Goal: Information Seeking & Learning: Learn about a topic

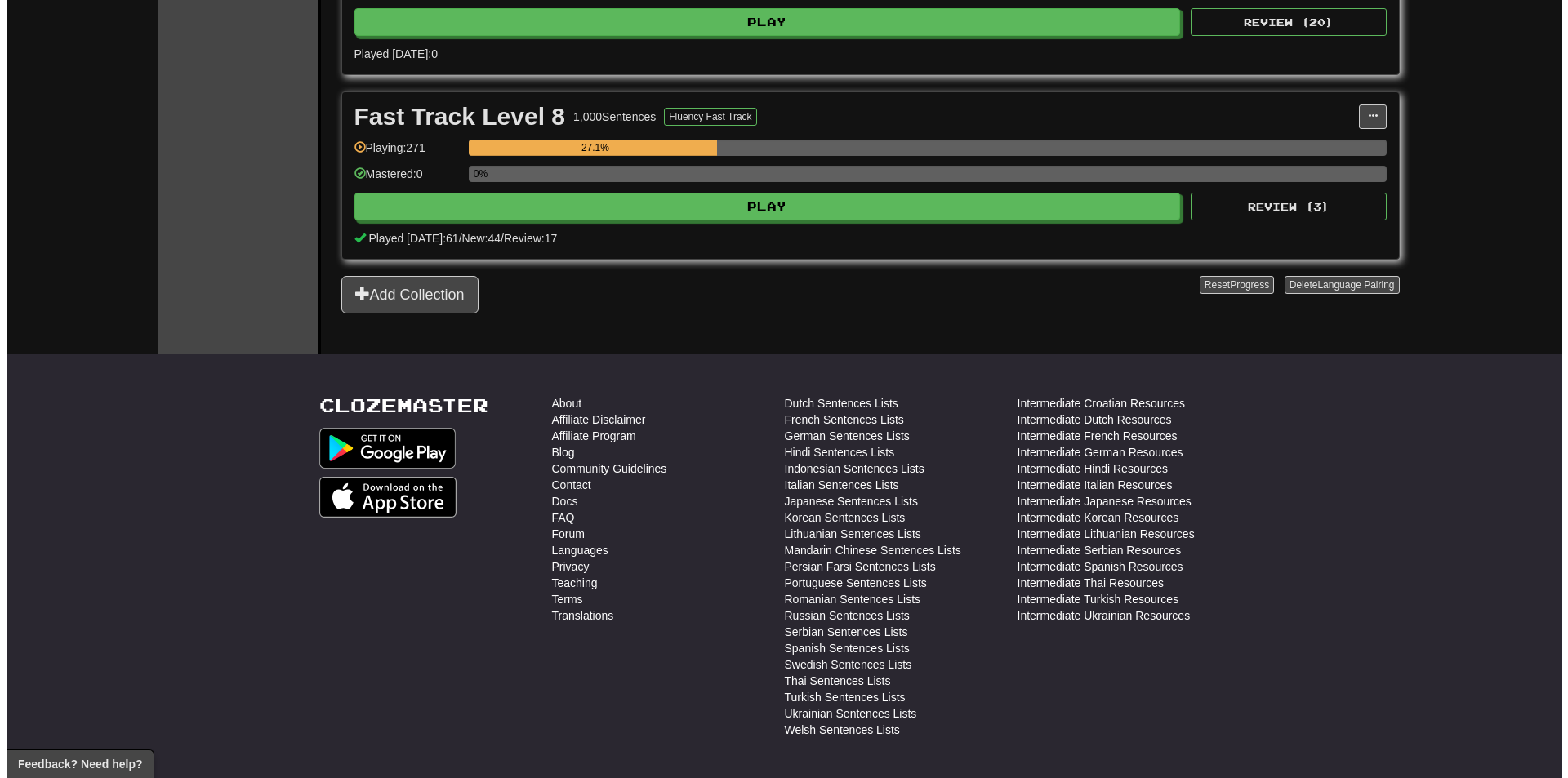
scroll to position [1447, 0]
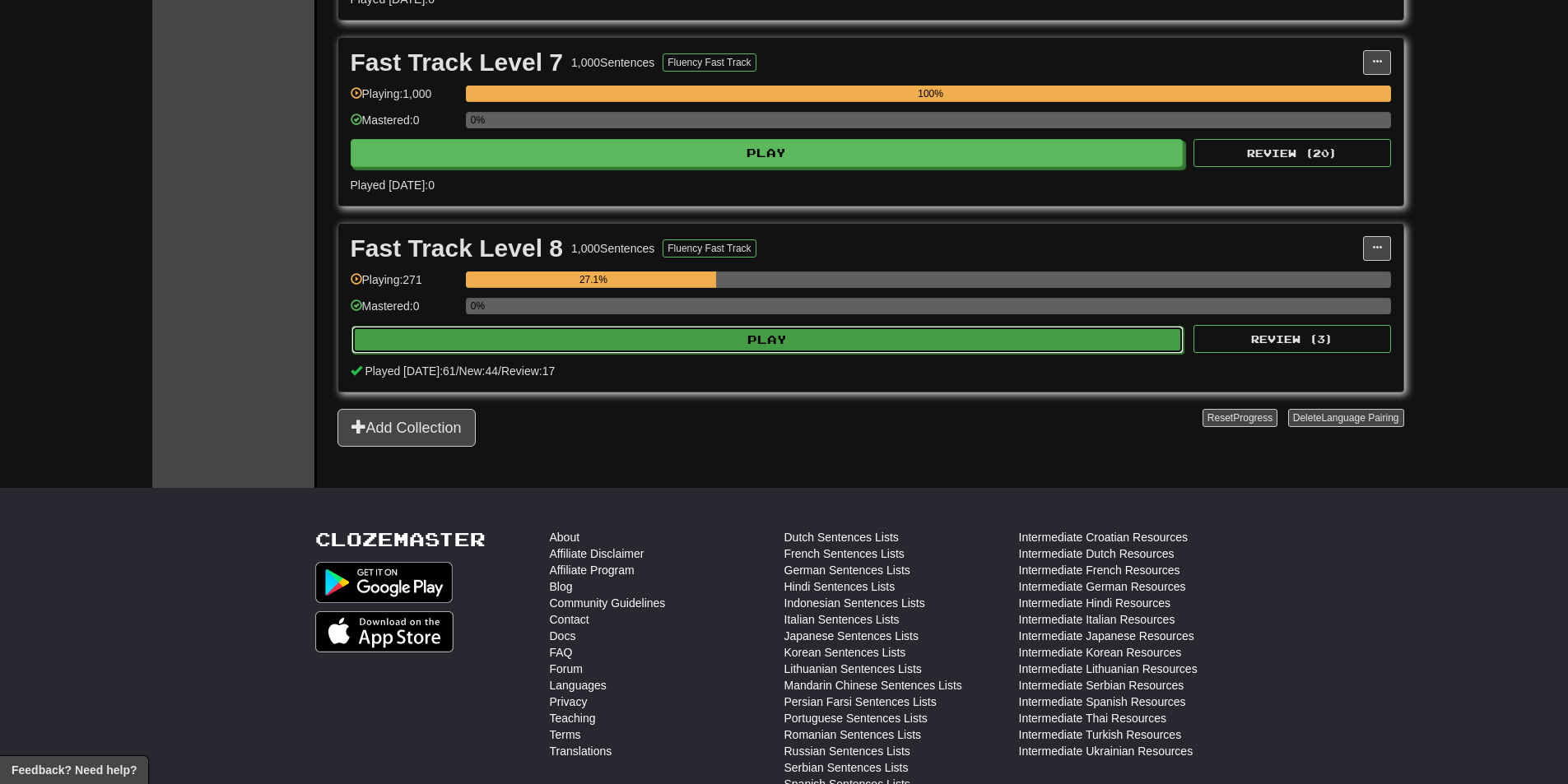
click at [913, 336] on button "Play" at bounding box center [768, 340] width 833 height 28
select select "********"
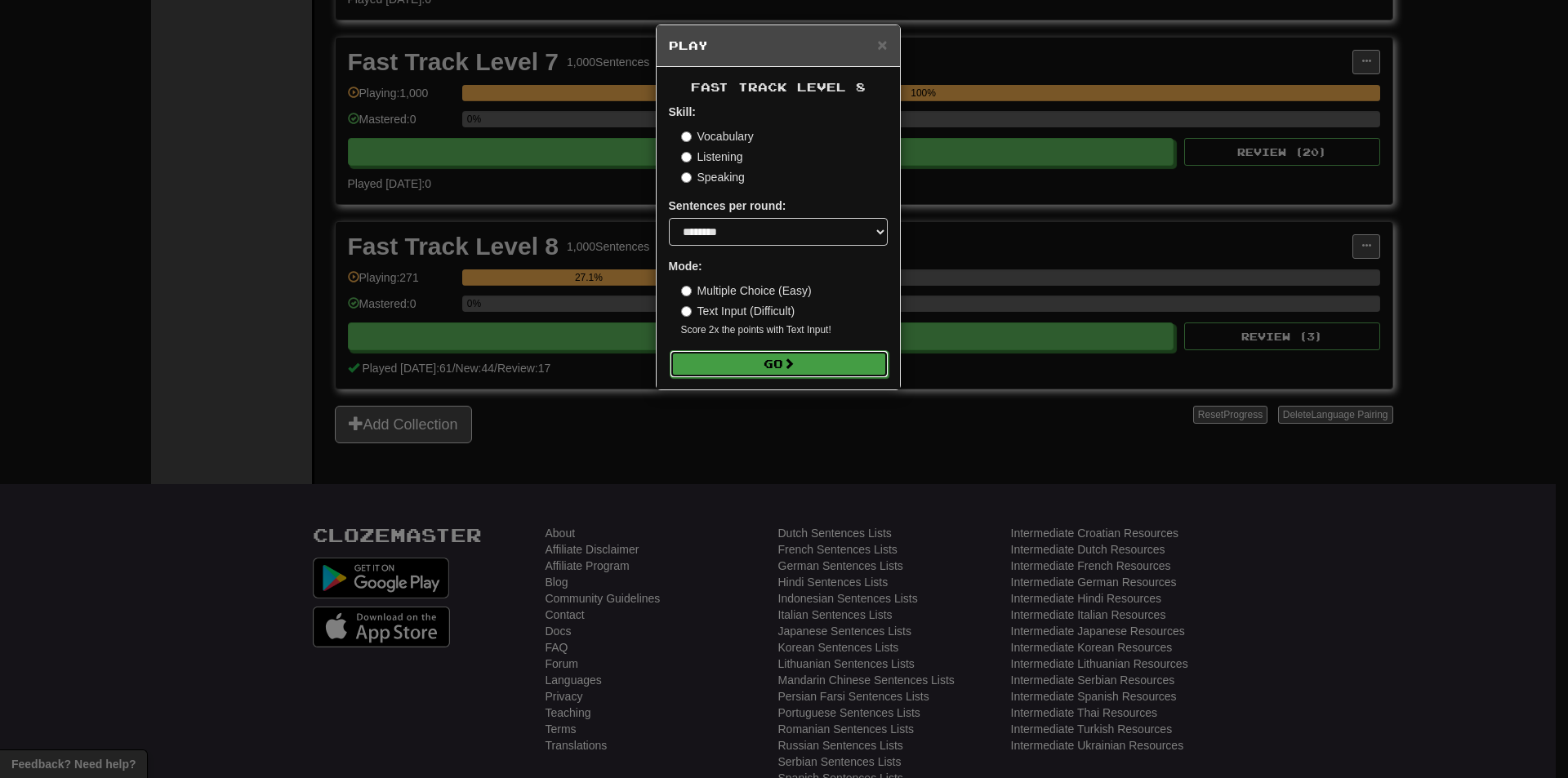
click at [838, 363] on button "Go" at bounding box center [779, 364] width 219 height 28
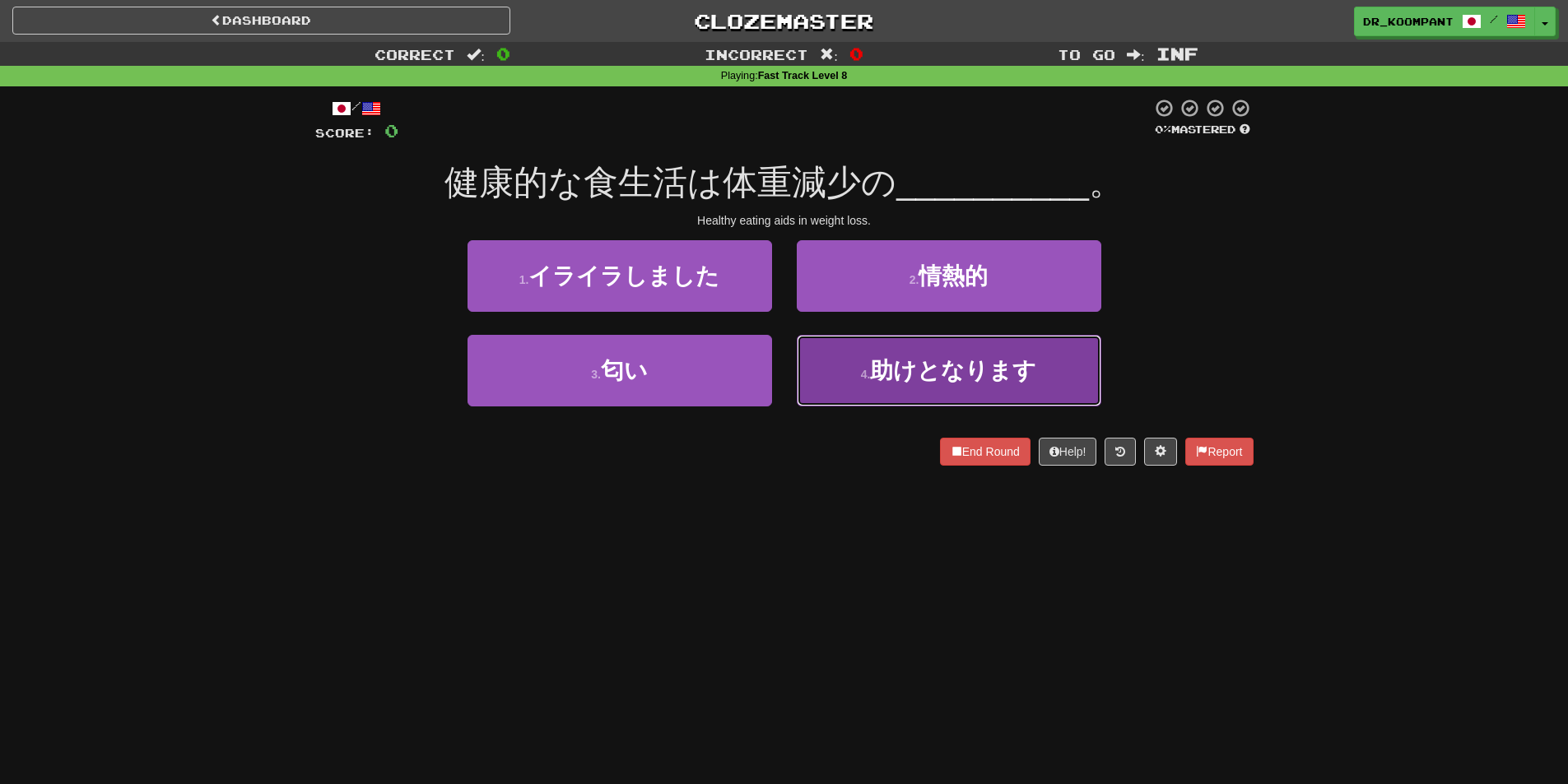
click at [1019, 369] on span "助けとなります" at bounding box center [953, 371] width 166 height 26
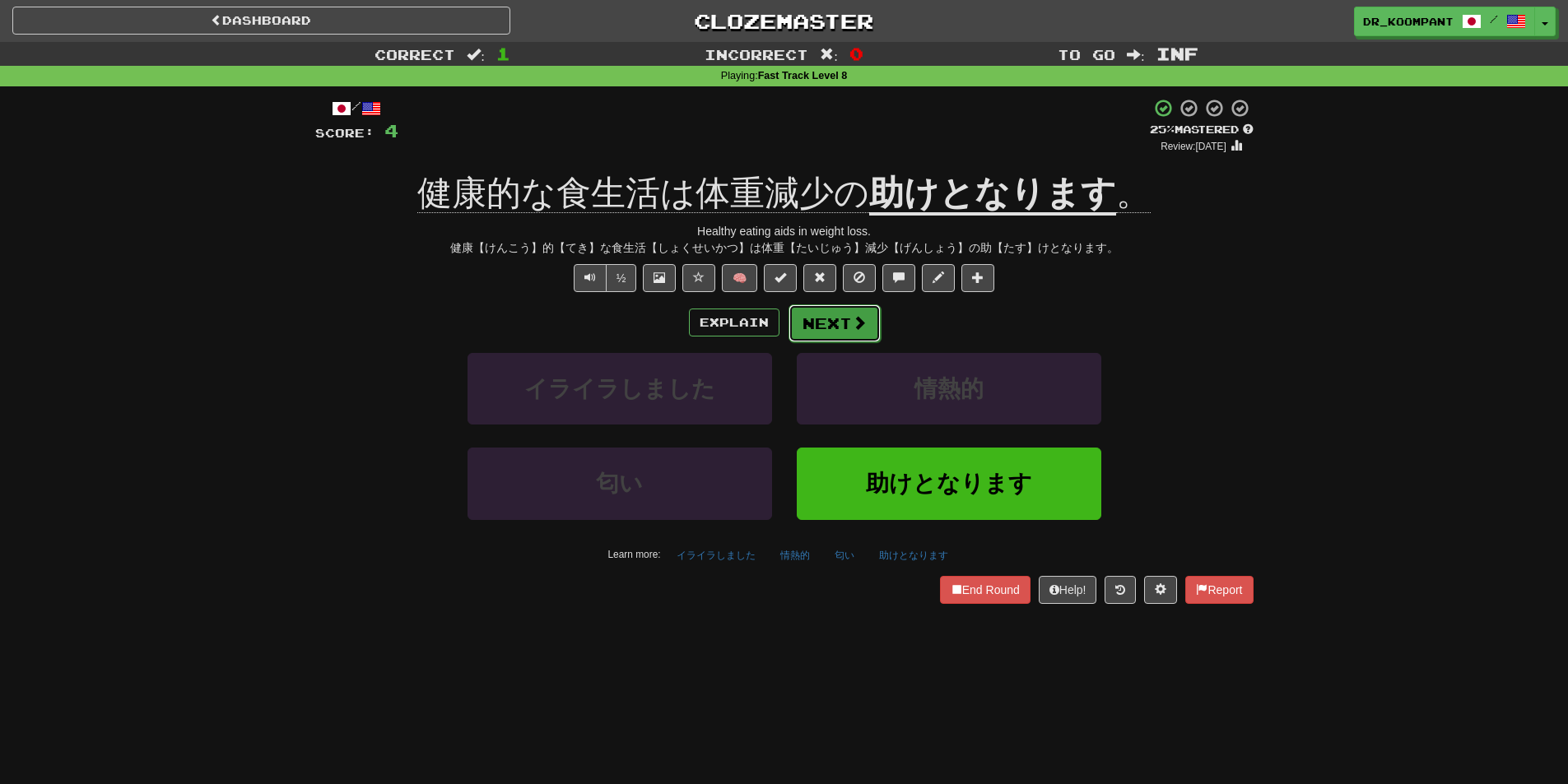
click at [867, 331] on button "Next" at bounding box center [834, 323] width 92 height 37
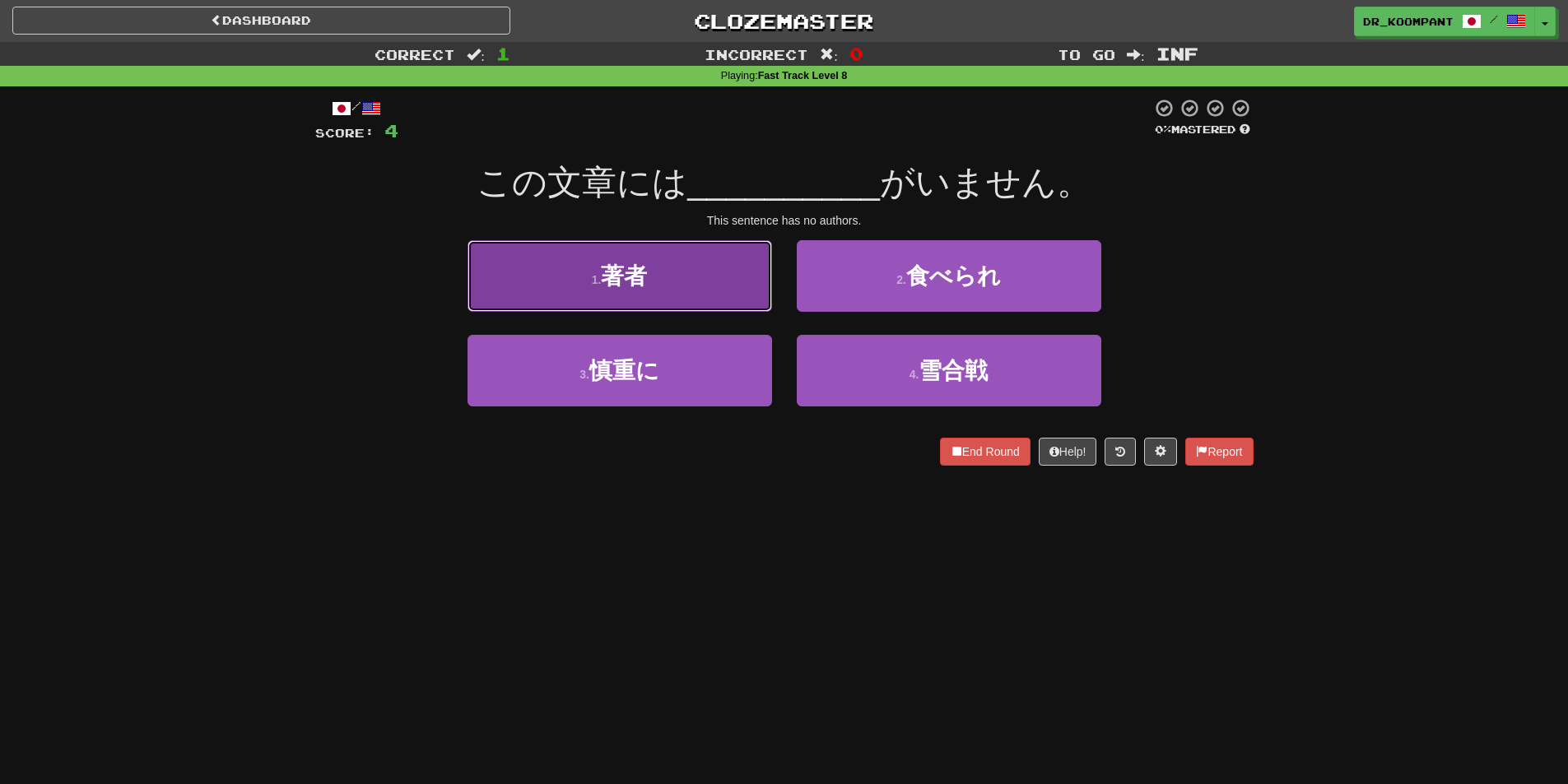
click at [731, 298] on button "1 . 著者" at bounding box center [620, 276] width 305 height 71
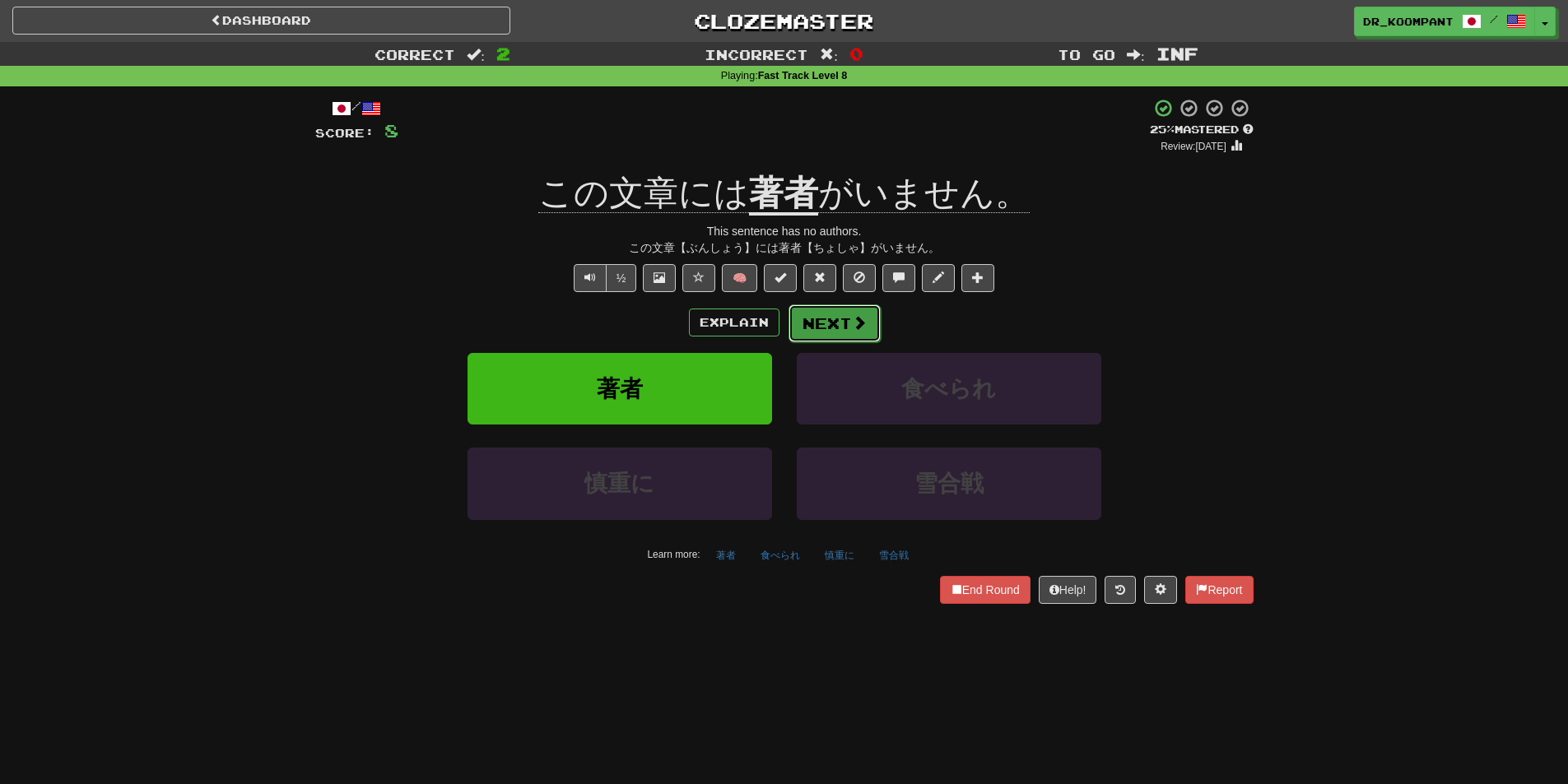
click at [854, 318] on span at bounding box center [859, 322] width 15 height 15
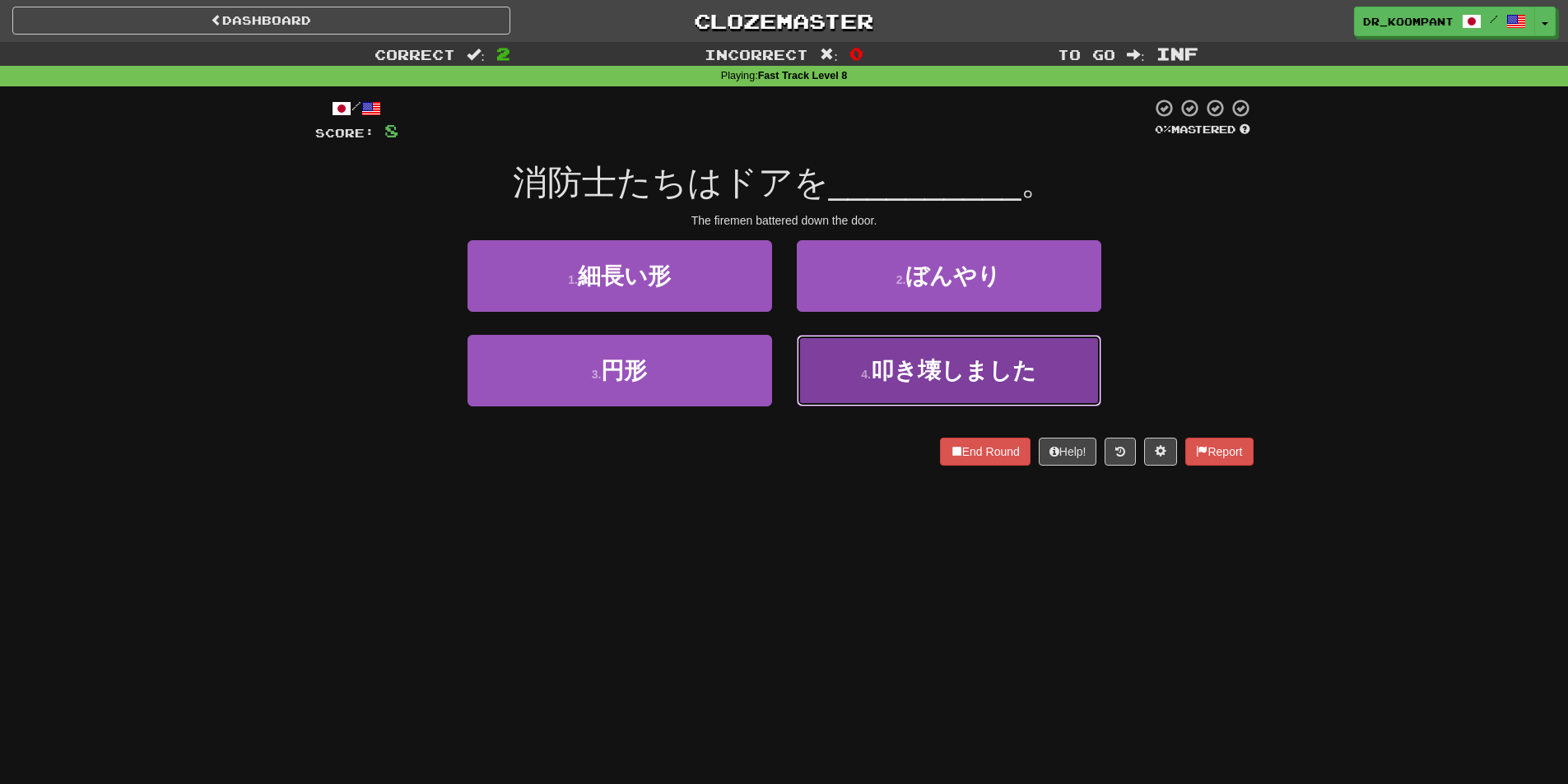
click at [871, 371] on small "4 ." at bounding box center [865, 374] width 10 height 13
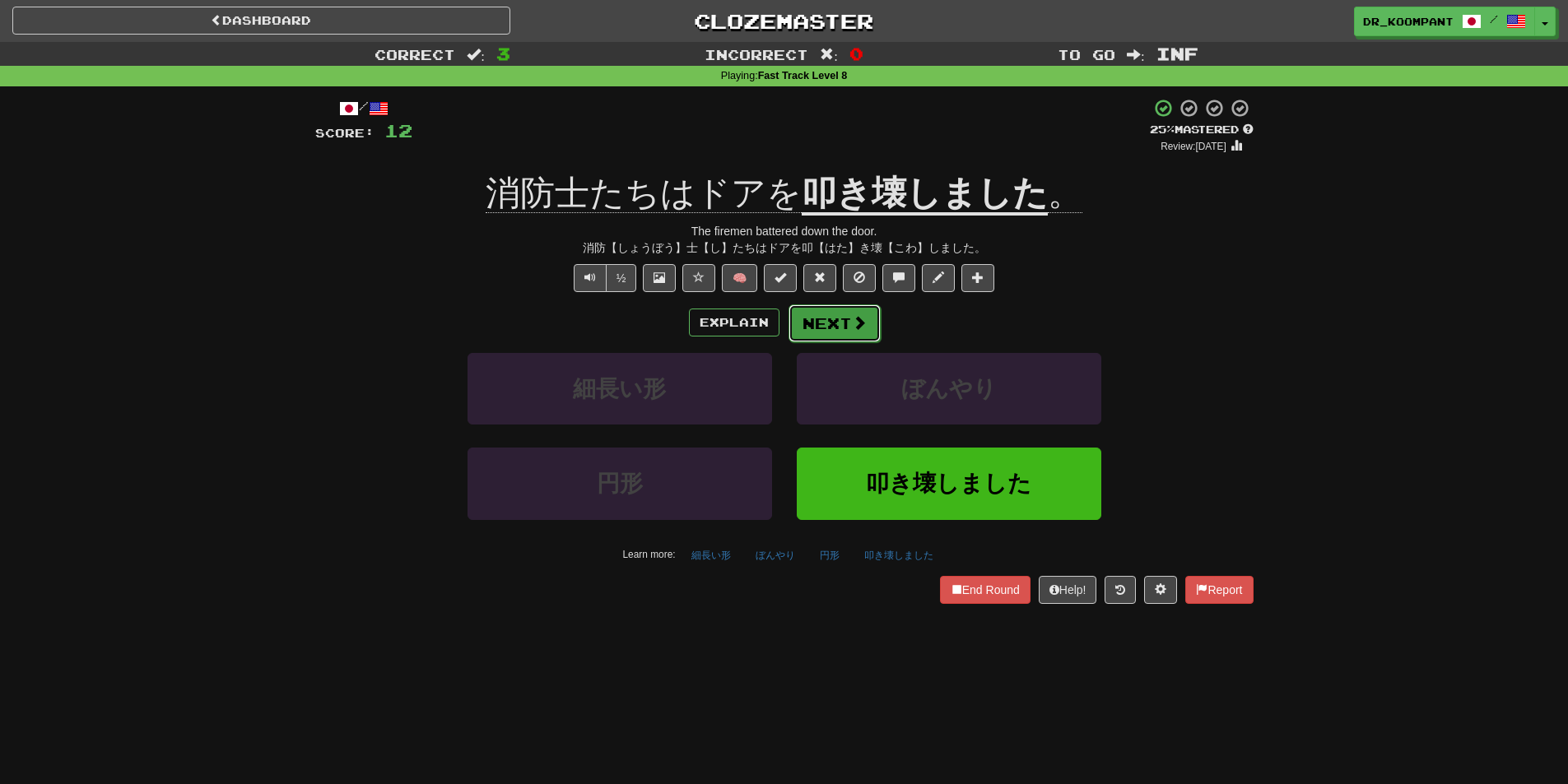
click at [853, 321] on span at bounding box center [859, 322] width 15 height 15
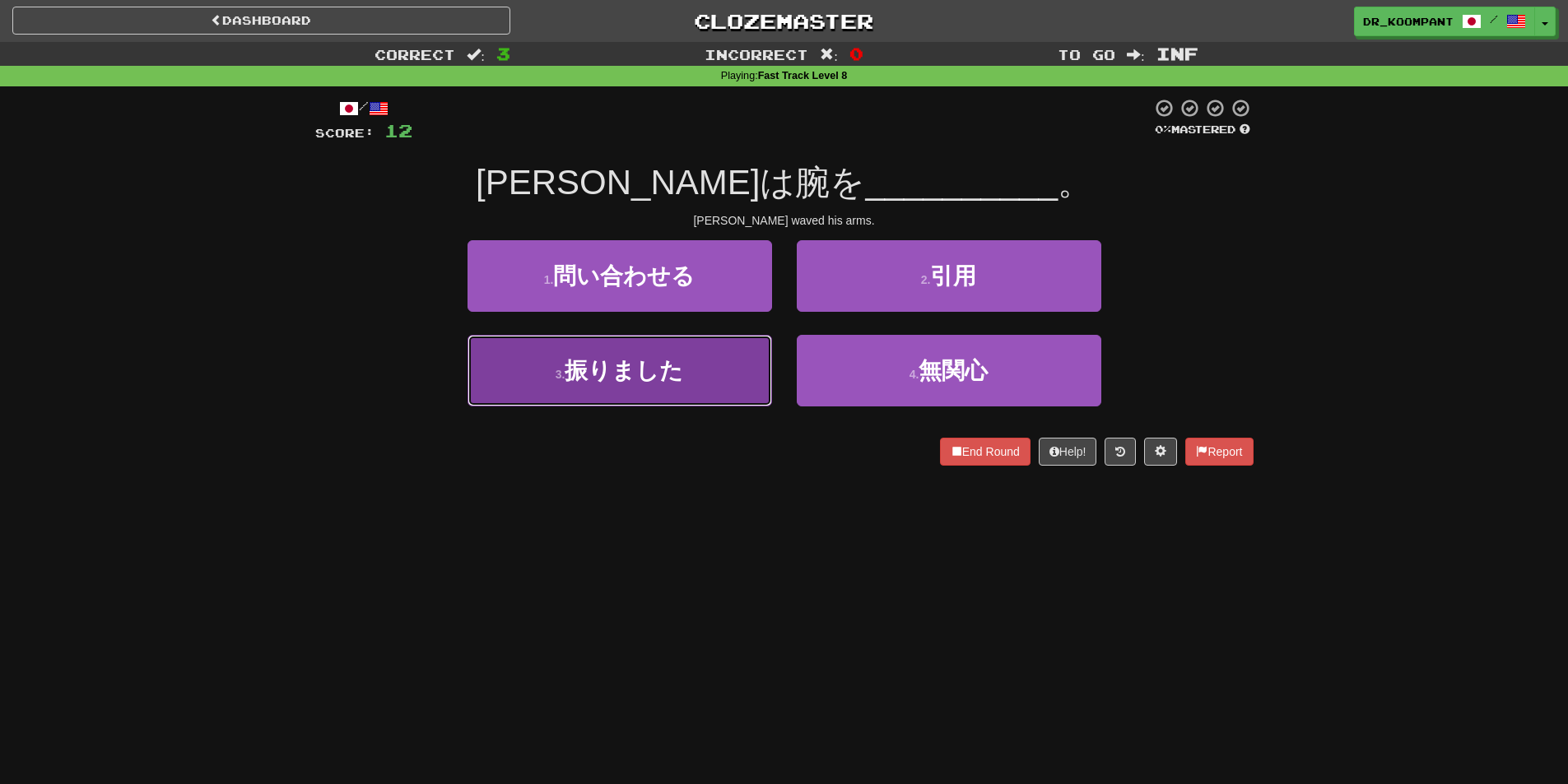
click at [649, 363] on span "振りました" at bounding box center [624, 371] width 119 height 26
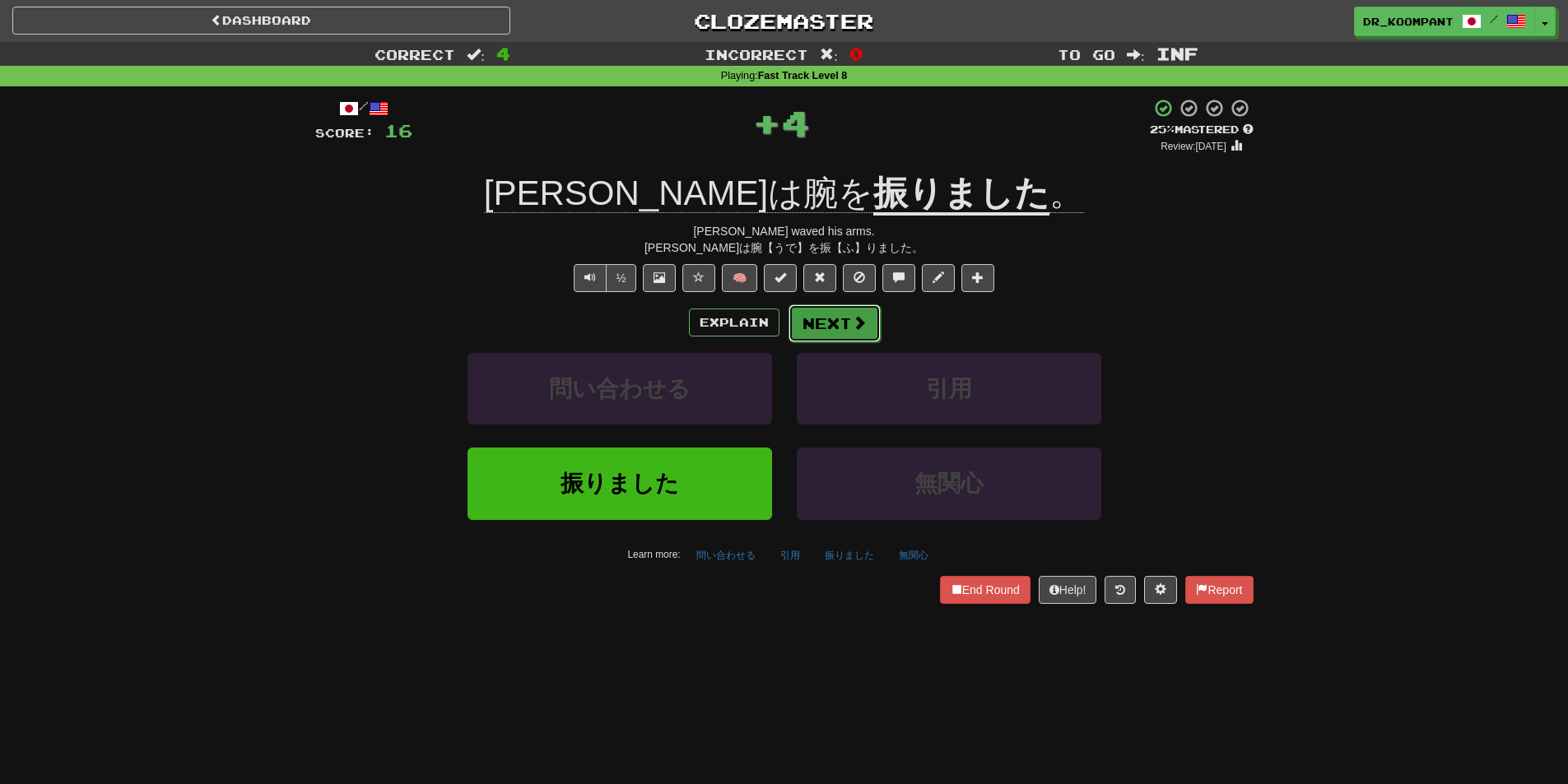
click at [826, 323] on button "Next" at bounding box center [834, 323] width 92 height 37
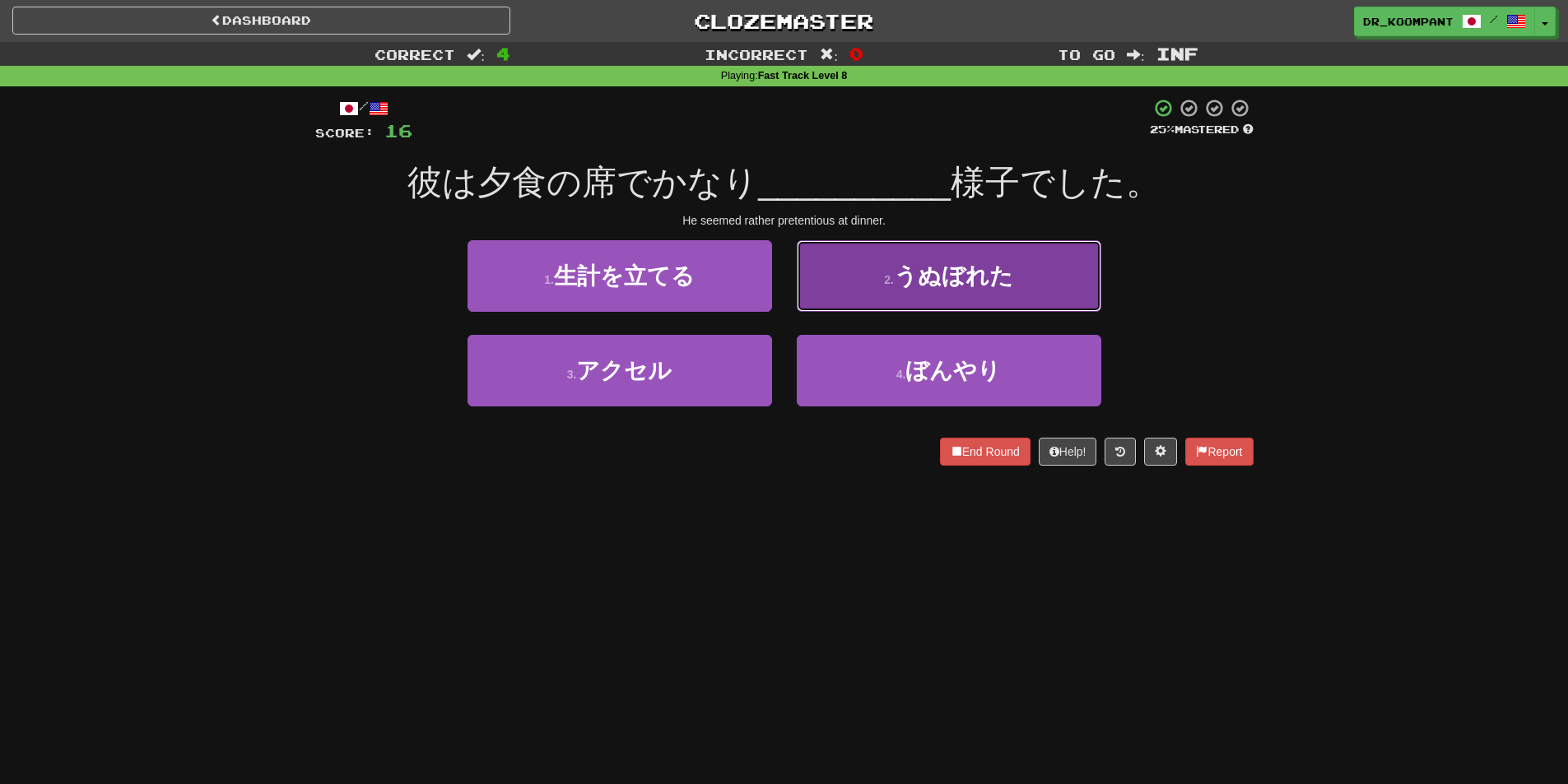
click at [901, 285] on span "うぬぼれた" at bounding box center [953, 277] width 120 height 26
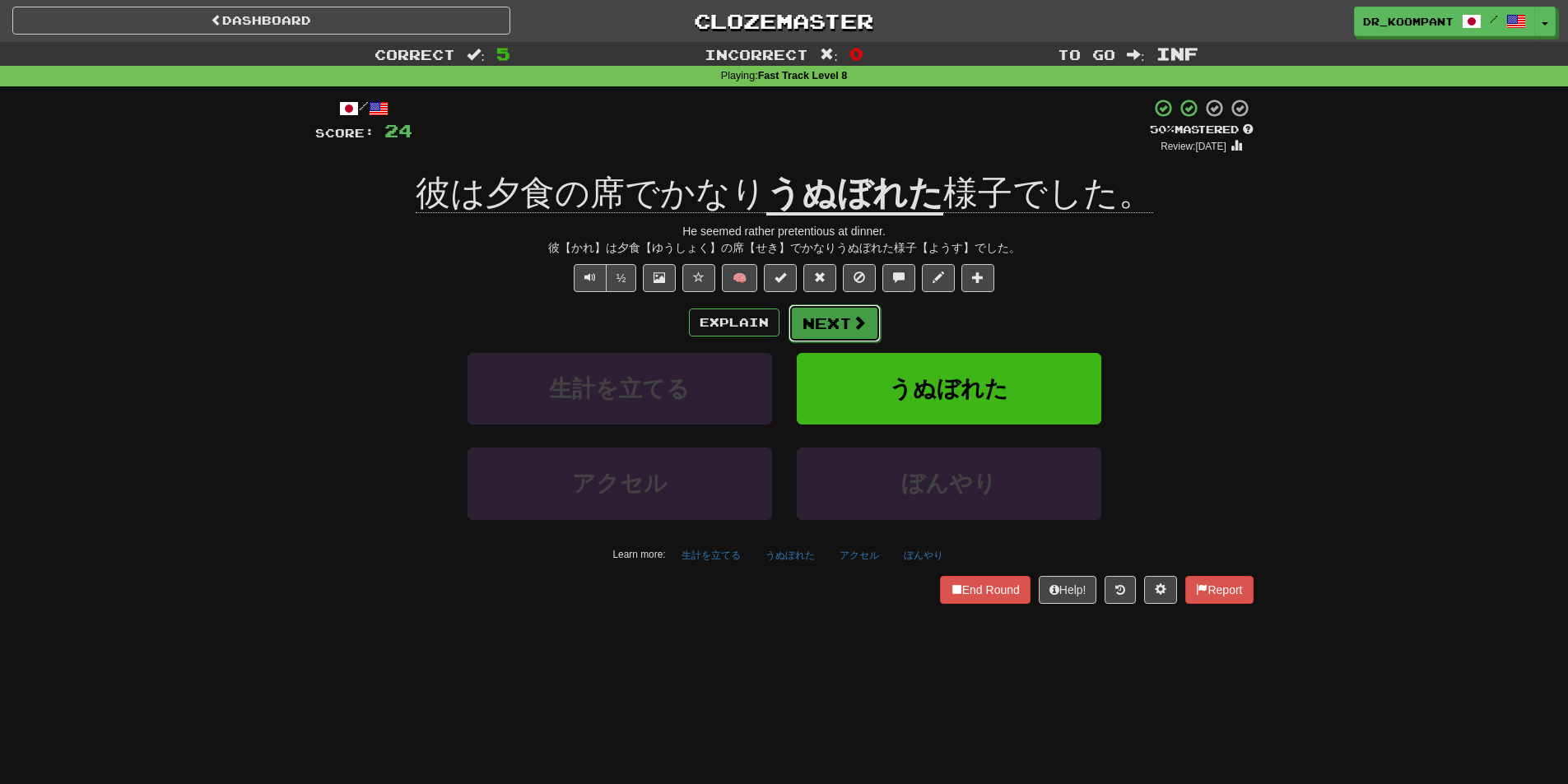
click at [852, 315] on span at bounding box center [859, 322] width 15 height 15
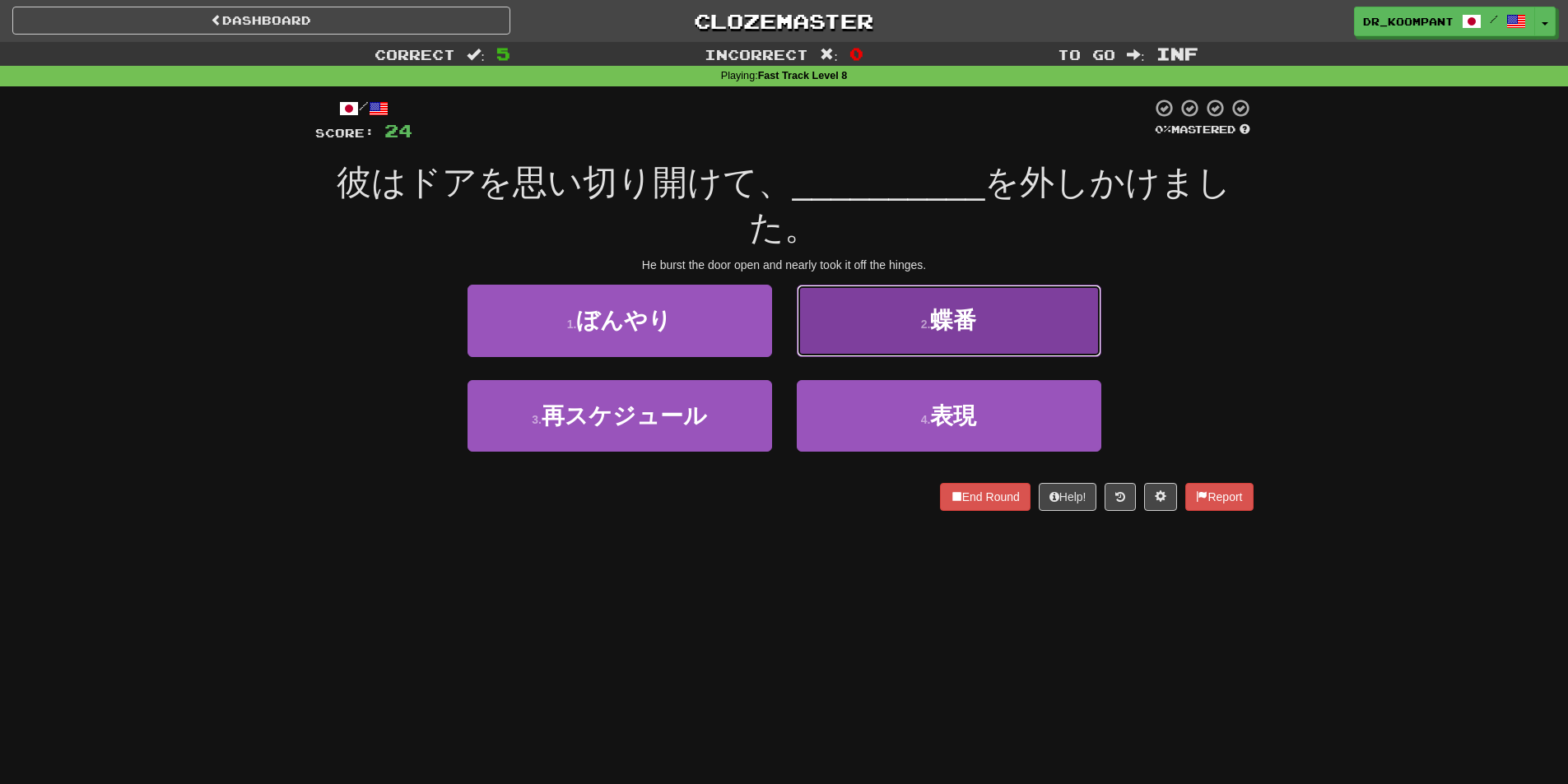
click at [929, 327] on small "2 ." at bounding box center [925, 324] width 10 height 13
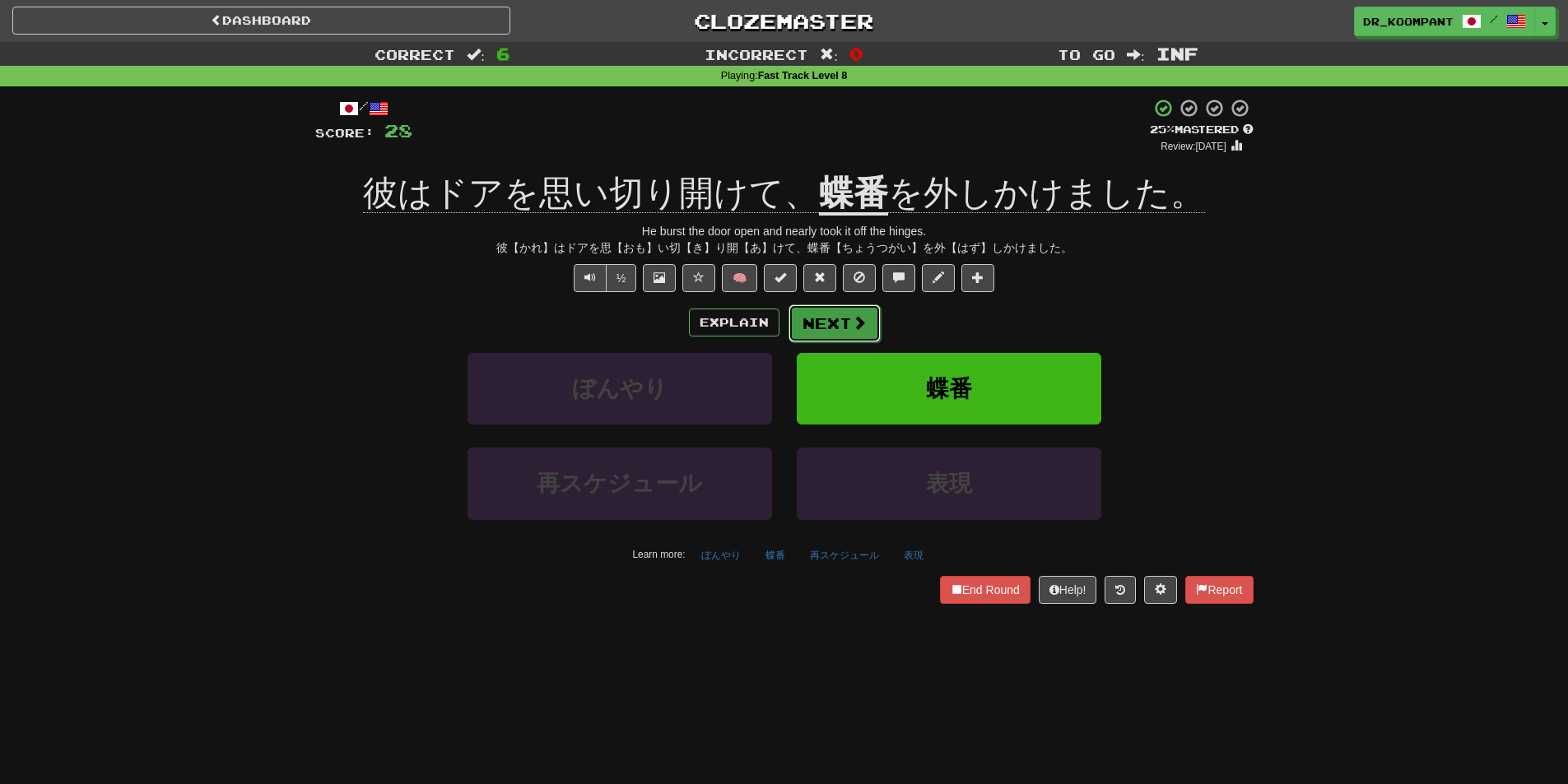
click at [815, 320] on button "Next" at bounding box center [834, 323] width 92 height 37
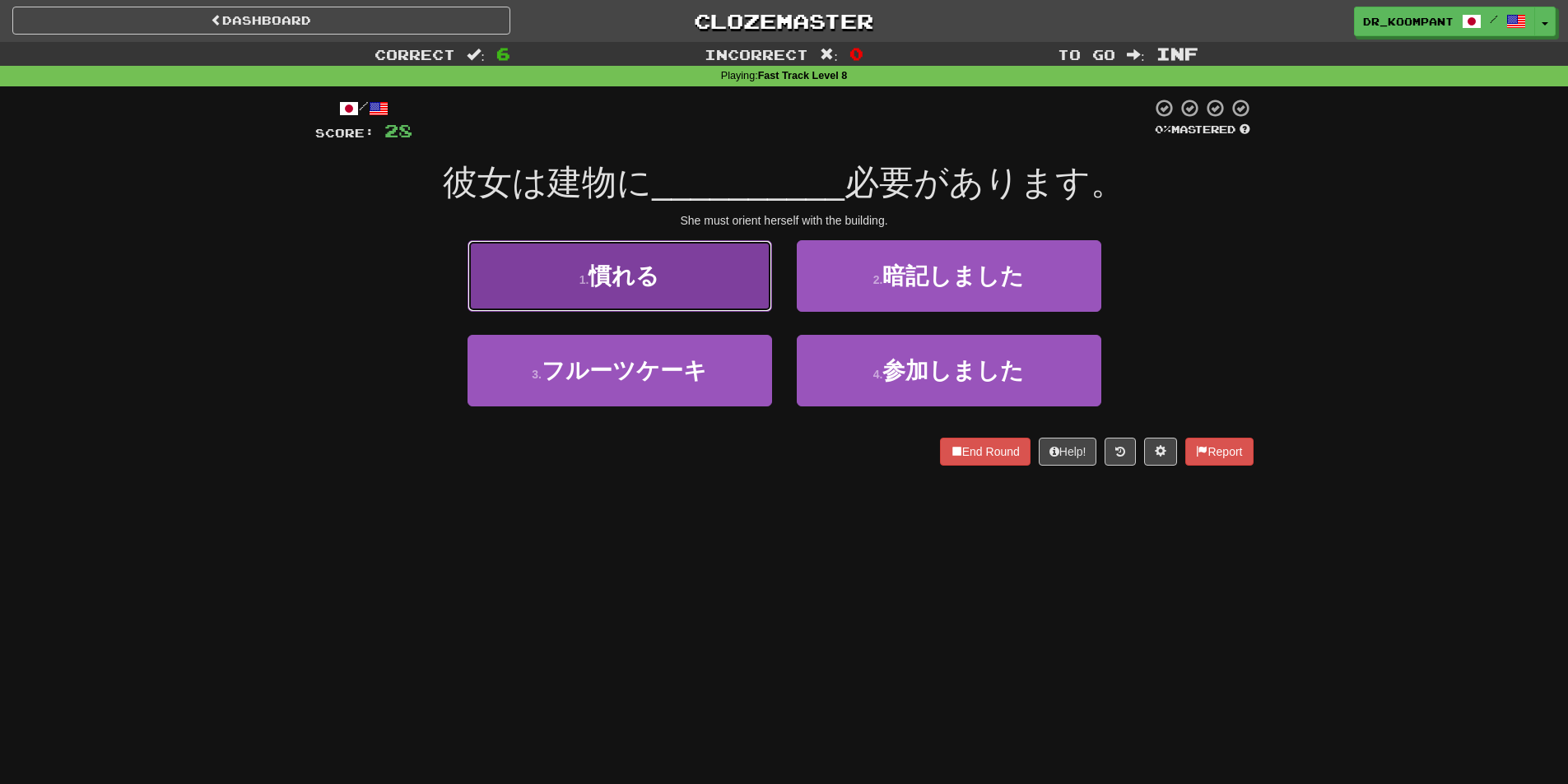
click at [734, 287] on button "1 . 慣れる" at bounding box center [620, 276] width 305 height 71
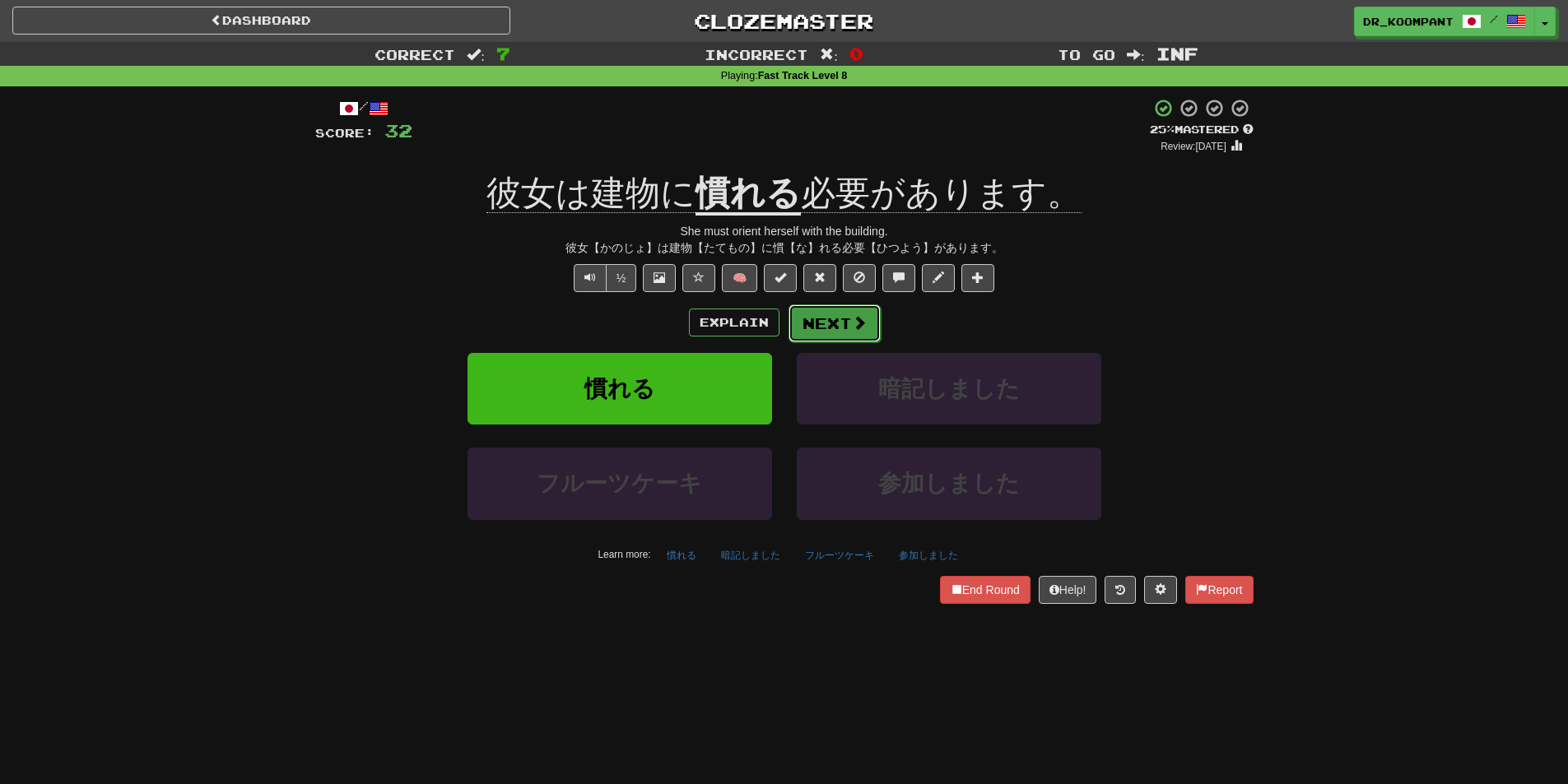
click at [847, 321] on button "Next" at bounding box center [834, 323] width 92 height 37
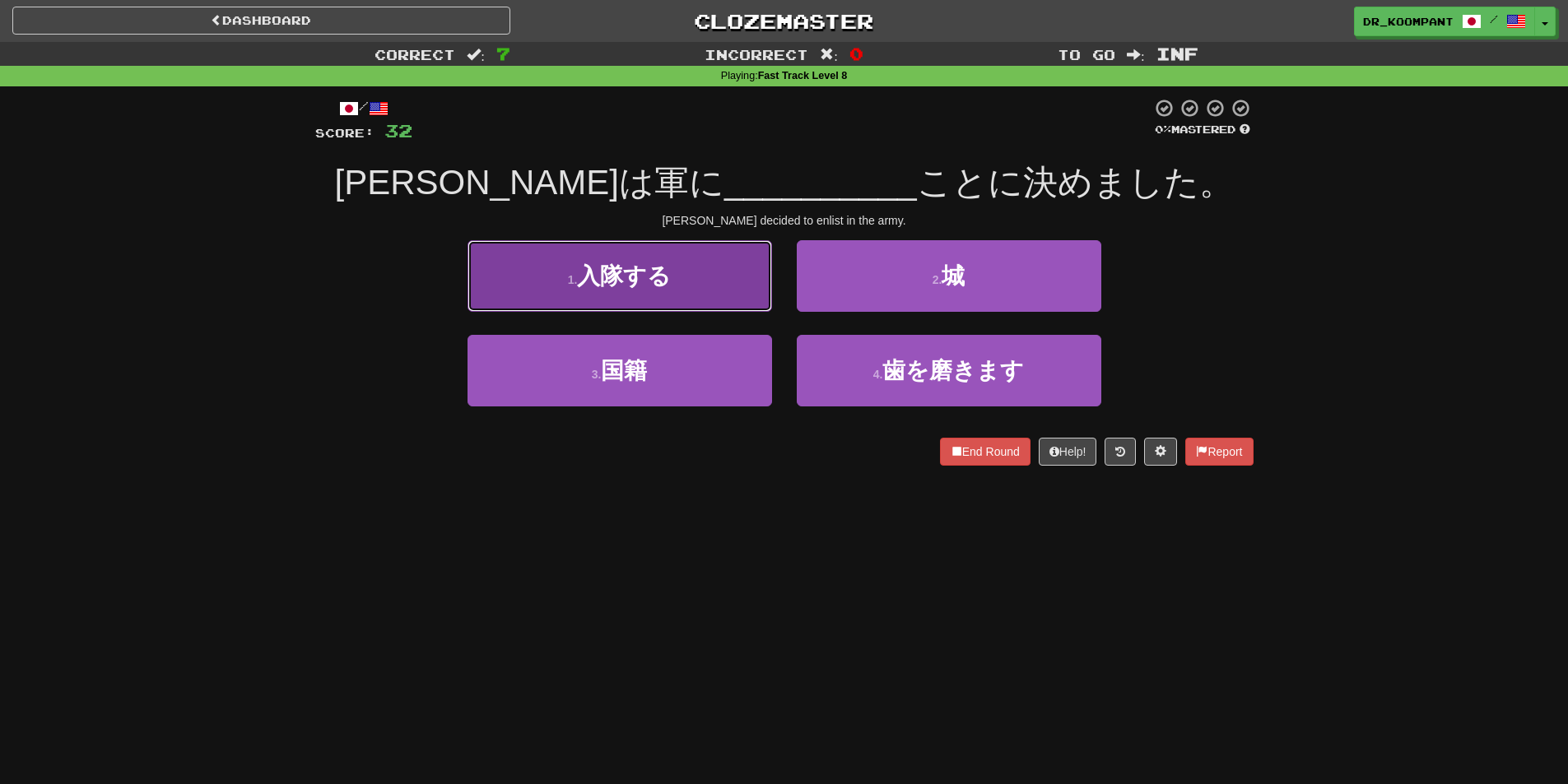
click at [685, 284] on button "1 . 入隊する" at bounding box center [620, 276] width 305 height 71
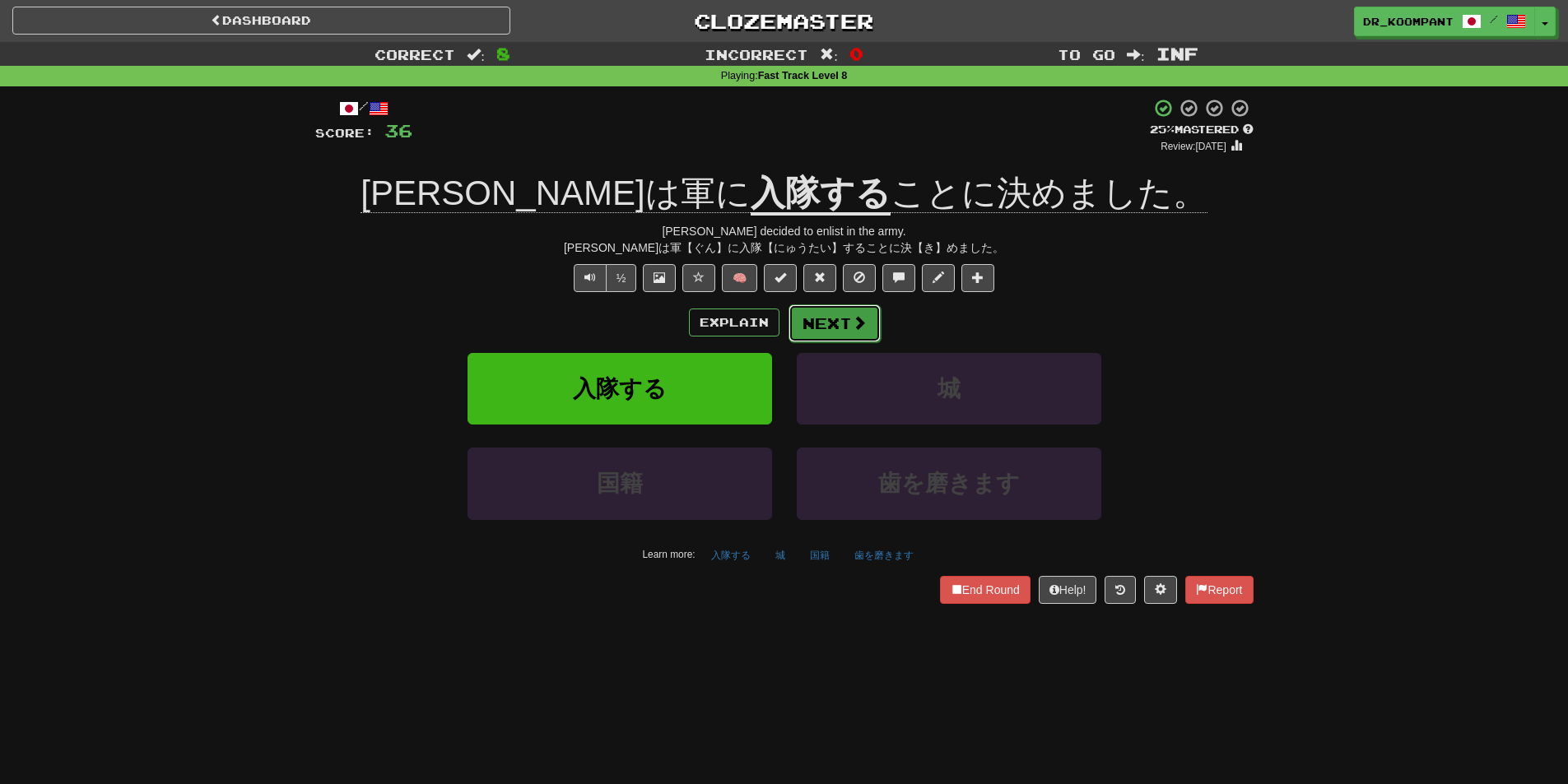
click at [829, 315] on button "Next" at bounding box center [834, 323] width 92 height 37
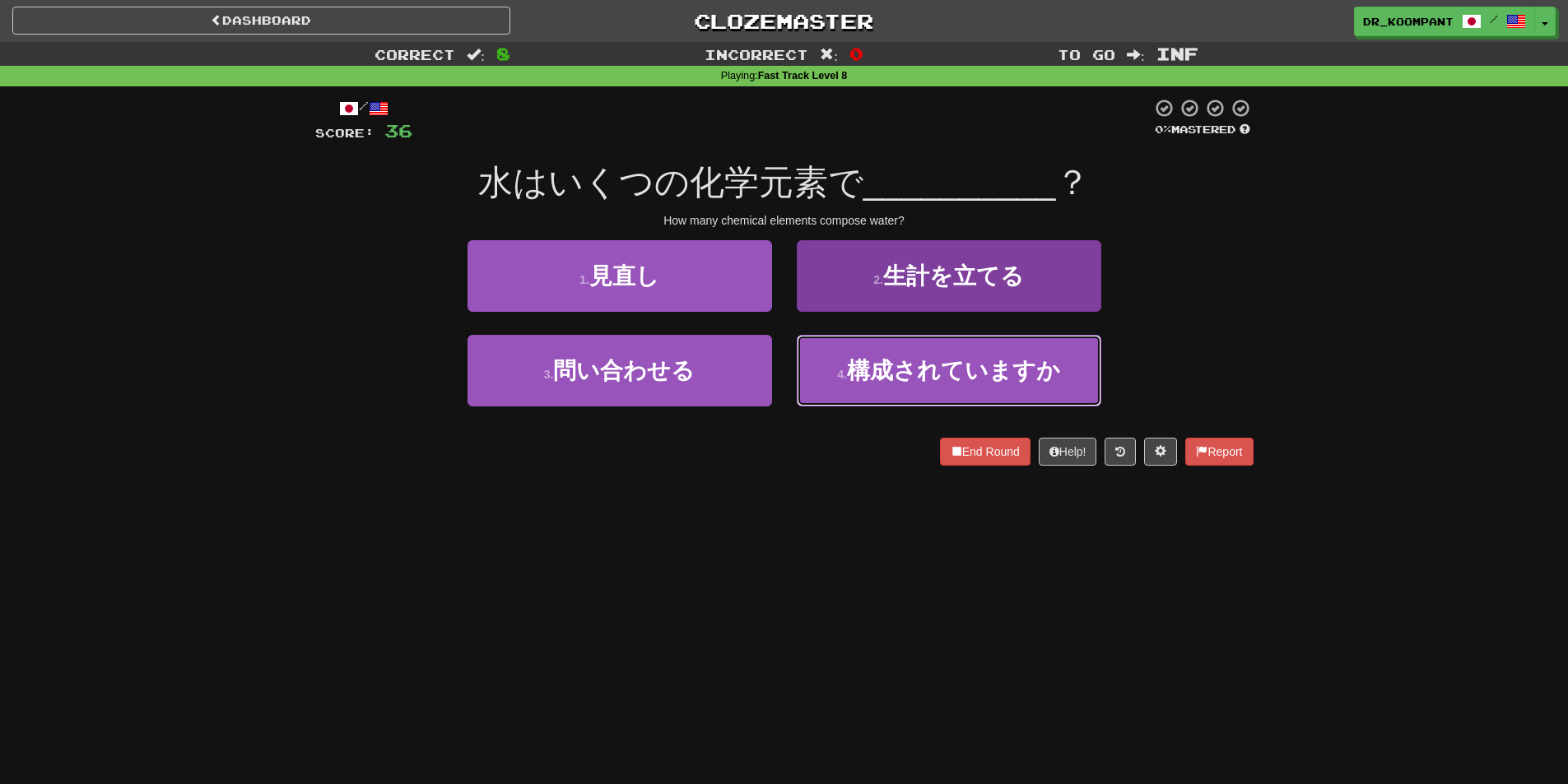
click at [901, 374] on span "構成されていますか" at bounding box center [954, 371] width 214 height 26
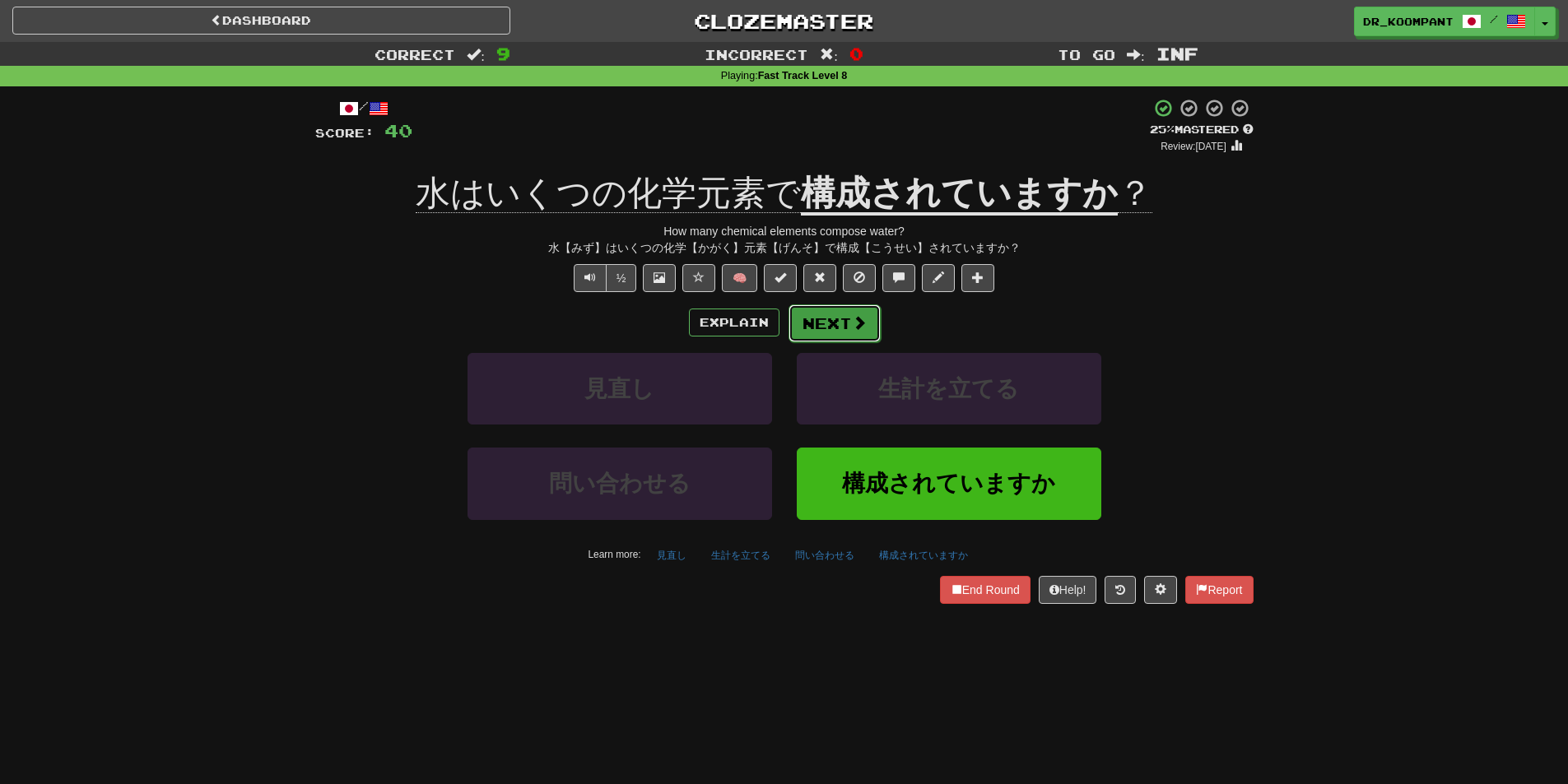
click at [824, 313] on button "Next" at bounding box center [834, 323] width 92 height 37
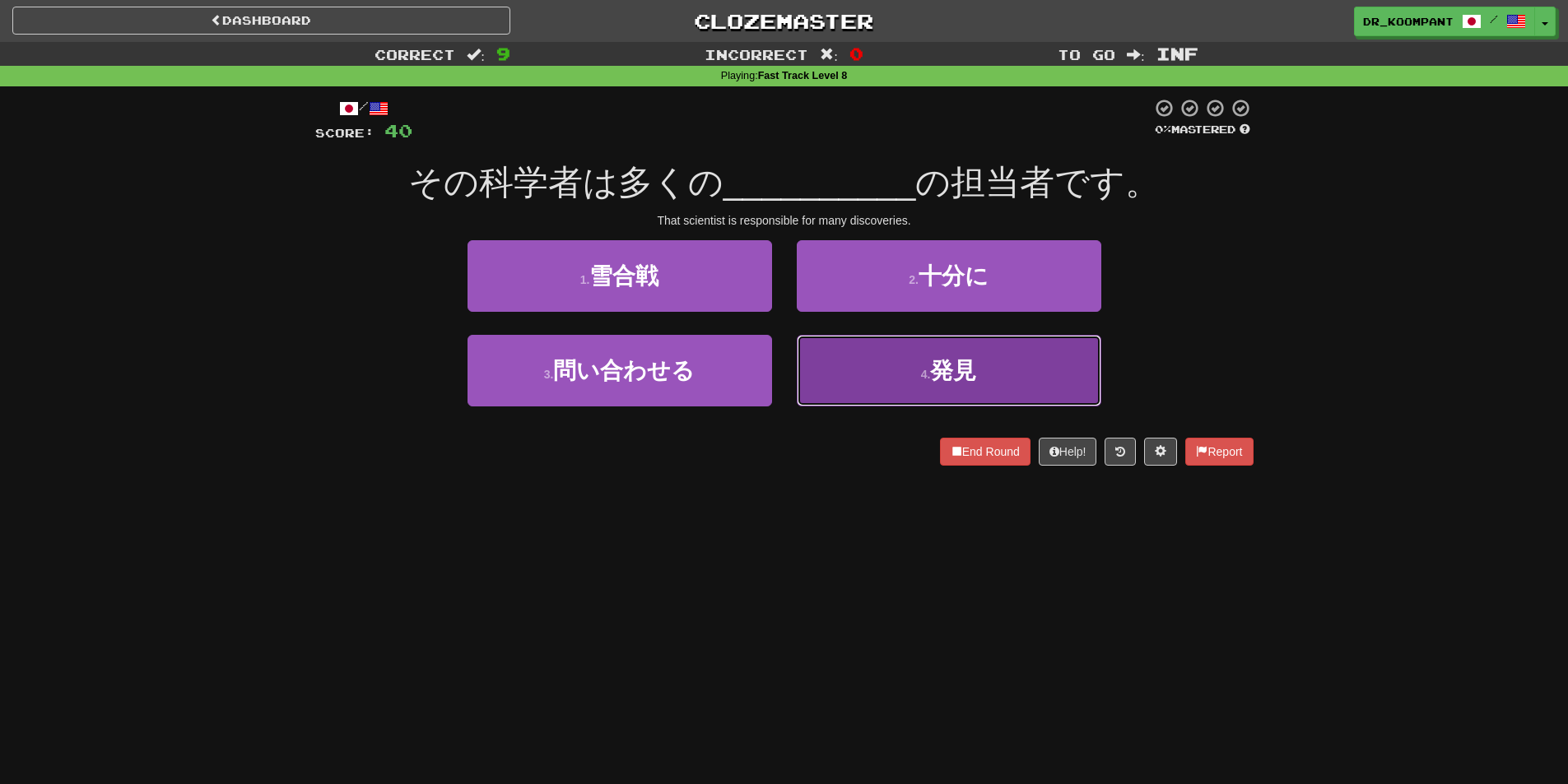
click at [906, 361] on button "4 . 発見" at bounding box center [949, 371] width 305 height 71
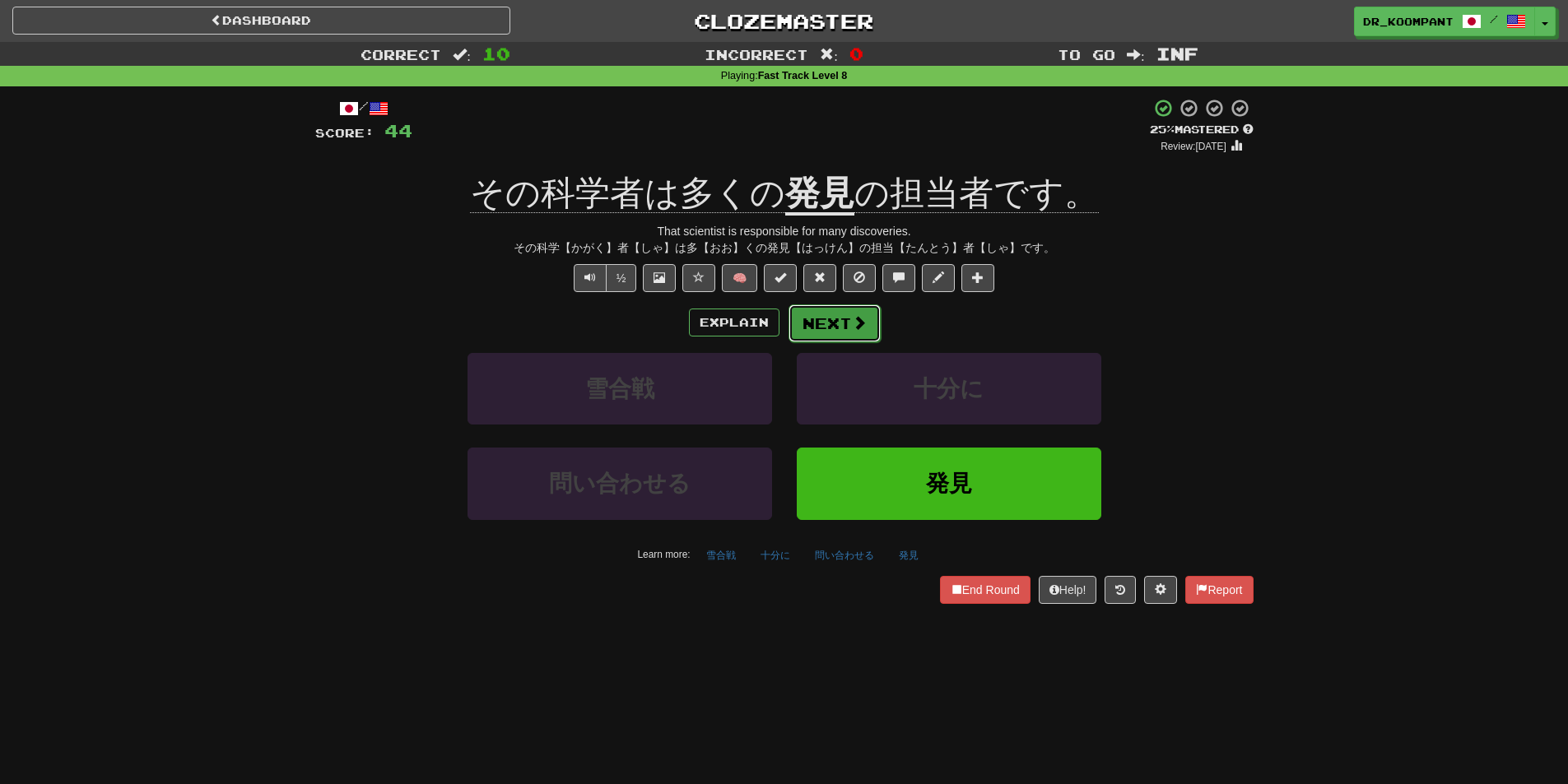
click at [842, 308] on button "Next" at bounding box center [834, 323] width 92 height 37
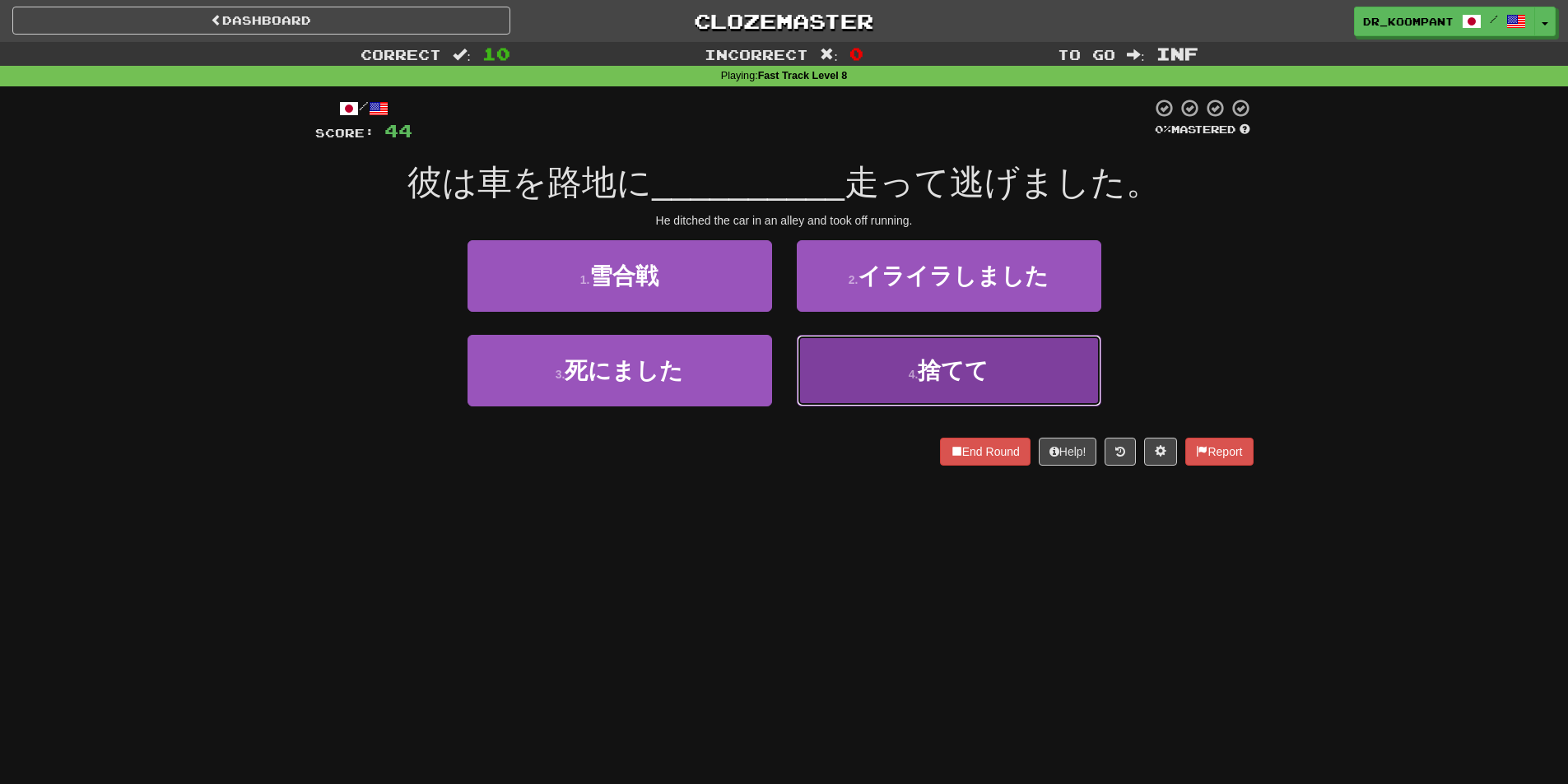
click at [915, 356] on button "4 . 捨てて" at bounding box center [949, 371] width 305 height 71
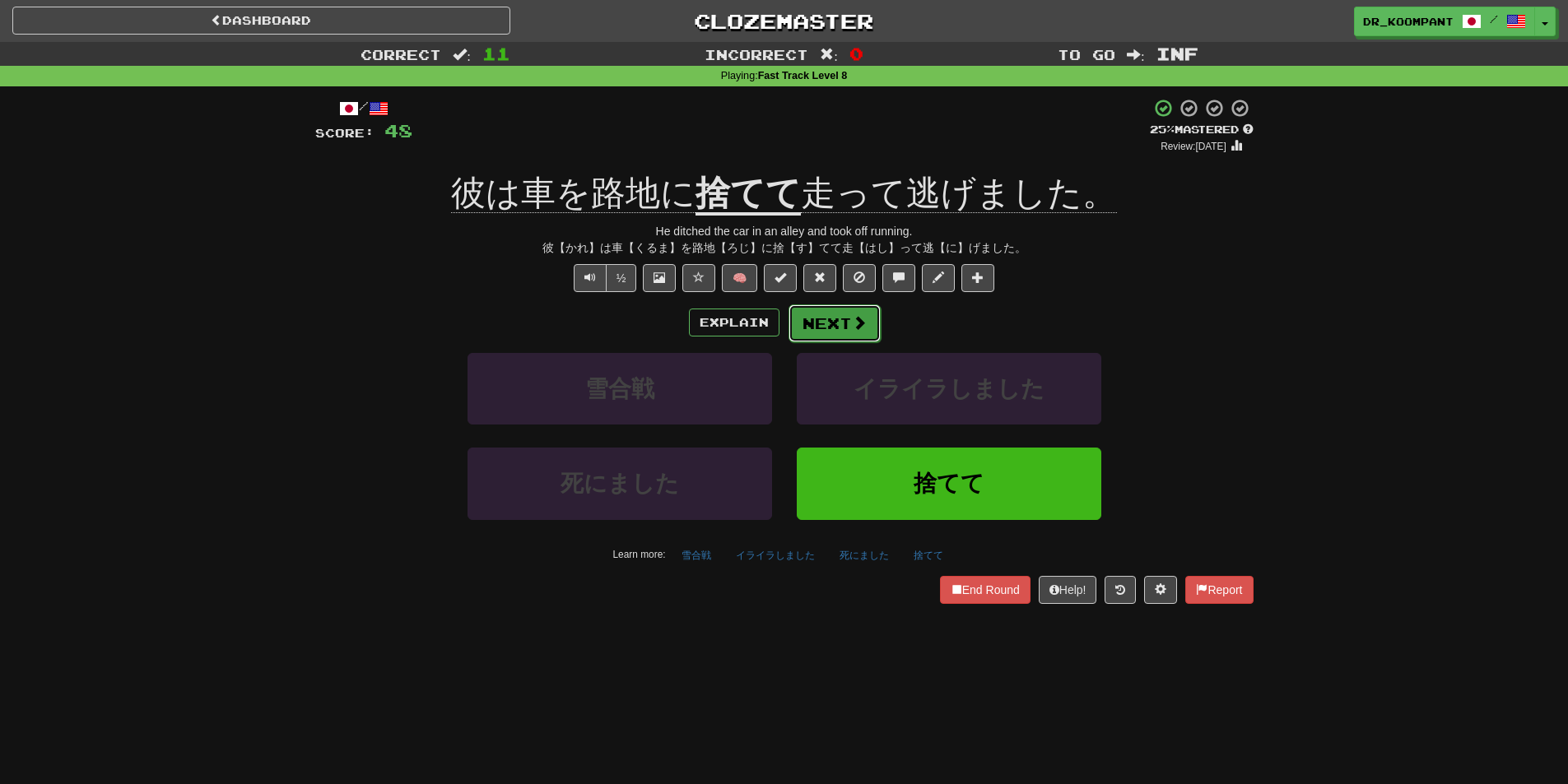
click at [858, 318] on span at bounding box center [859, 322] width 15 height 15
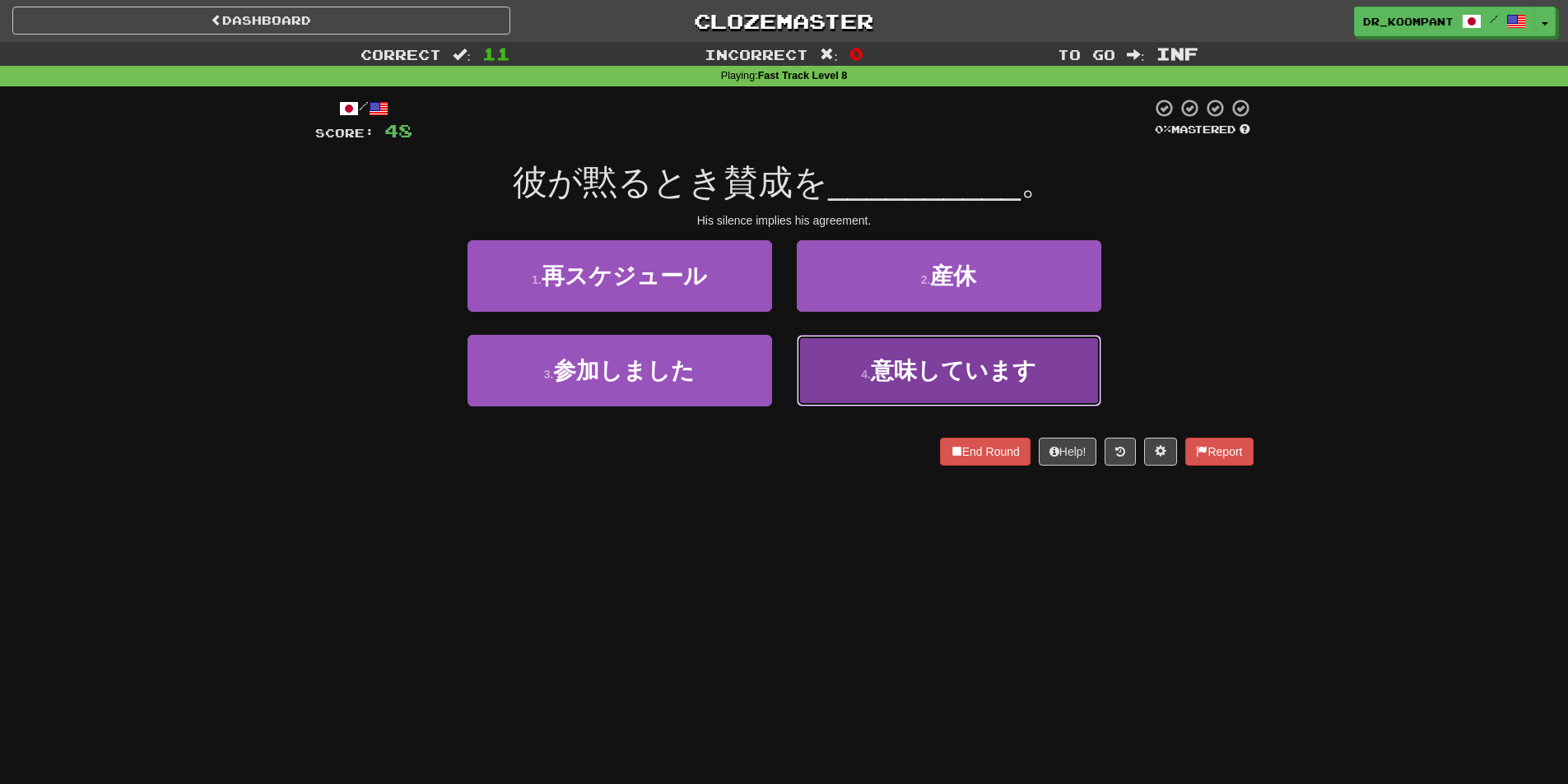
click at [906, 363] on span "意味しています" at bounding box center [953, 371] width 165 height 26
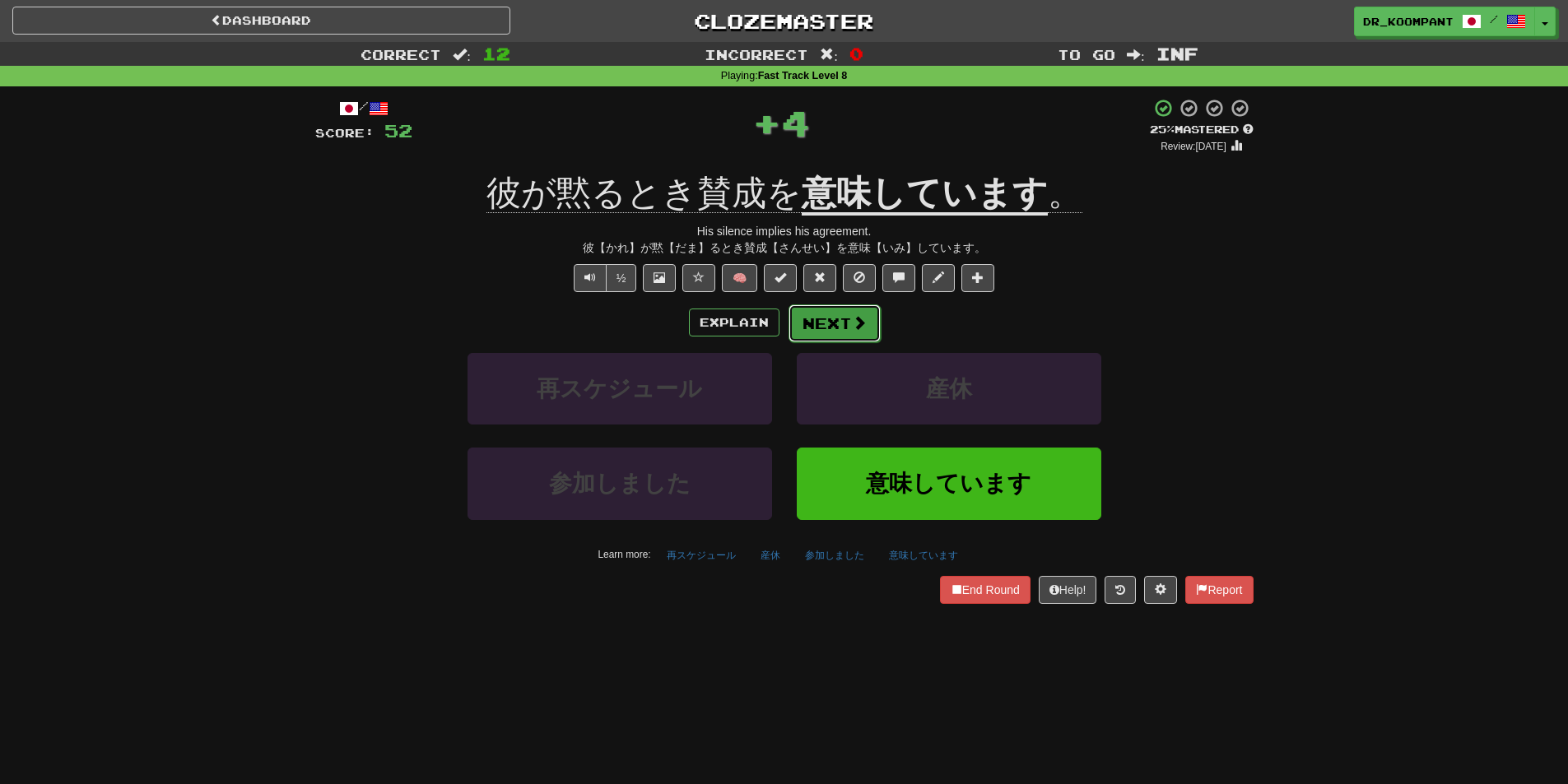
click at [833, 324] on button "Next" at bounding box center [834, 323] width 92 height 37
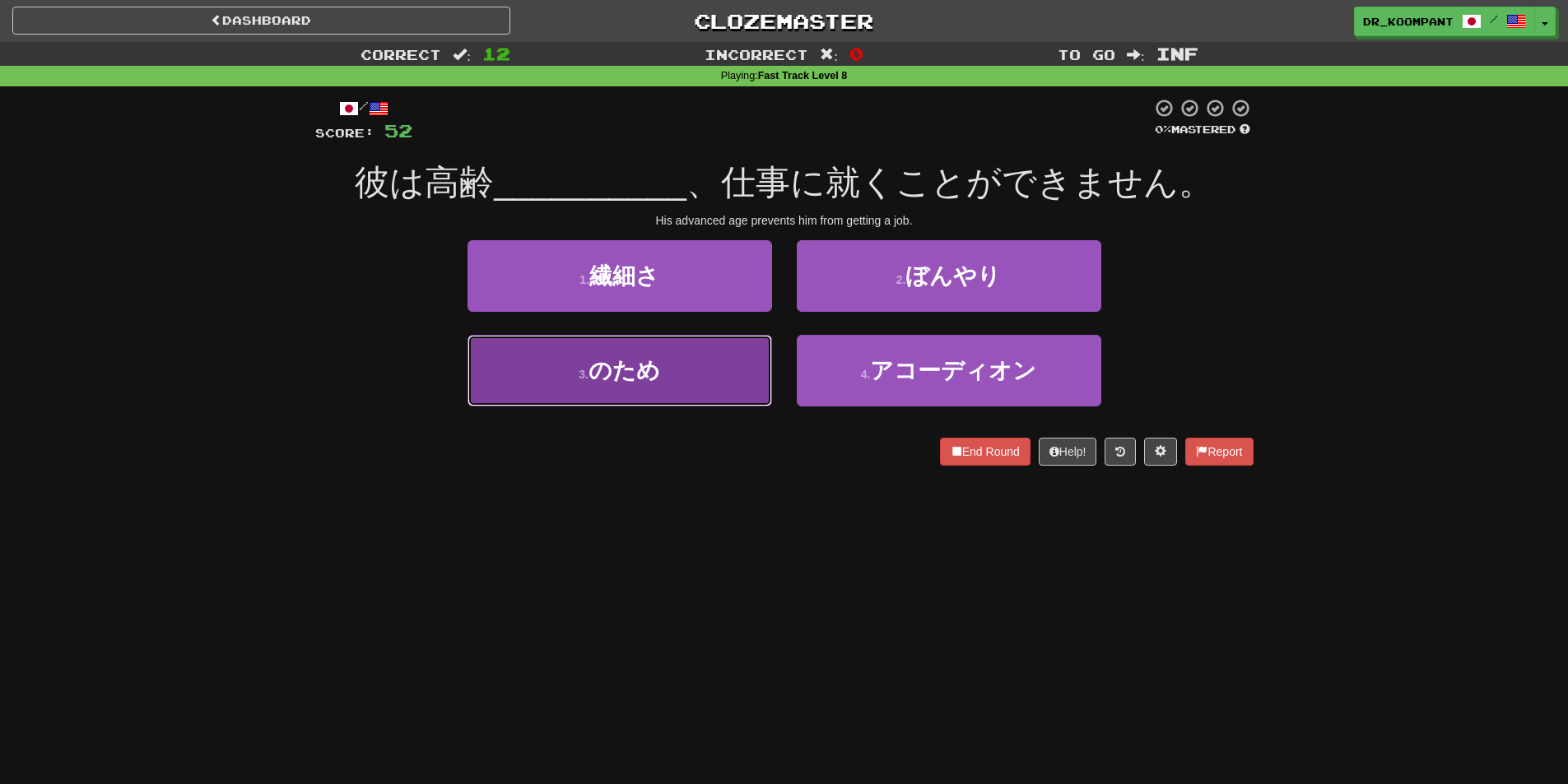
click at [737, 355] on button "3 . のため" at bounding box center [620, 371] width 305 height 71
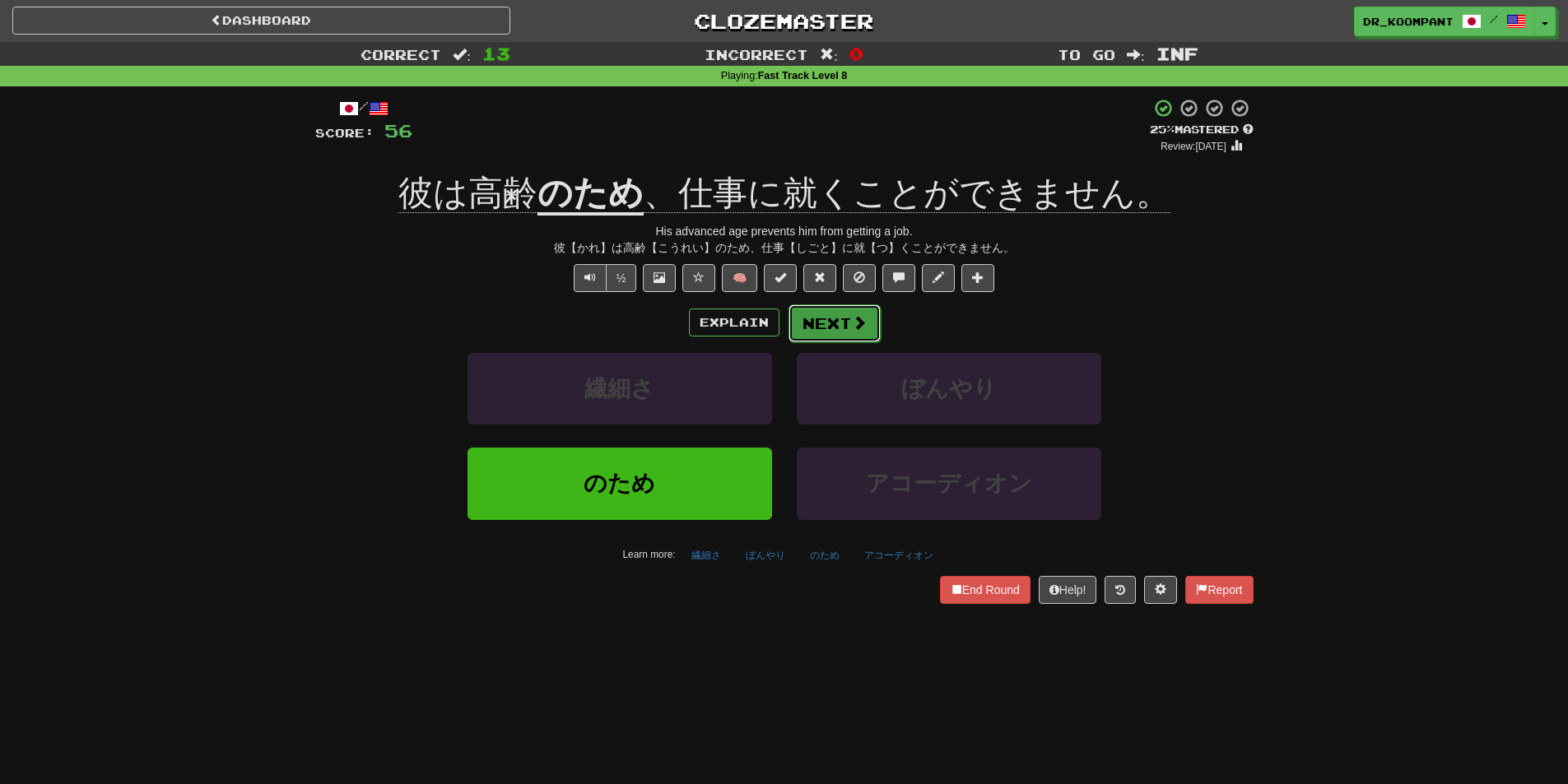
click at [810, 306] on button "Next" at bounding box center [834, 323] width 92 height 37
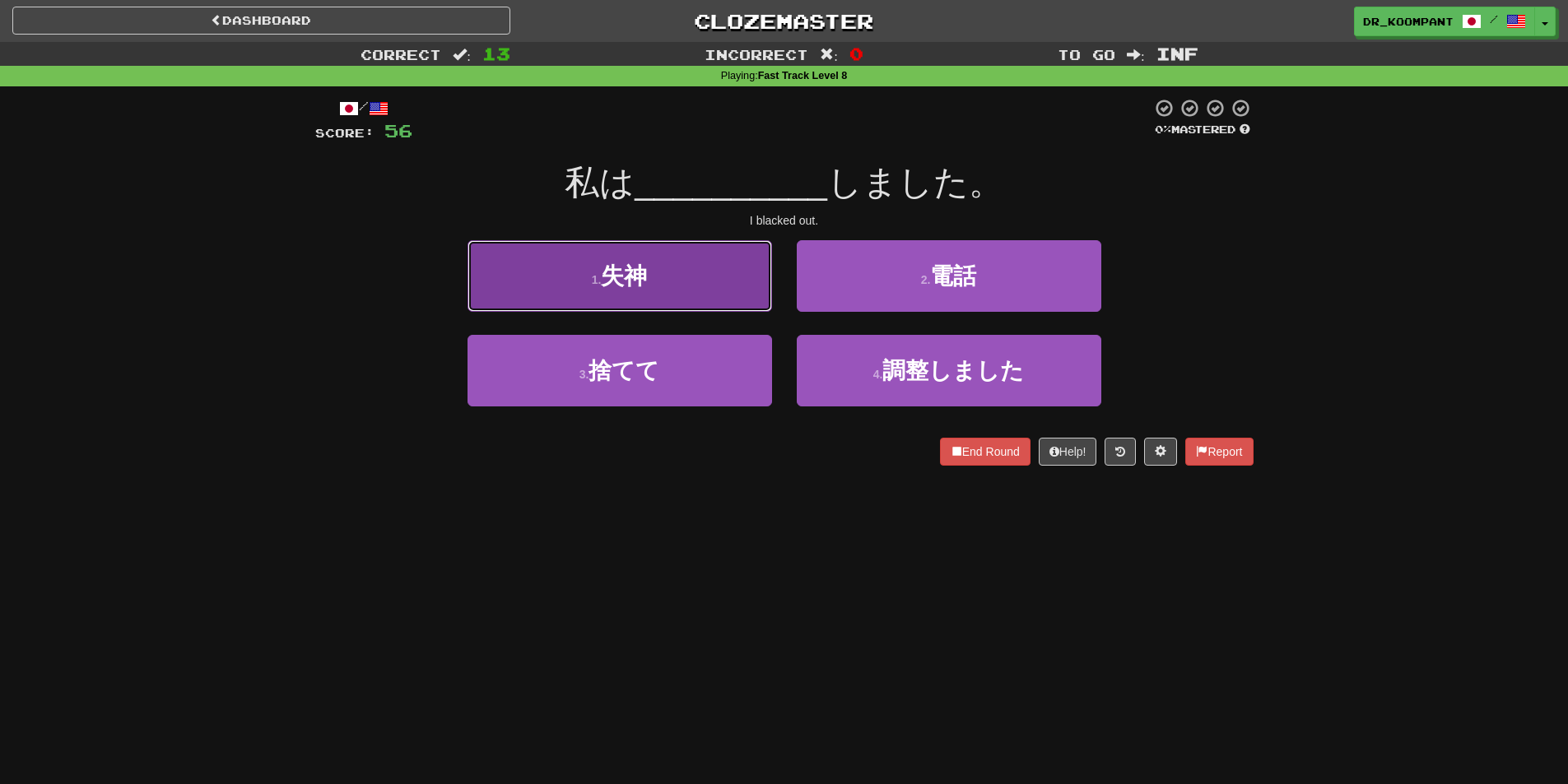
click at [716, 291] on button "1 . 失神" at bounding box center [620, 276] width 305 height 71
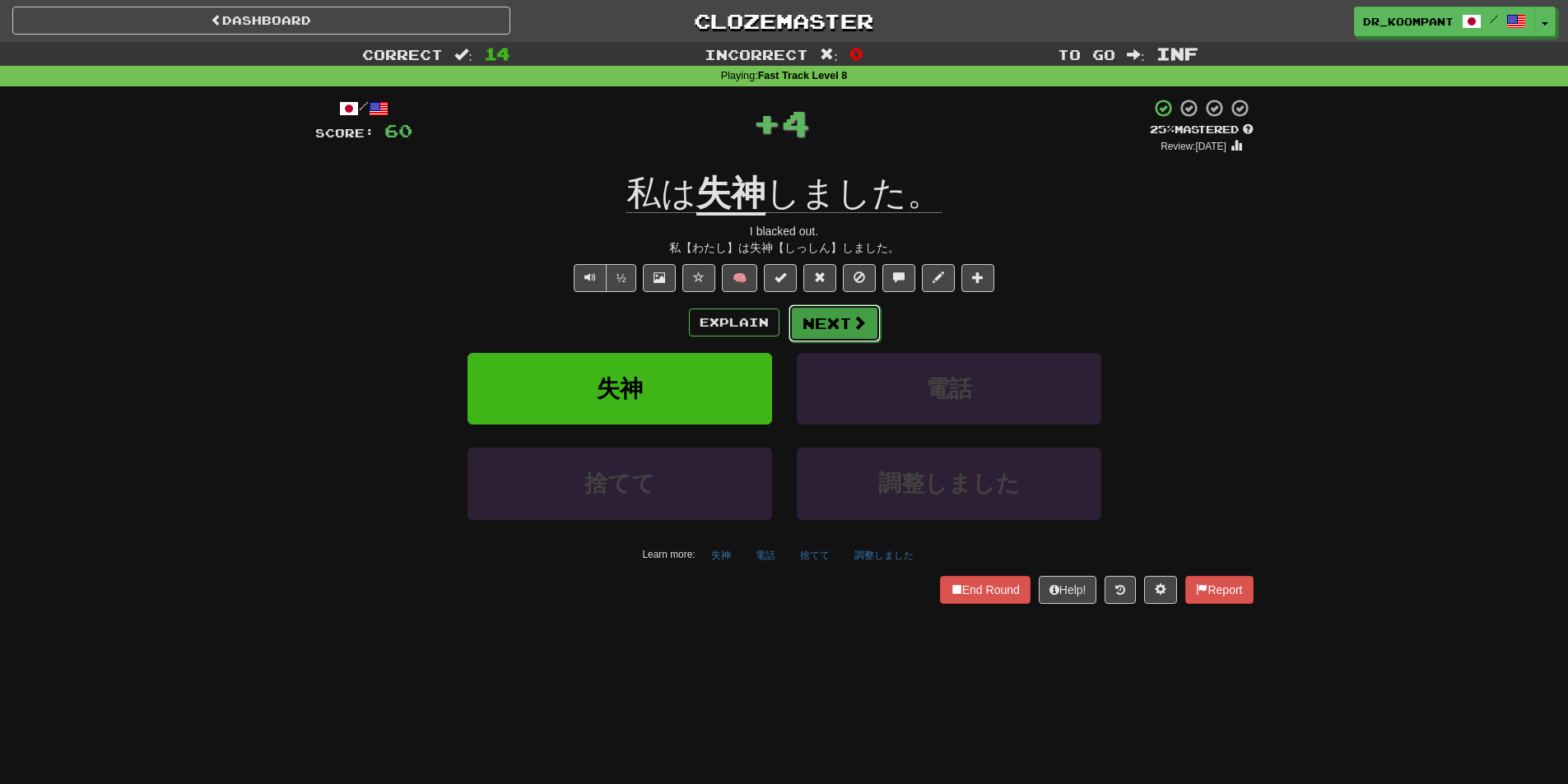
click at [821, 315] on button "Next" at bounding box center [834, 323] width 92 height 37
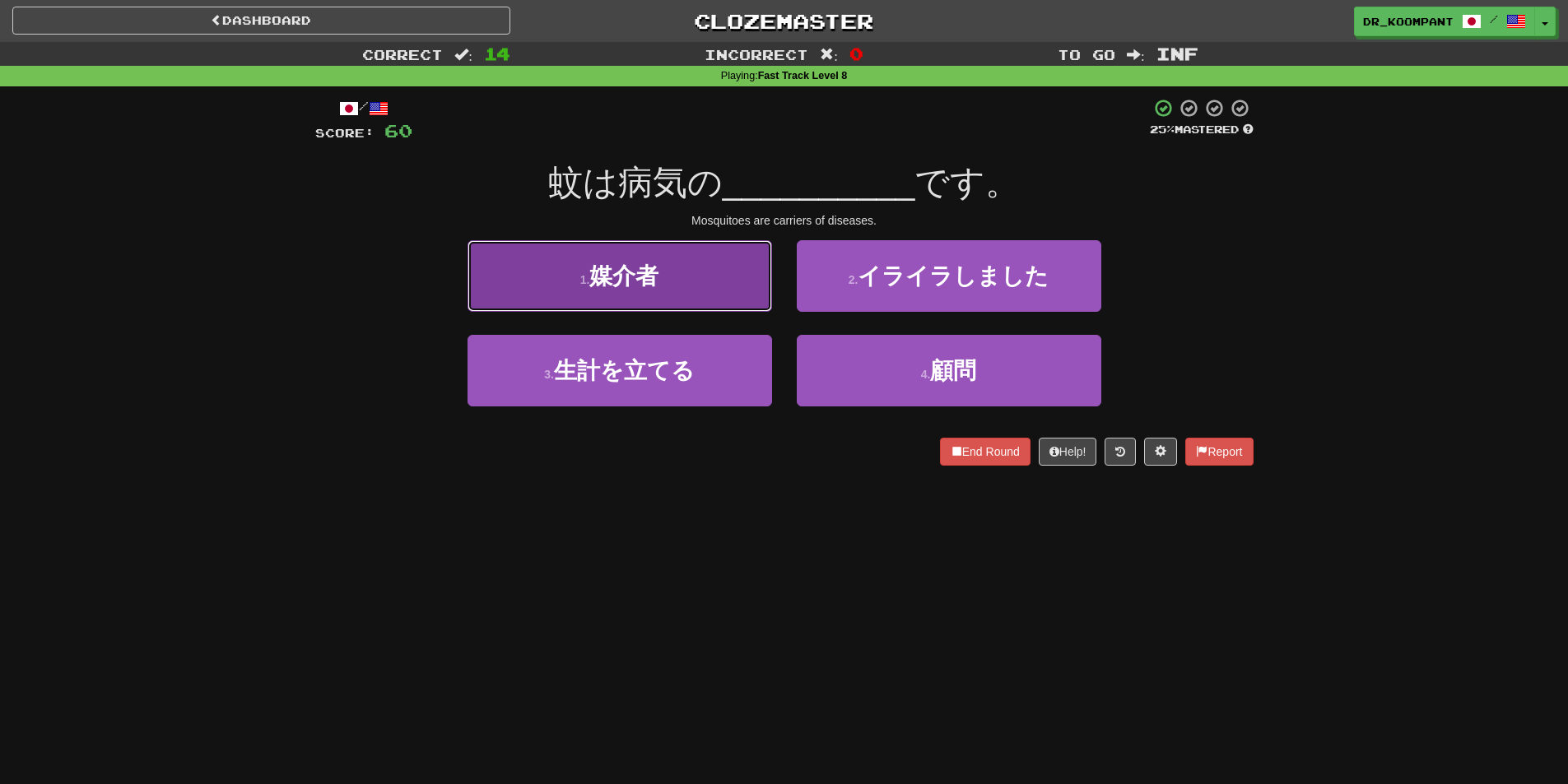
click at [757, 298] on button "1 . 媒介者" at bounding box center [620, 276] width 305 height 71
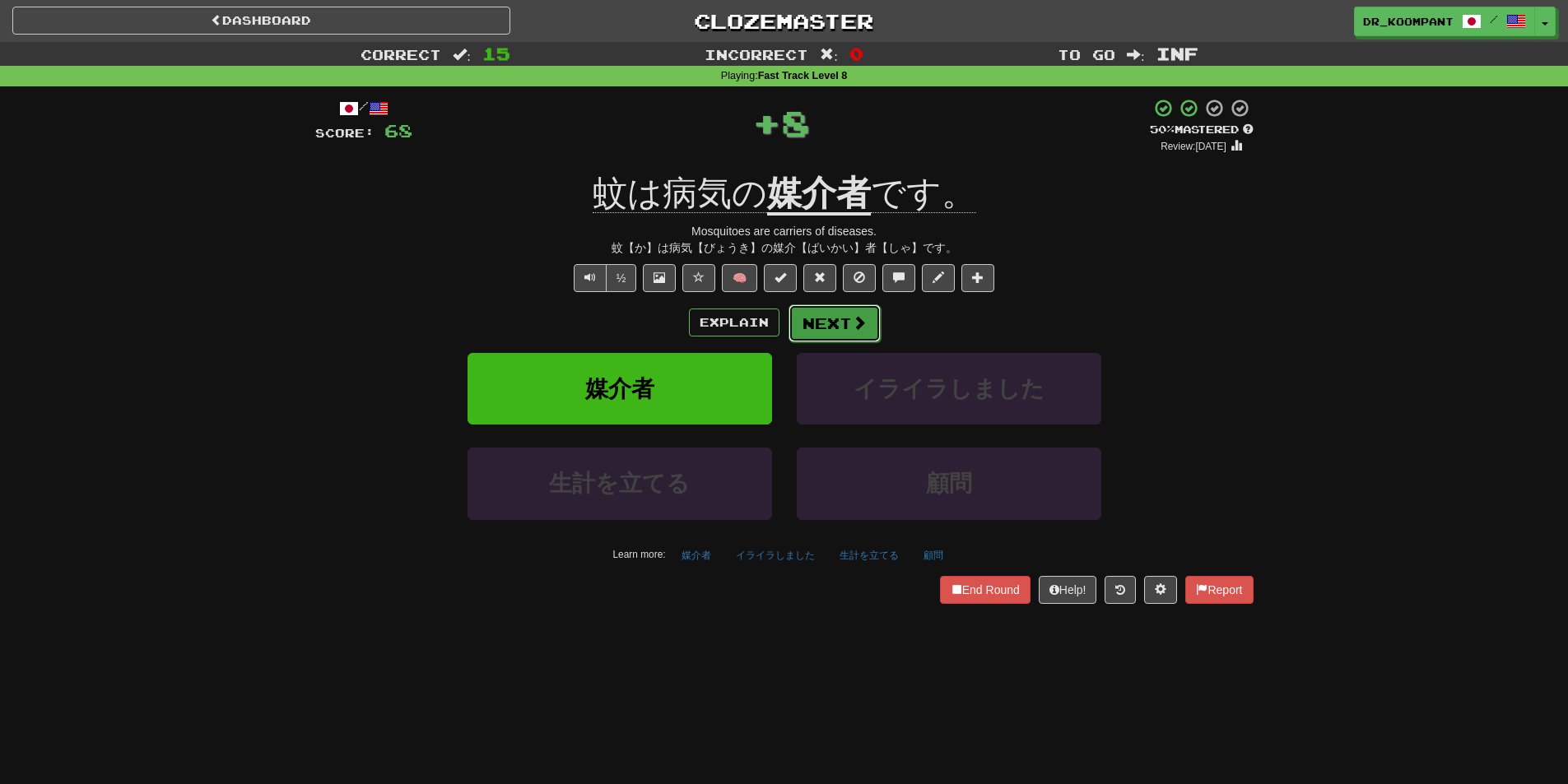
click at [822, 312] on button "Next" at bounding box center [834, 323] width 92 height 37
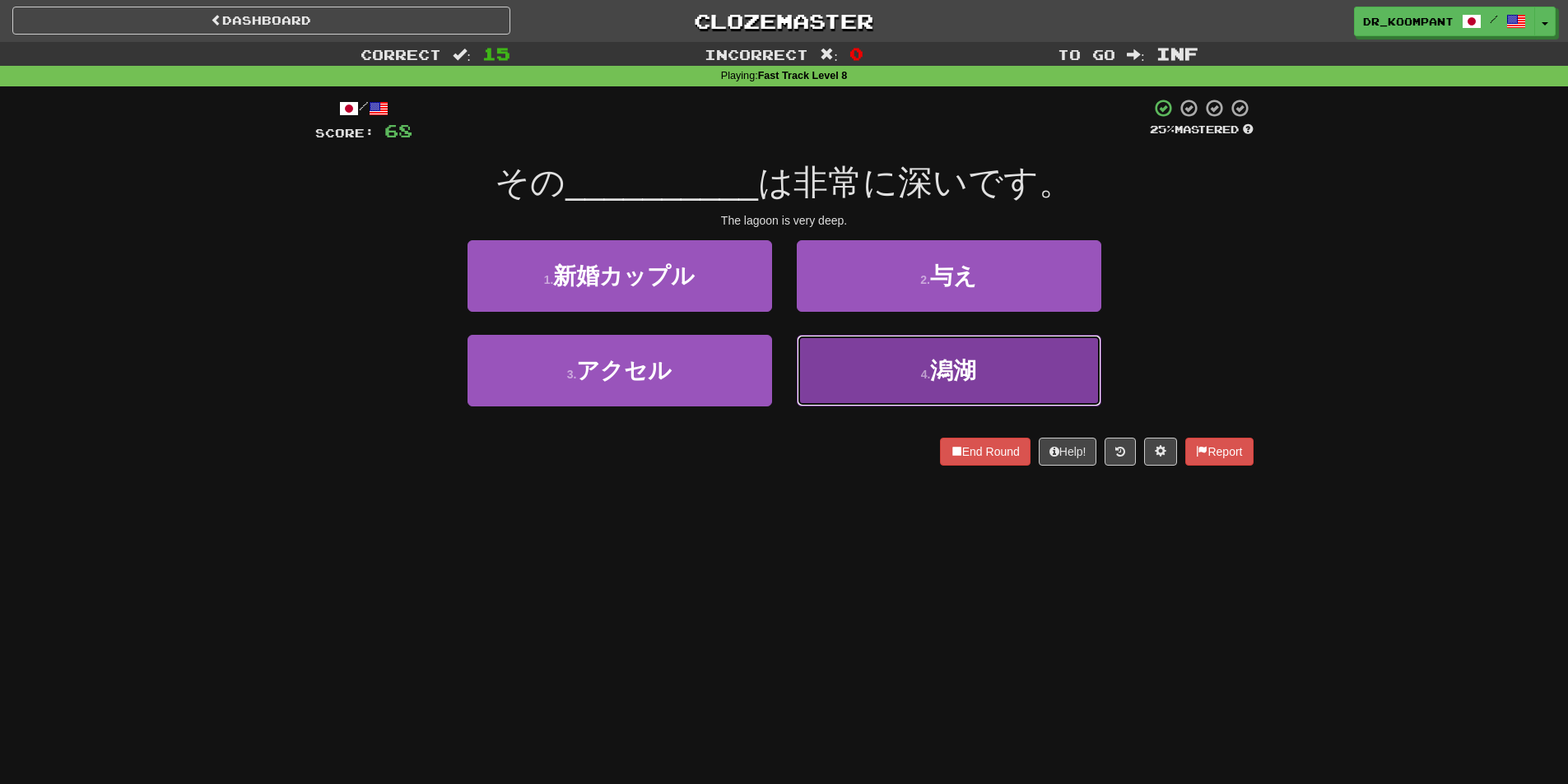
click at [921, 377] on small "4 ." at bounding box center [925, 374] width 10 height 13
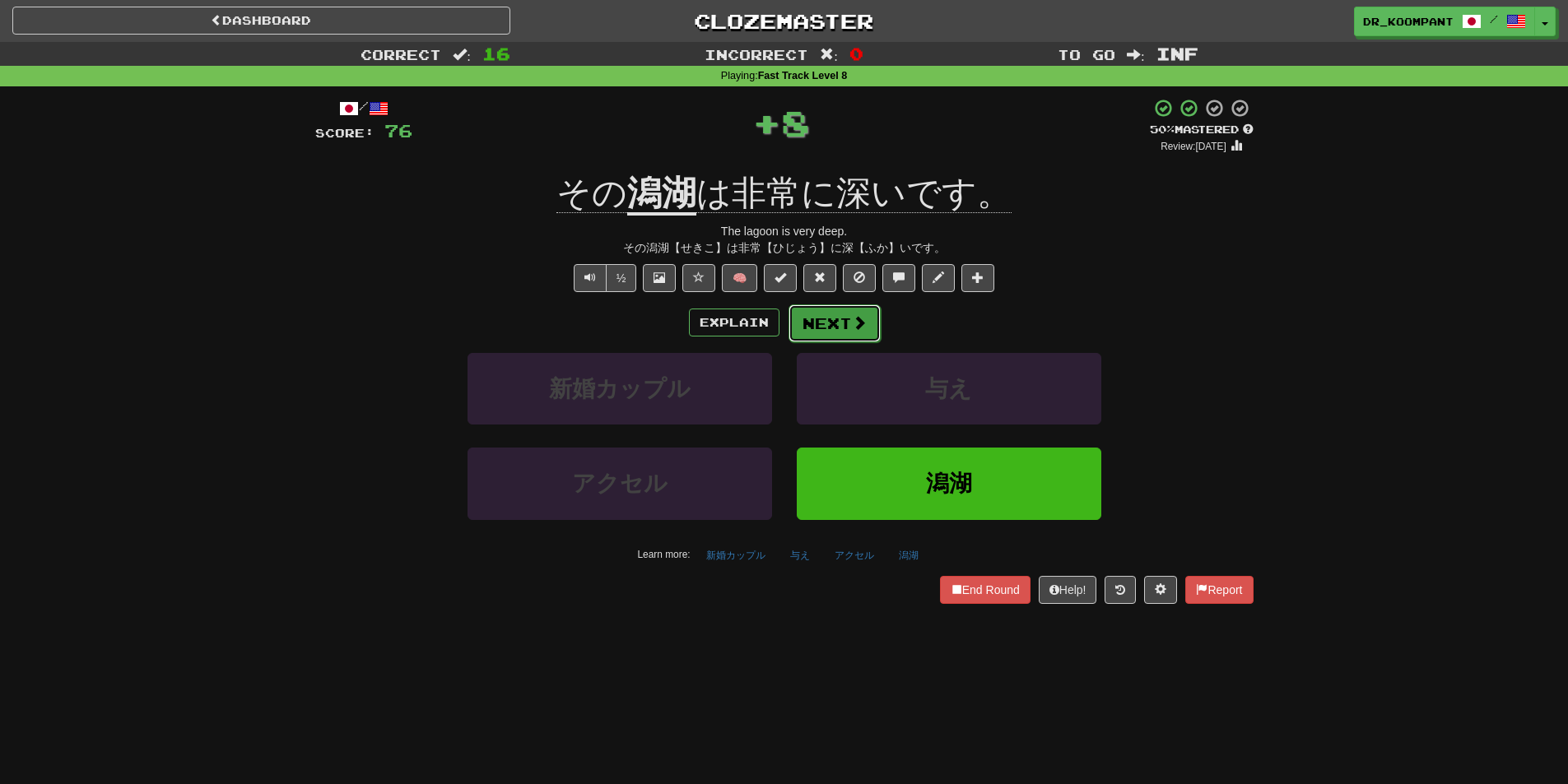
click at [859, 332] on button "Next" at bounding box center [834, 323] width 92 height 37
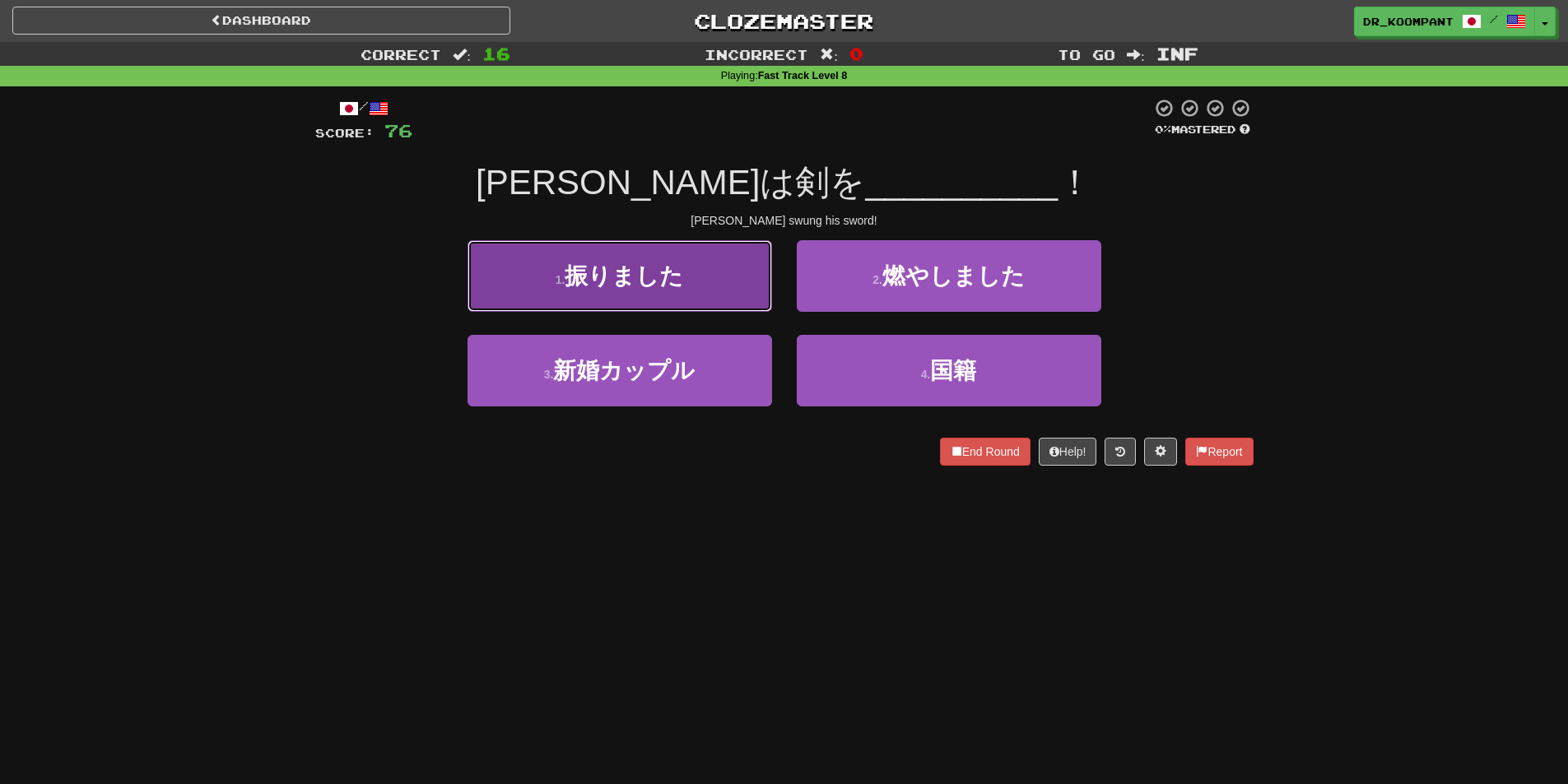
click at [741, 297] on button "1 . 振りました" at bounding box center [620, 276] width 305 height 71
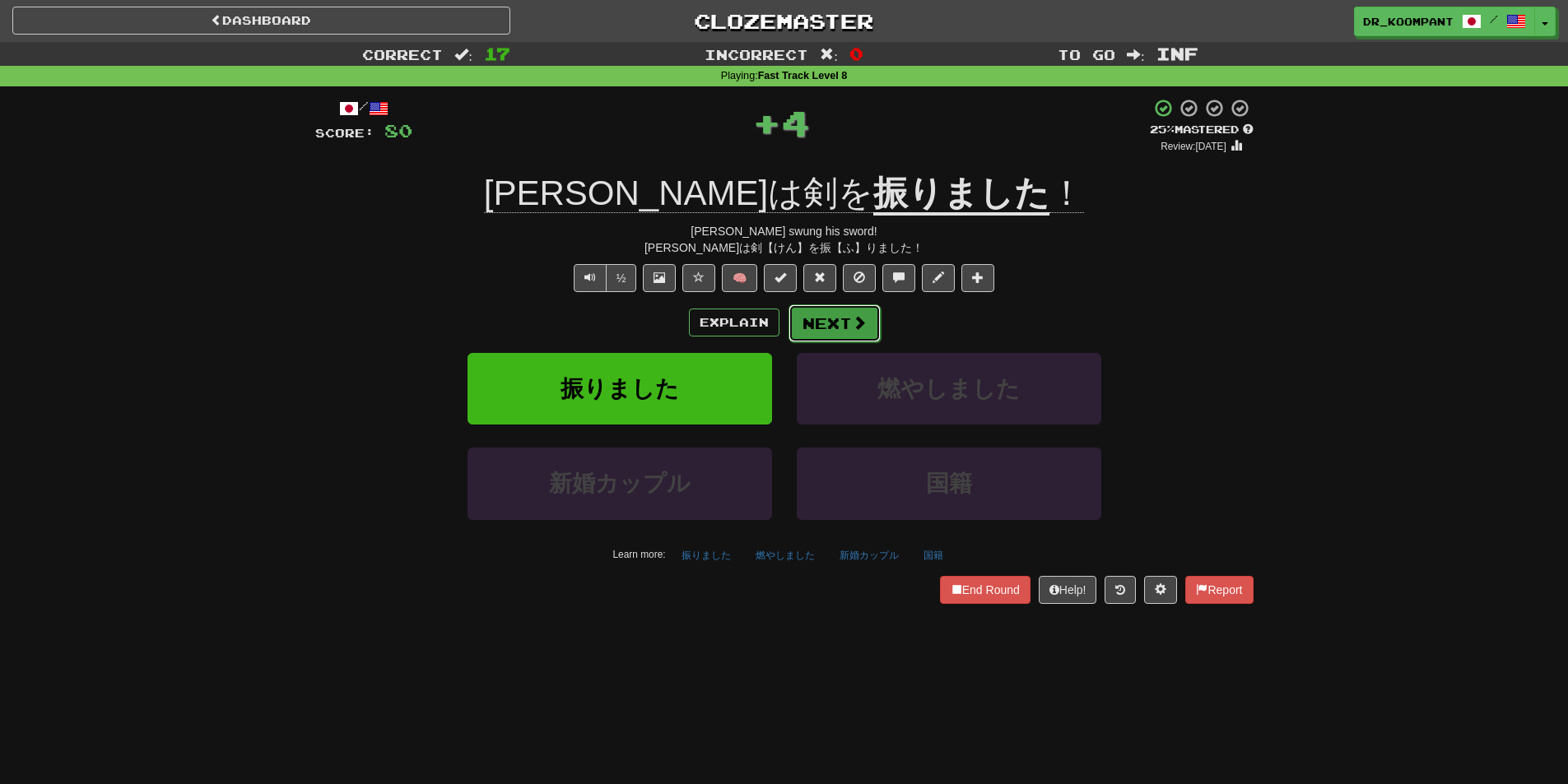
click at [855, 319] on span at bounding box center [859, 322] width 15 height 15
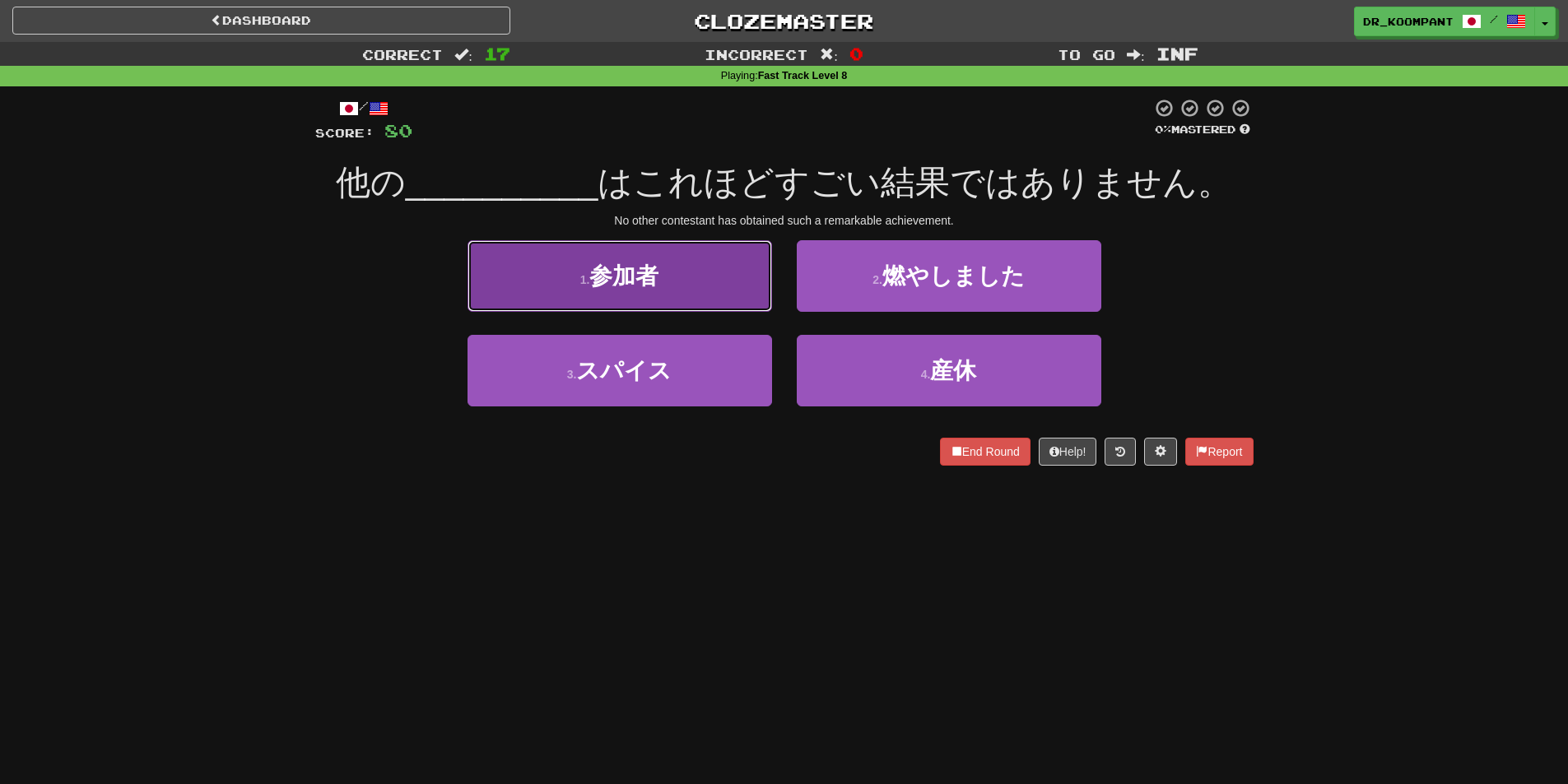
click at [745, 303] on button "1 . 参加者" at bounding box center [620, 276] width 305 height 71
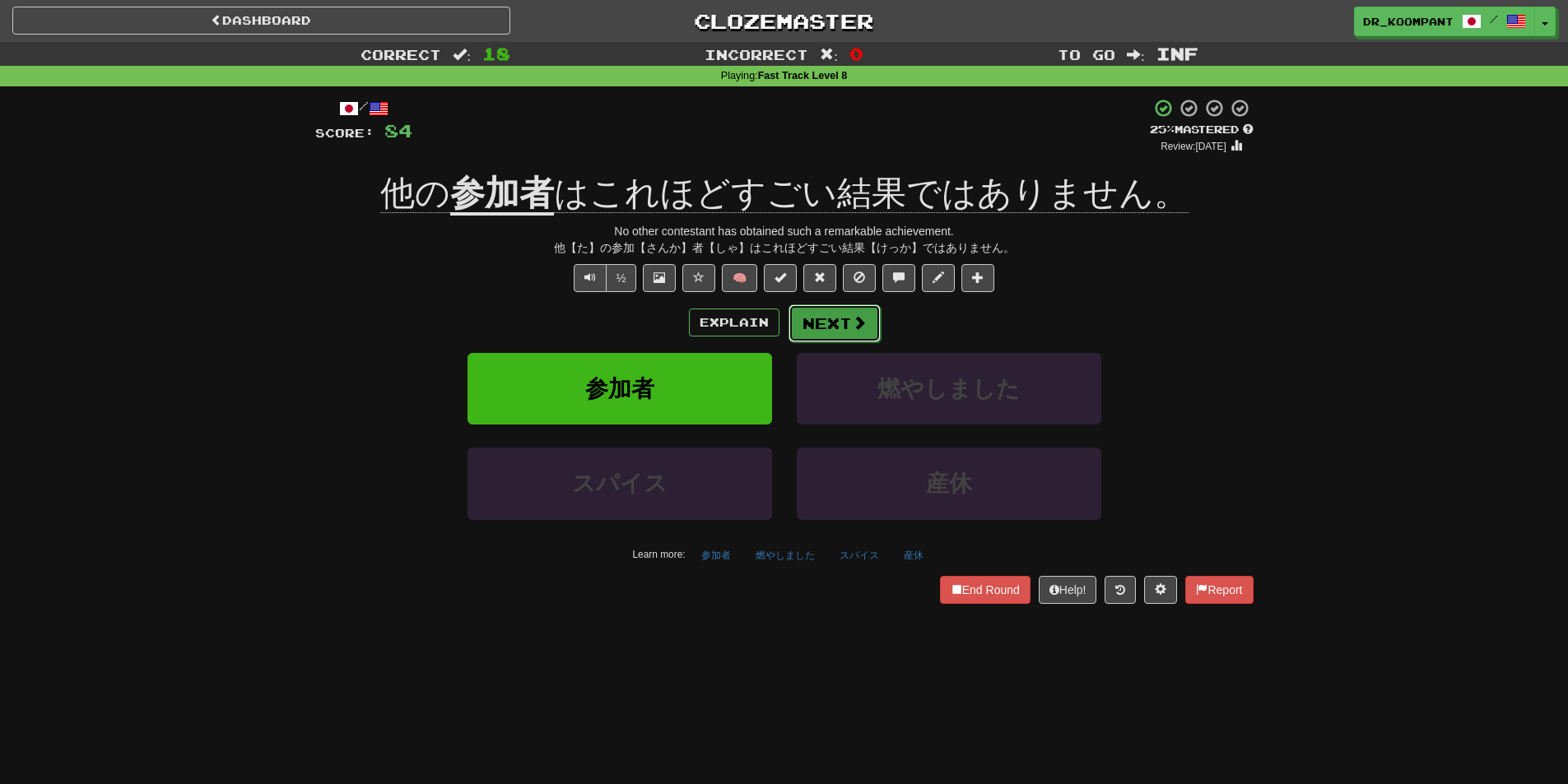
click at [866, 329] on button "Next" at bounding box center [834, 323] width 92 height 37
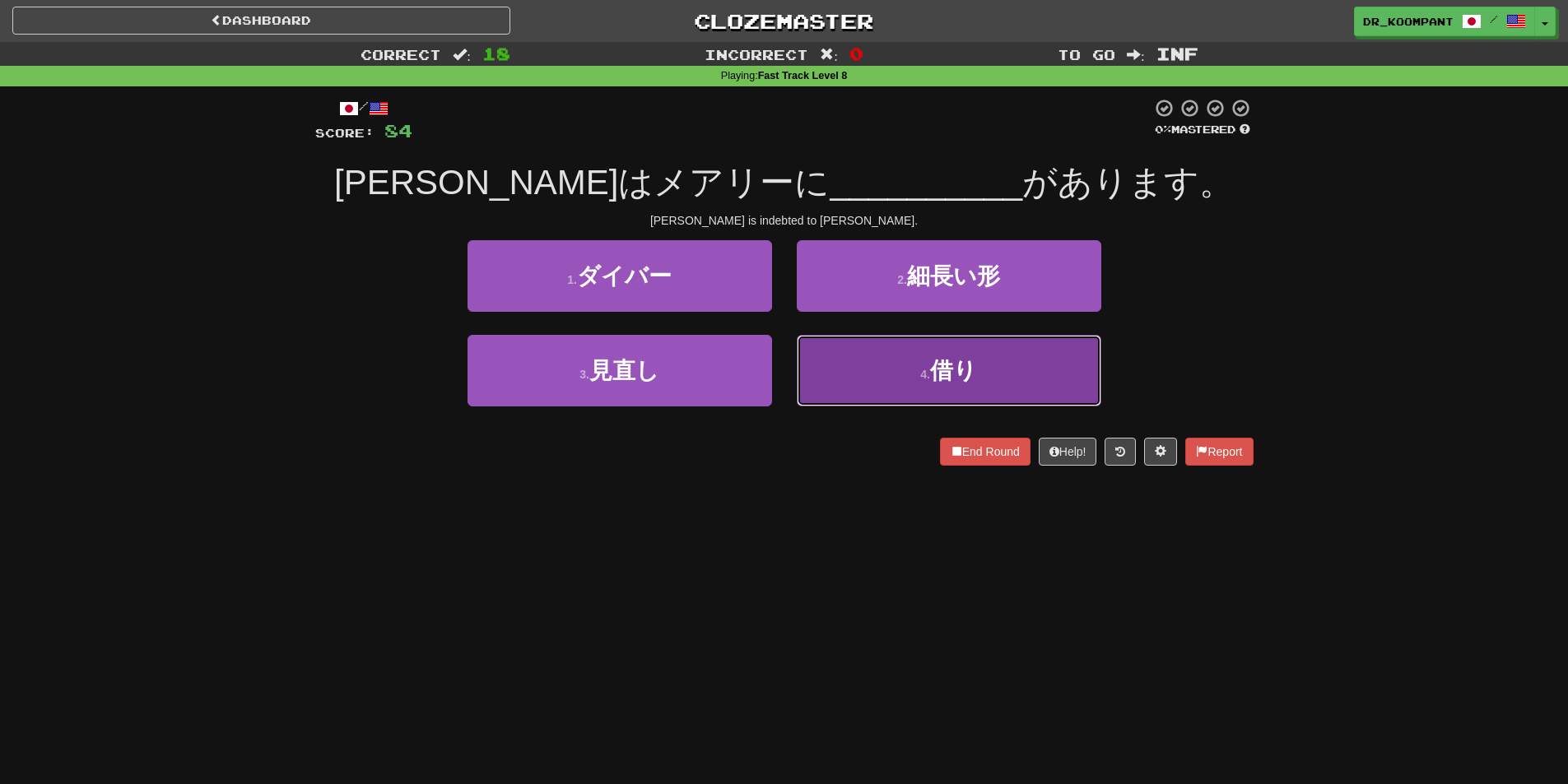
click at [897, 364] on button "4 . 借り" at bounding box center [949, 371] width 305 height 71
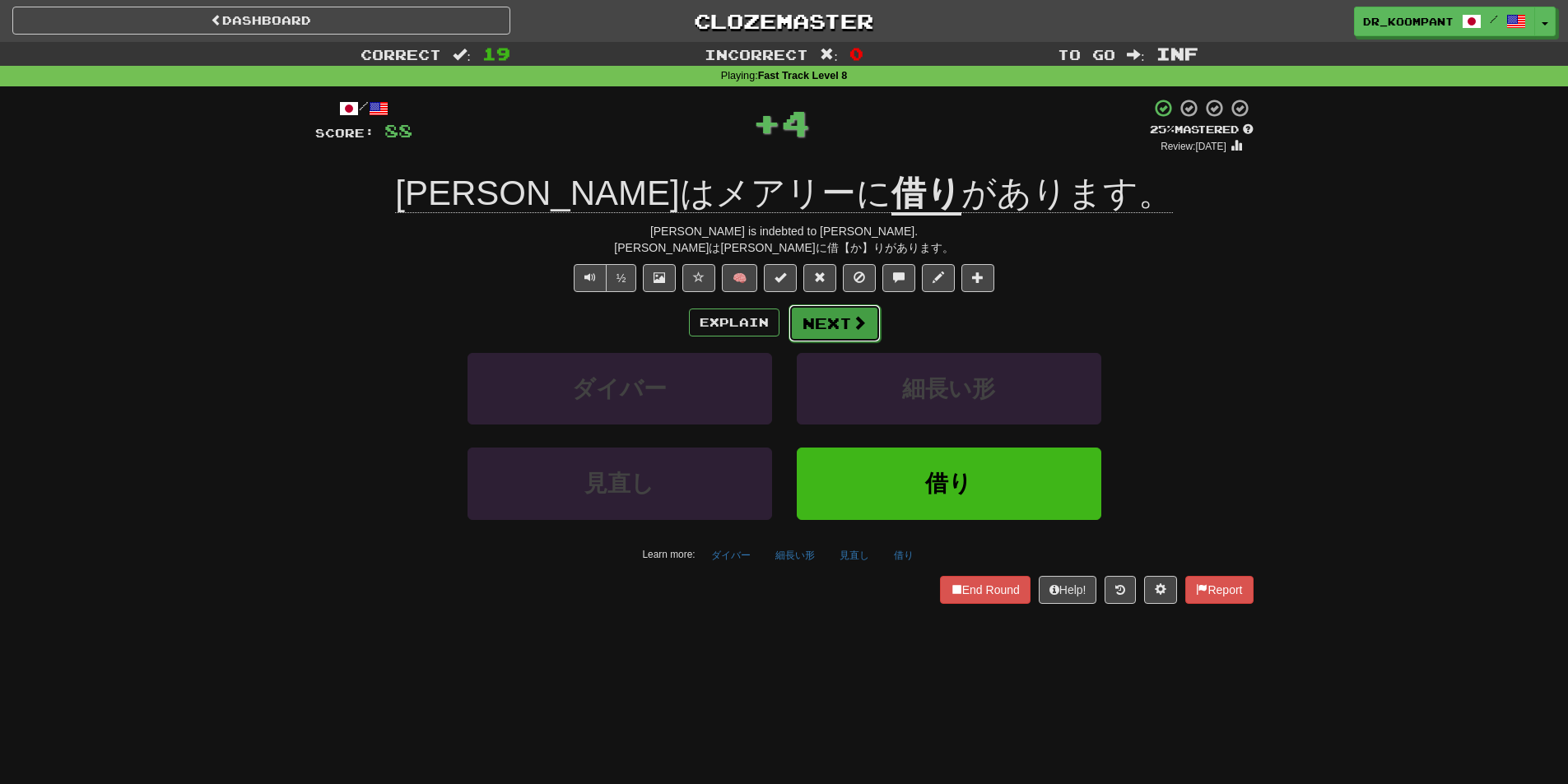
click at [842, 310] on button "Next" at bounding box center [834, 323] width 92 height 37
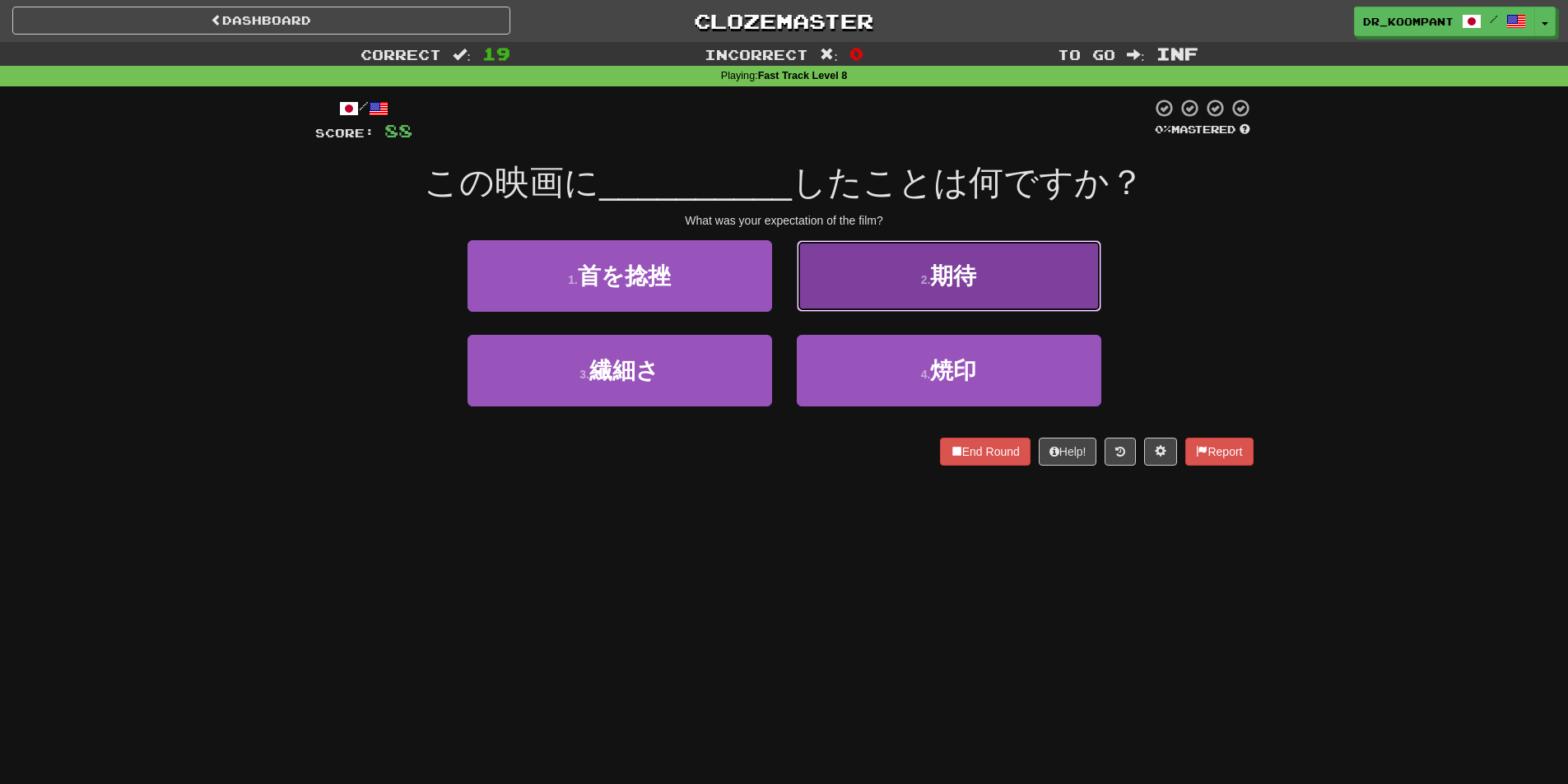
click at [888, 284] on button "2 . 期待" at bounding box center [949, 276] width 305 height 71
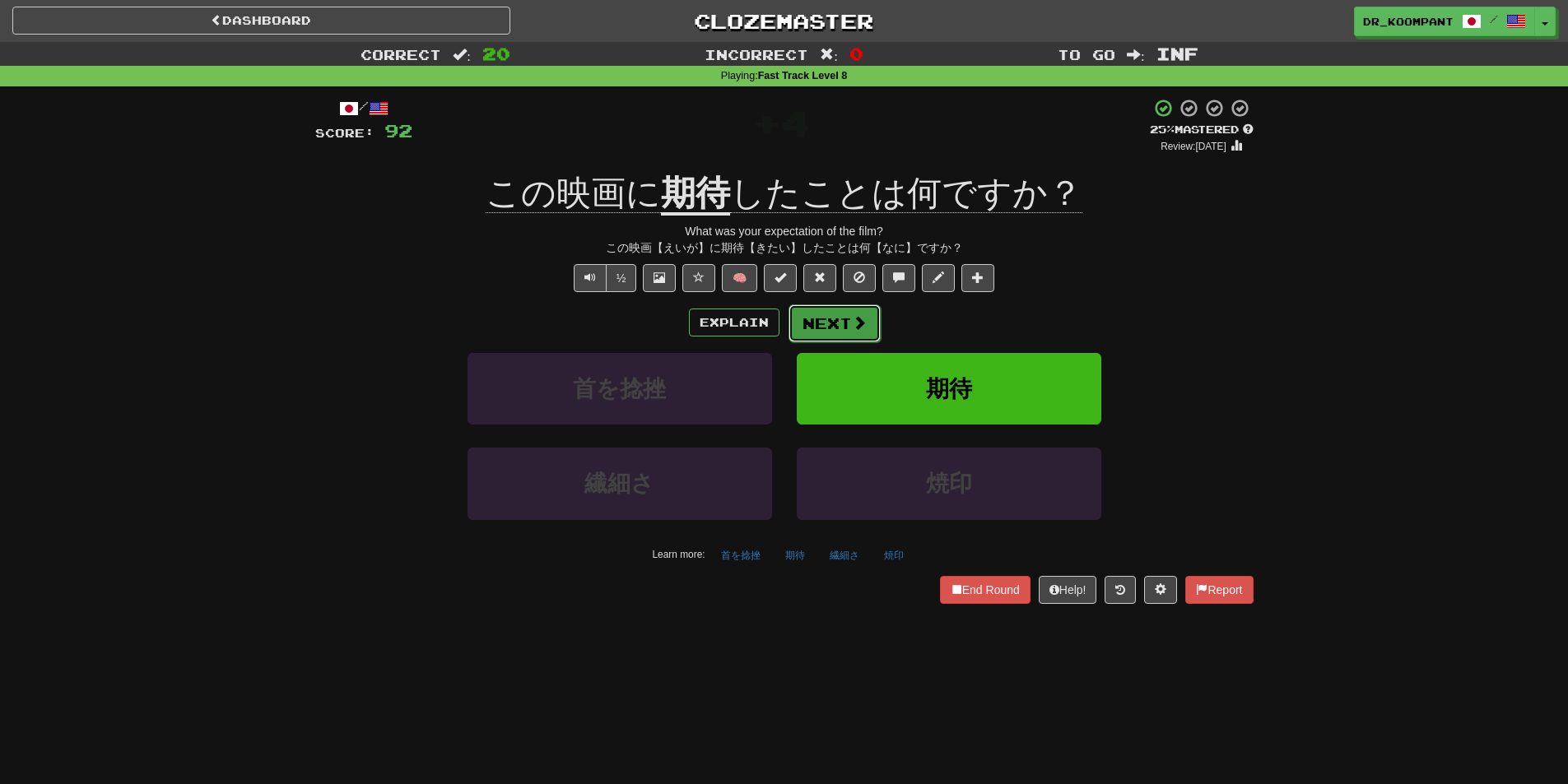
click at [862, 306] on button "Next" at bounding box center [834, 323] width 92 height 37
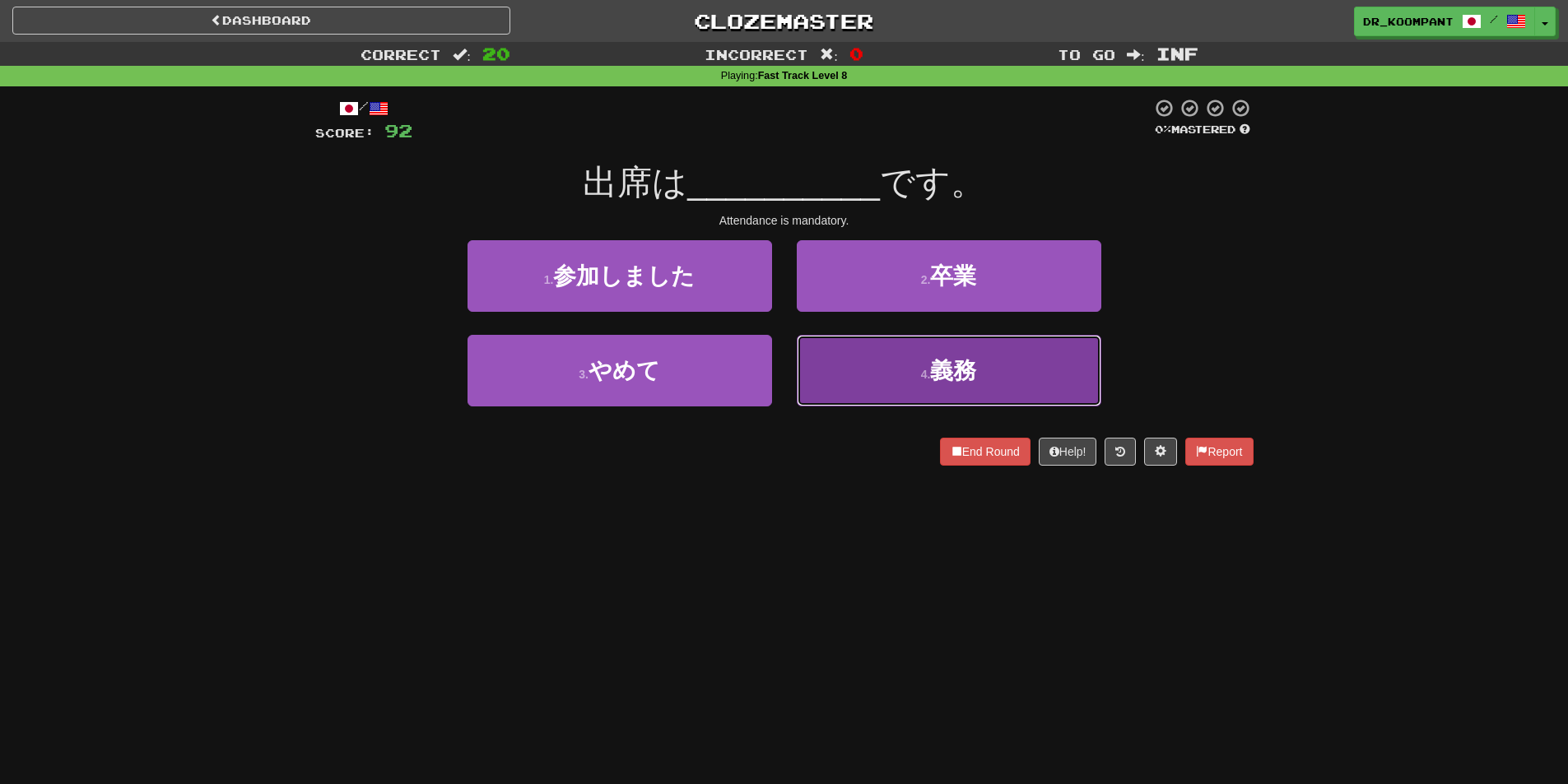
click at [893, 362] on button "4 . 義務" at bounding box center [949, 371] width 305 height 71
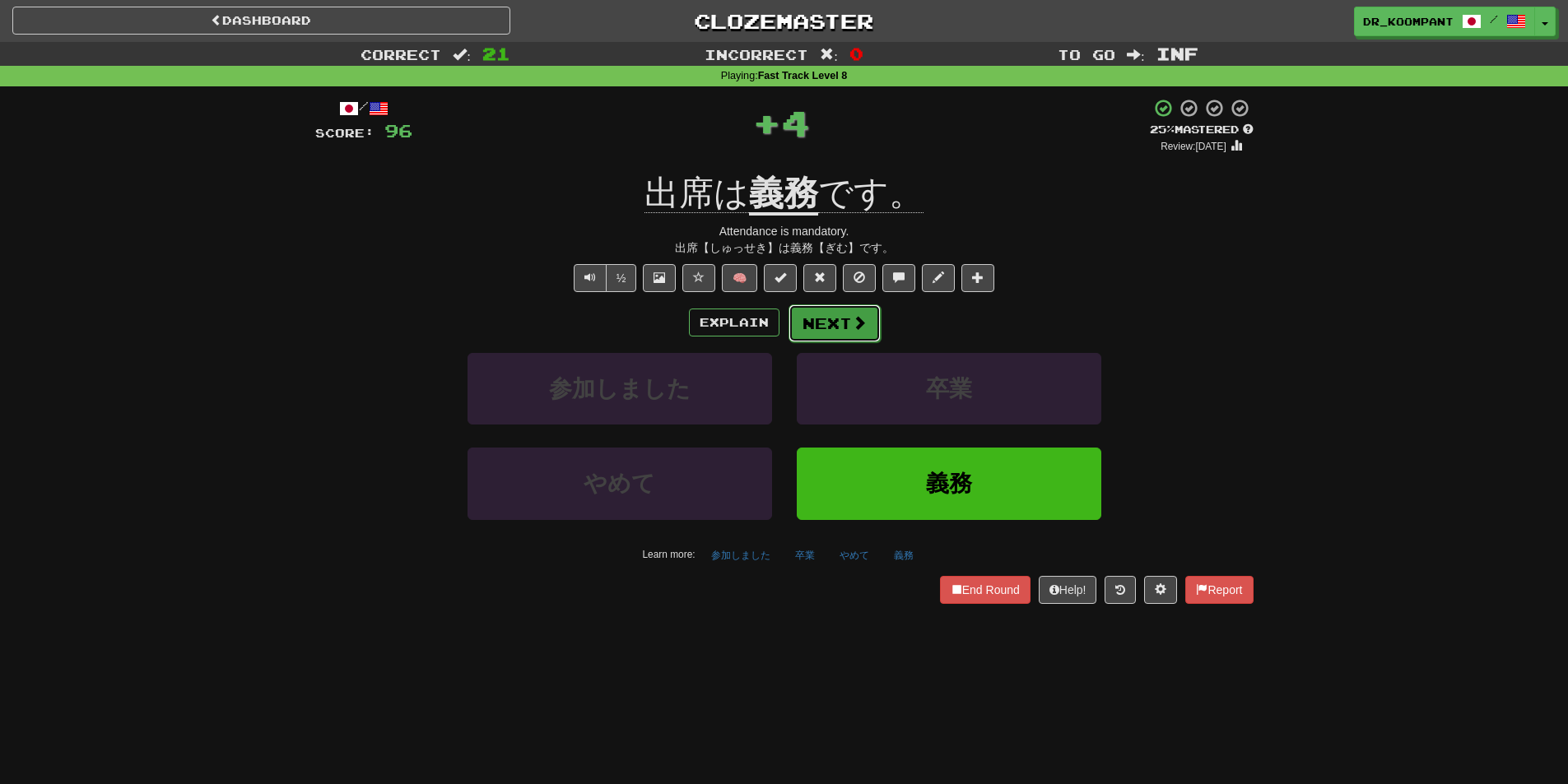
click at [873, 329] on button "Next" at bounding box center [834, 323] width 92 height 37
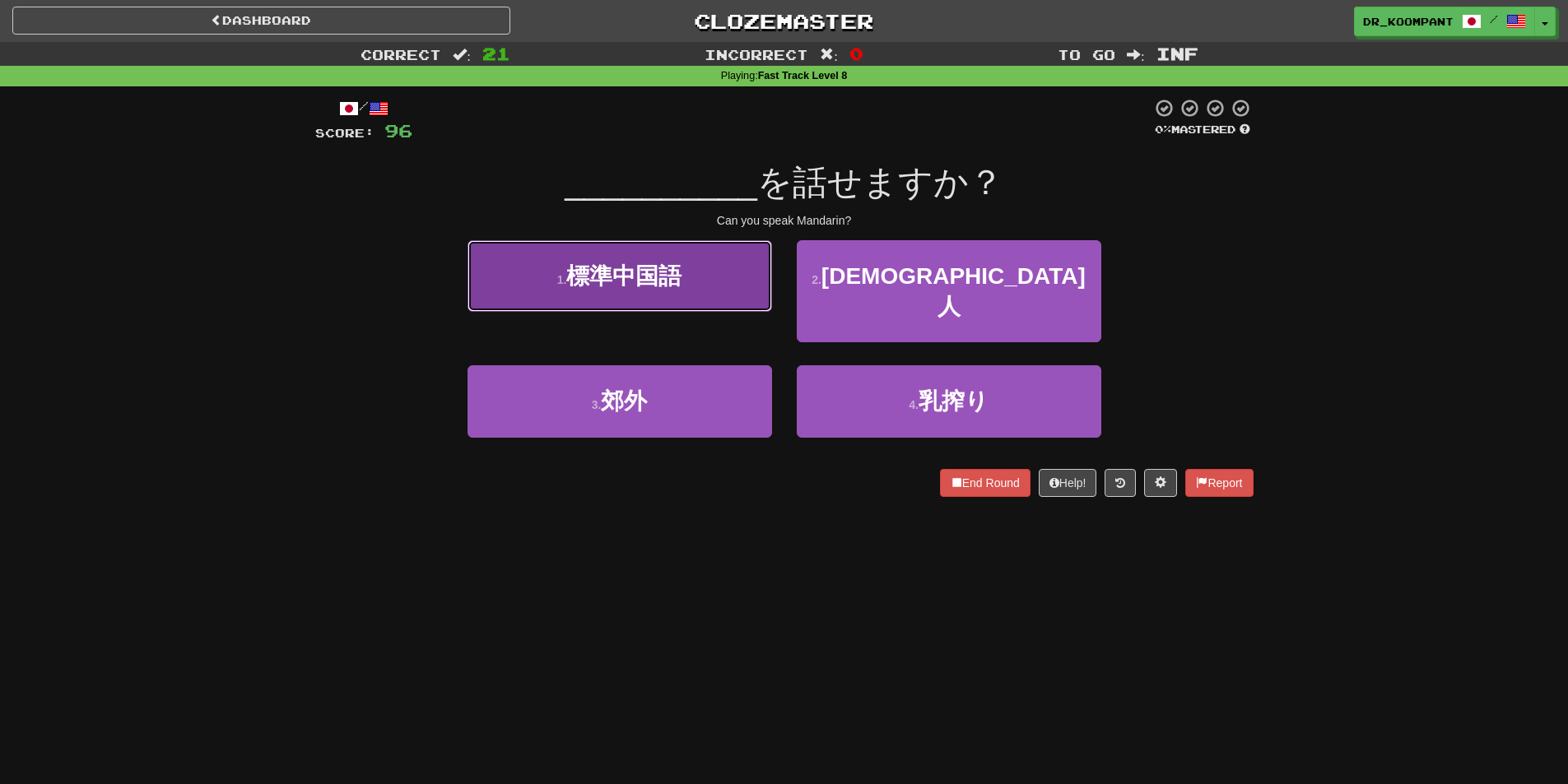
click at [675, 293] on button "1 . 標準中国語" at bounding box center [620, 276] width 305 height 71
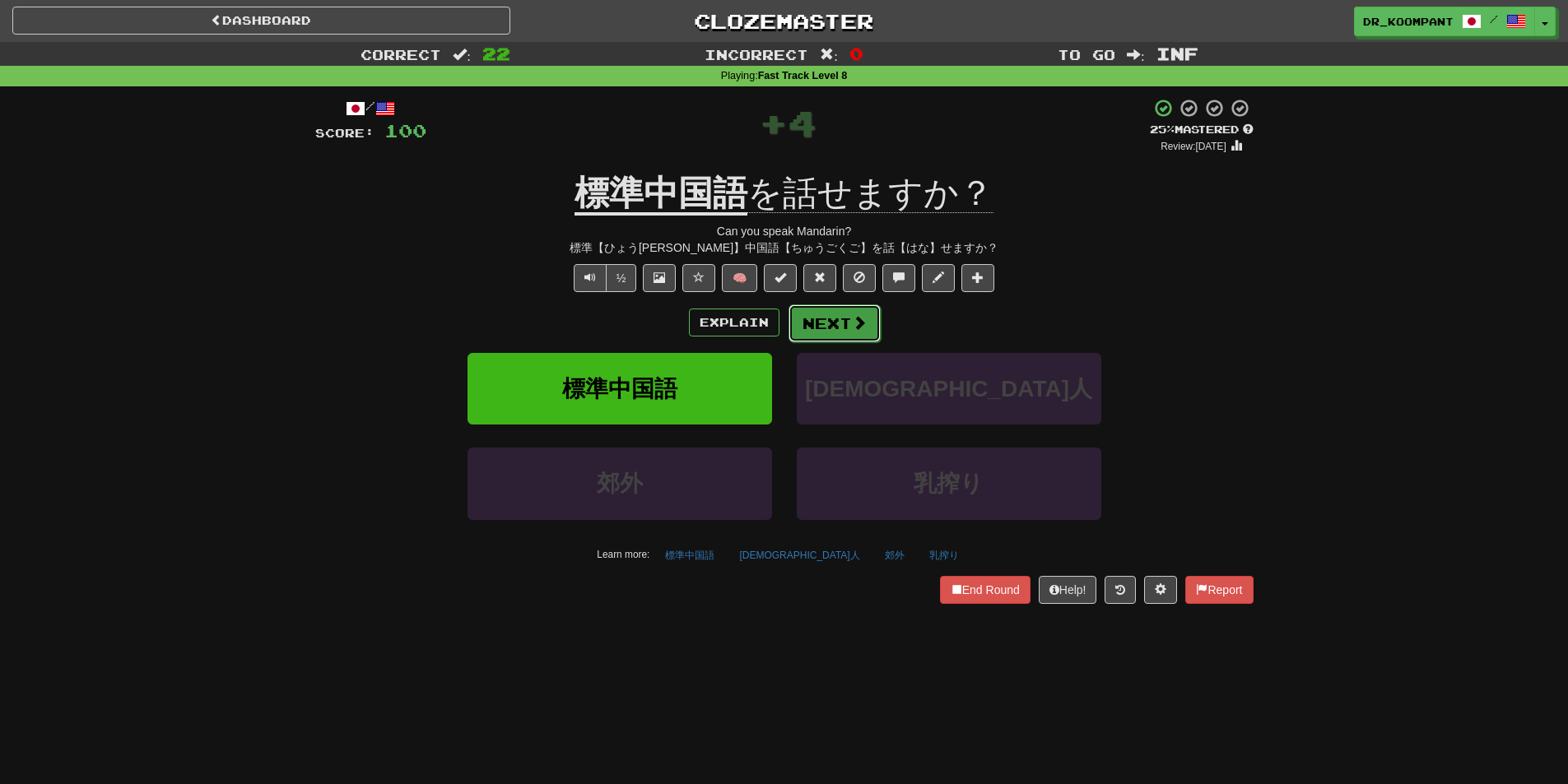
click at [852, 318] on button "Next" at bounding box center [834, 323] width 92 height 37
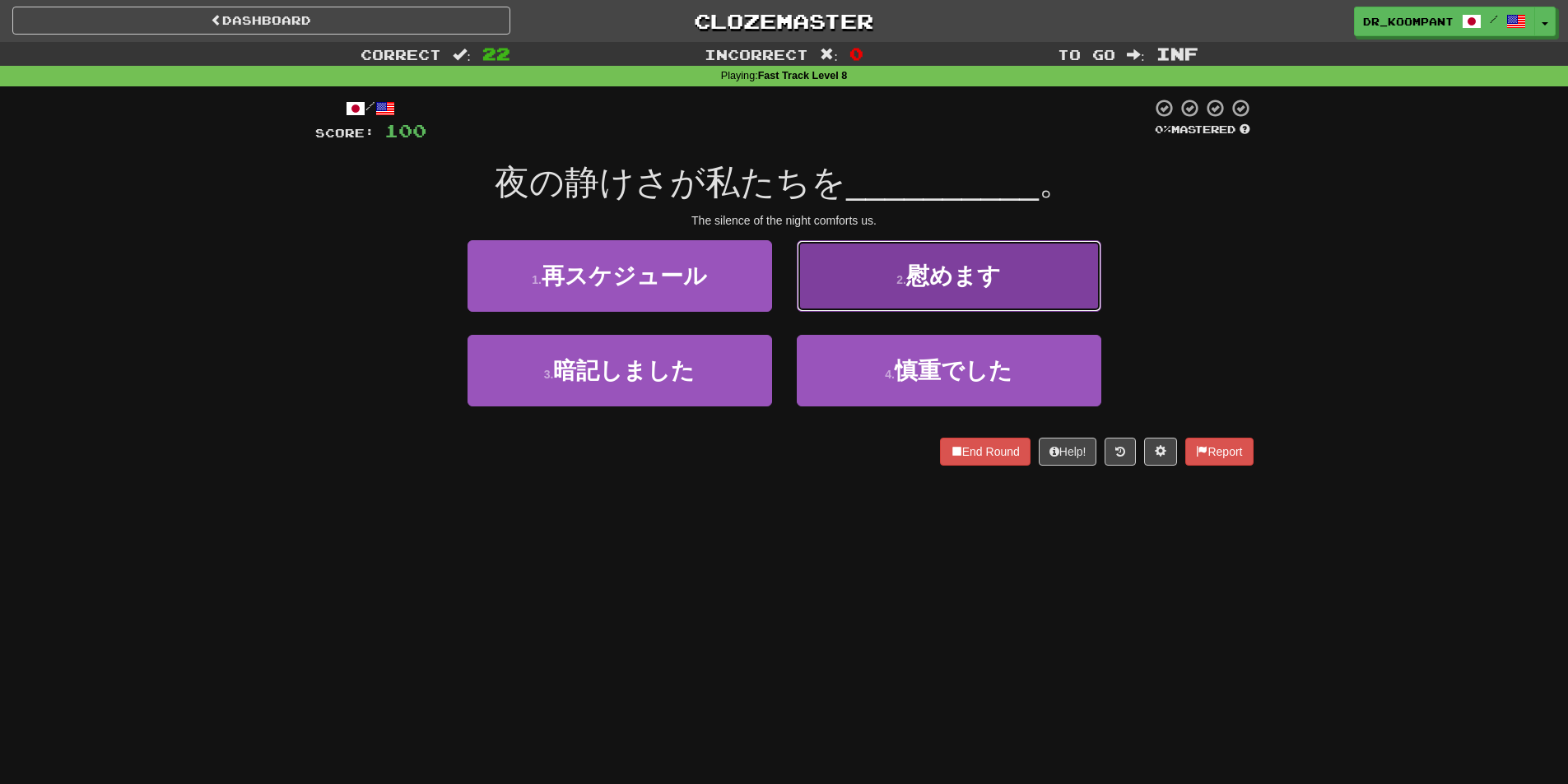
click at [918, 290] on button "2 . 慰めます" at bounding box center [949, 276] width 305 height 71
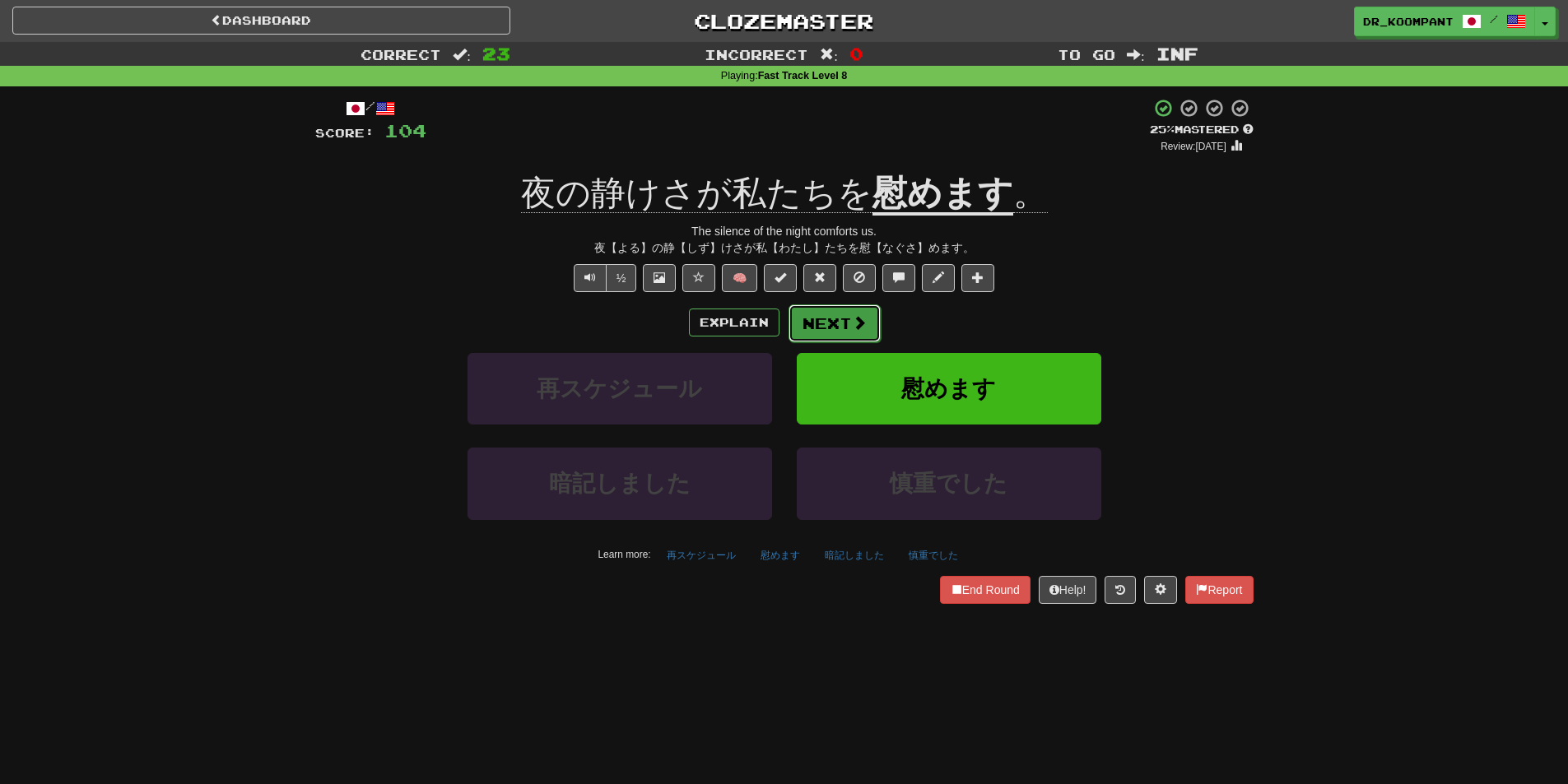
click at [855, 307] on button "Next" at bounding box center [834, 323] width 92 height 37
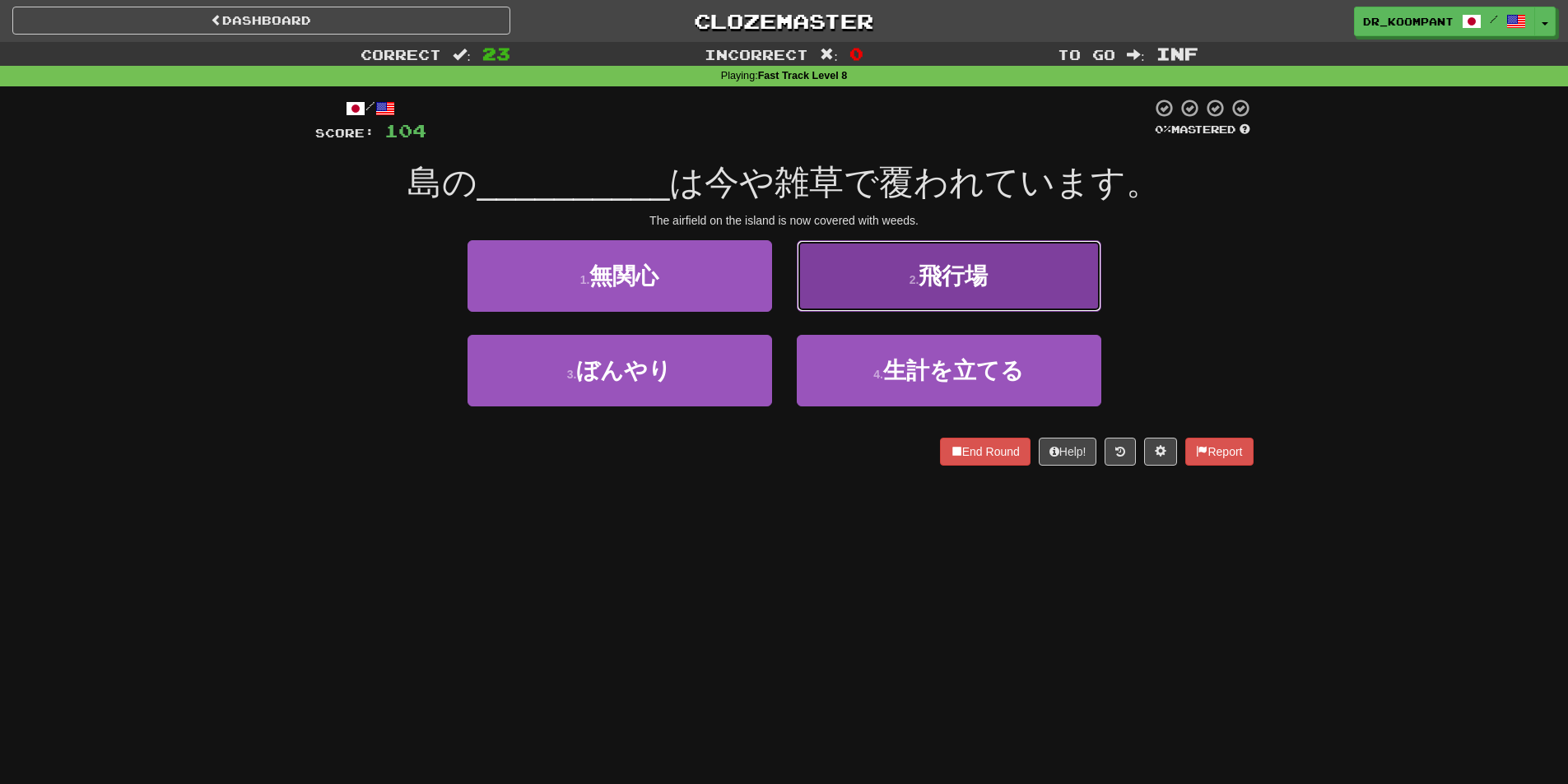
click at [970, 301] on button "2 . 飛行場" at bounding box center [949, 276] width 305 height 71
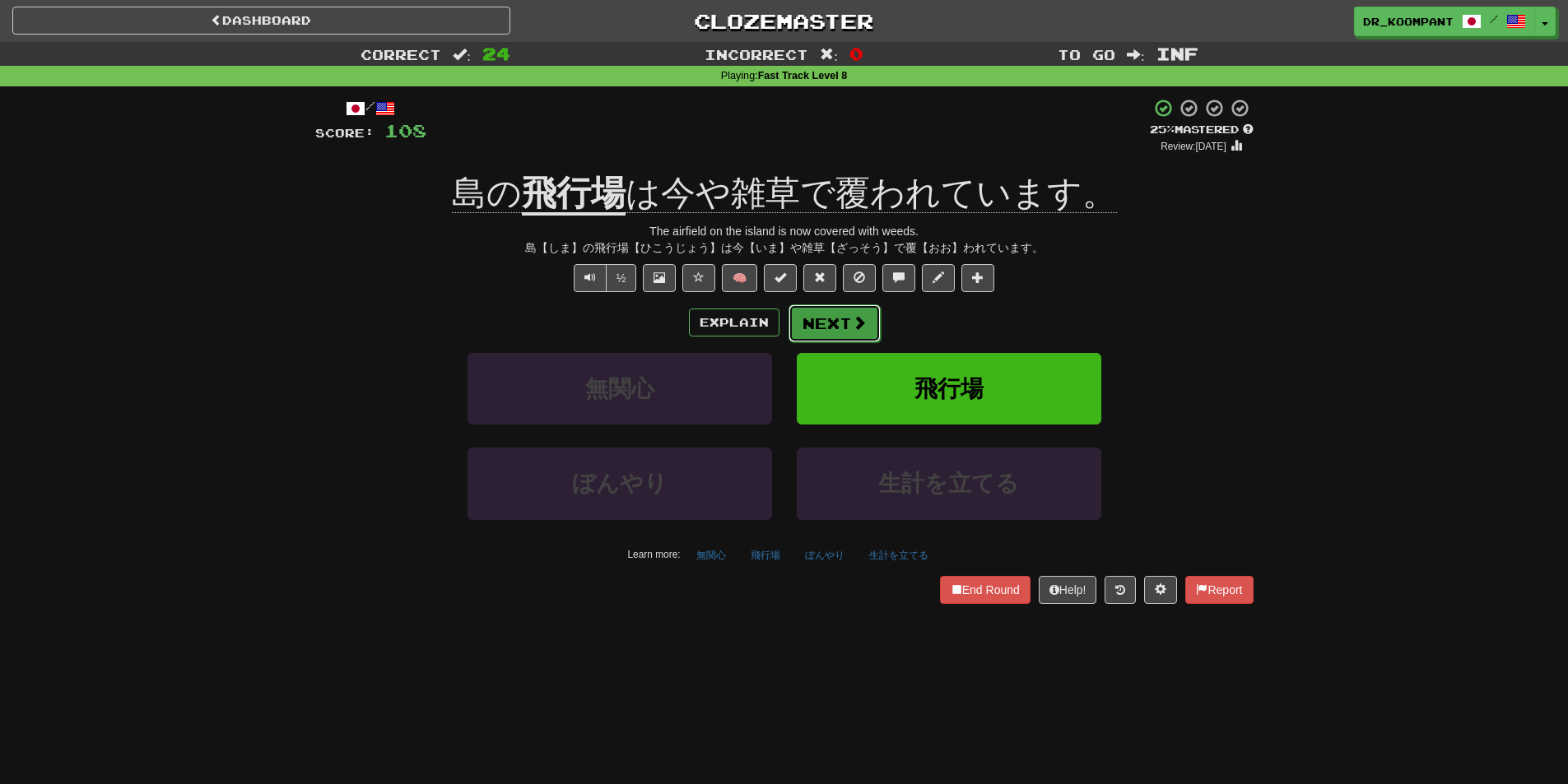
click at [824, 314] on button "Next" at bounding box center [834, 323] width 92 height 37
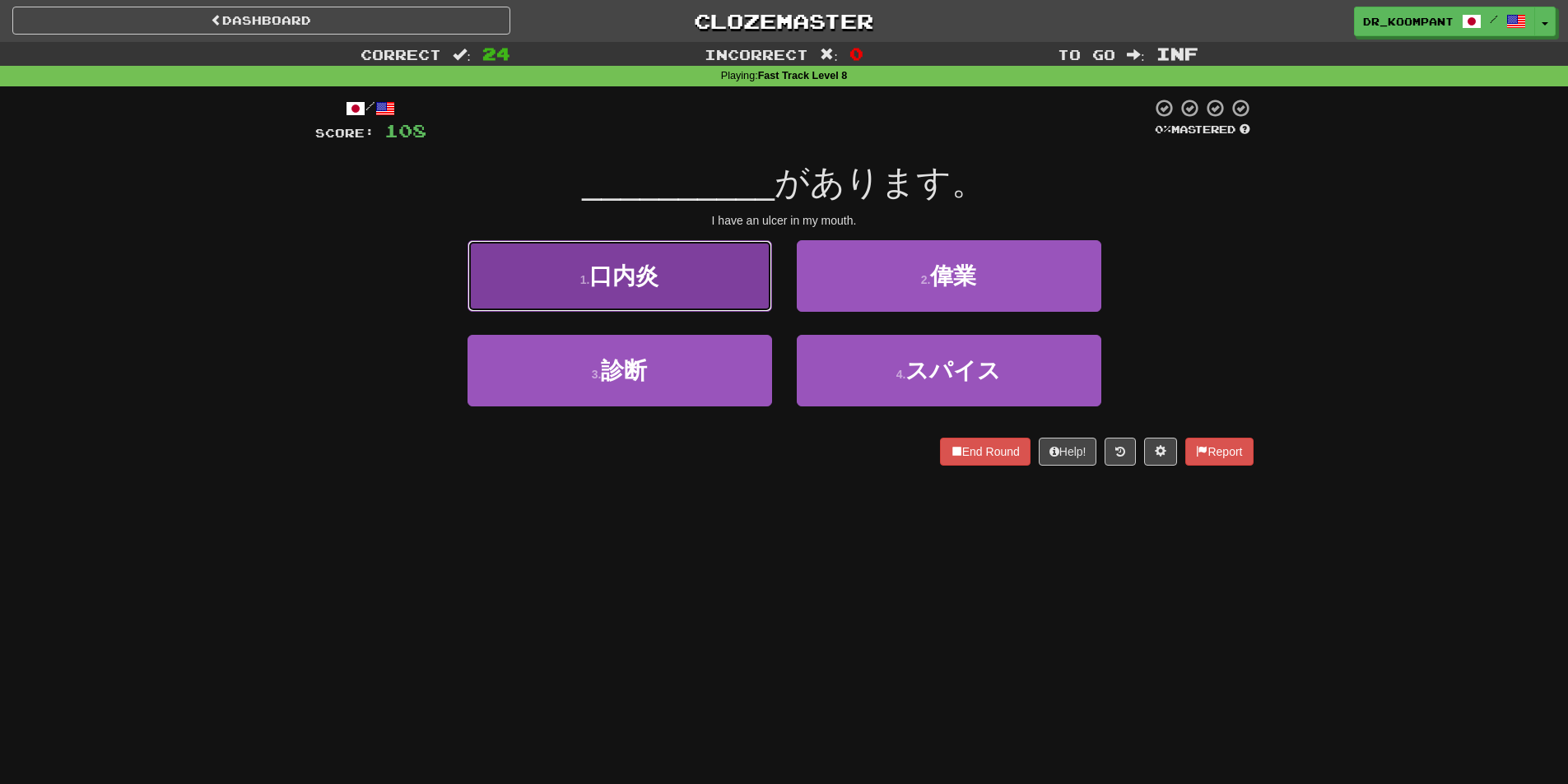
click at [725, 303] on button "1 . 口内炎" at bounding box center [620, 276] width 305 height 71
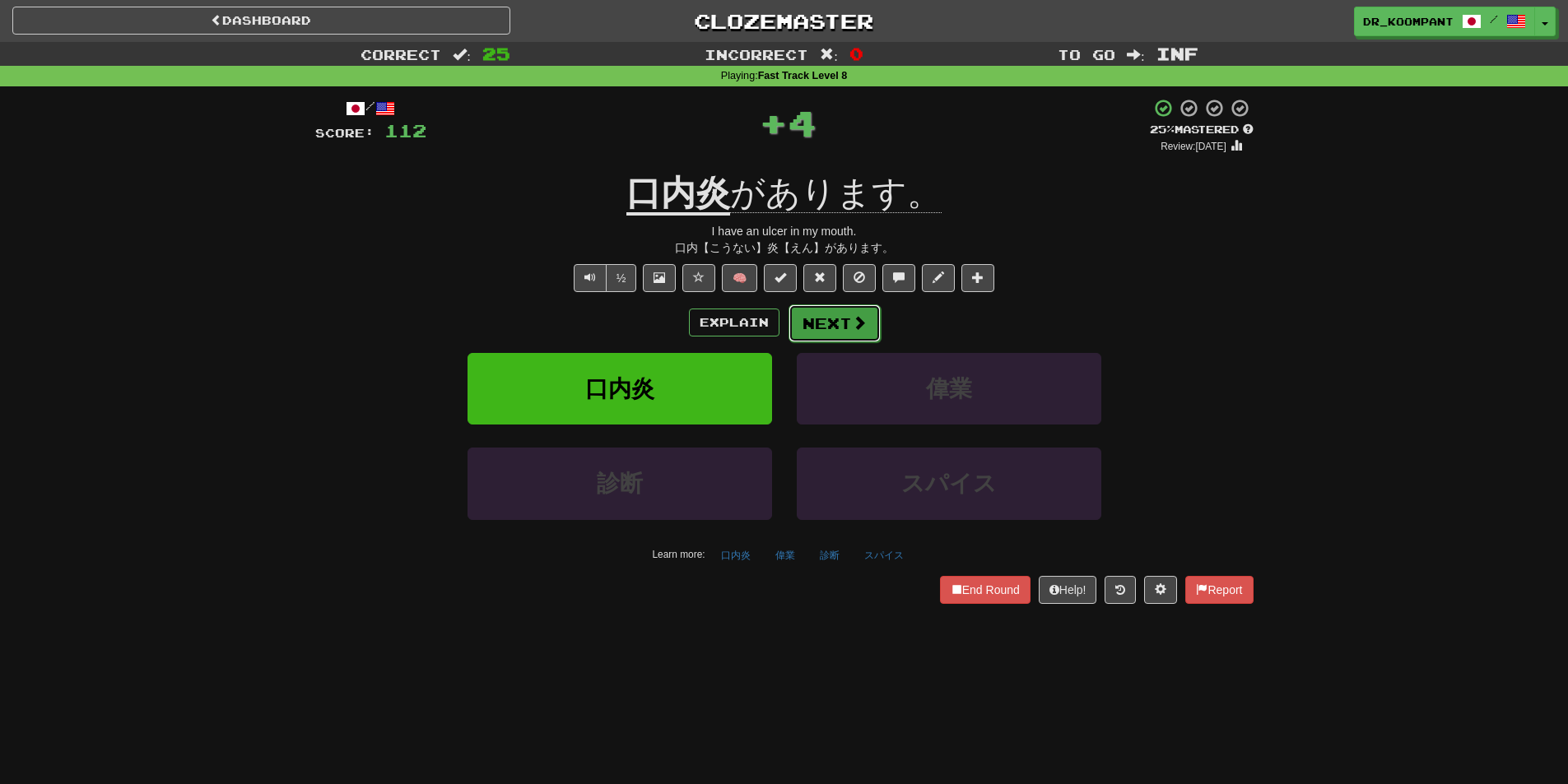
click at [874, 318] on button "Next" at bounding box center [834, 323] width 92 height 37
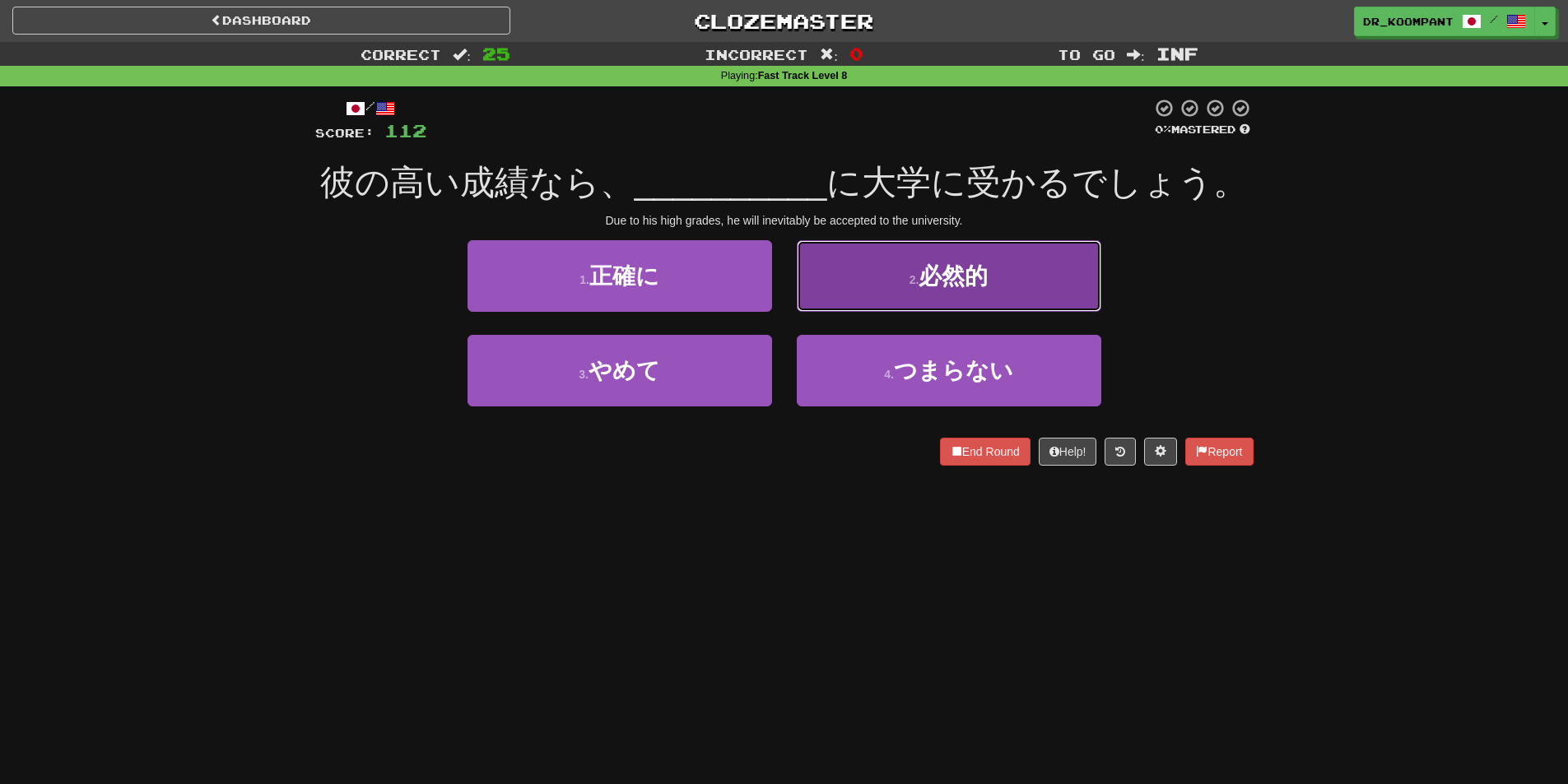
click at [925, 261] on button "2 . 必然的" at bounding box center [949, 276] width 305 height 71
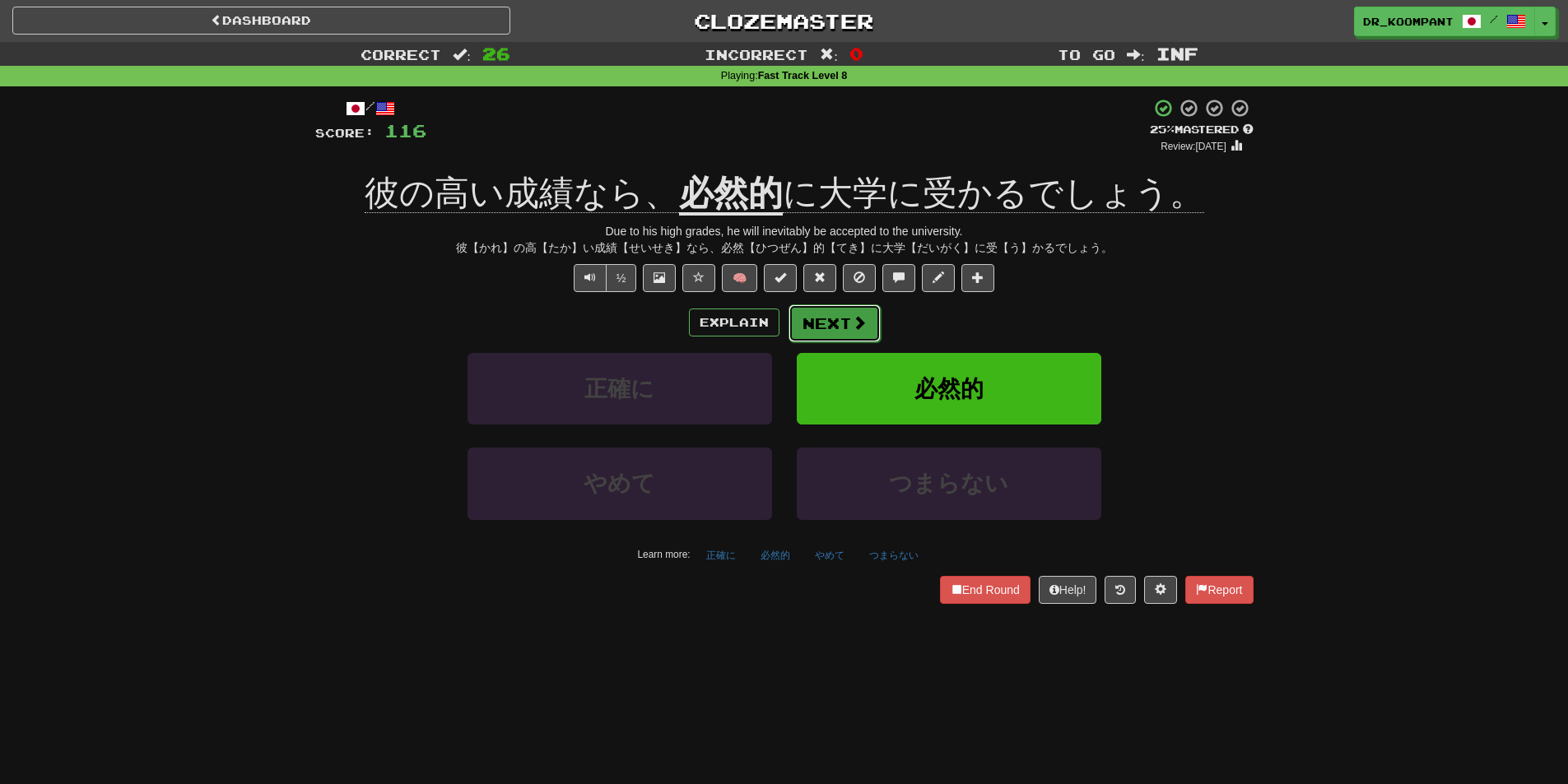
click at [848, 308] on button "Next" at bounding box center [834, 323] width 92 height 37
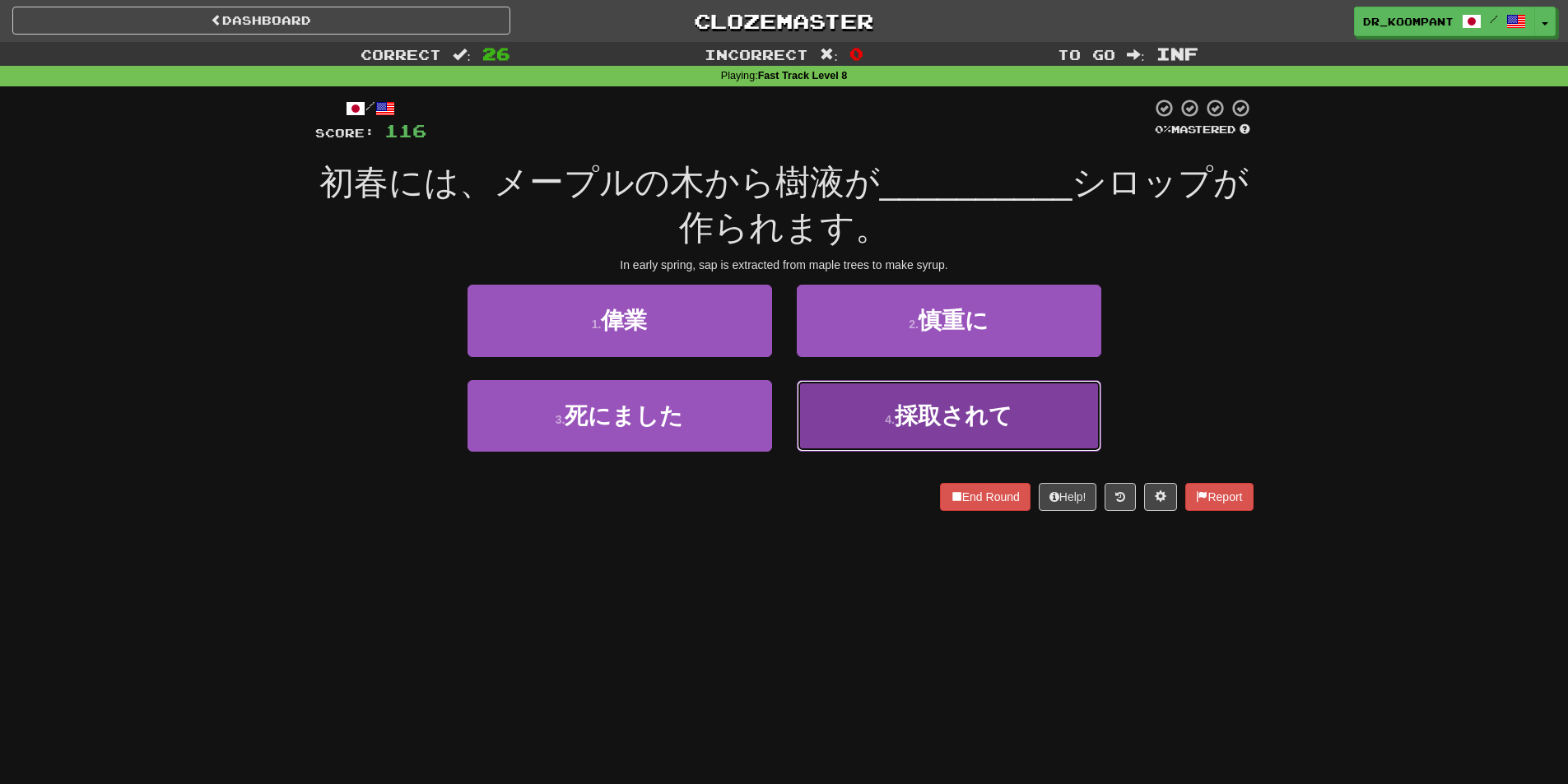
click at [1025, 429] on button "4 . 採取されて" at bounding box center [949, 416] width 305 height 71
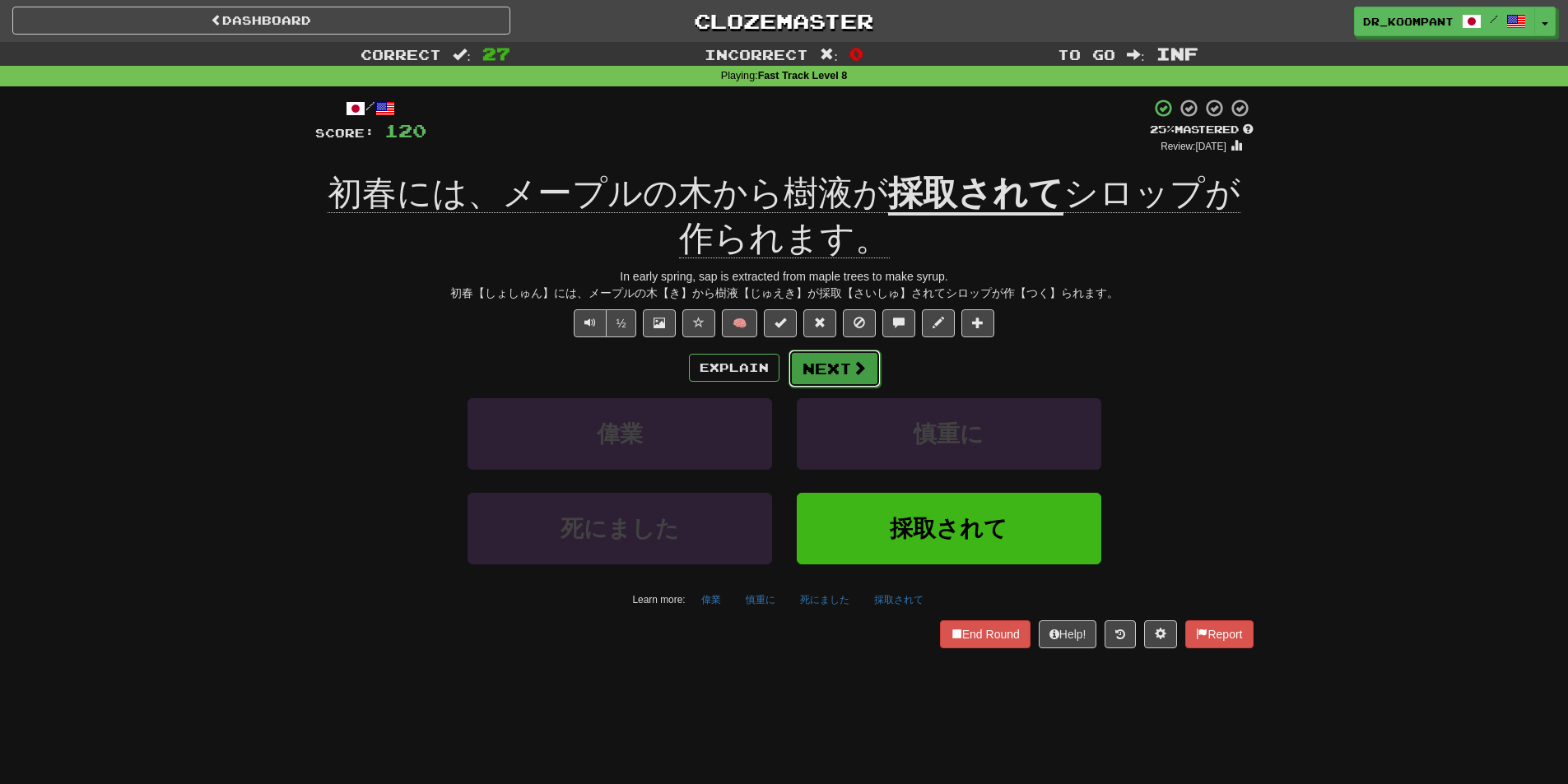
click at [850, 356] on button "Next" at bounding box center [834, 368] width 92 height 37
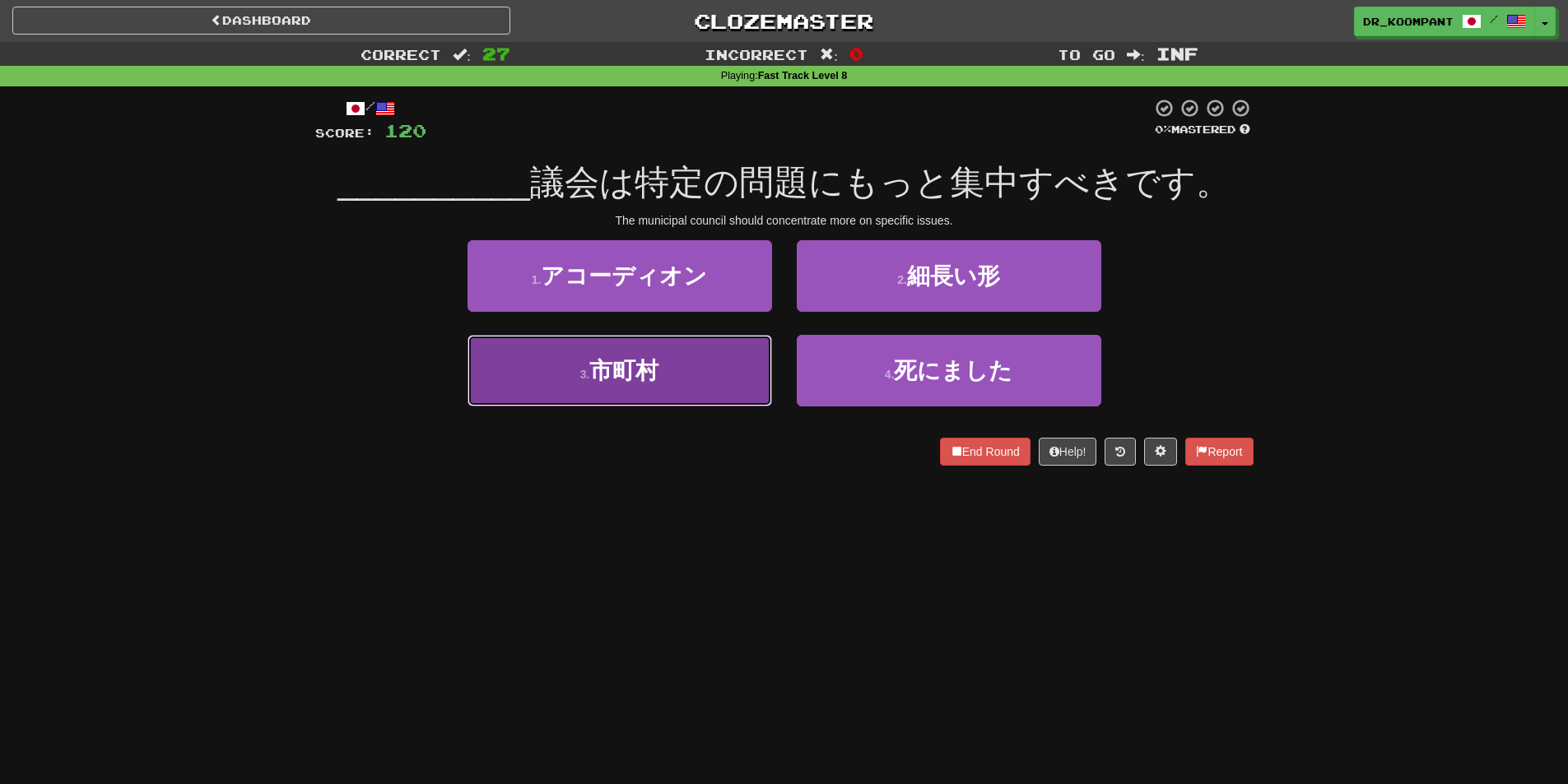
click at [634, 385] on button "3 . 市町村" at bounding box center [620, 371] width 305 height 71
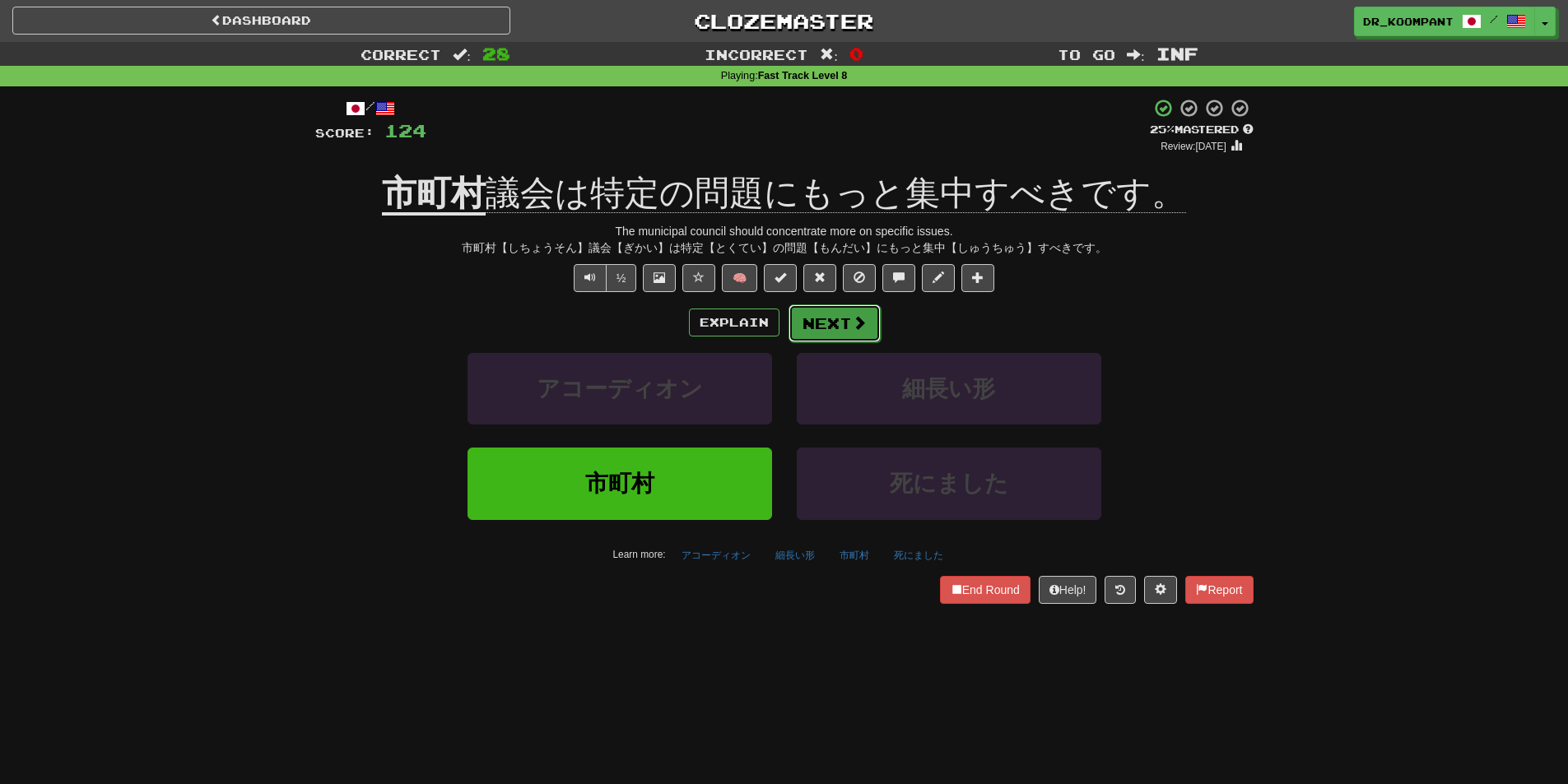
click at [859, 311] on button "Next" at bounding box center [834, 323] width 92 height 37
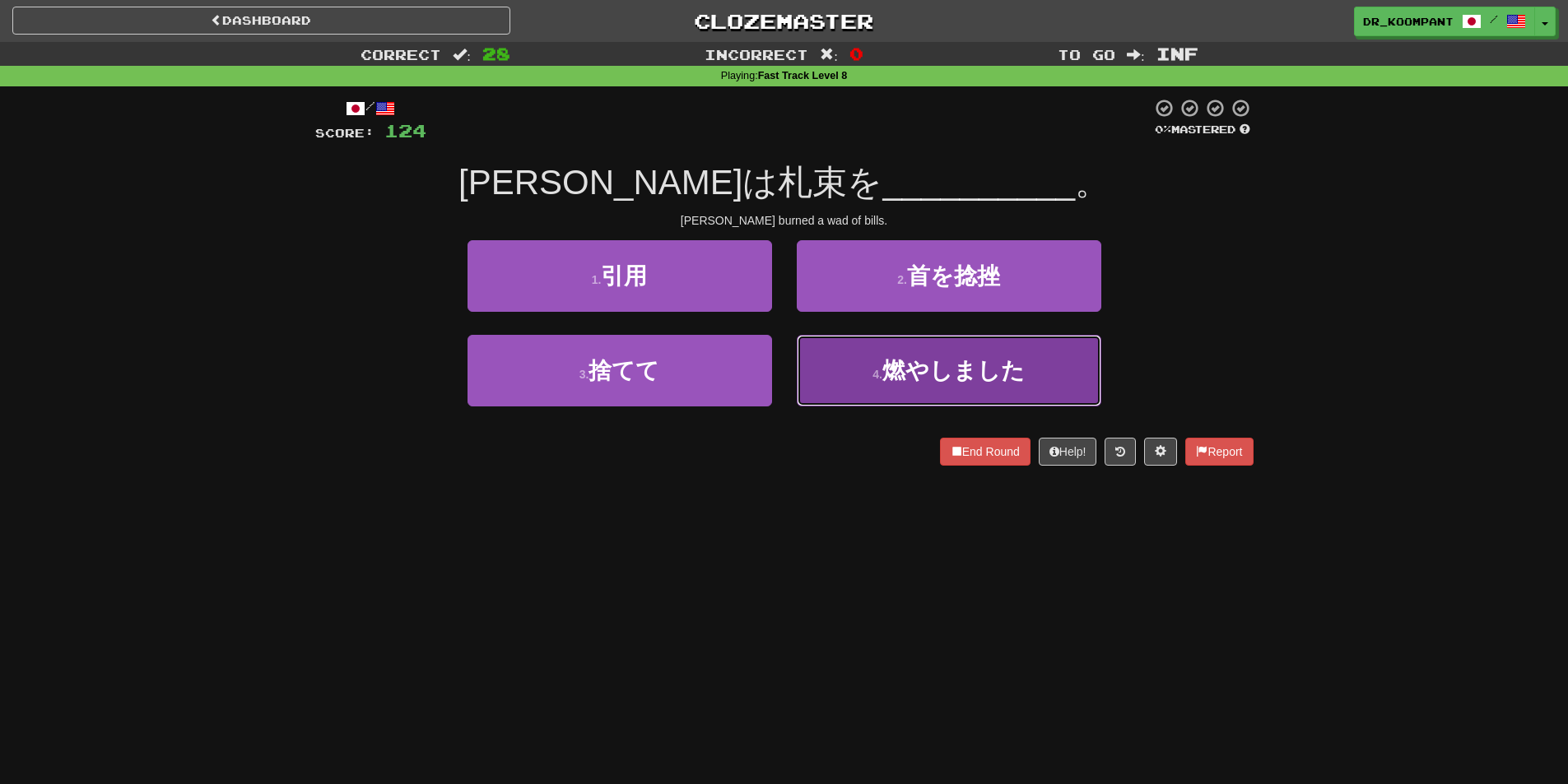
click at [981, 369] on span "燃やしました" at bounding box center [954, 371] width 142 height 26
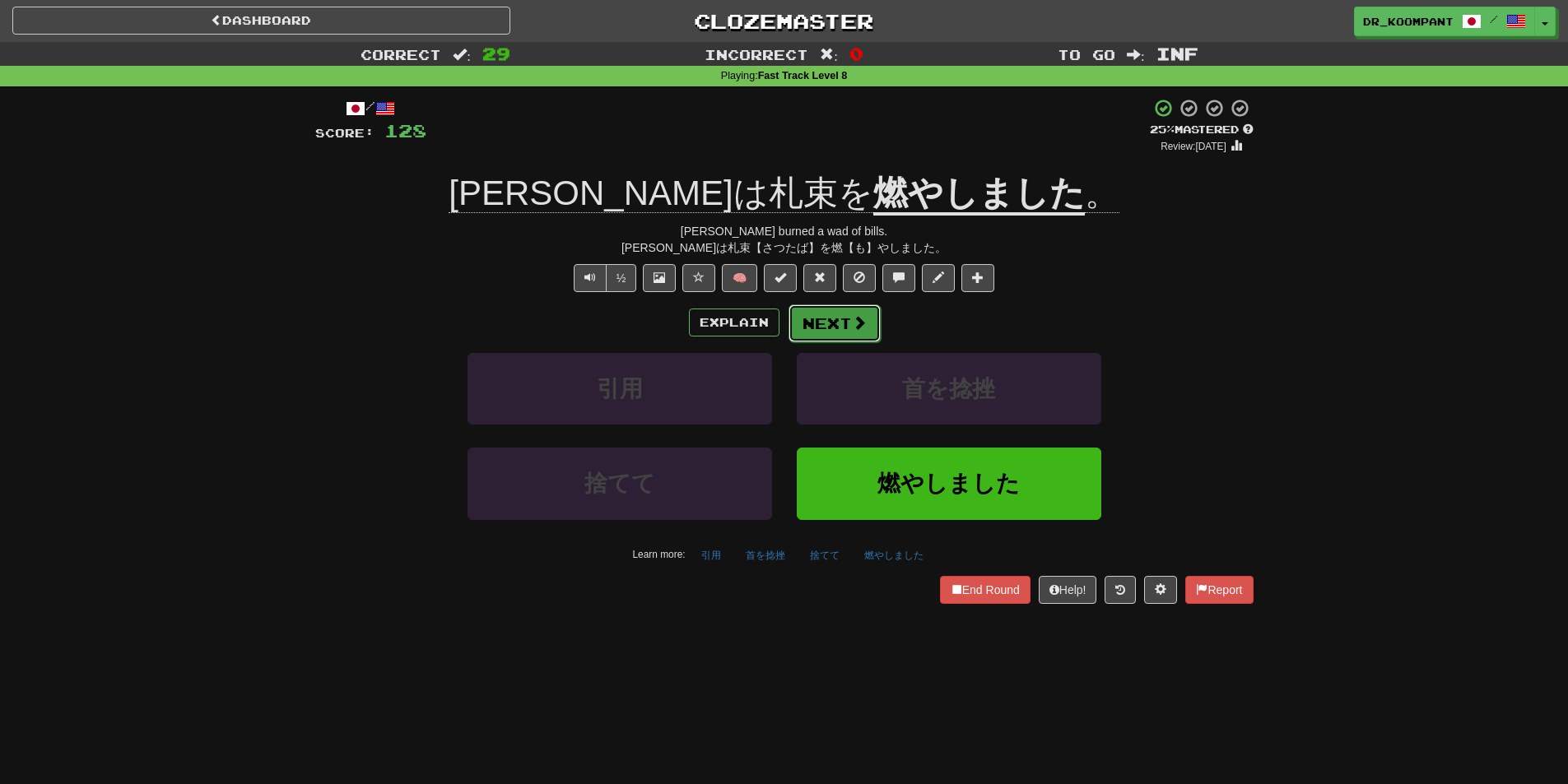
click at [834, 327] on button "Next" at bounding box center [834, 323] width 92 height 37
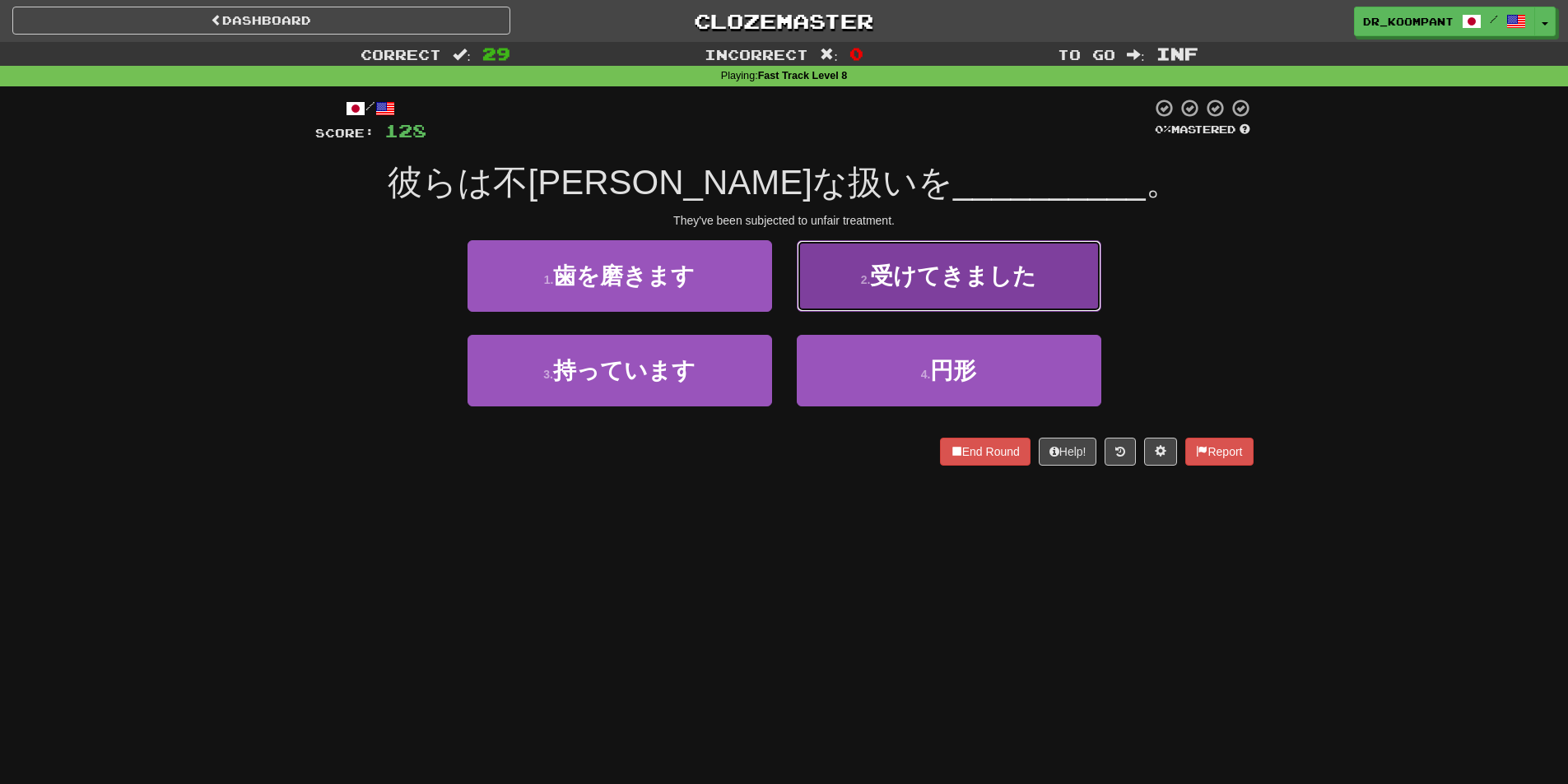
click at [865, 287] on button "2 . 受けてきました" at bounding box center [949, 276] width 305 height 71
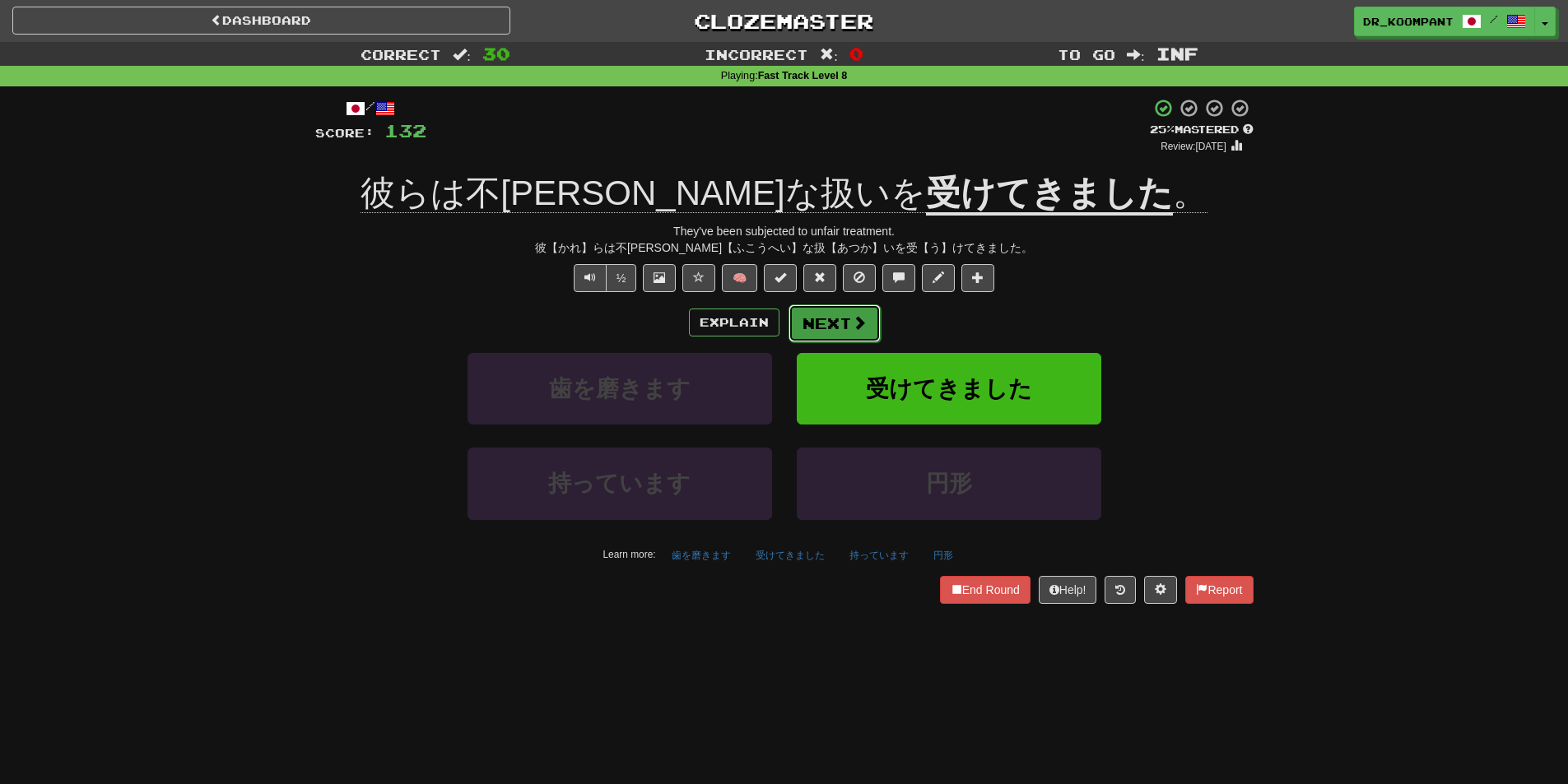
click at [857, 319] on span at bounding box center [859, 322] width 15 height 15
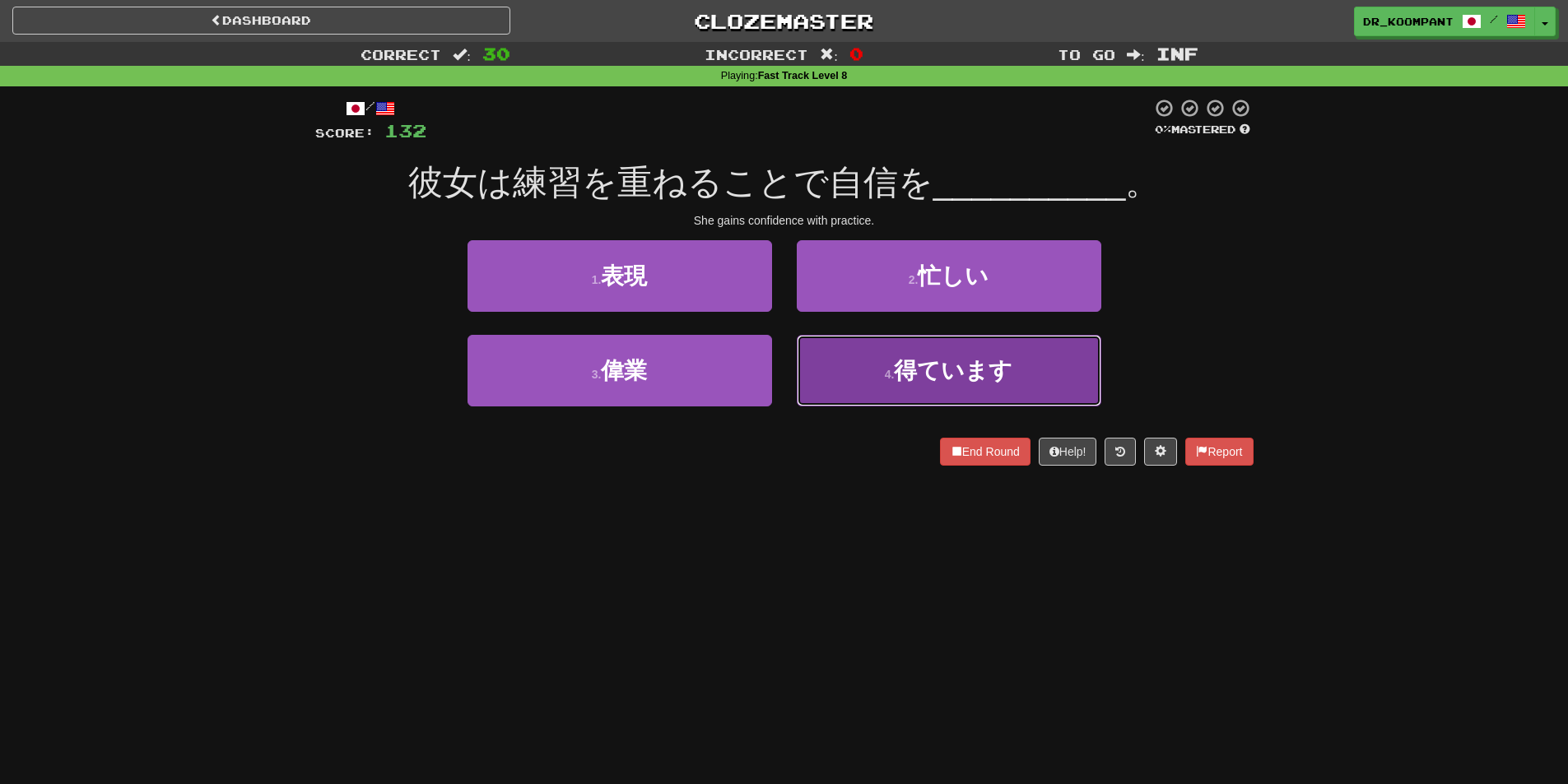
click at [859, 390] on button "4 . 得ています" at bounding box center [949, 371] width 305 height 71
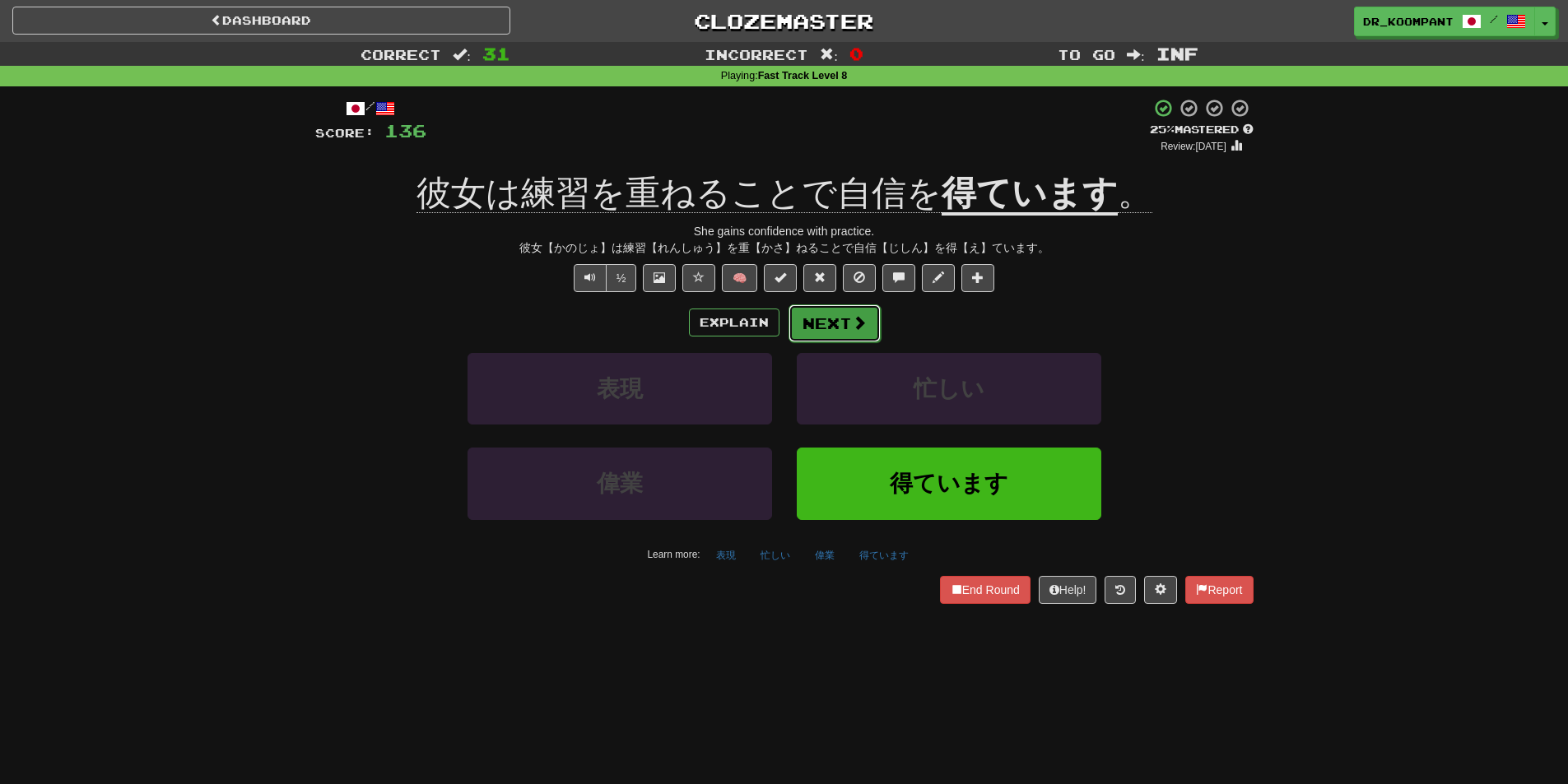
click at [845, 314] on button "Next" at bounding box center [834, 323] width 92 height 37
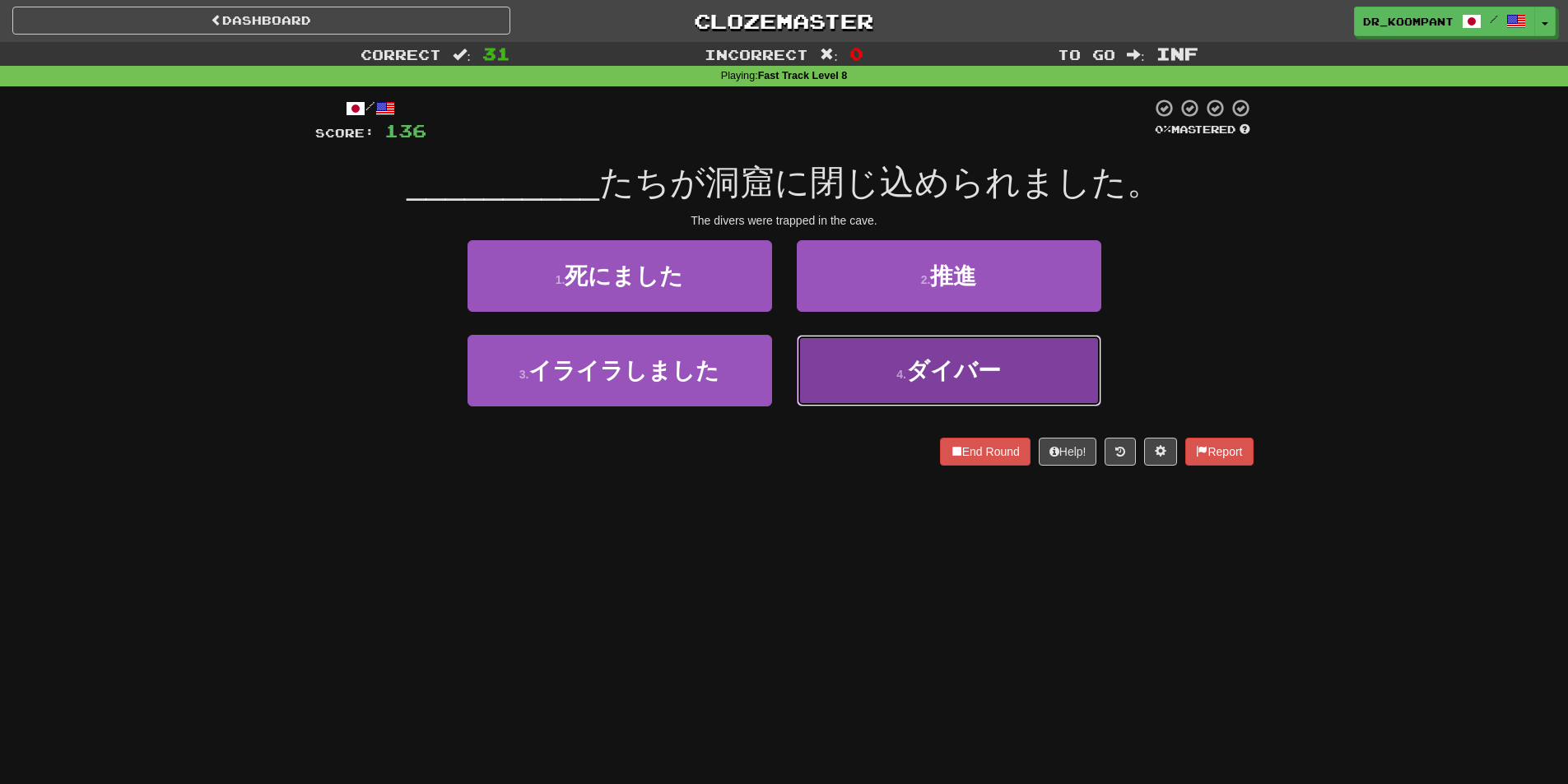
click at [835, 369] on button "4 . ダイバー" at bounding box center [949, 371] width 305 height 71
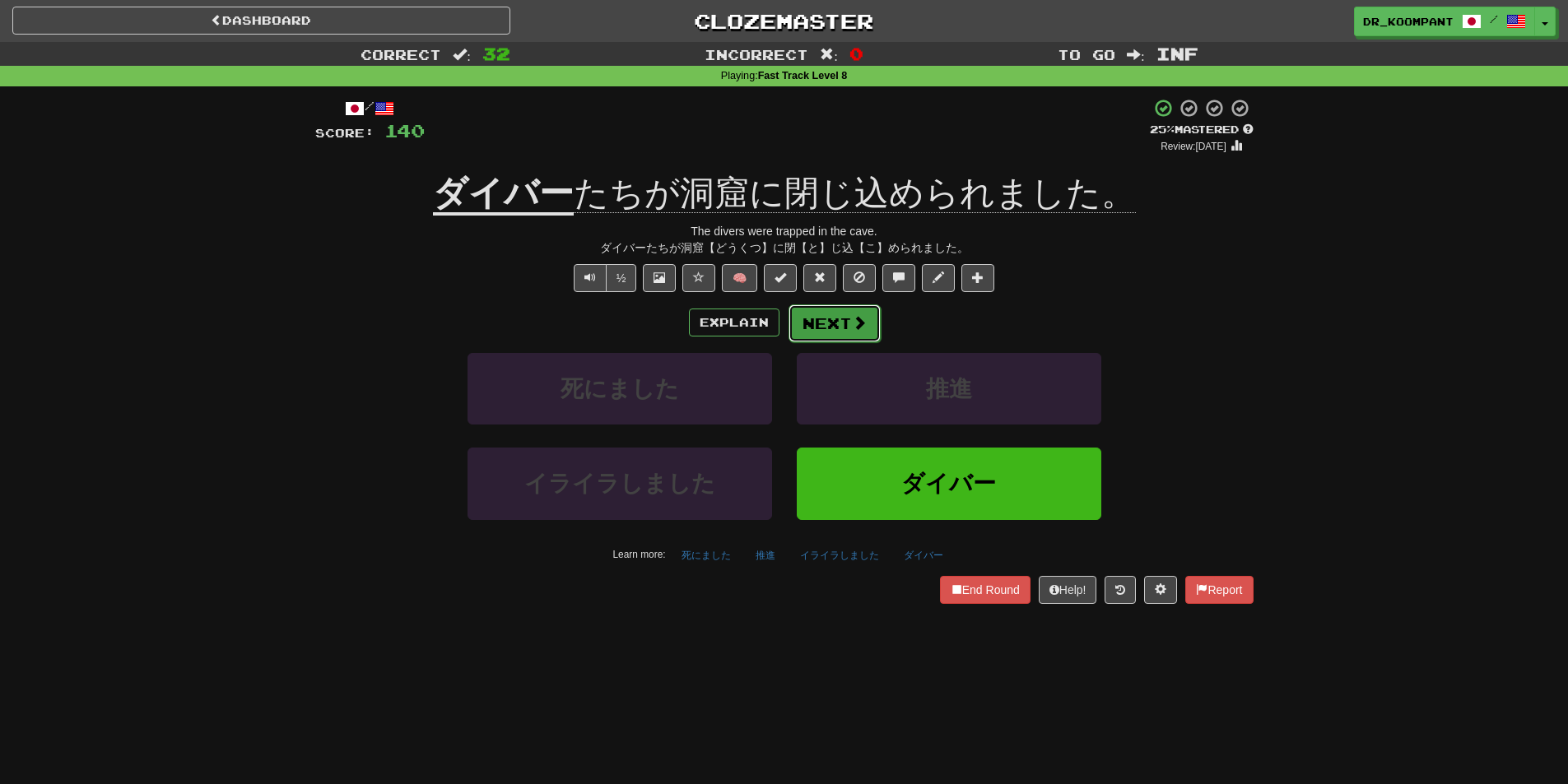
click at [830, 320] on button "Next" at bounding box center [834, 323] width 92 height 37
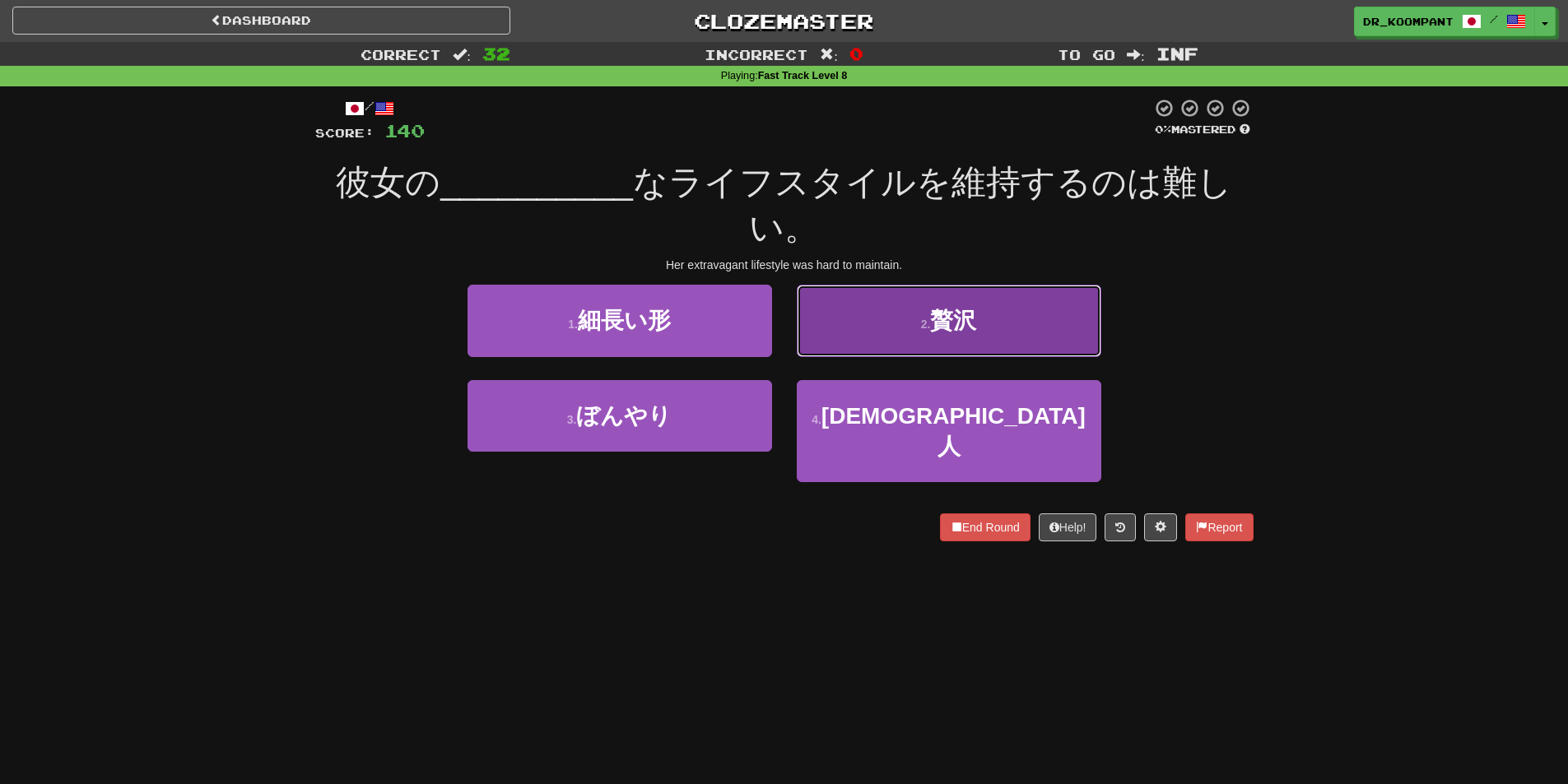
click at [894, 340] on button "2 . 贅沢" at bounding box center [949, 320] width 305 height 71
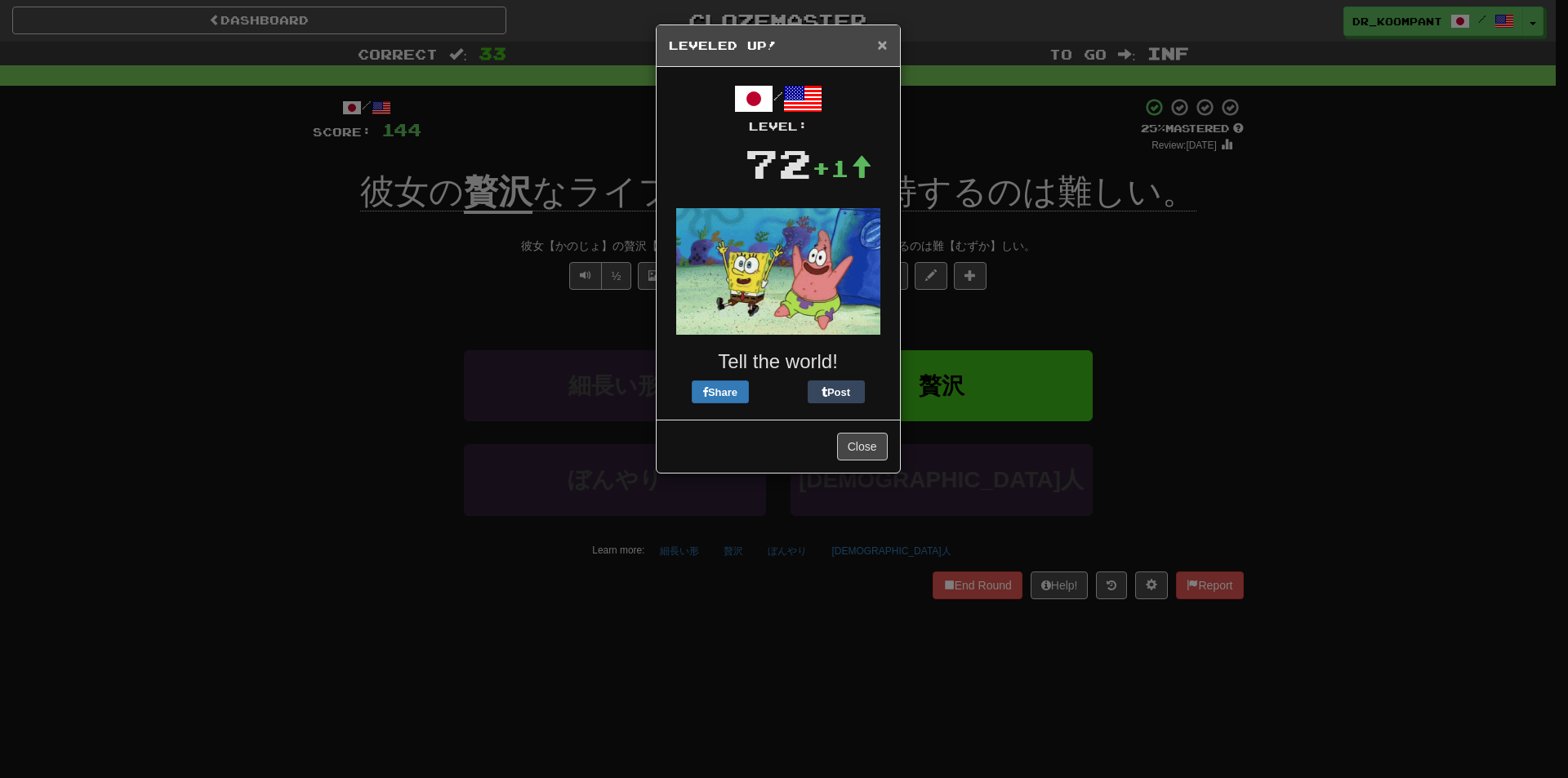
click at [880, 39] on span "×" at bounding box center [882, 44] width 10 height 19
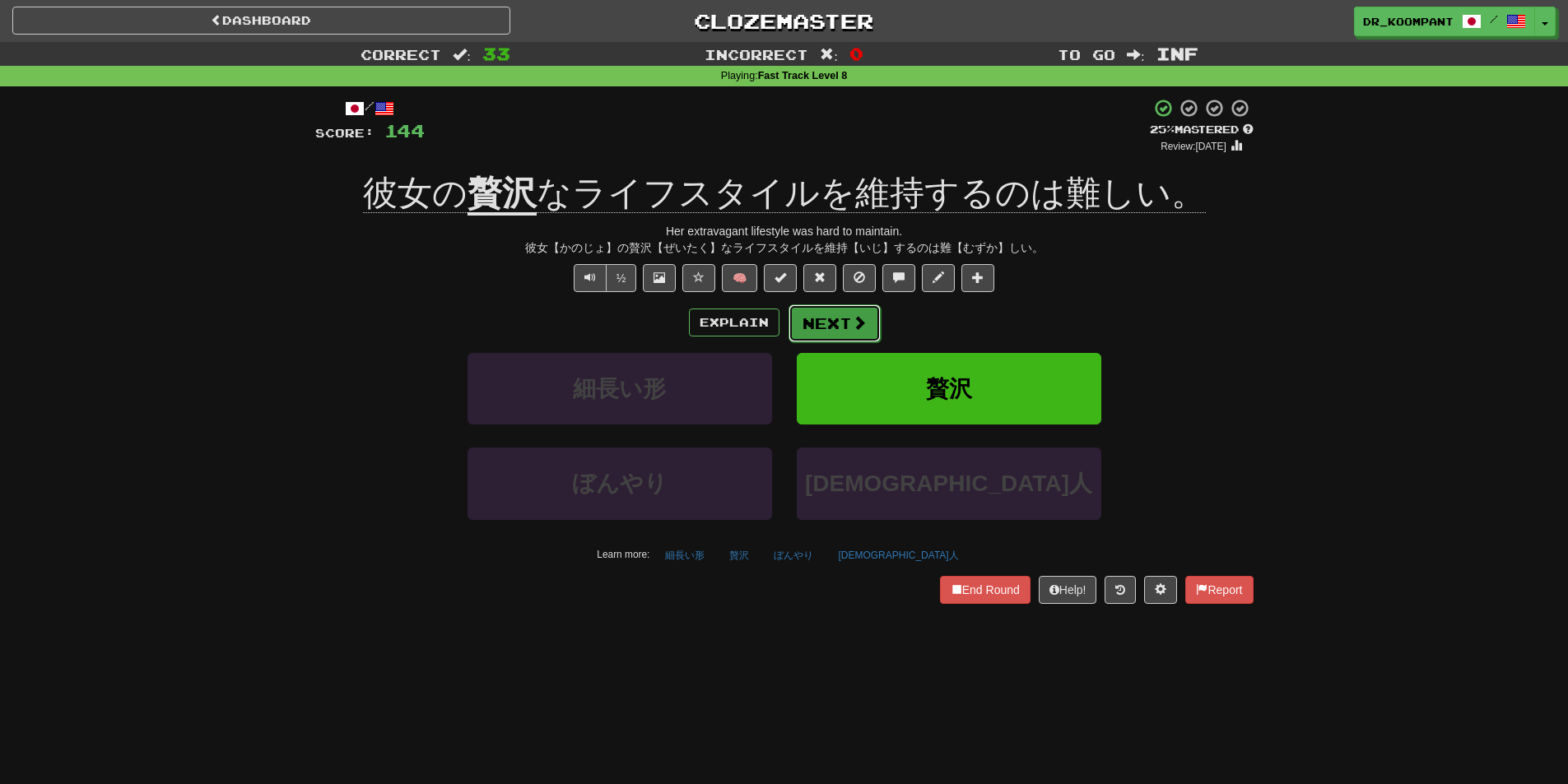
click at [876, 310] on button "Next" at bounding box center [834, 323] width 92 height 37
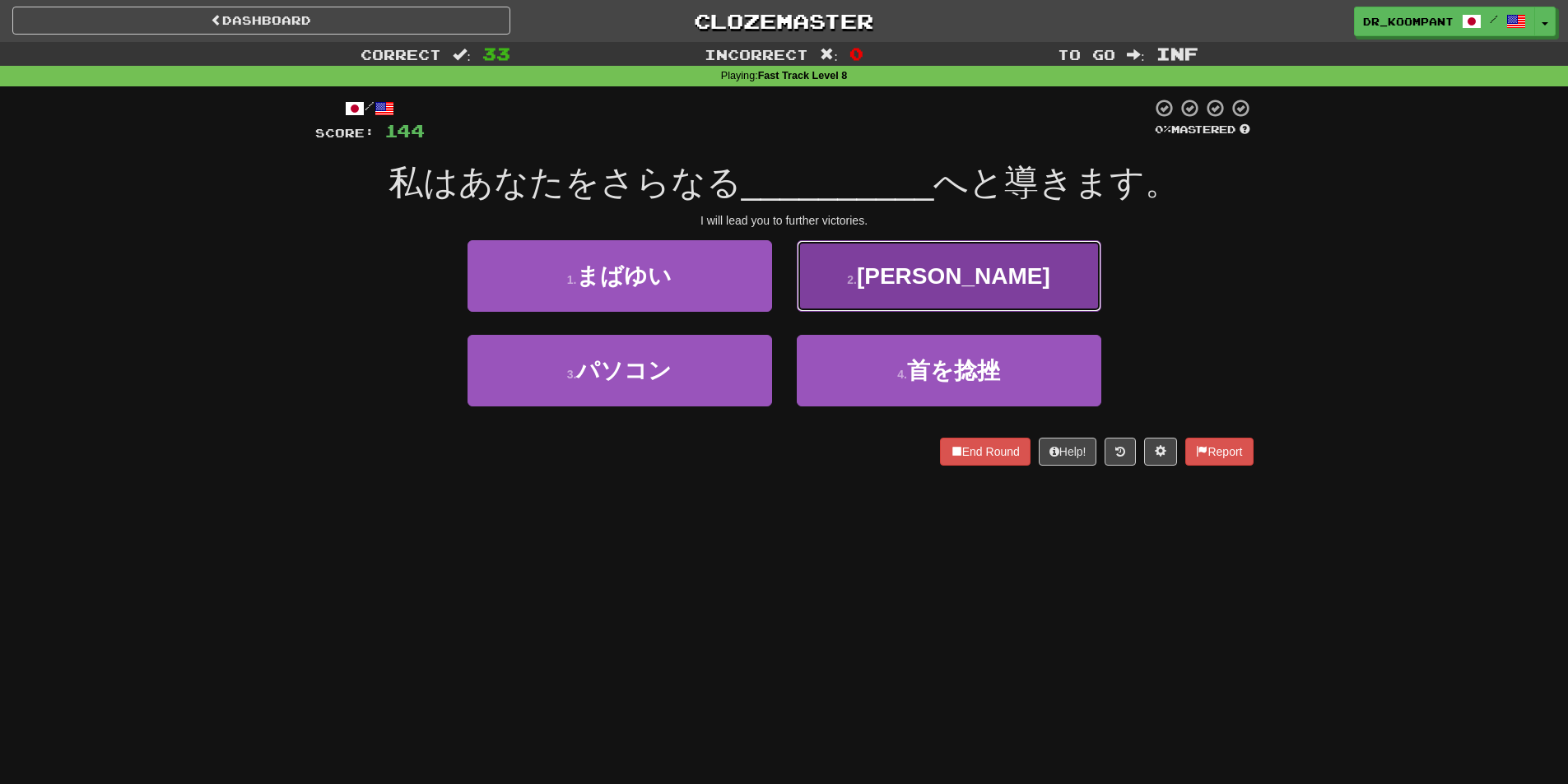
click at [849, 286] on button "2 . 勝利" at bounding box center [949, 276] width 305 height 71
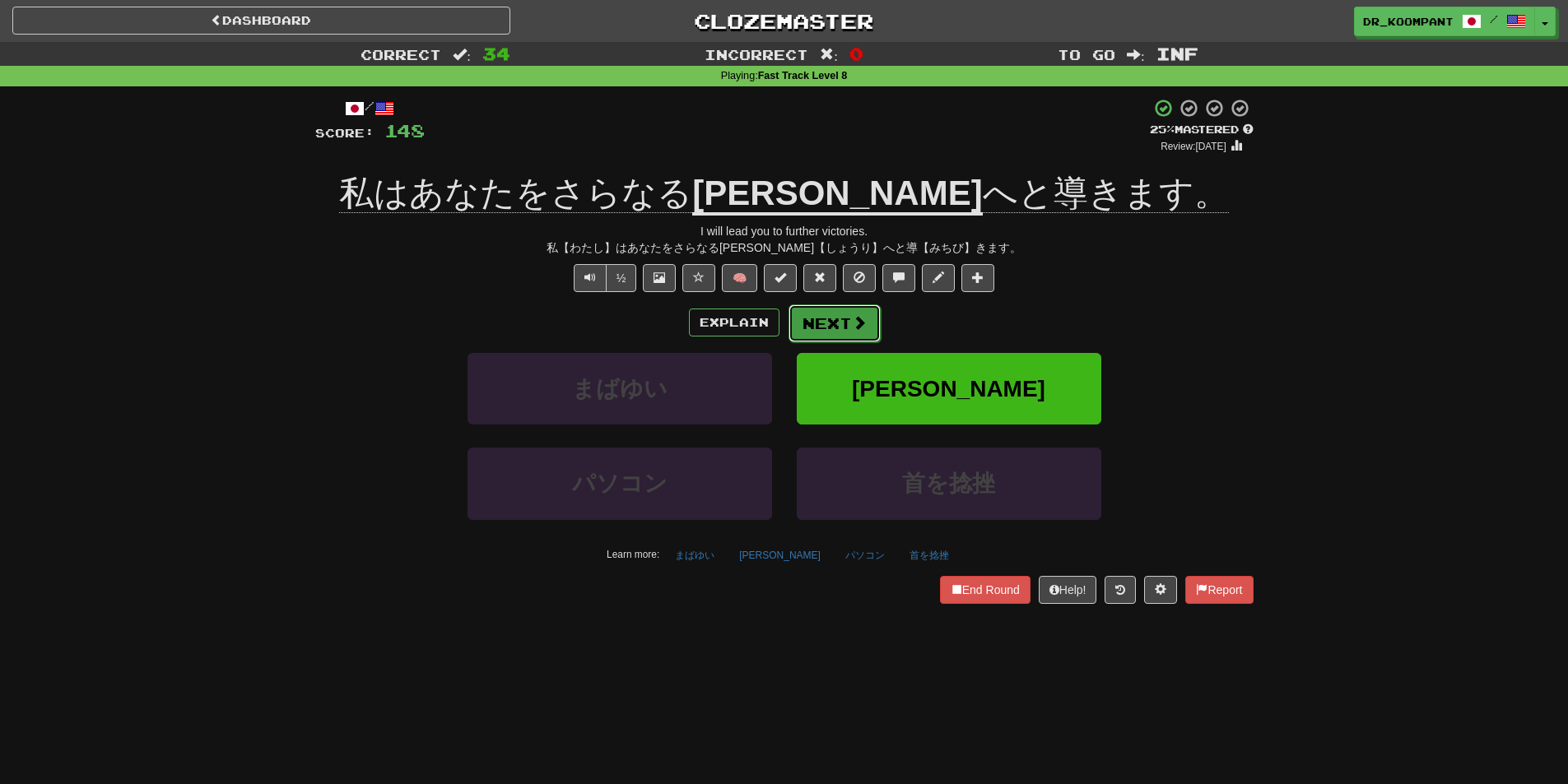
click at [852, 316] on span at bounding box center [859, 322] width 15 height 15
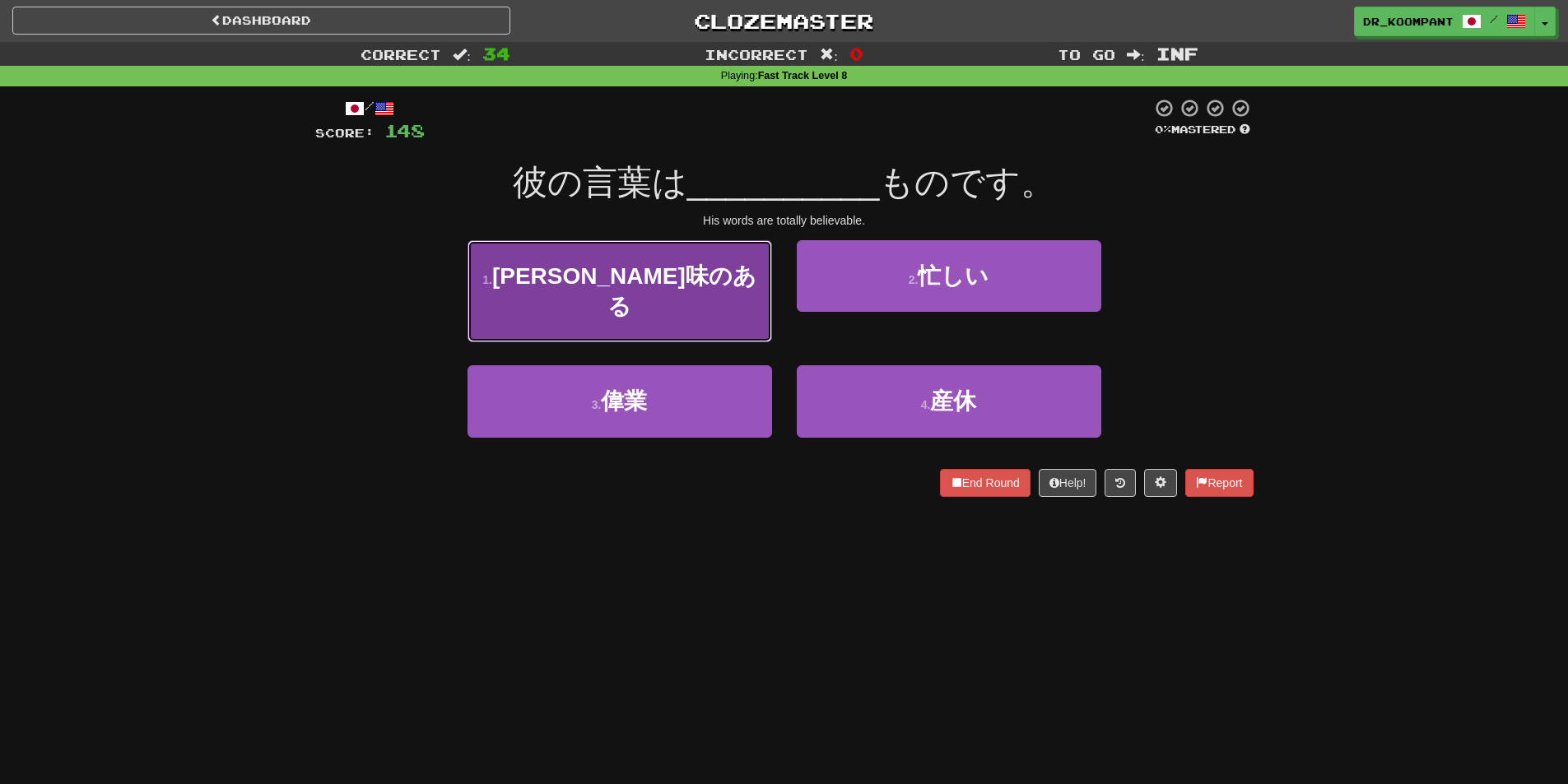
click at [662, 286] on span "真実味のある" at bounding box center [623, 291] width 264 height 56
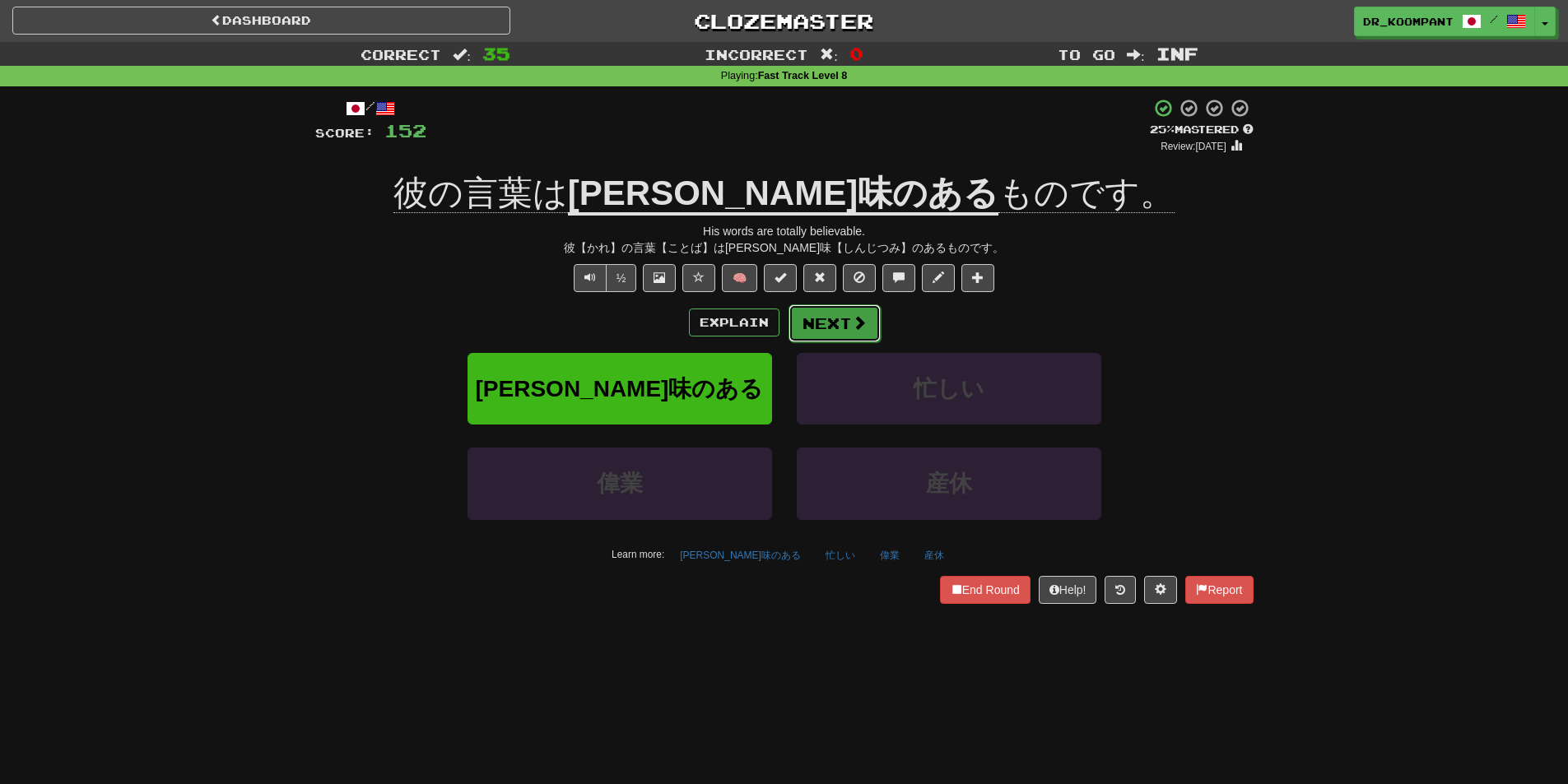
click at [831, 329] on button "Next" at bounding box center [834, 323] width 92 height 37
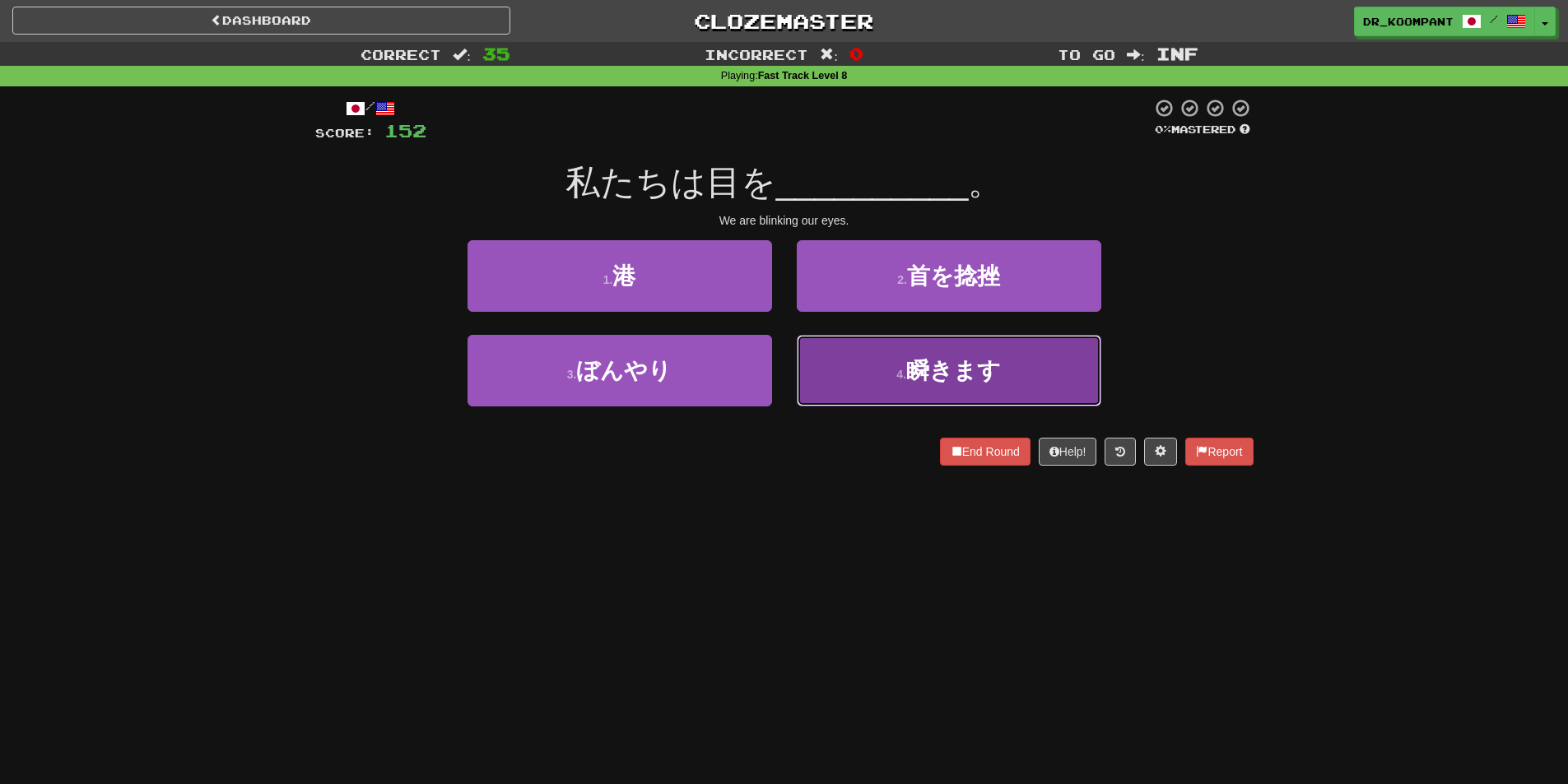
click at [889, 367] on button "4 . 瞬きます" at bounding box center [949, 371] width 305 height 71
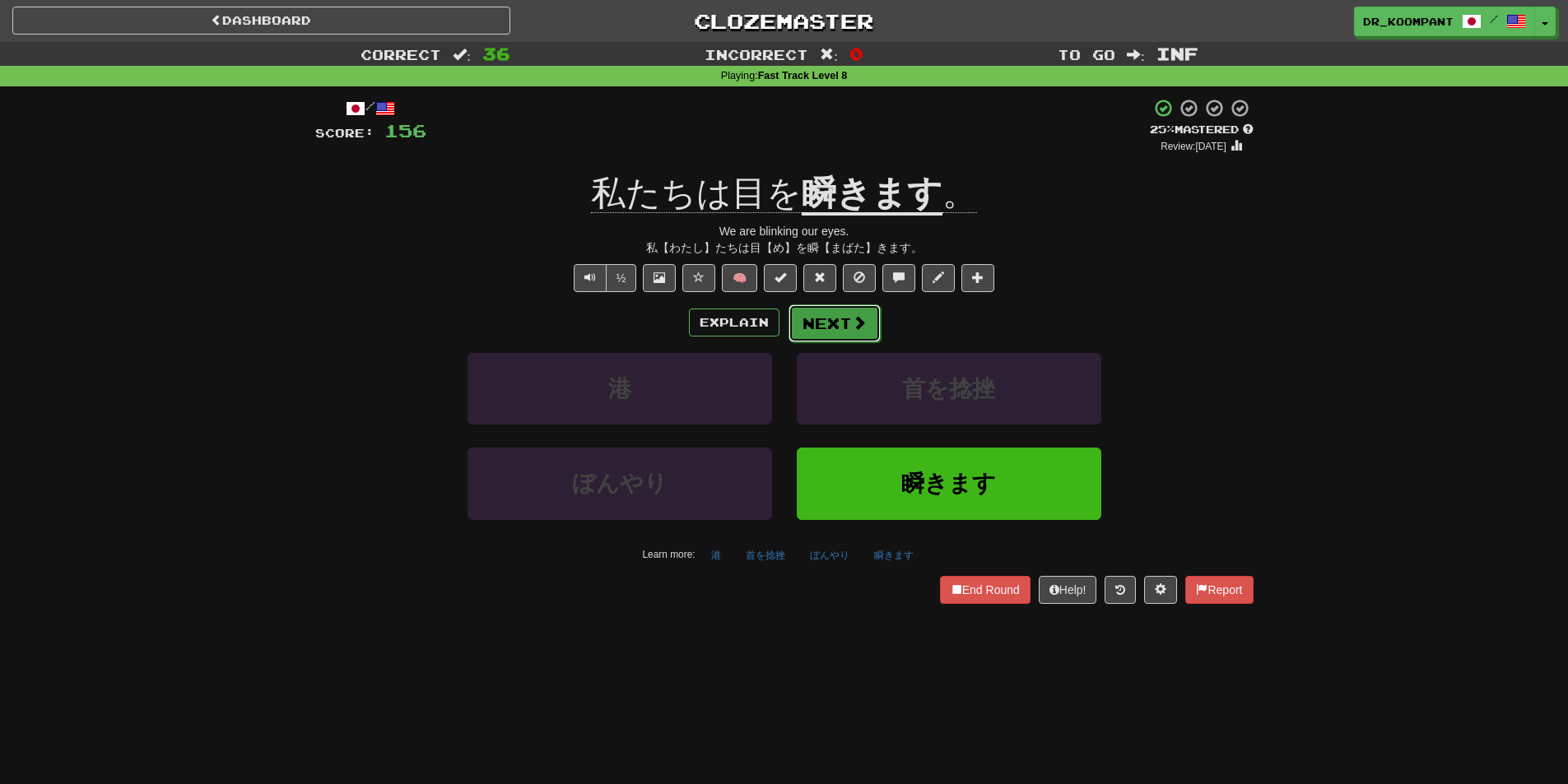
click at [831, 328] on button "Next" at bounding box center [834, 323] width 92 height 37
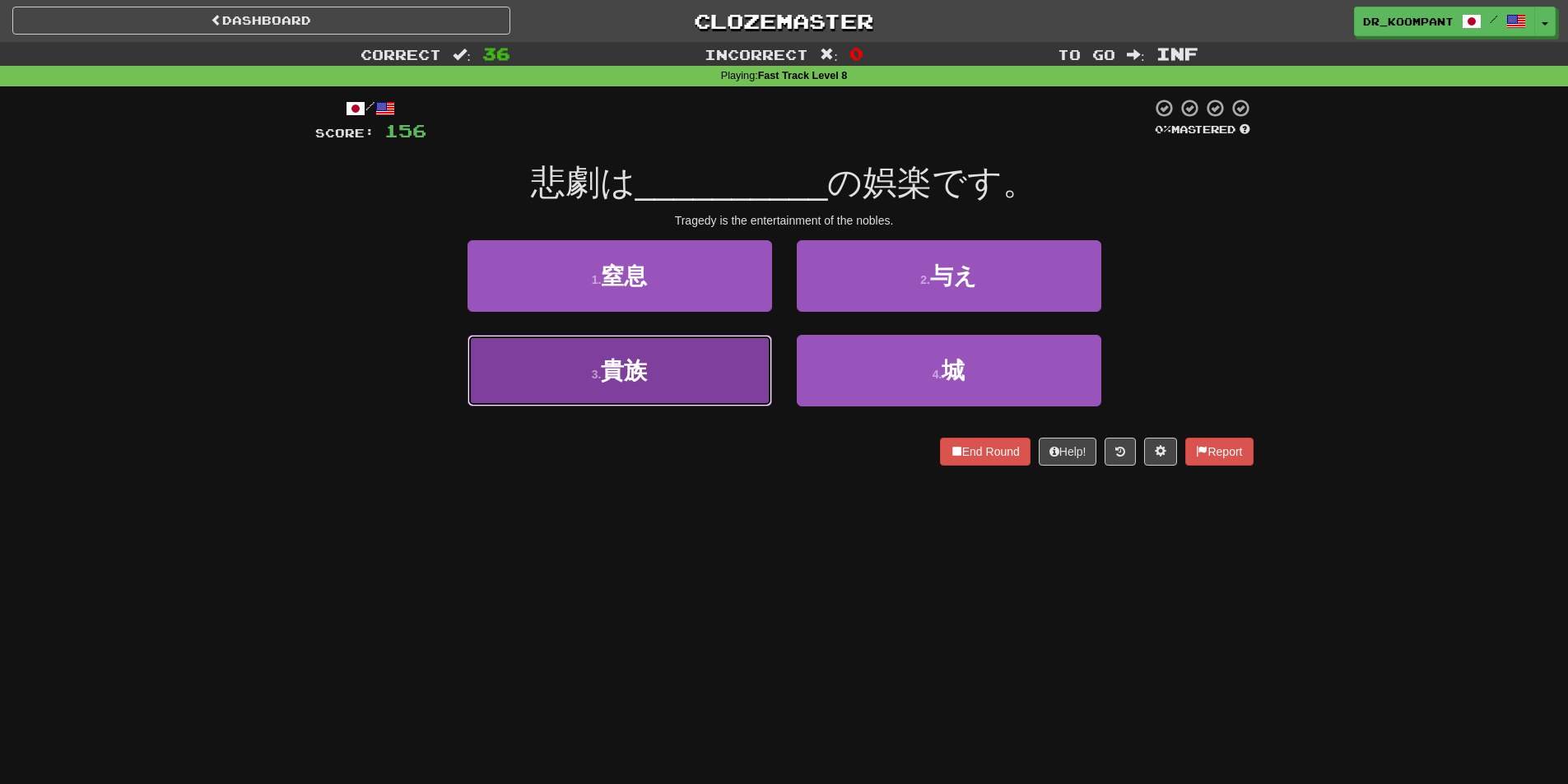
click at [710, 379] on button "3 . 貴族" at bounding box center [620, 371] width 305 height 71
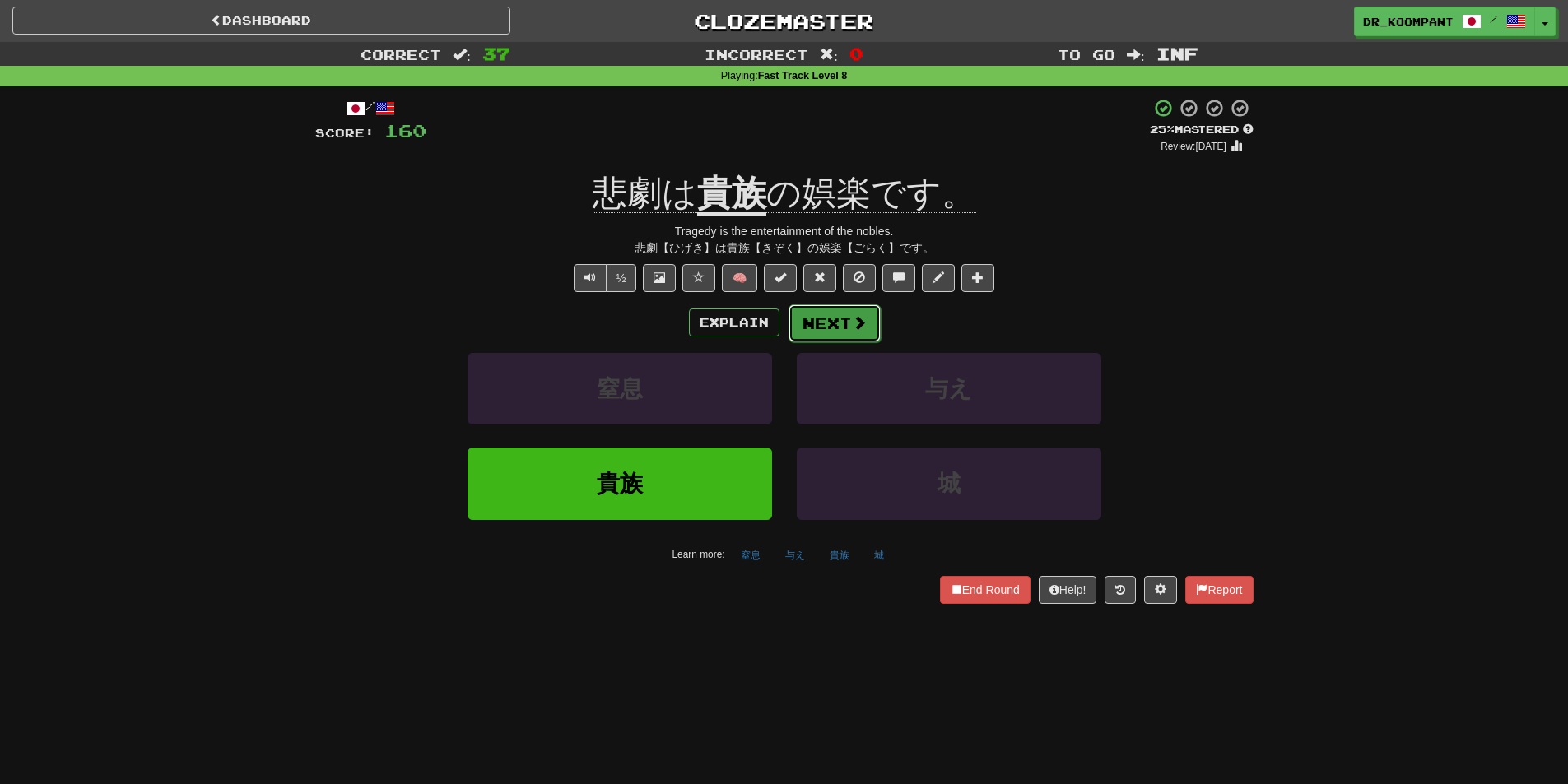
click at [837, 316] on button "Next" at bounding box center [834, 323] width 92 height 37
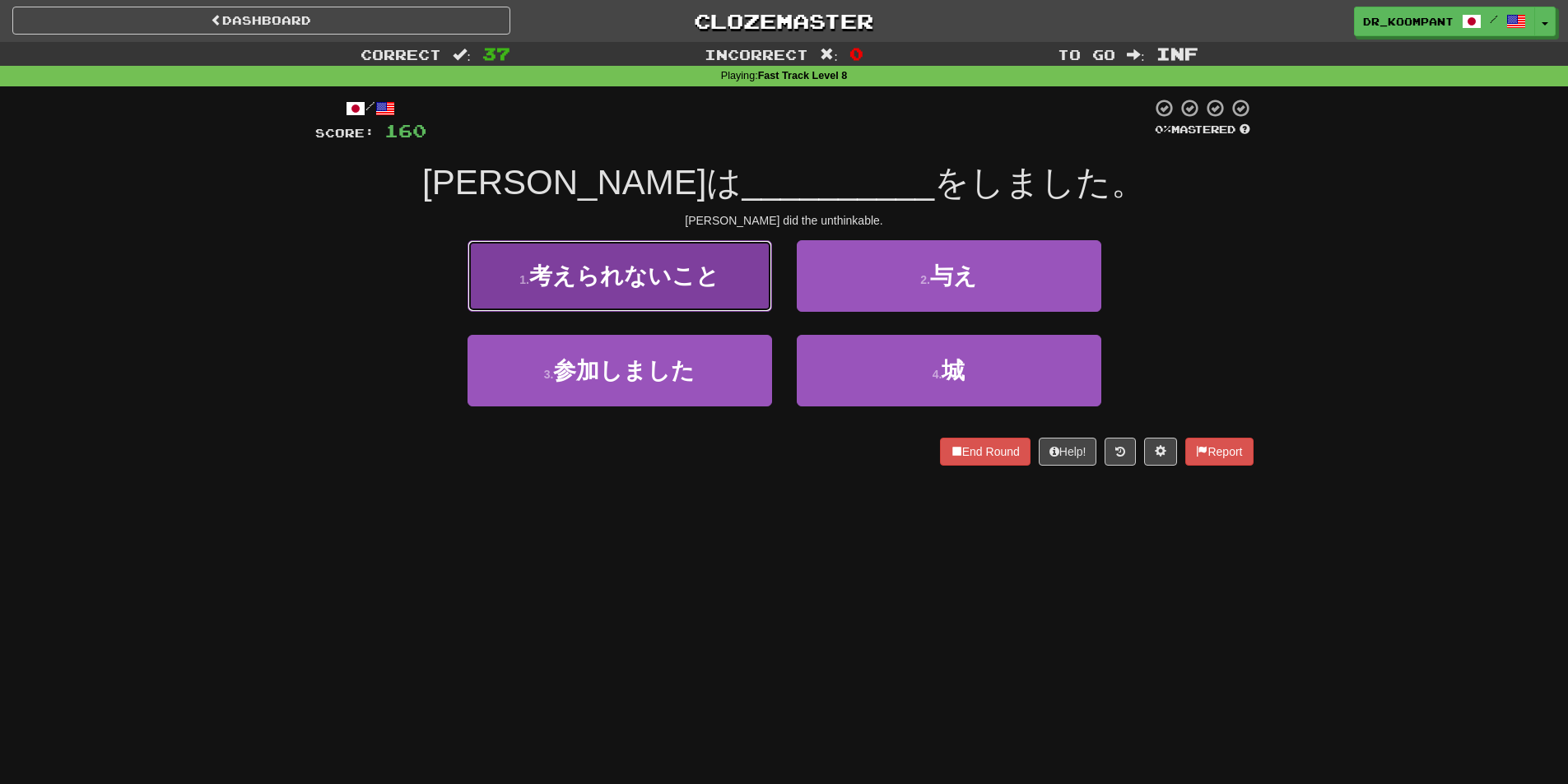
click at [652, 289] on button "1 . 考えられないこと" at bounding box center [620, 276] width 305 height 71
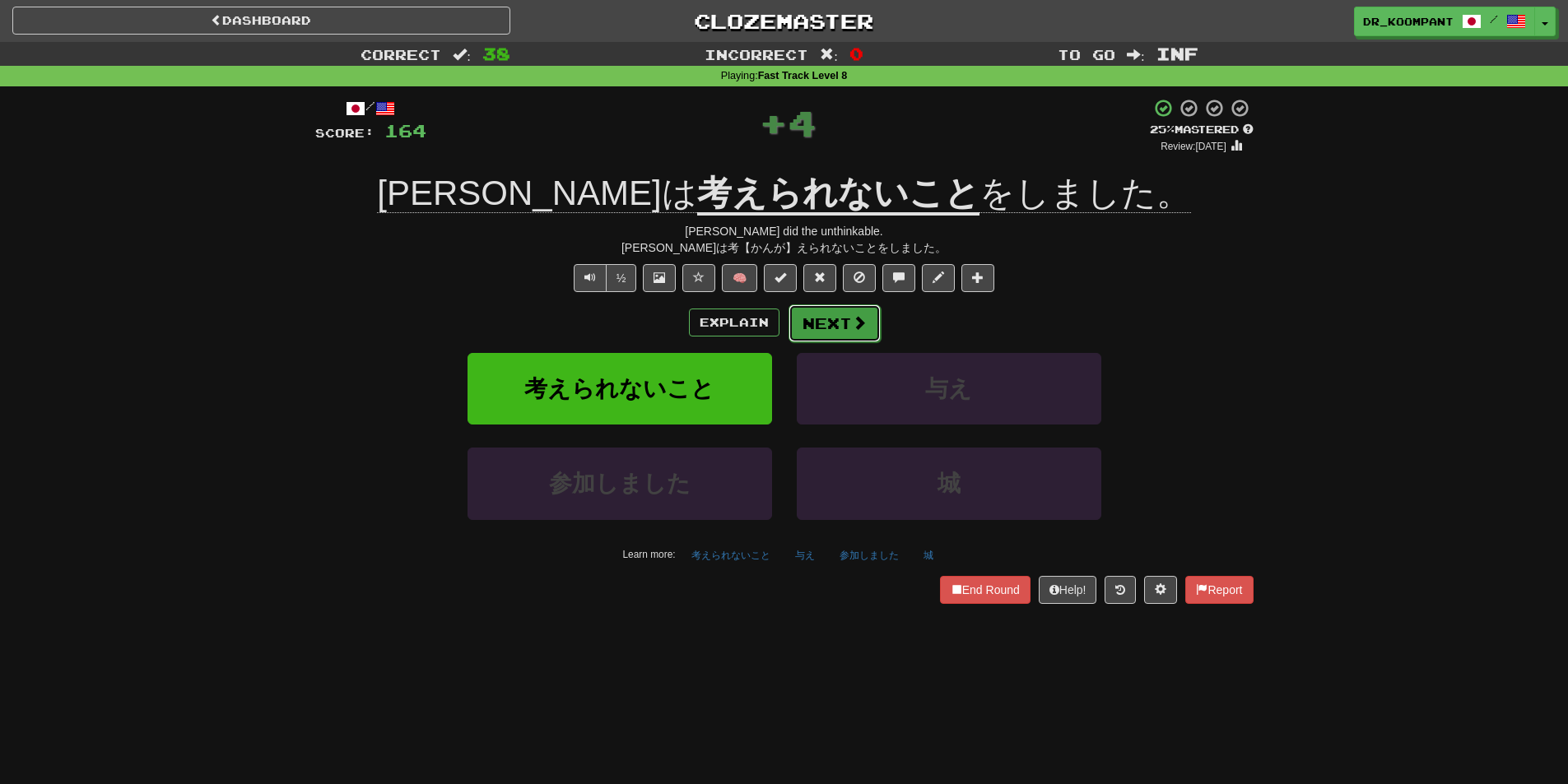
click at [832, 310] on button "Next" at bounding box center [834, 323] width 92 height 37
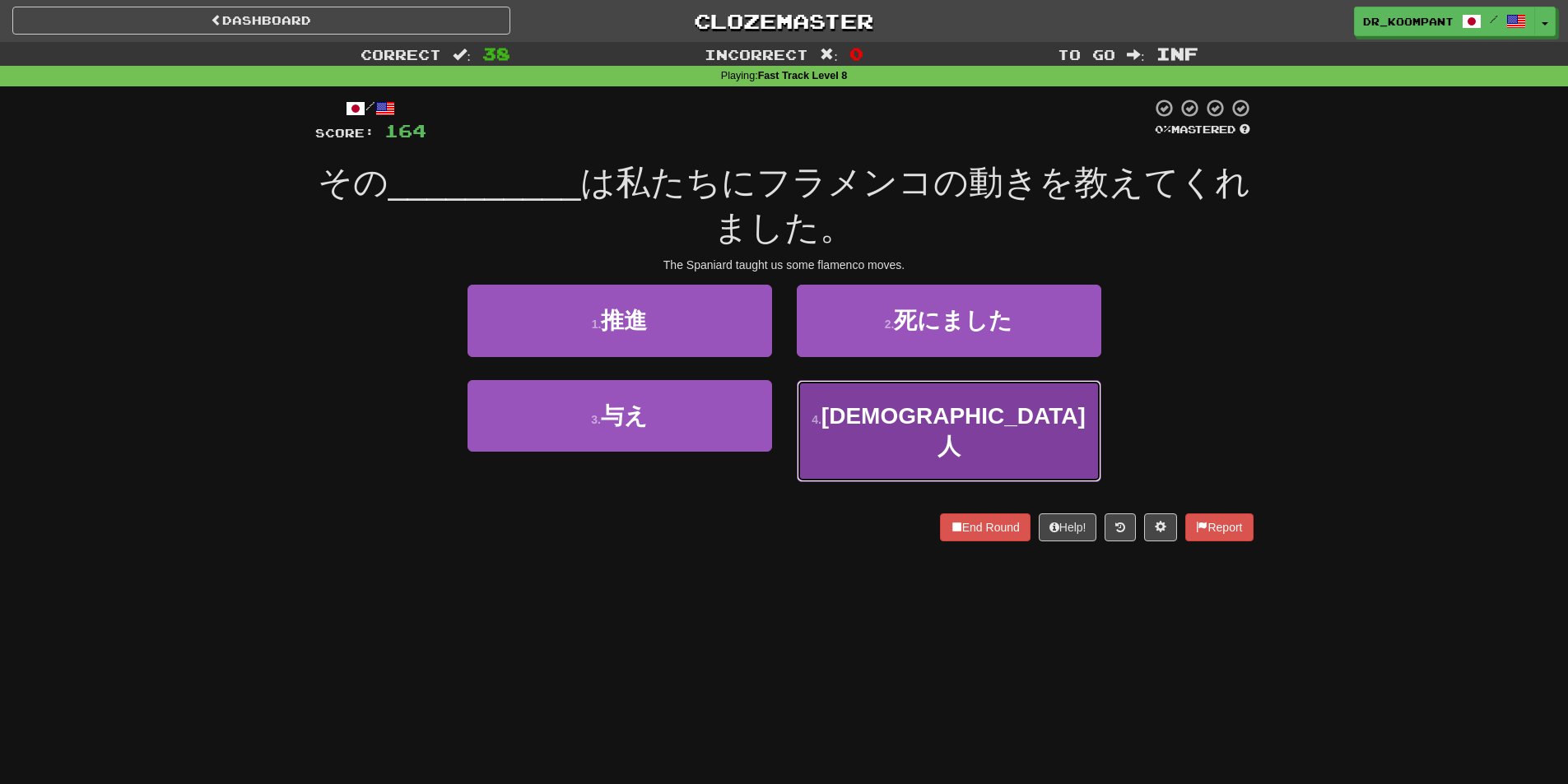
click at [911, 404] on span "スペイン人" at bounding box center [953, 431] width 264 height 56
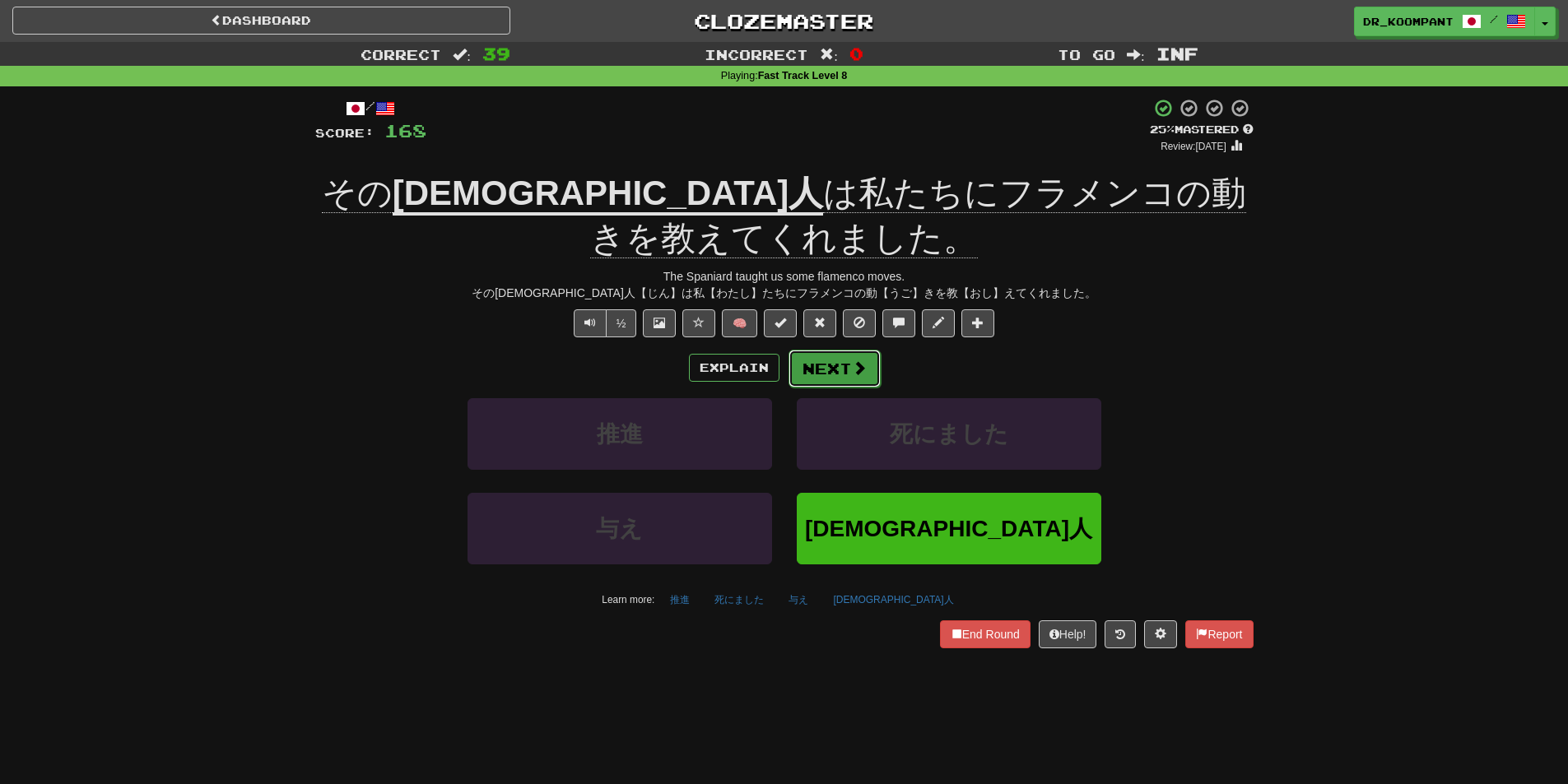
click at [823, 359] on button "Next" at bounding box center [834, 368] width 92 height 37
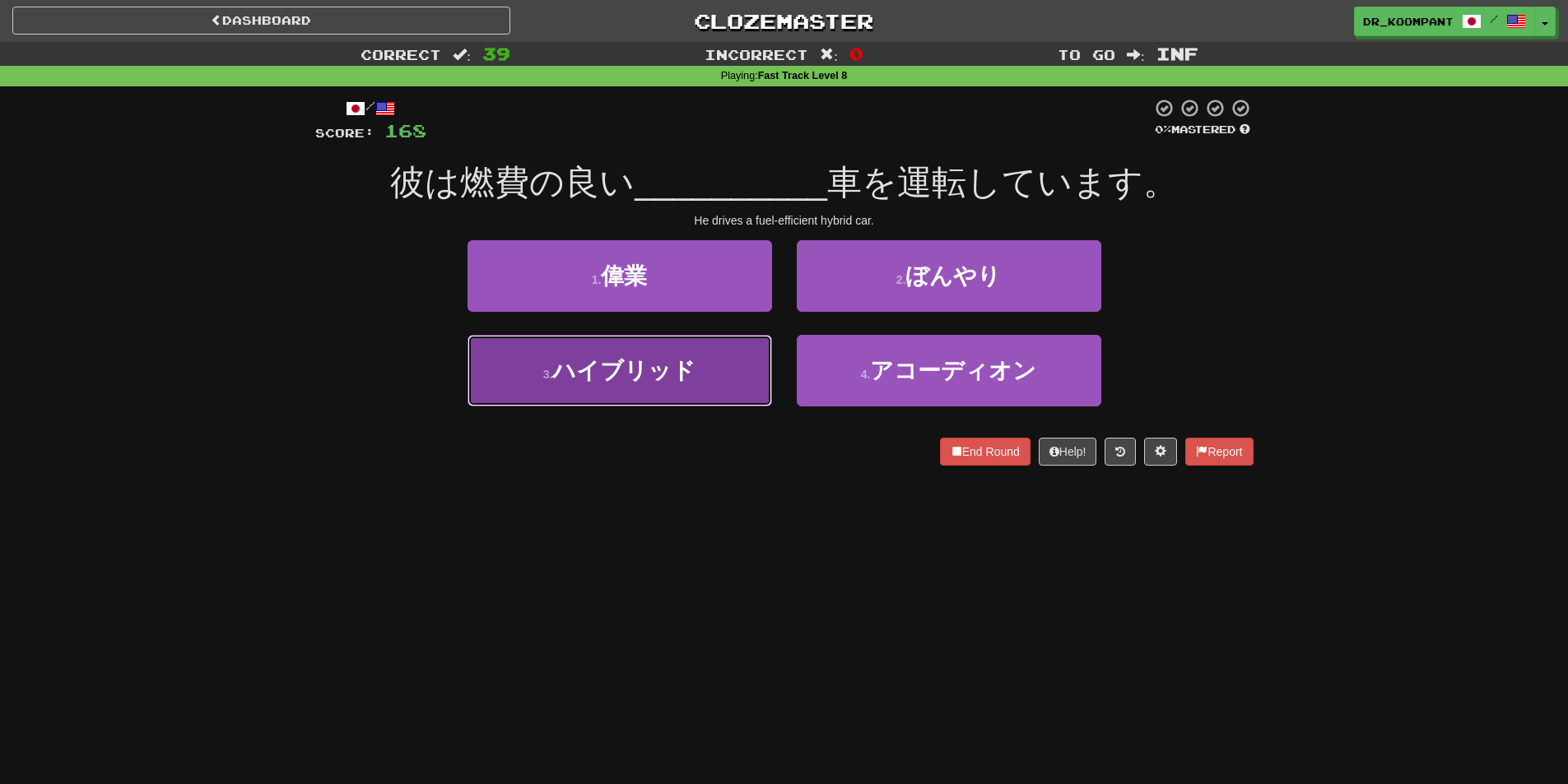
click at [688, 378] on span "ハイブリッド" at bounding box center [623, 371] width 143 height 26
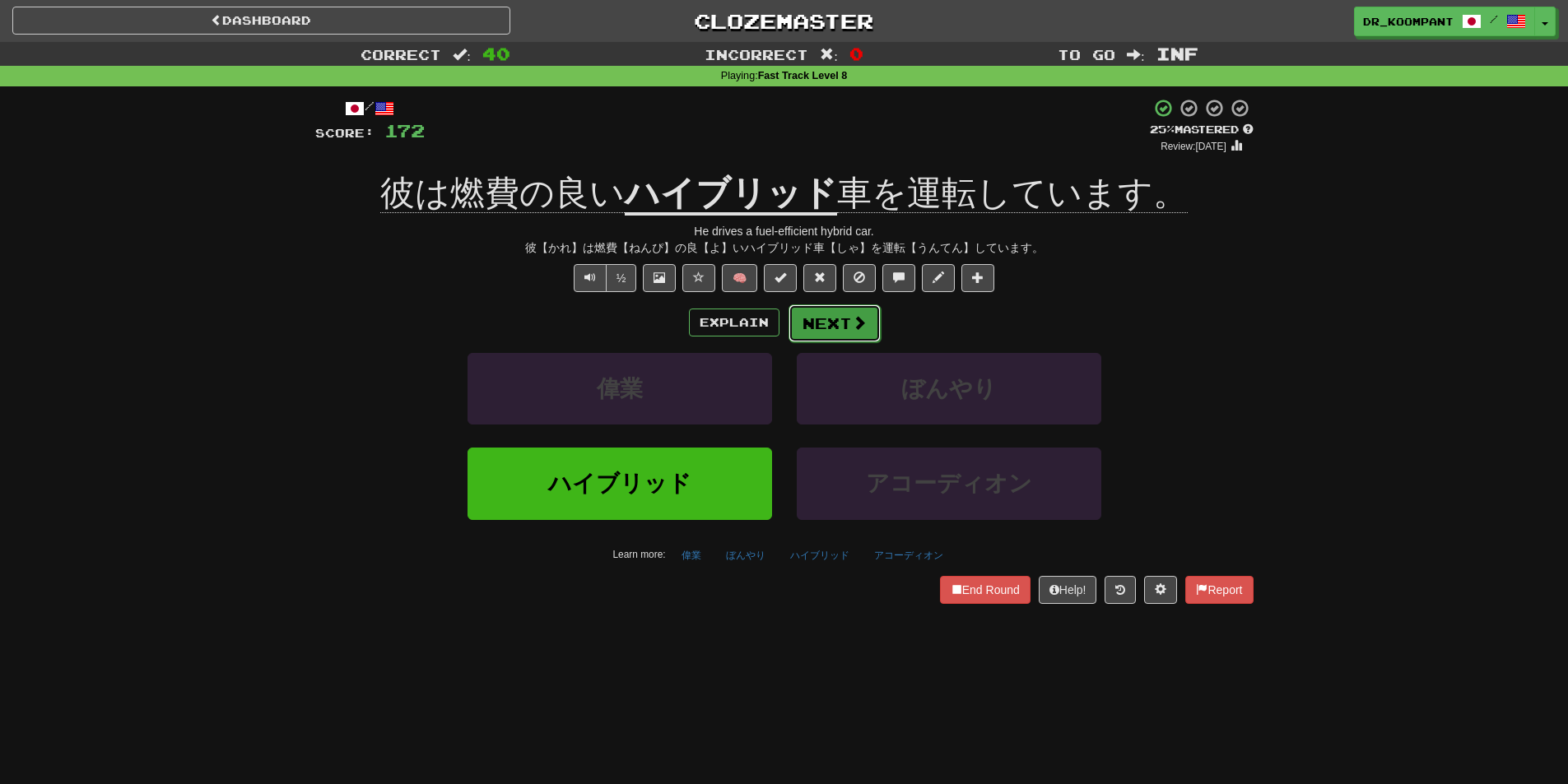
click at [836, 319] on button "Next" at bounding box center [834, 323] width 92 height 37
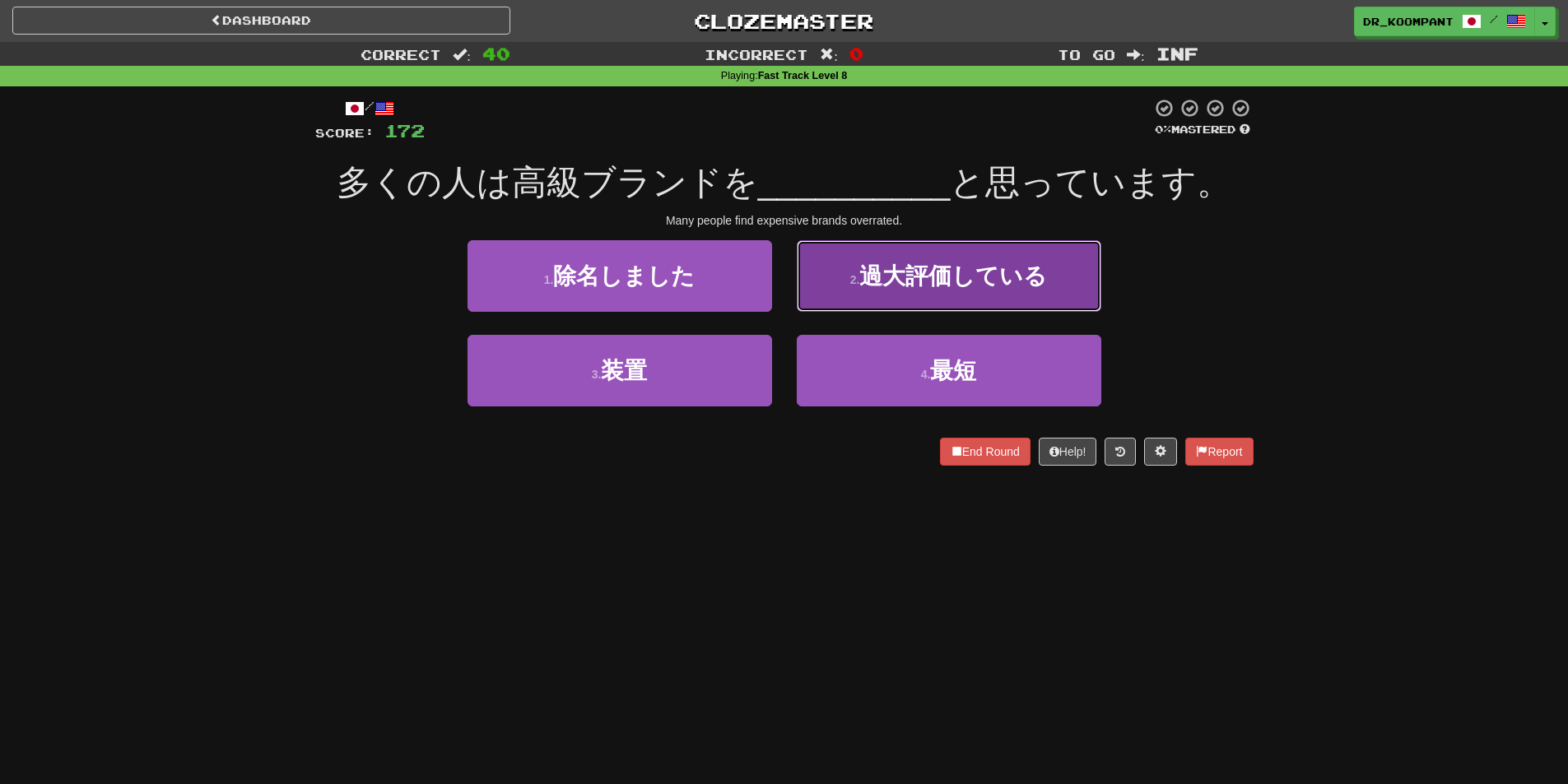
click at [985, 298] on button "2 . 過大評価している" at bounding box center [949, 276] width 305 height 71
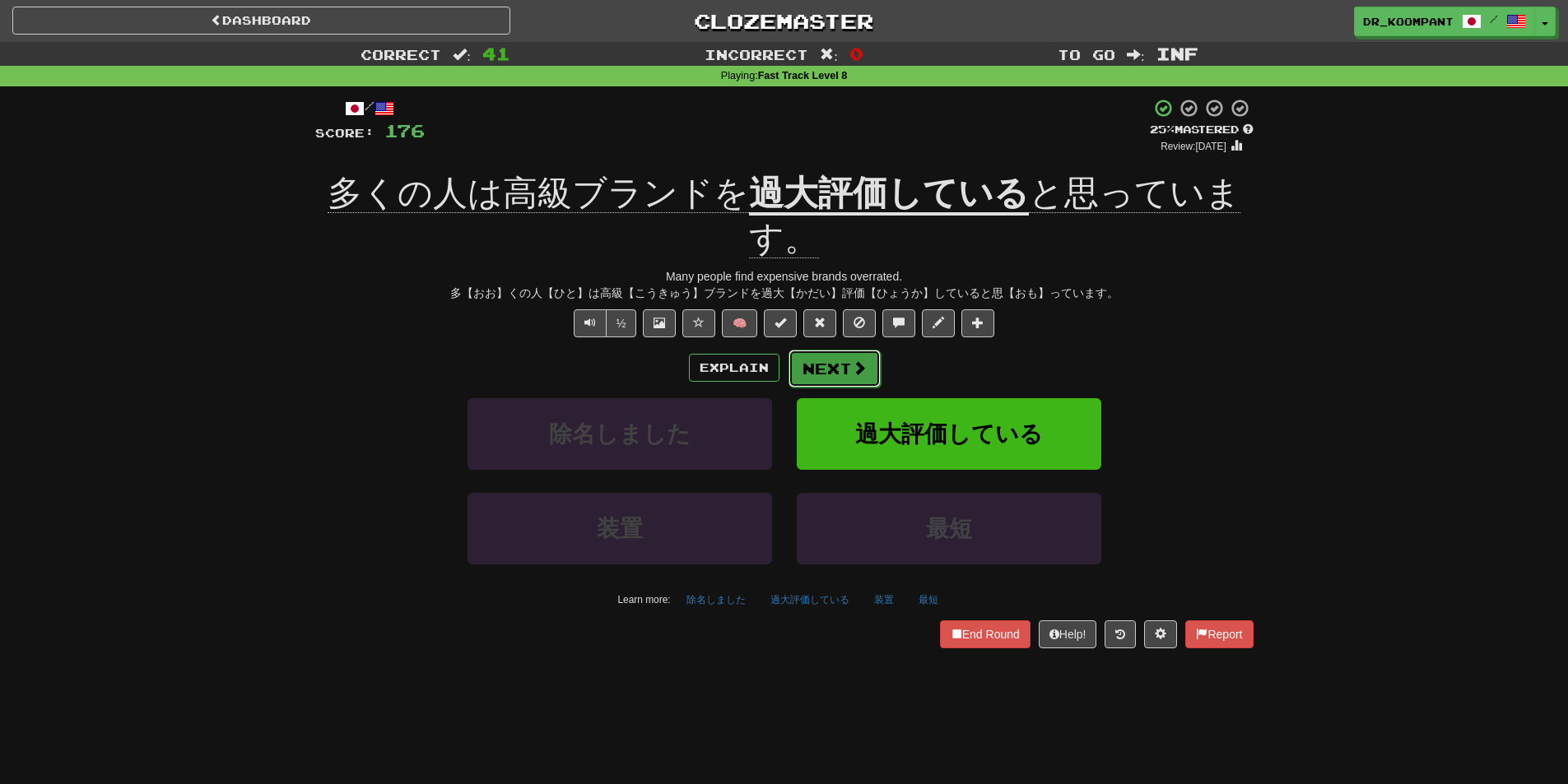
click at [808, 355] on button "Next" at bounding box center [834, 368] width 92 height 37
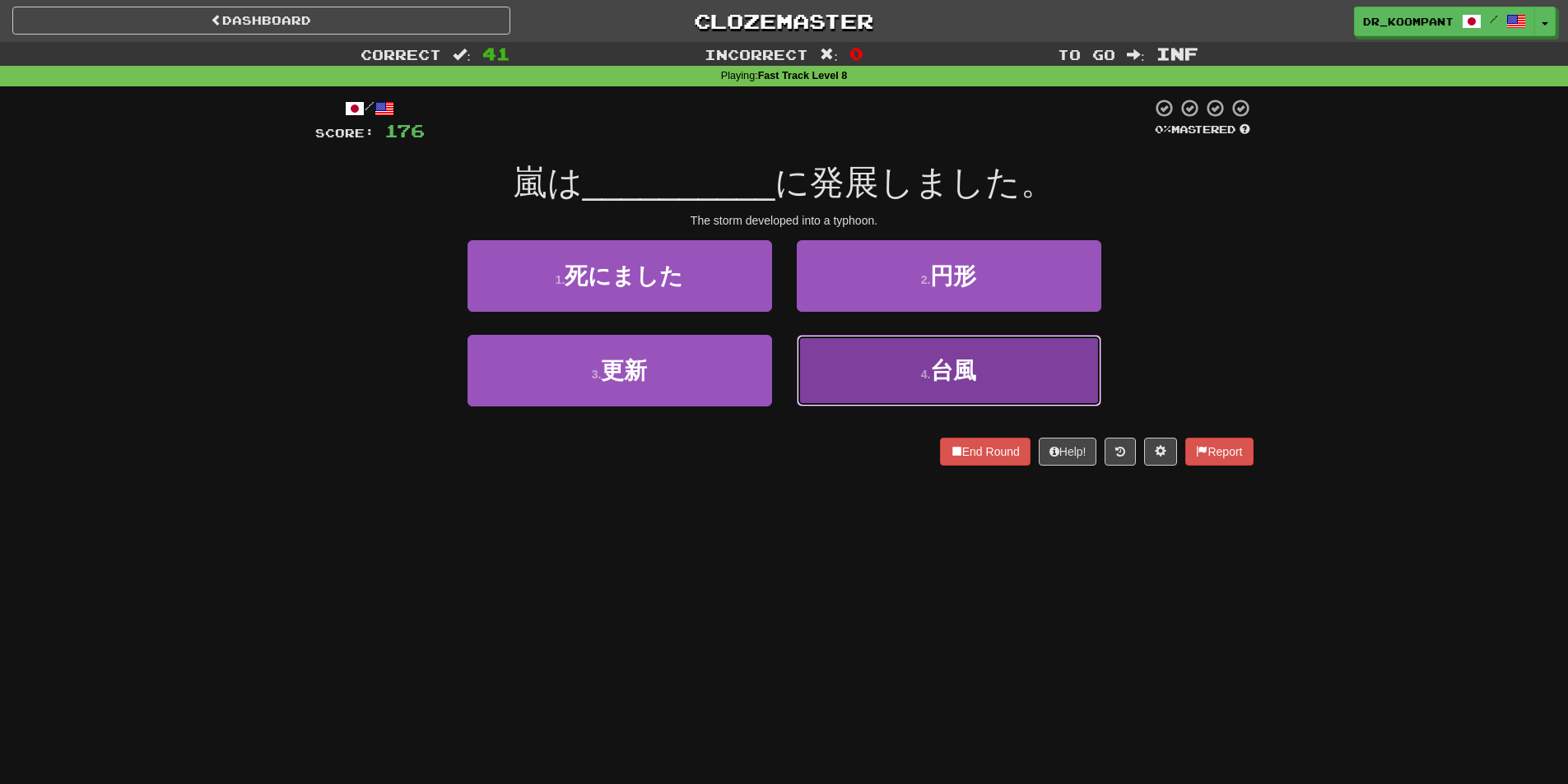
click at [916, 382] on button "4 . 台風" at bounding box center [949, 371] width 305 height 71
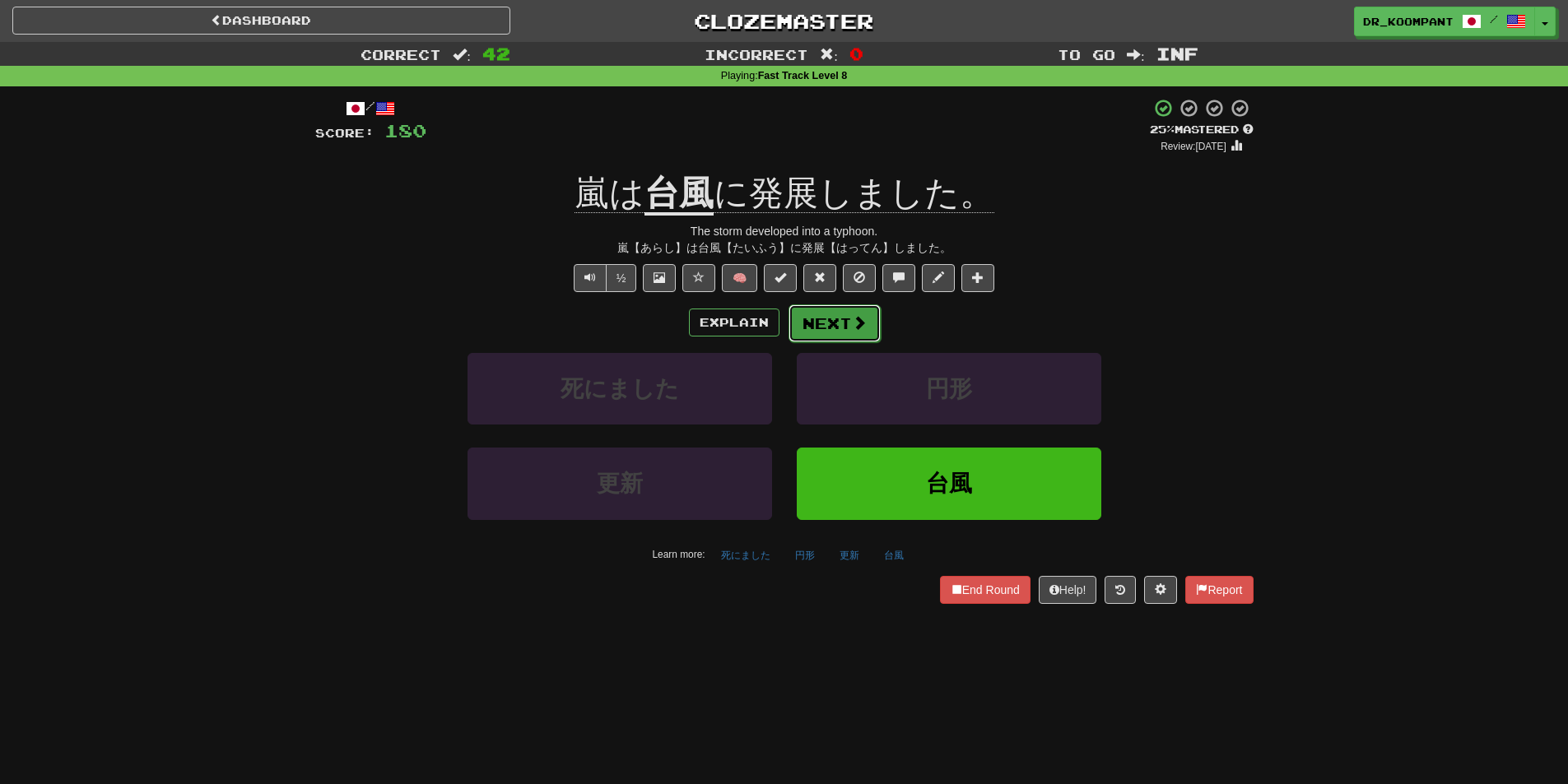
click at [866, 340] on button "Next" at bounding box center [834, 323] width 92 height 37
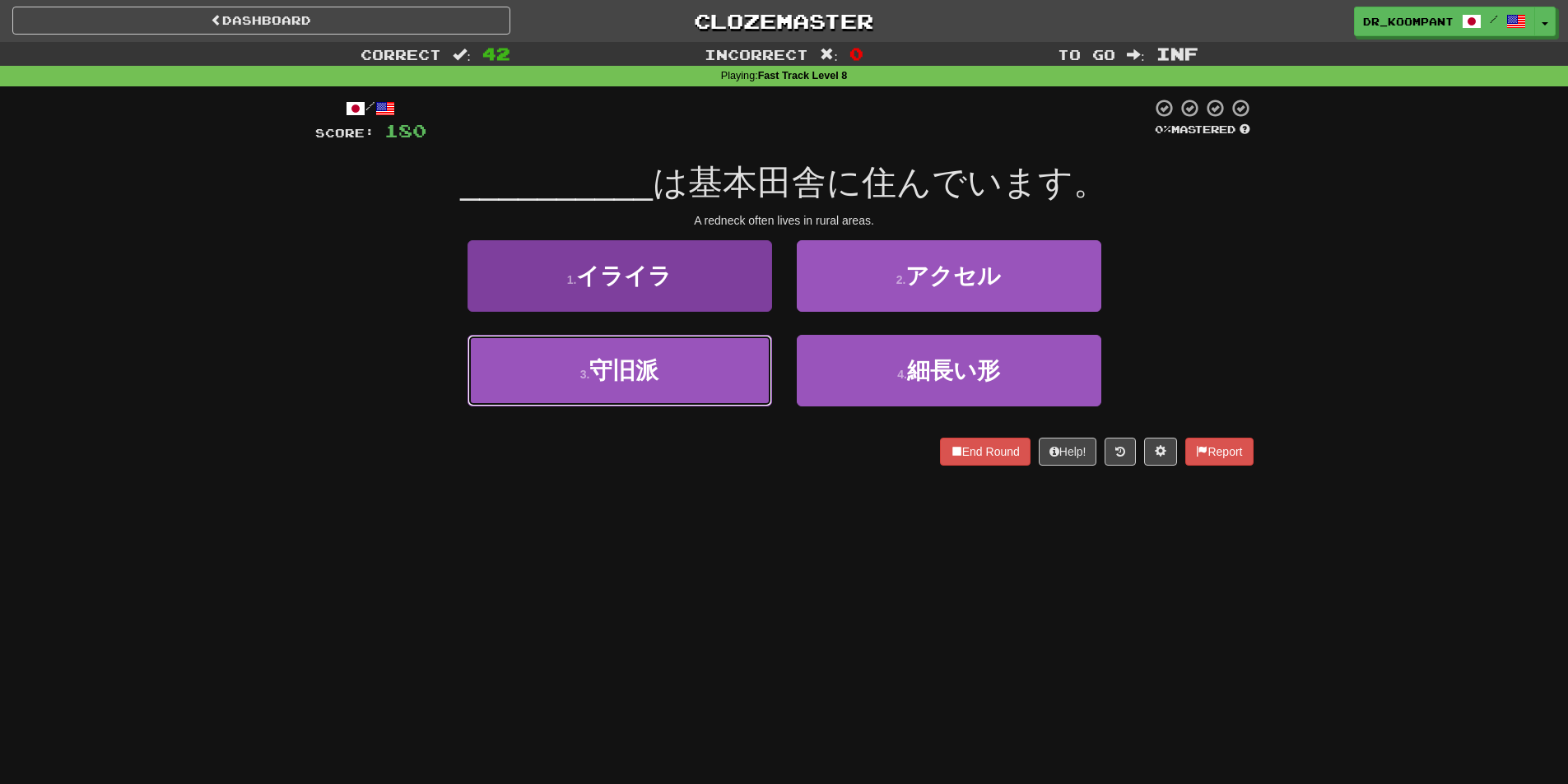
click at [708, 371] on button "3 . 守旧派" at bounding box center [620, 371] width 305 height 71
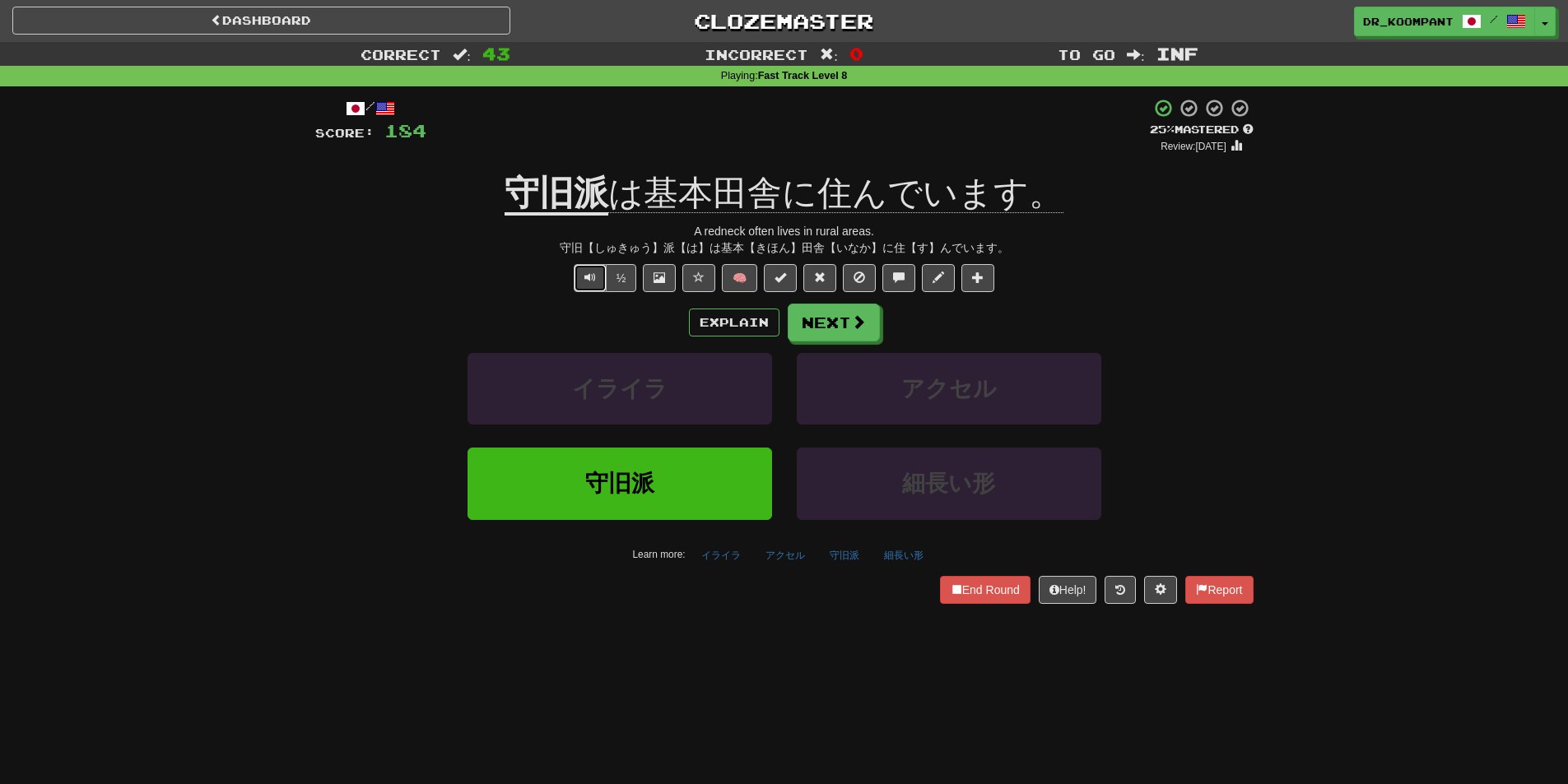
click at [593, 277] on span "Text-to-speech controls" at bounding box center [590, 277] width 12 height 12
click at [839, 322] on button "Next" at bounding box center [834, 323] width 92 height 37
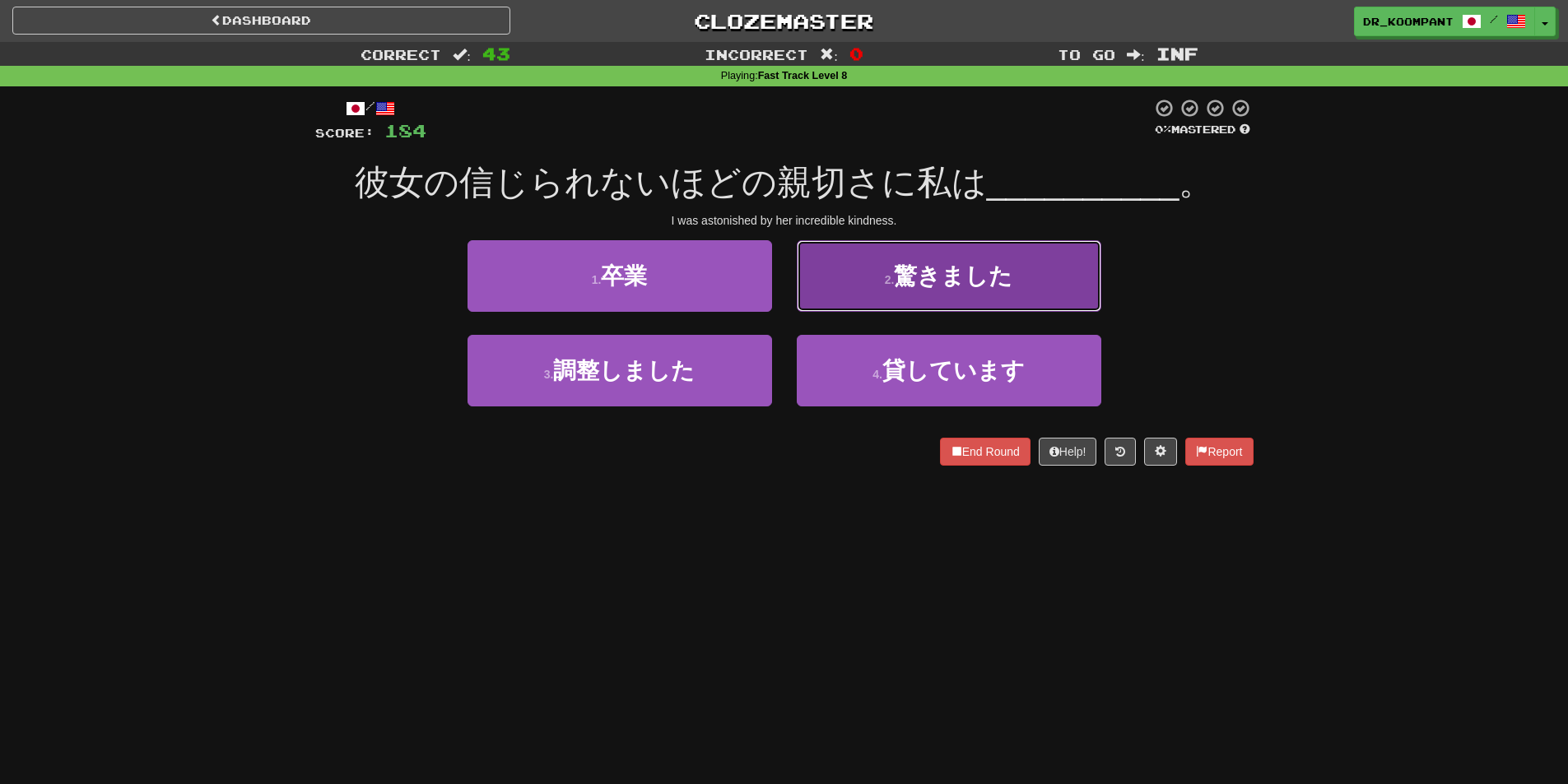
click at [914, 294] on button "2 . 驚きました" at bounding box center [949, 276] width 305 height 71
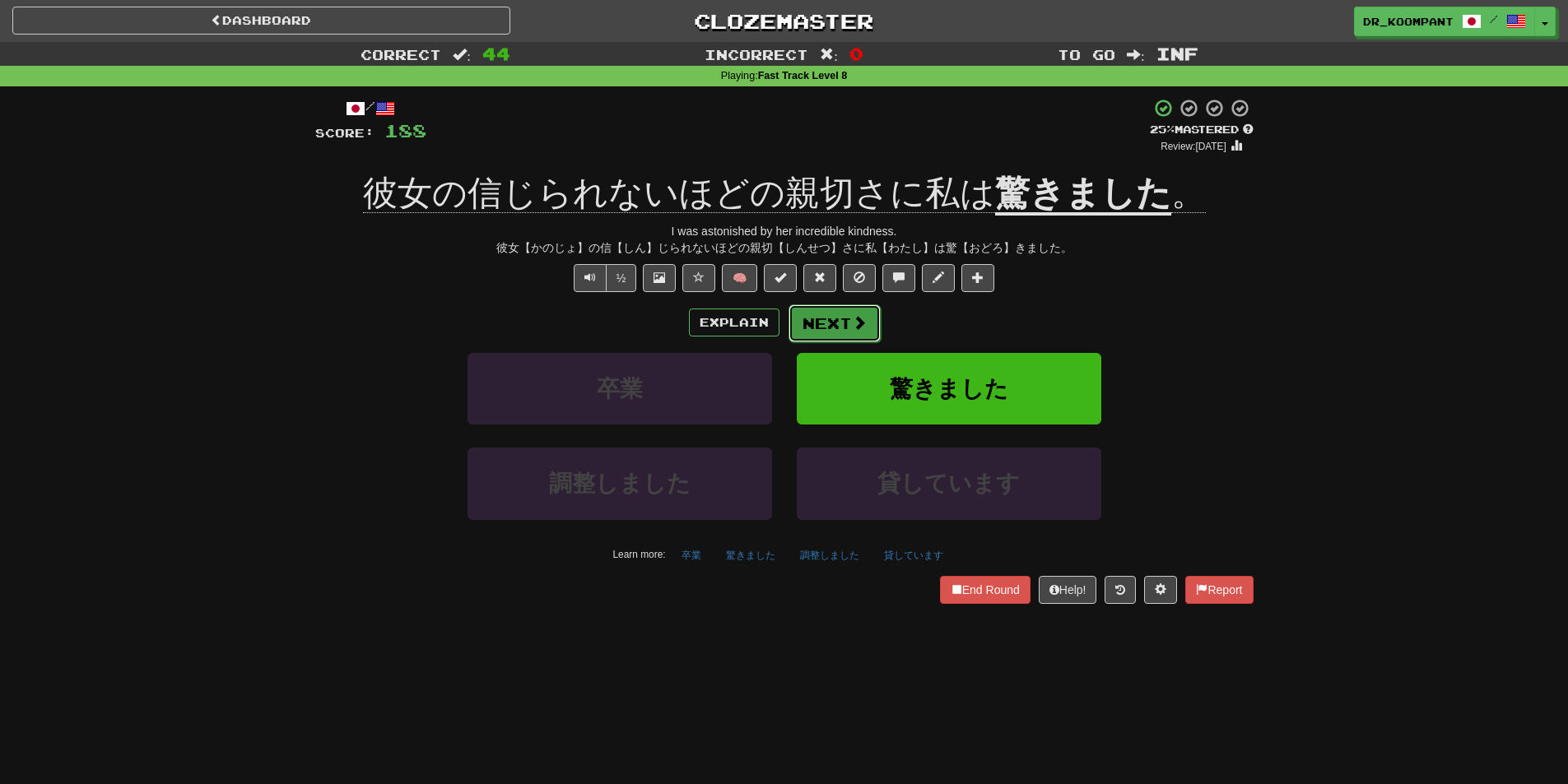
click at [857, 317] on span at bounding box center [859, 322] width 15 height 15
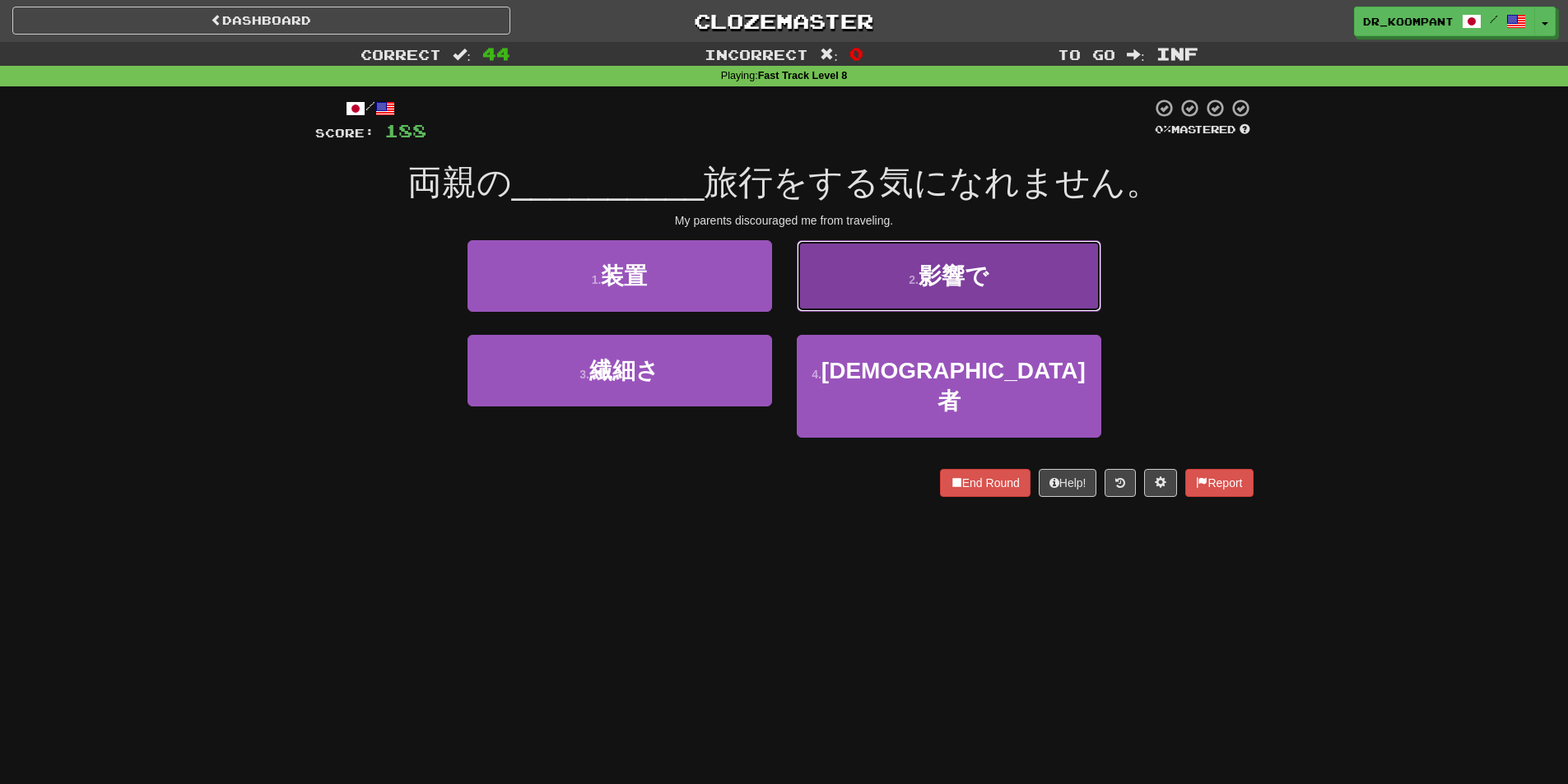
click at [902, 304] on button "2 . 影響で" at bounding box center [949, 276] width 305 height 71
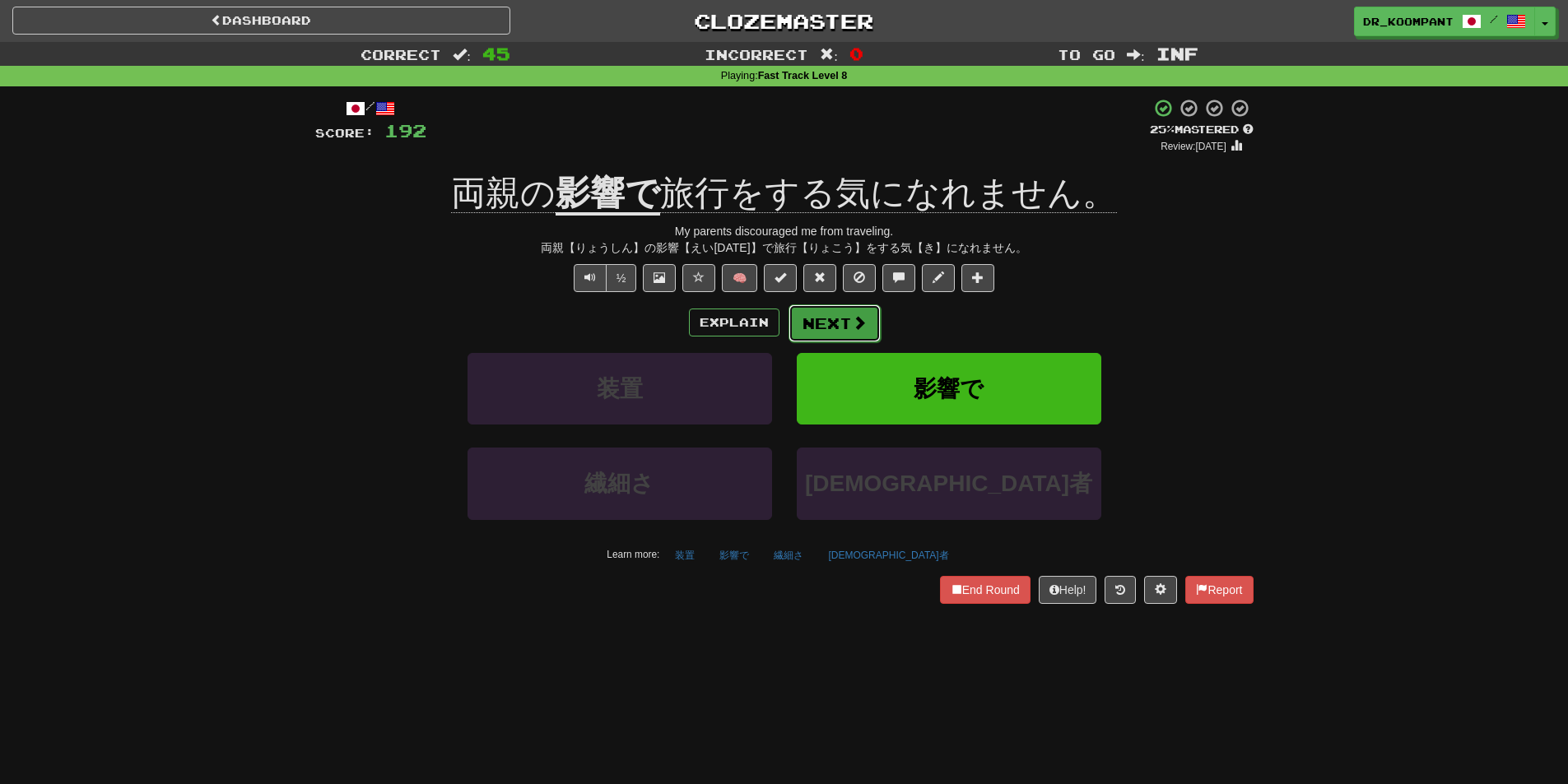
click at [849, 309] on button "Next" at bounding box center [834, 323] width 92 height 37
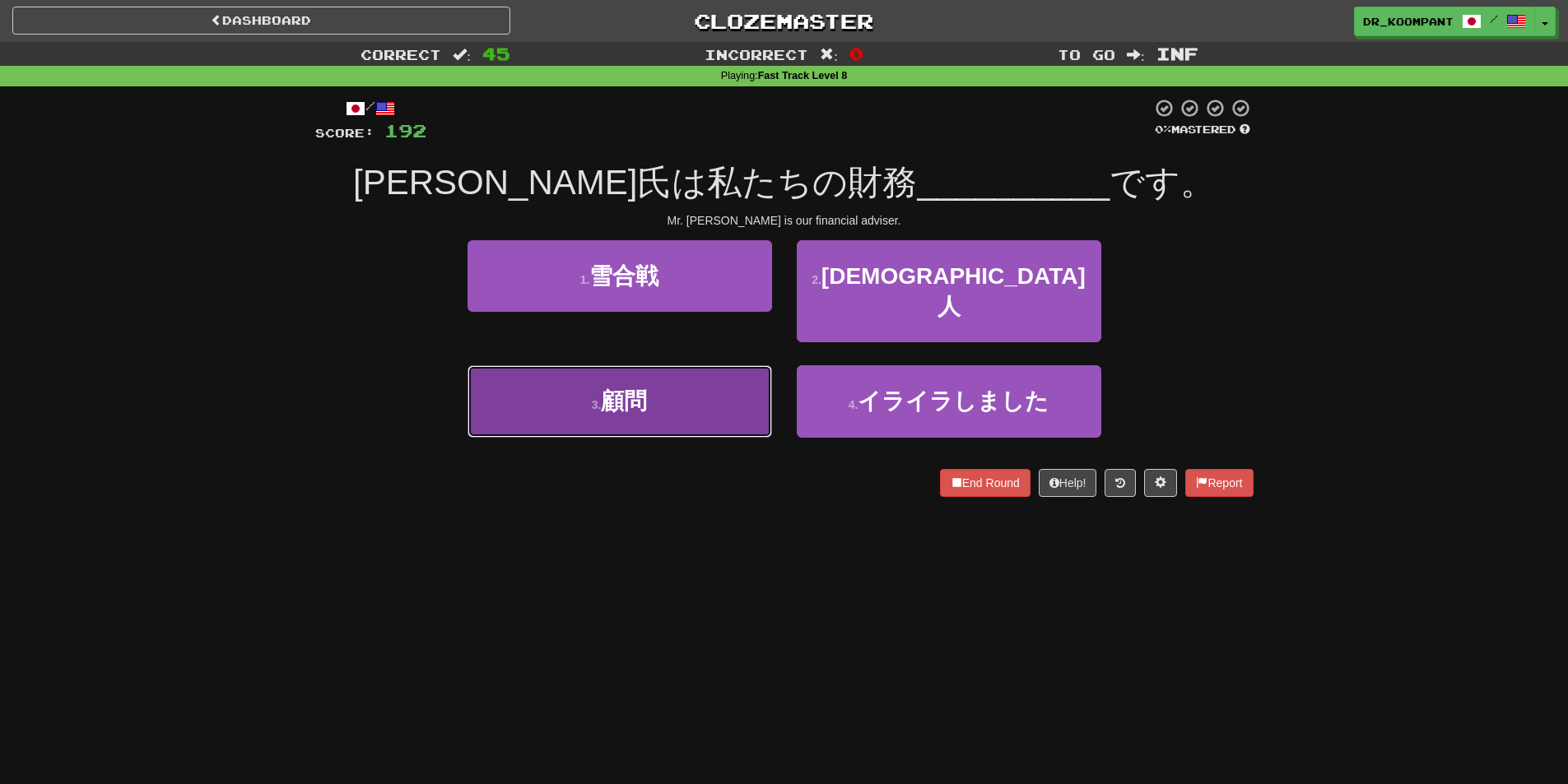
click at [697, 390] on button "3 . 顧問" at bounding box center [620, 401] width 305 height 71
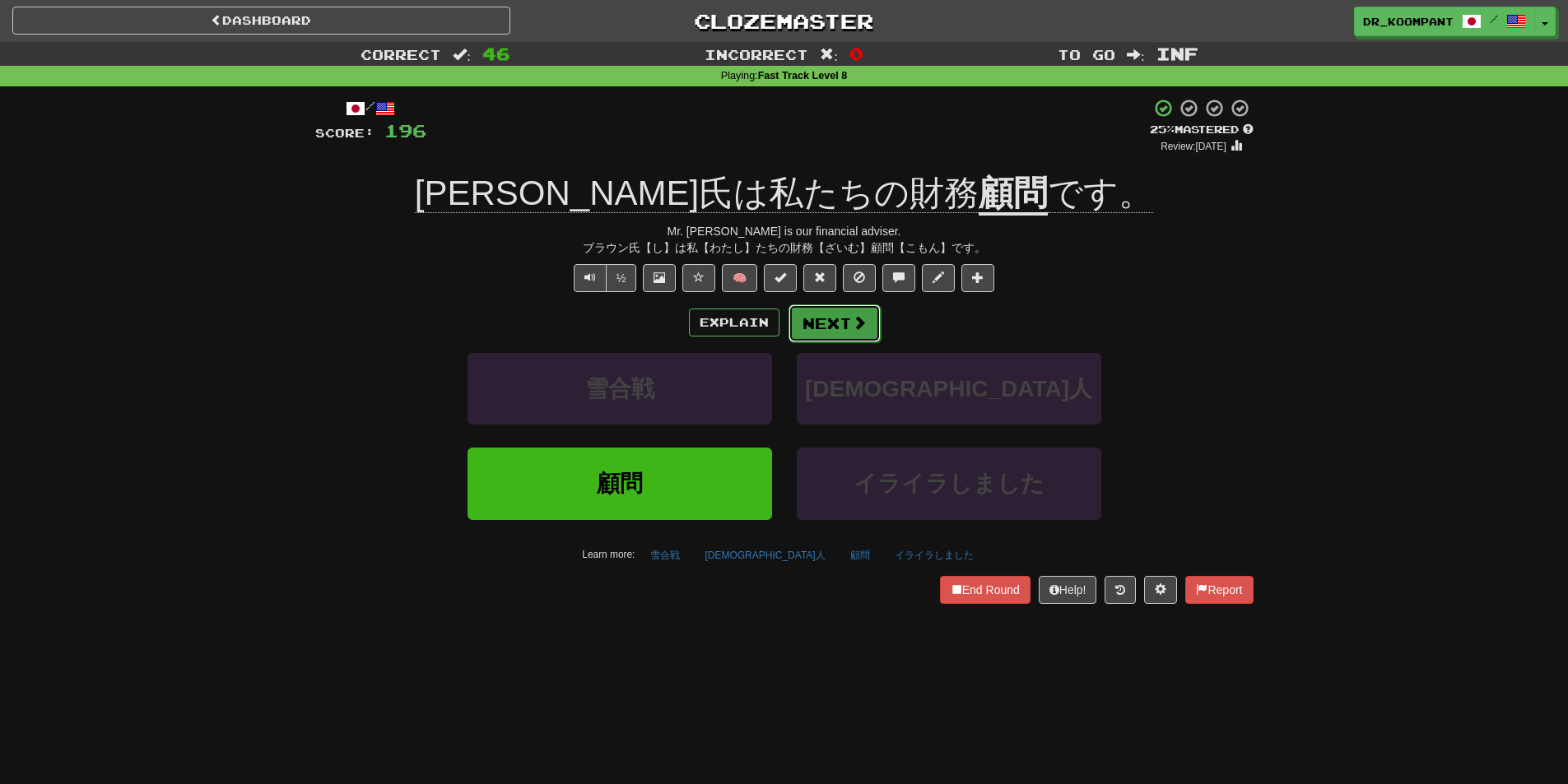
click at [841, 324] on button "Next" at bounding box center [834, 323] width 92 height 37
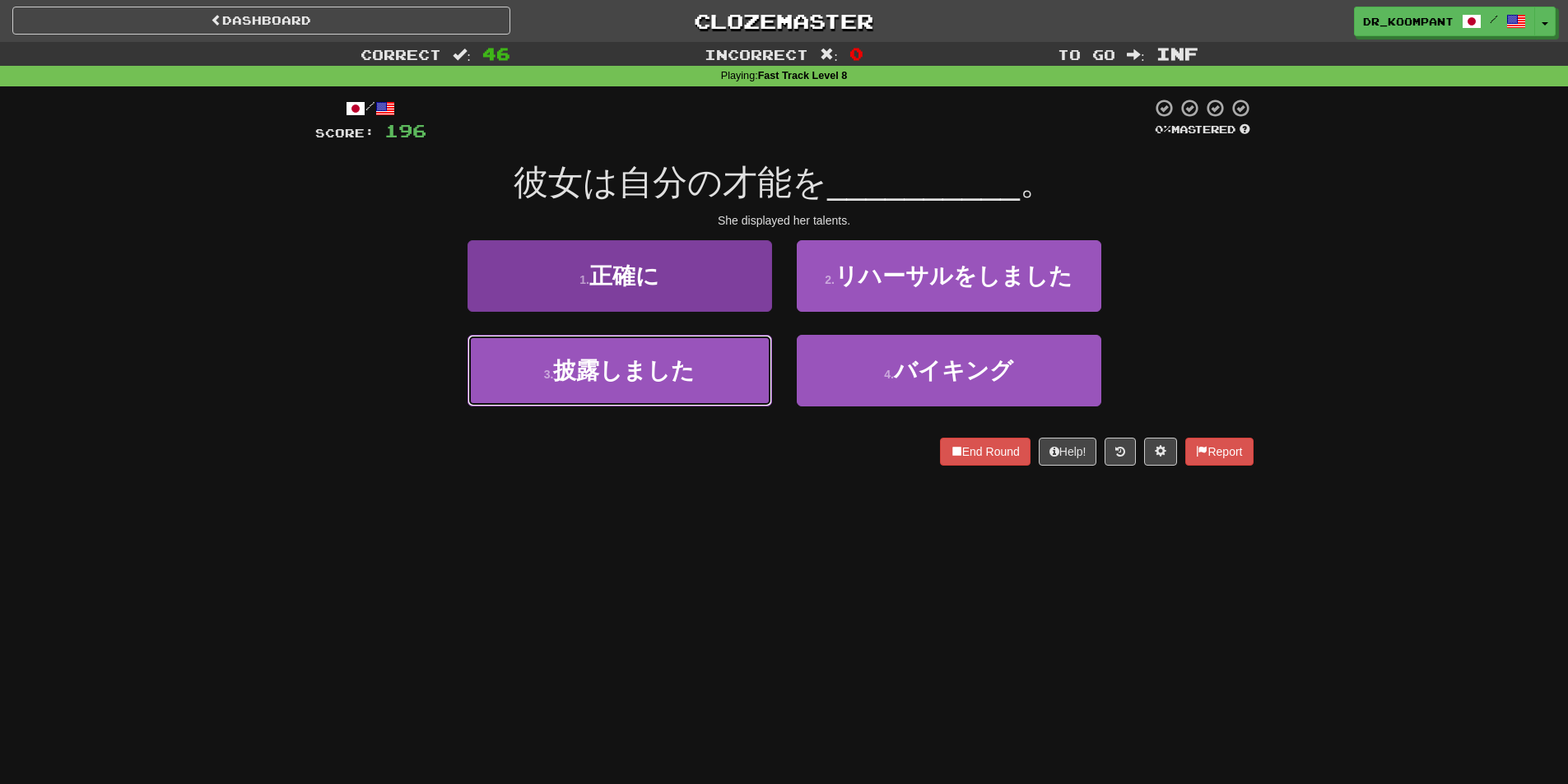
click at [695, 384] on button "3 . 披露しました" at bounding box center [620, 371] width 305 height 71
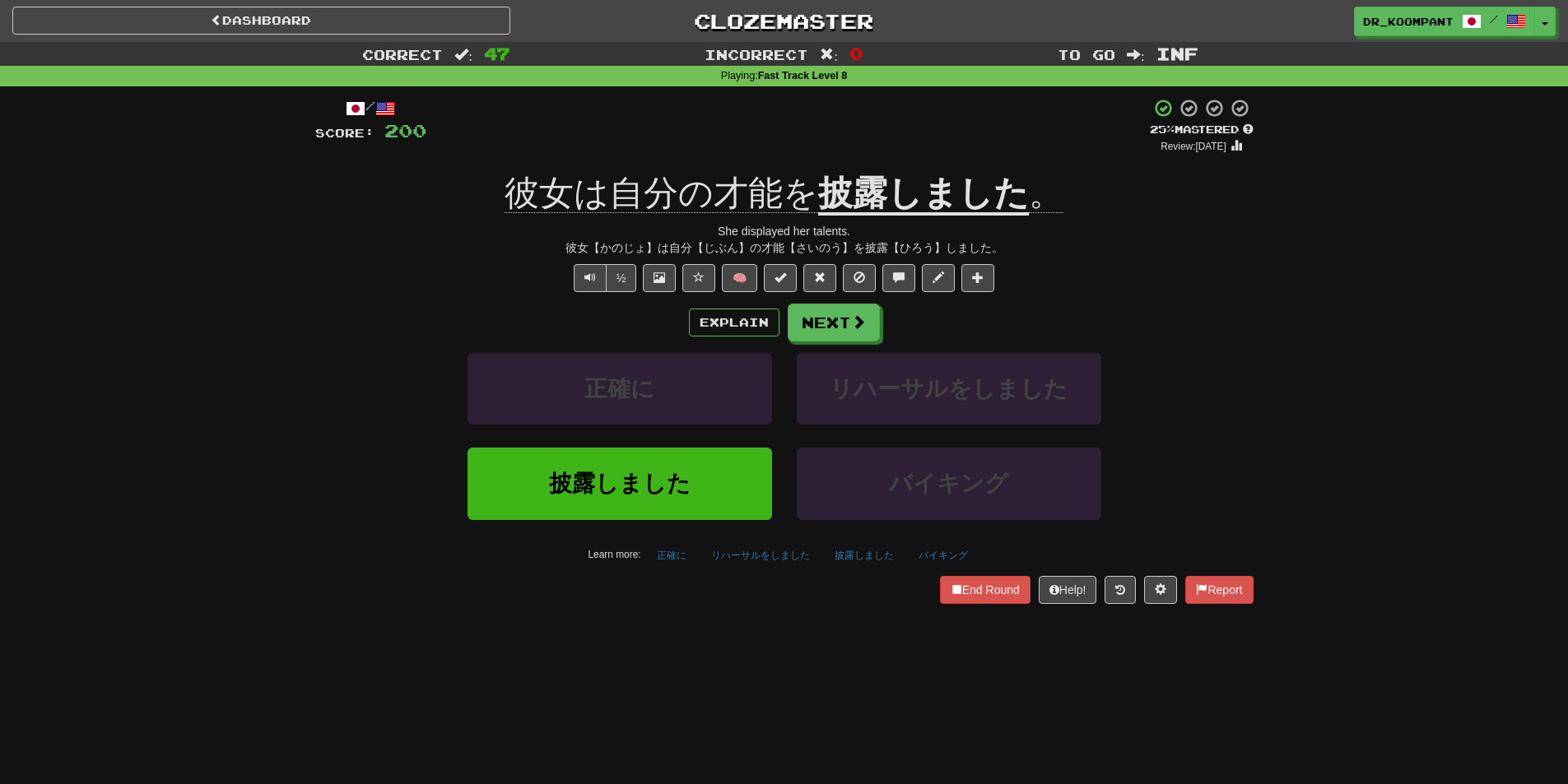
click at [844, 302] on div "/ Score: 200 + 4 25 % Mastered Review: 2025-08-21 彼女は自分の才能を 披露しました 。 She displa…" at bounding box center [784, 350] width 938 height 506
click at [846, 323] on button "Next" at bounding box center [834, 323] width 92 height 37
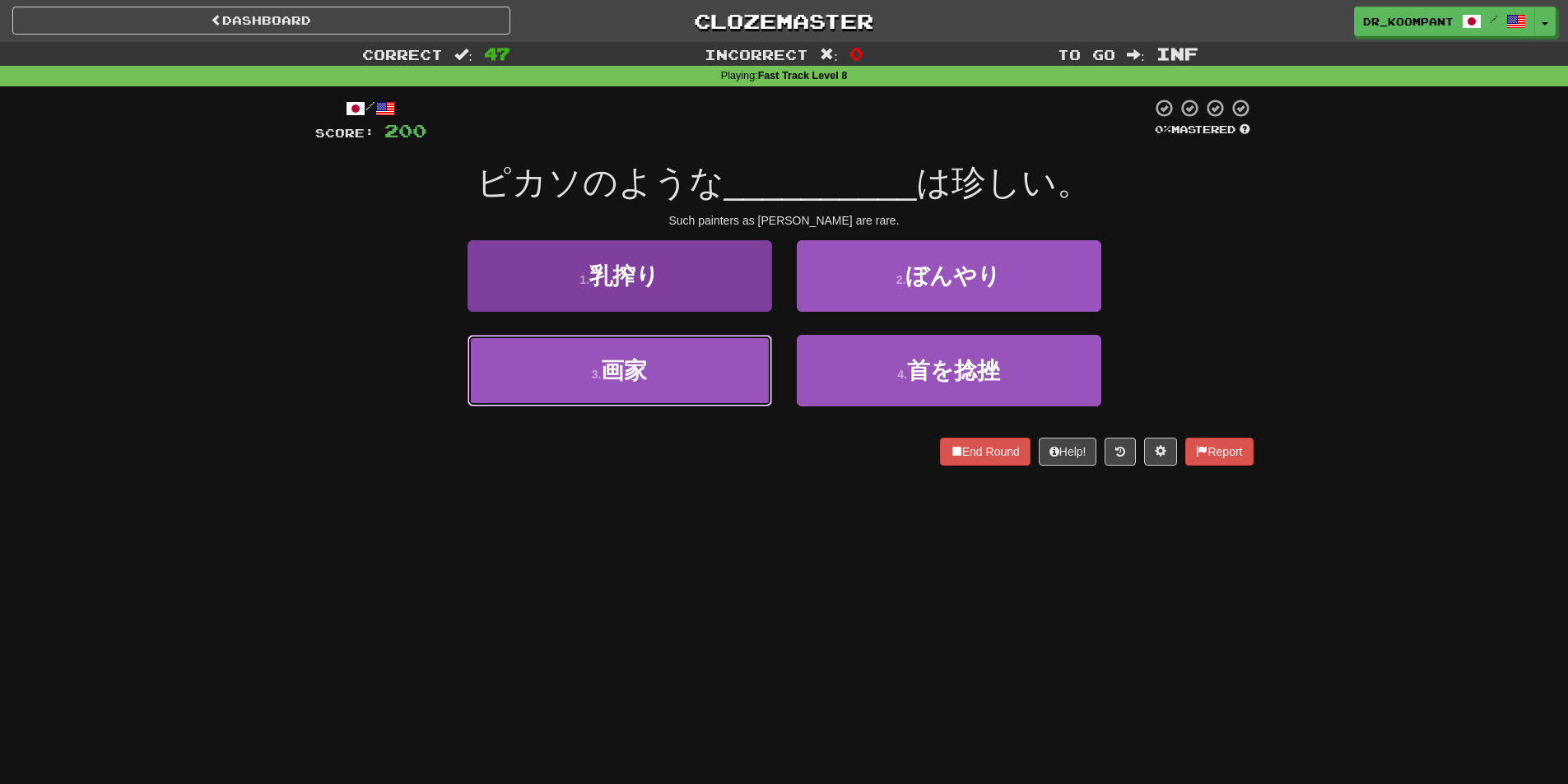
click at [683, 355] on button "3 . 画家" at bounding box center [620, 371] width 305 height 71
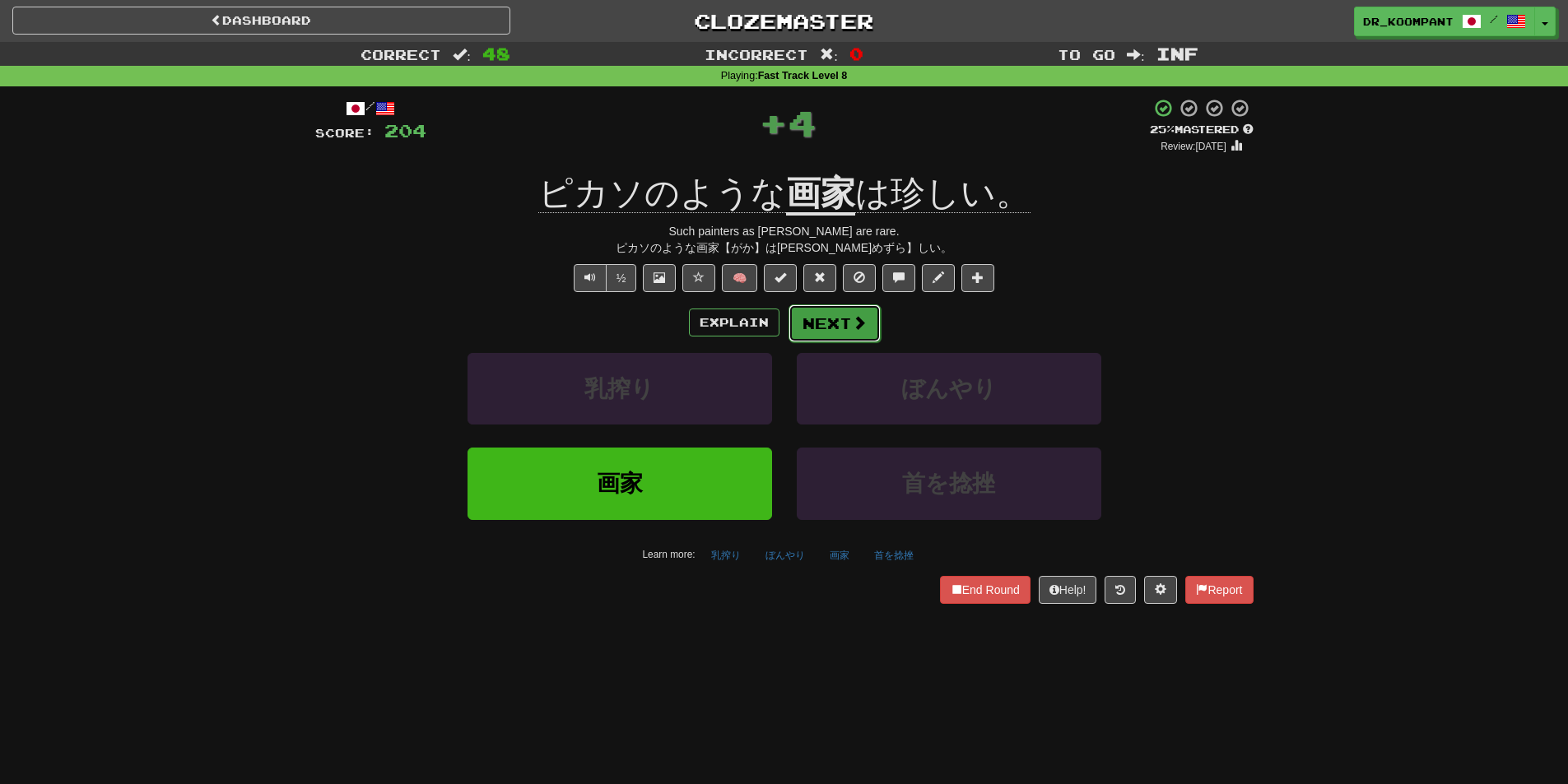
click at [835, 324] on button "Next" at bounding box center [834, 323] width 92 height 37
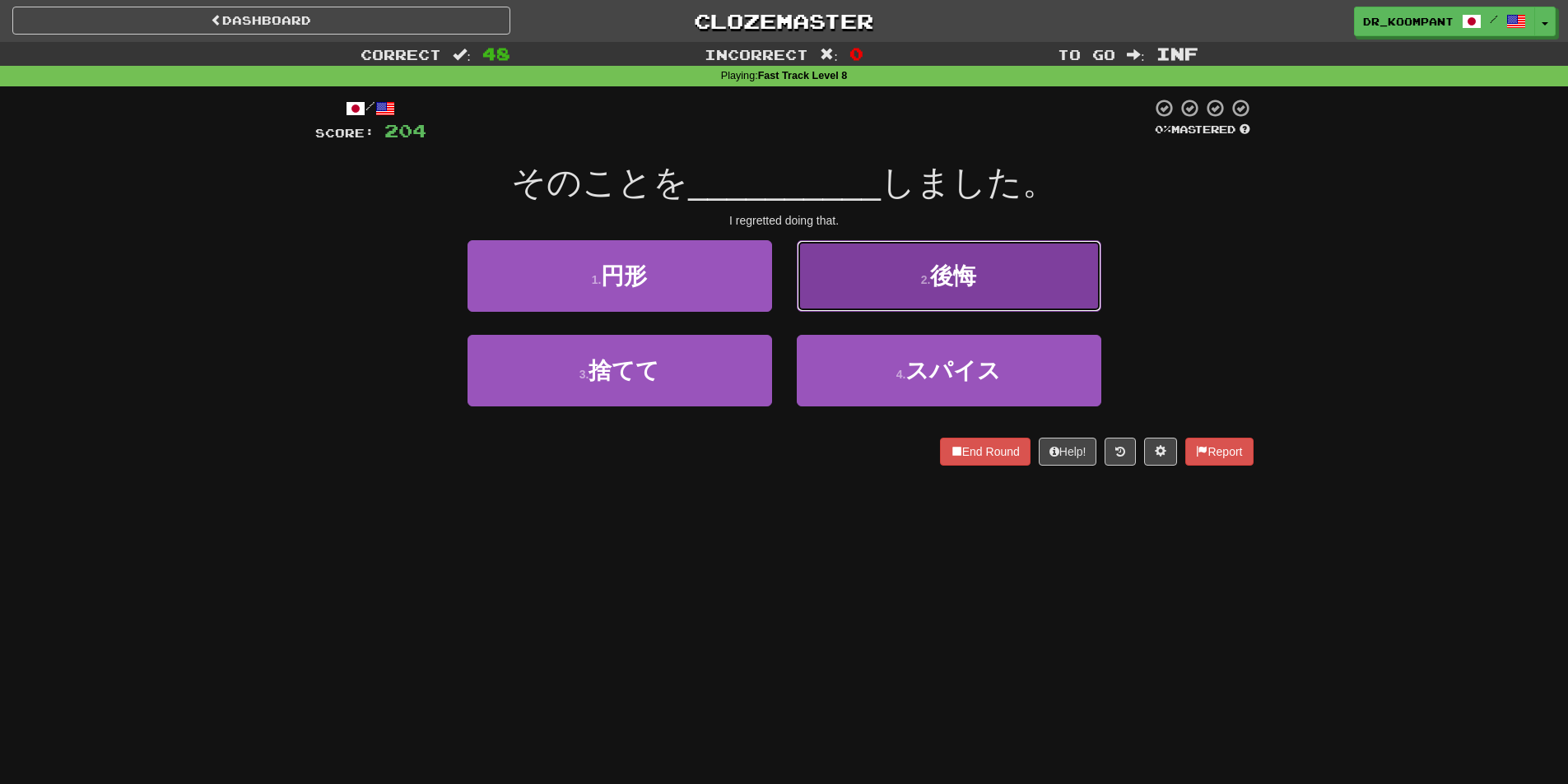
click at [898, 289] on button "2 . 後悔" at bounding box center [949, 276] width 305 height 71
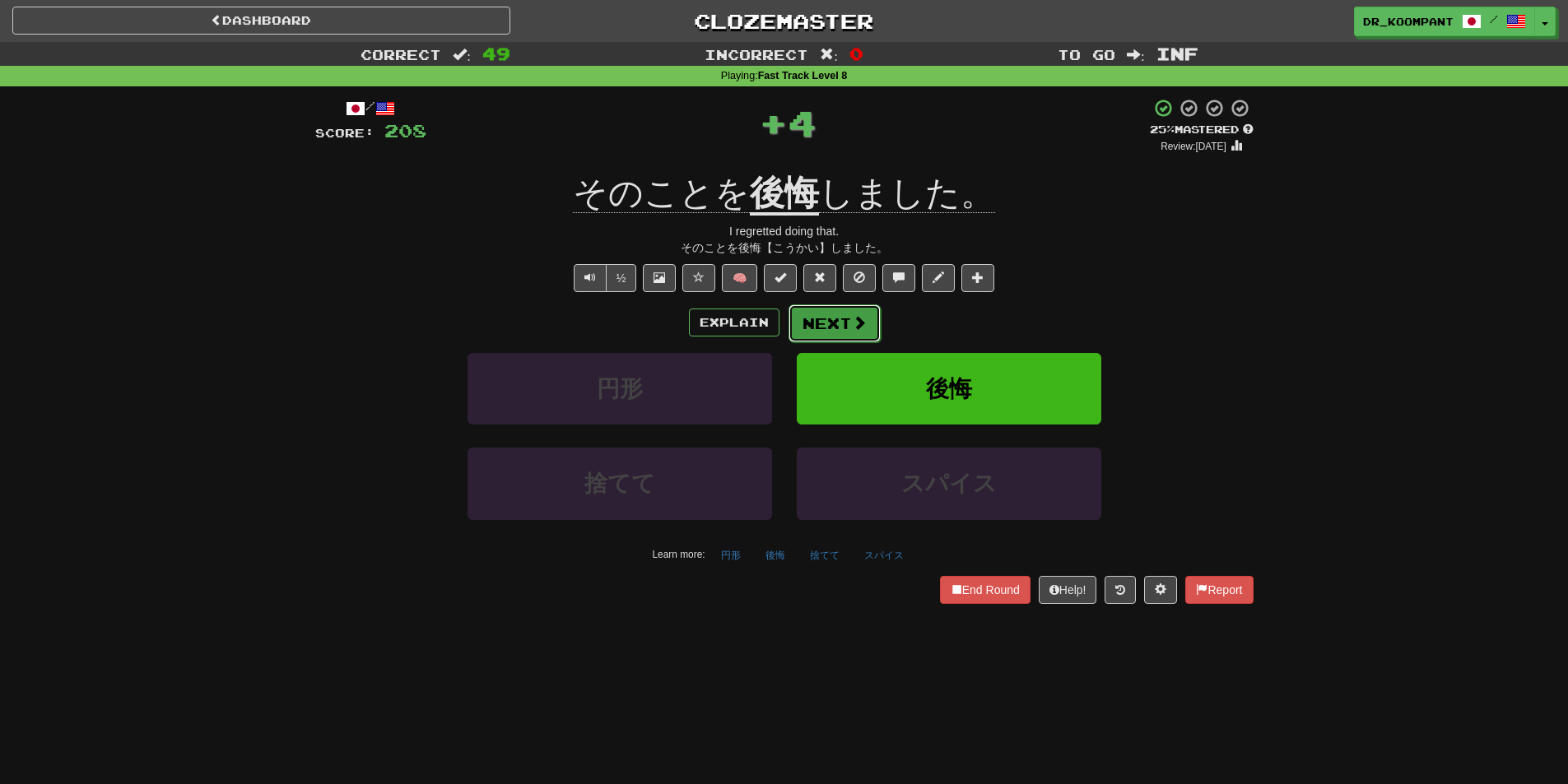
click at [831, 308] on button "Next" at bounding box center [834, 323] width 92 height 37
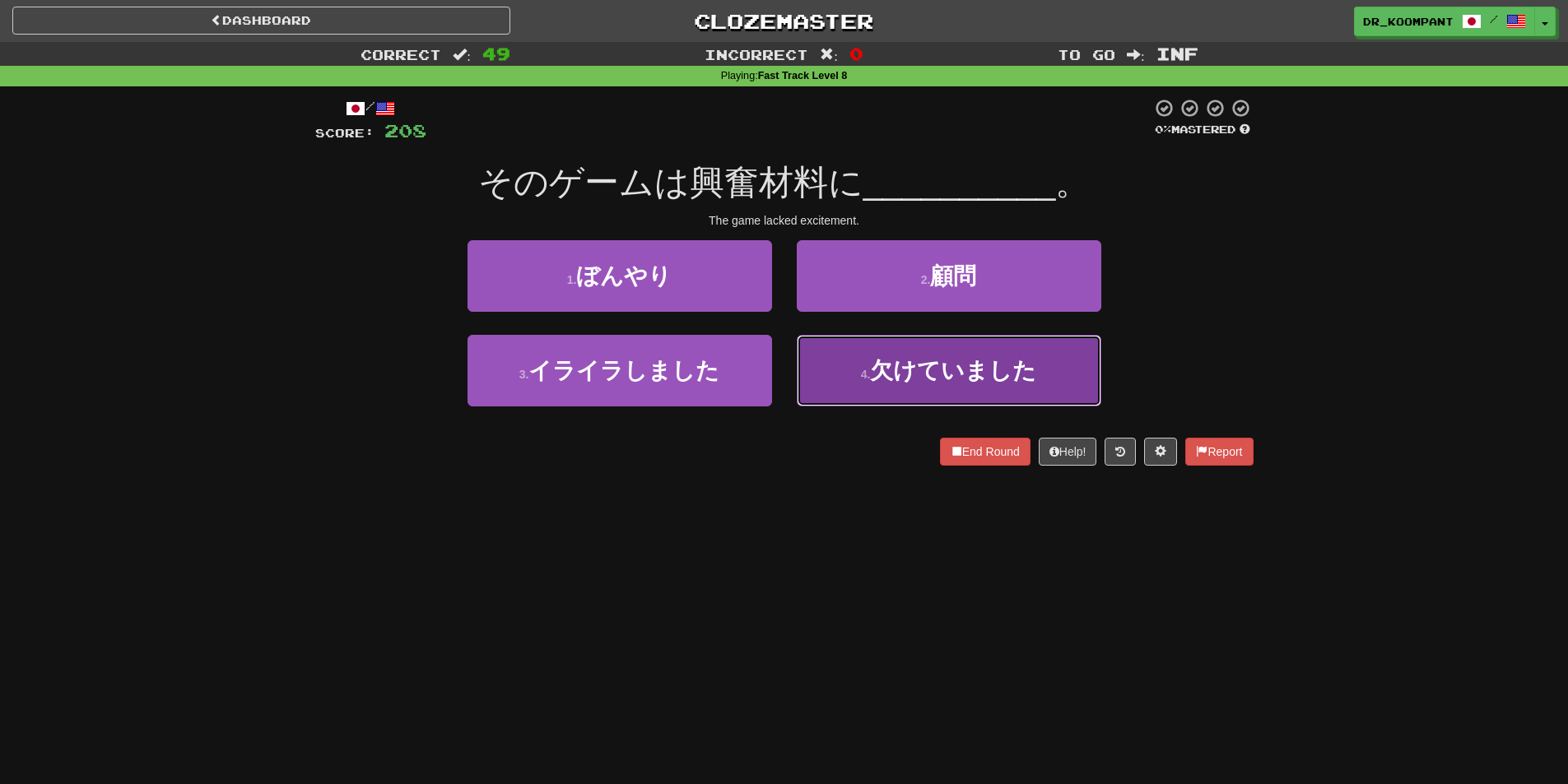
click at [876, 387] on button "4 . 欠けていました" at bounding box center [949, 371] width 305 height 71
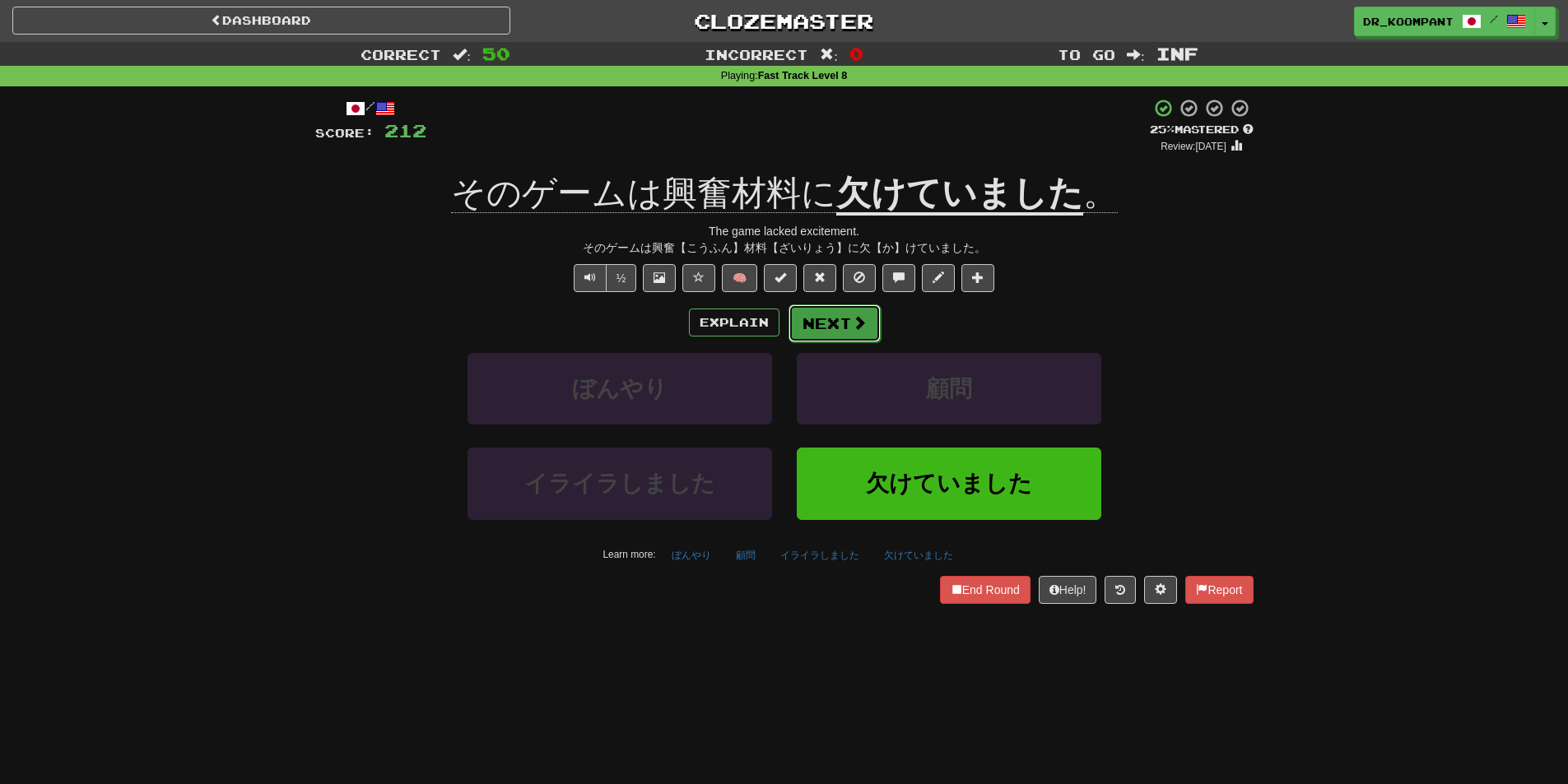
click at [846, 339] on button "Next" at bounding box center [834, 323] width 92 height 37
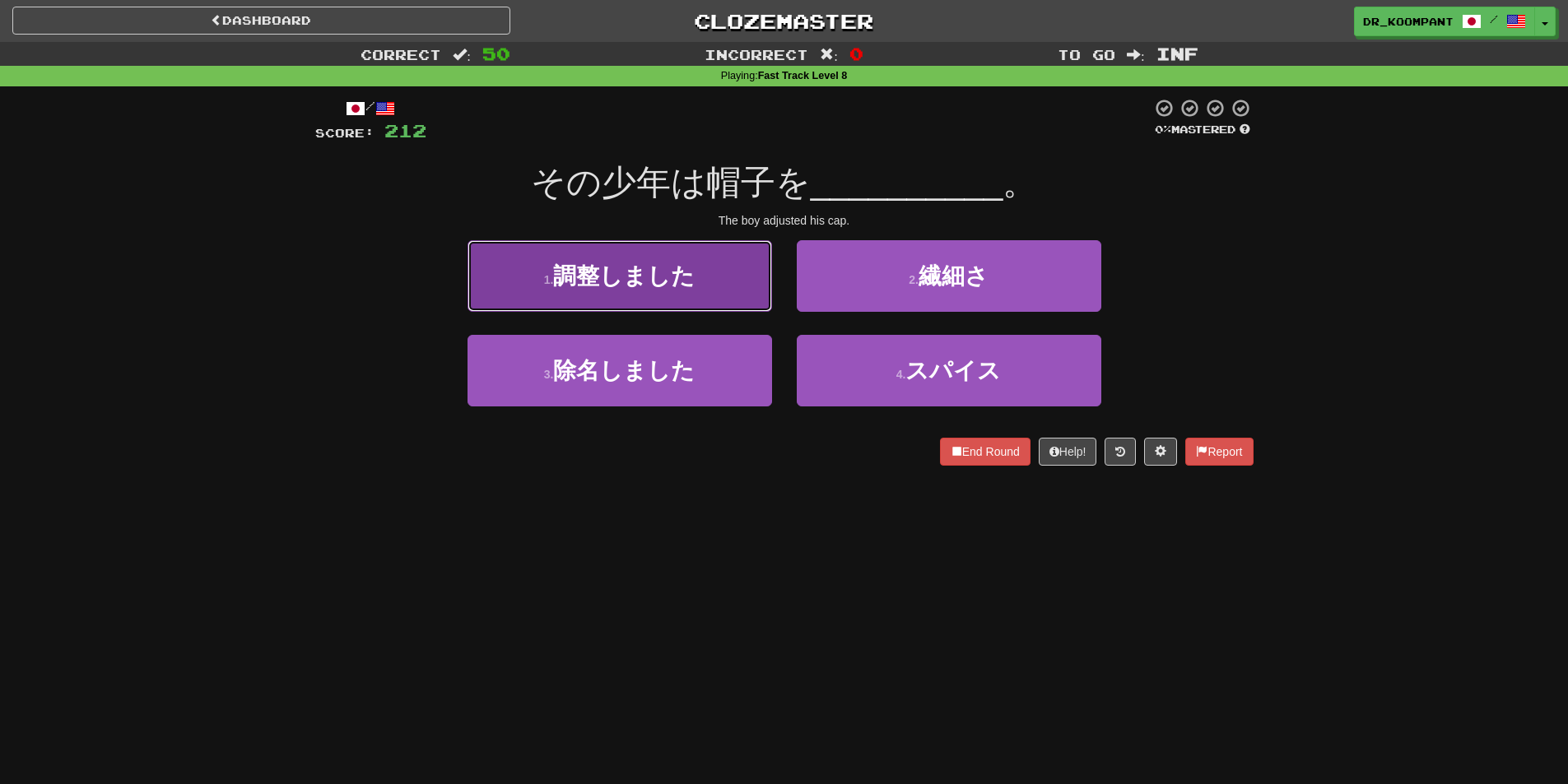
click at [682, 298] on button "1 . 調整しました" at bounding box center [620, 276] width 305 height 71
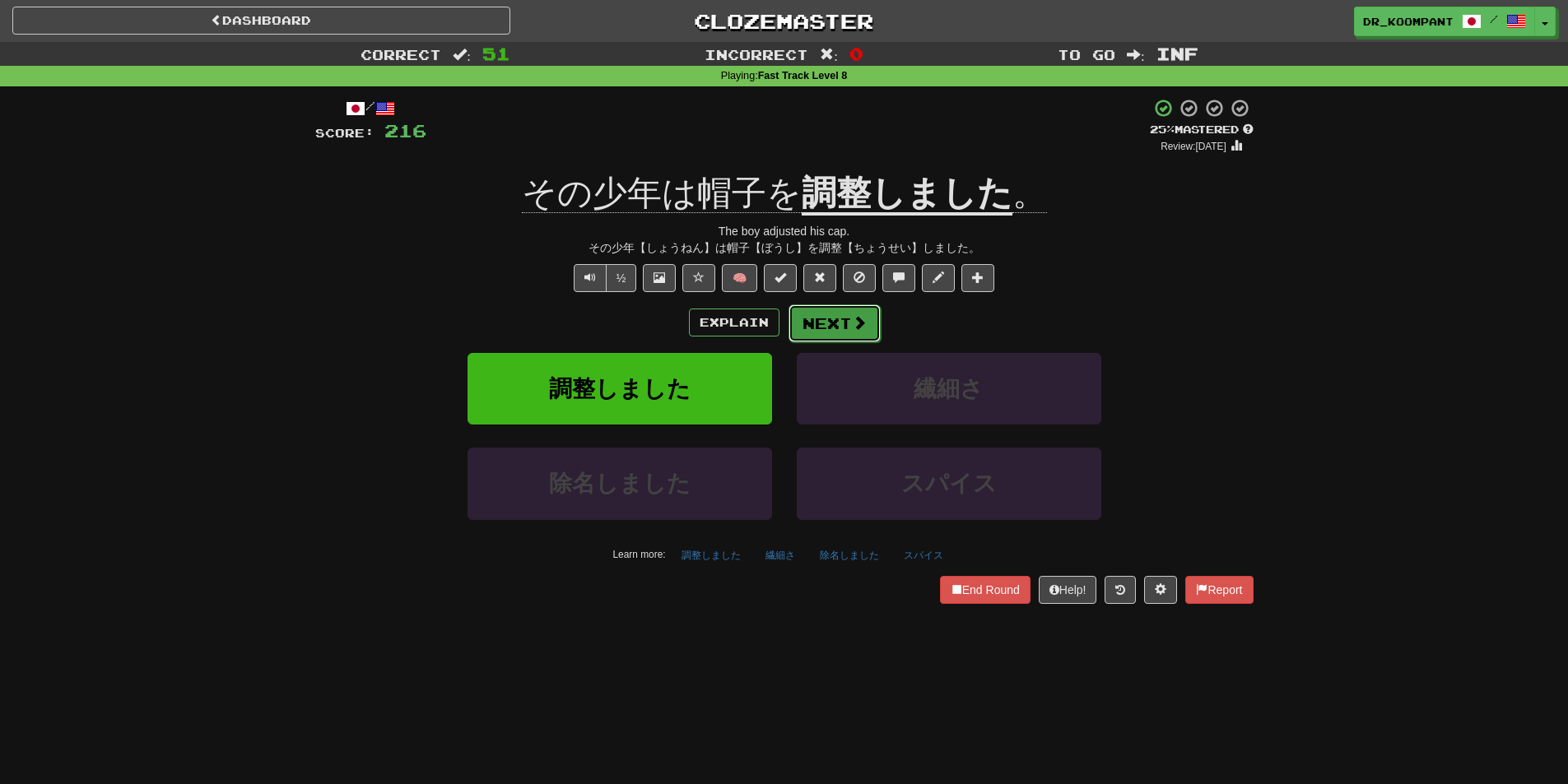
click at [825, 323] on button "Next" at bounding box center [834, 323] width 92 height 37
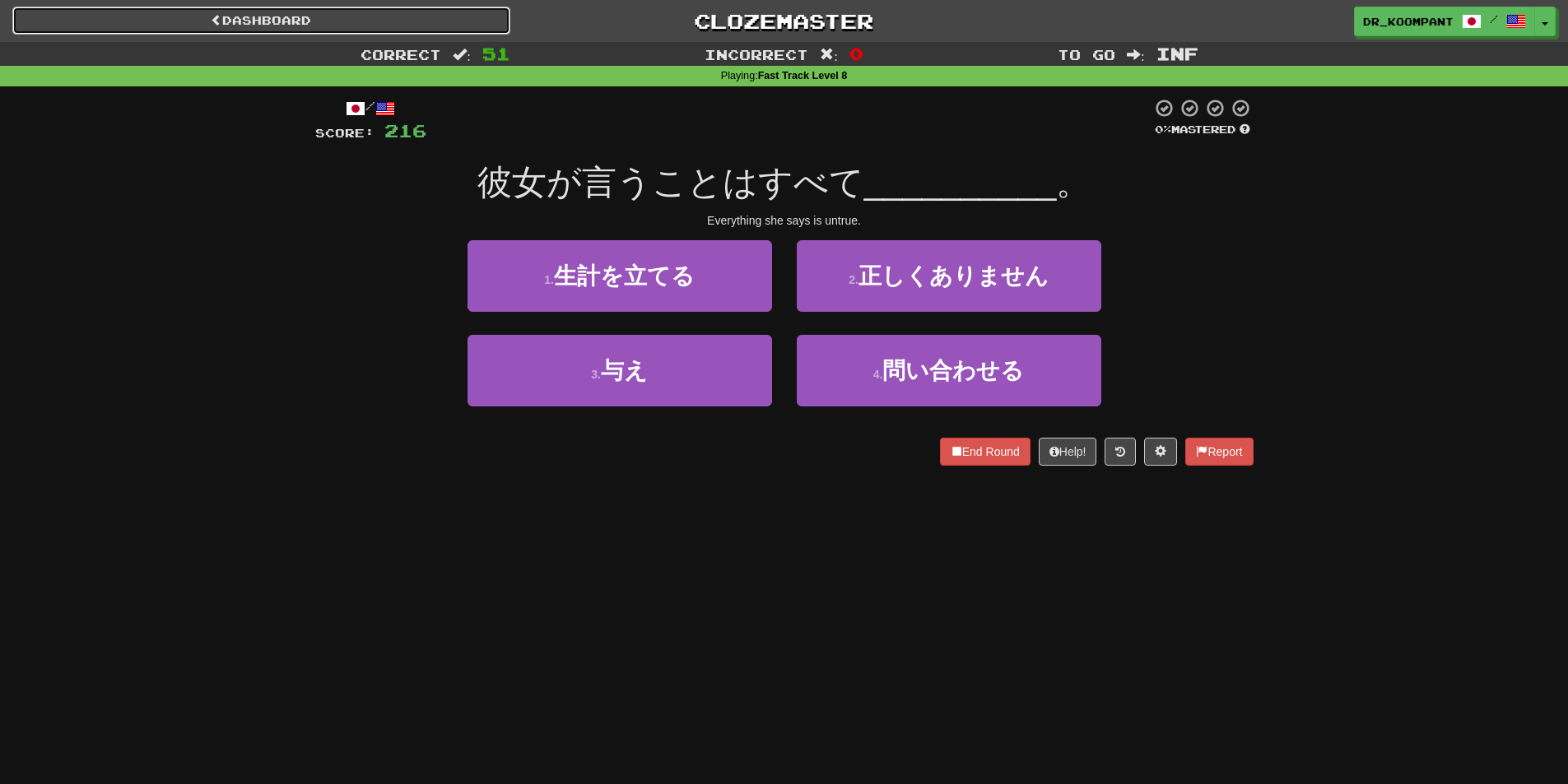
click at [331, 30] on link "Dashboard" at bounding box center [262, 20] width 498 height 28
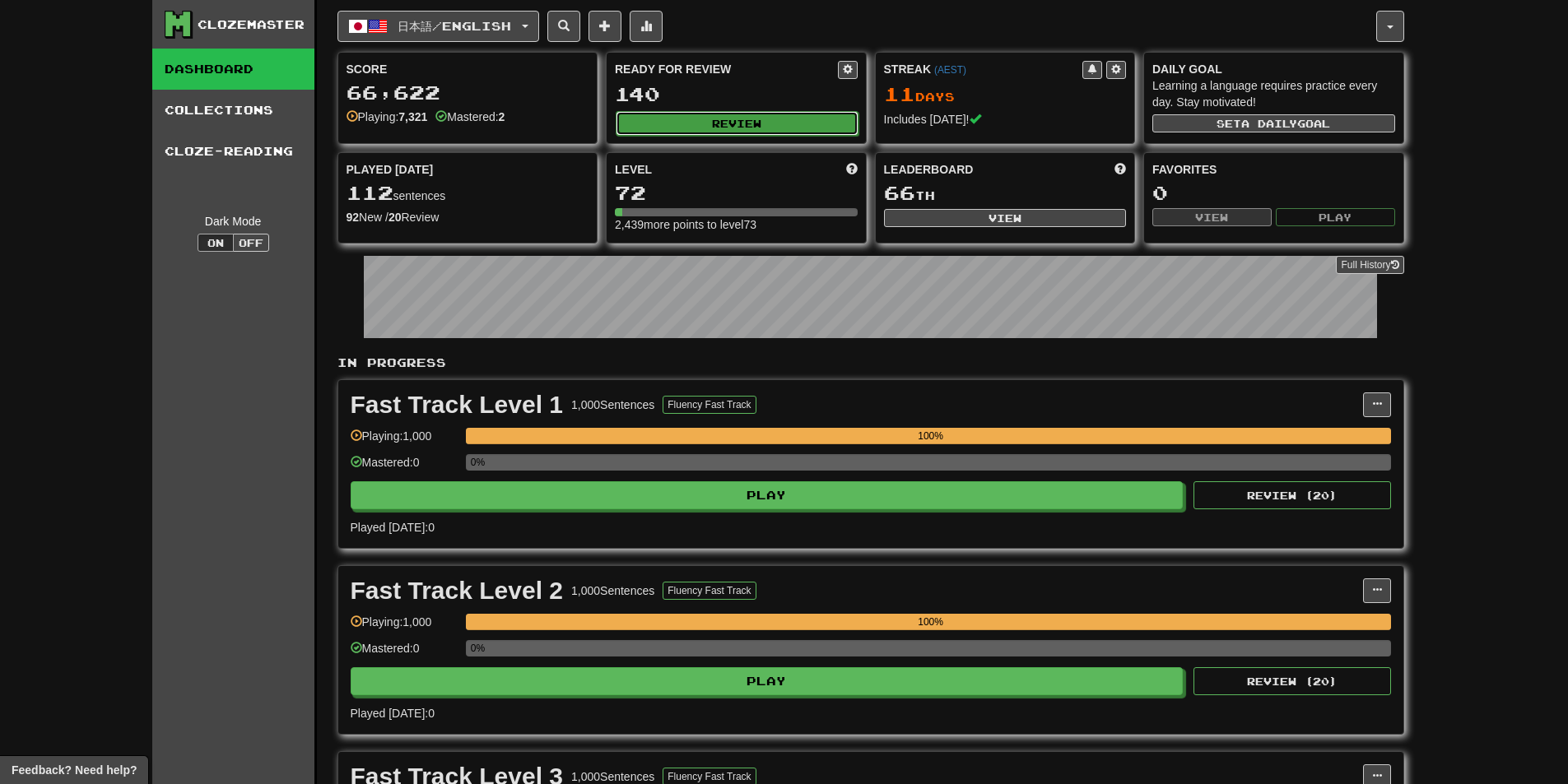
click at [650, 120] on button "Review" at bounding box center [737, 123] width 243 height 25
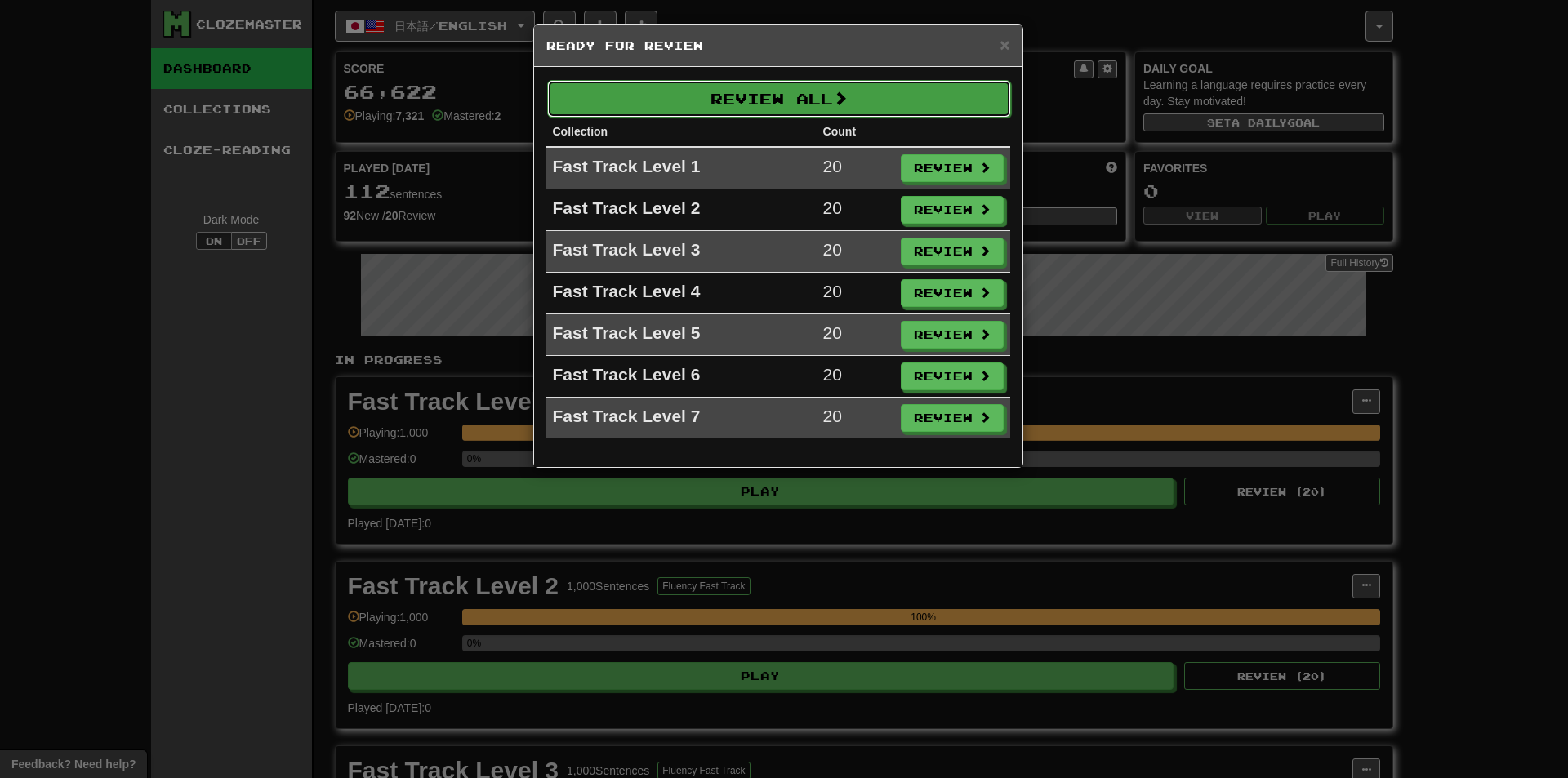
click at [814, 94] on button "Review All" at bounding box center [779, 98] width 464 height 37
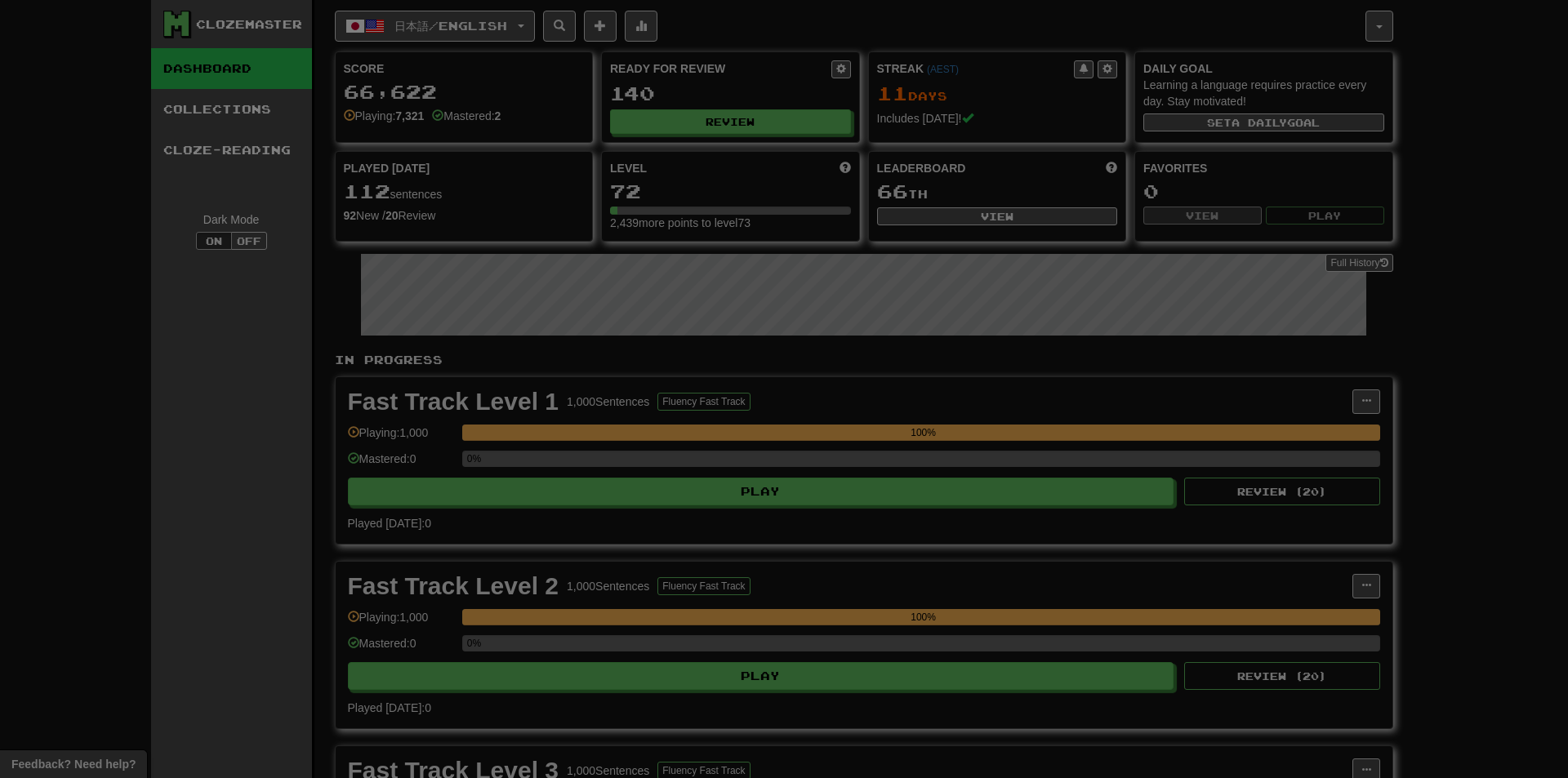
select select "********"
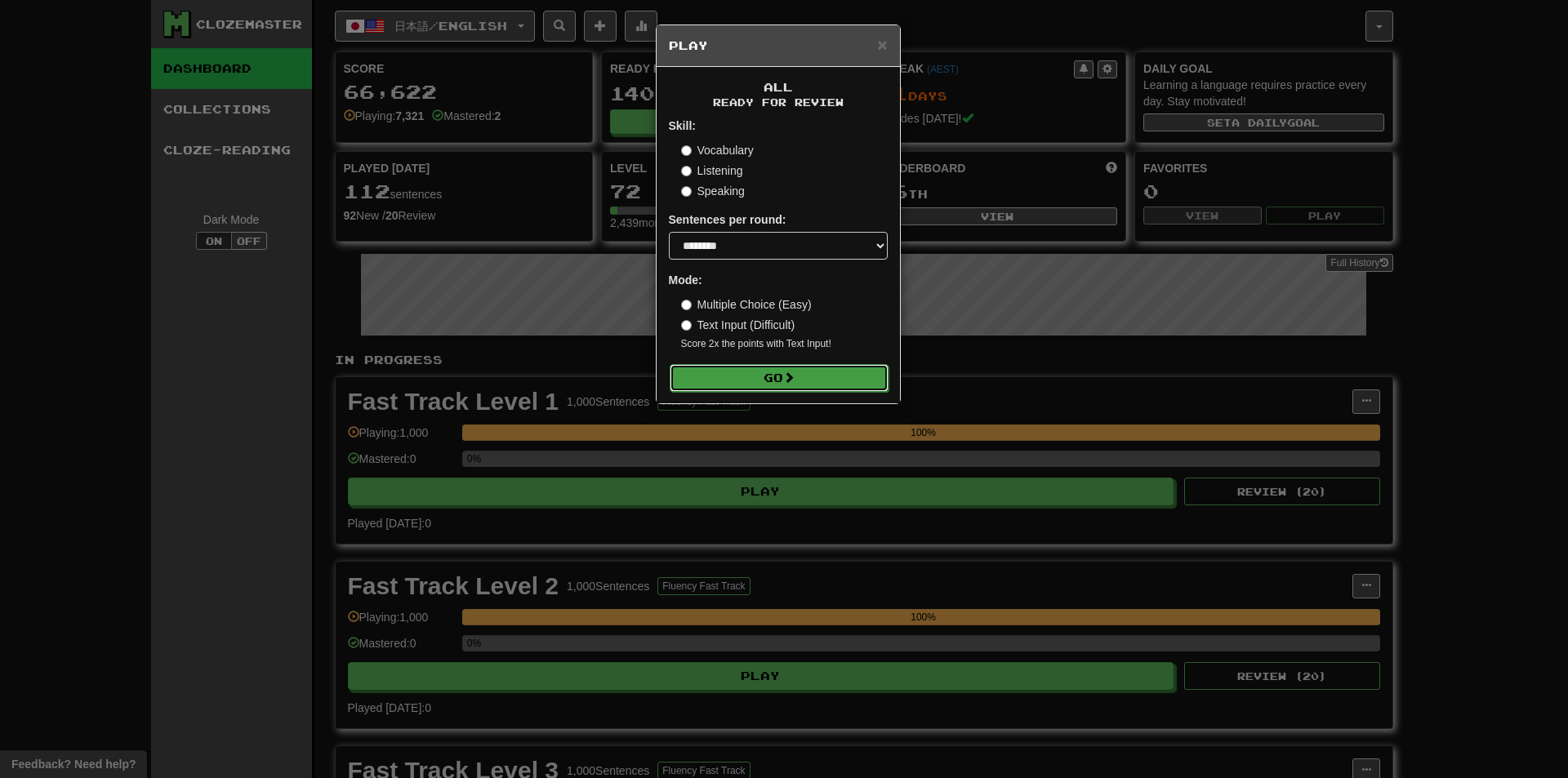
click at [763, 381] on button "Go" at bounding box center [779, 378] width 219 height 28
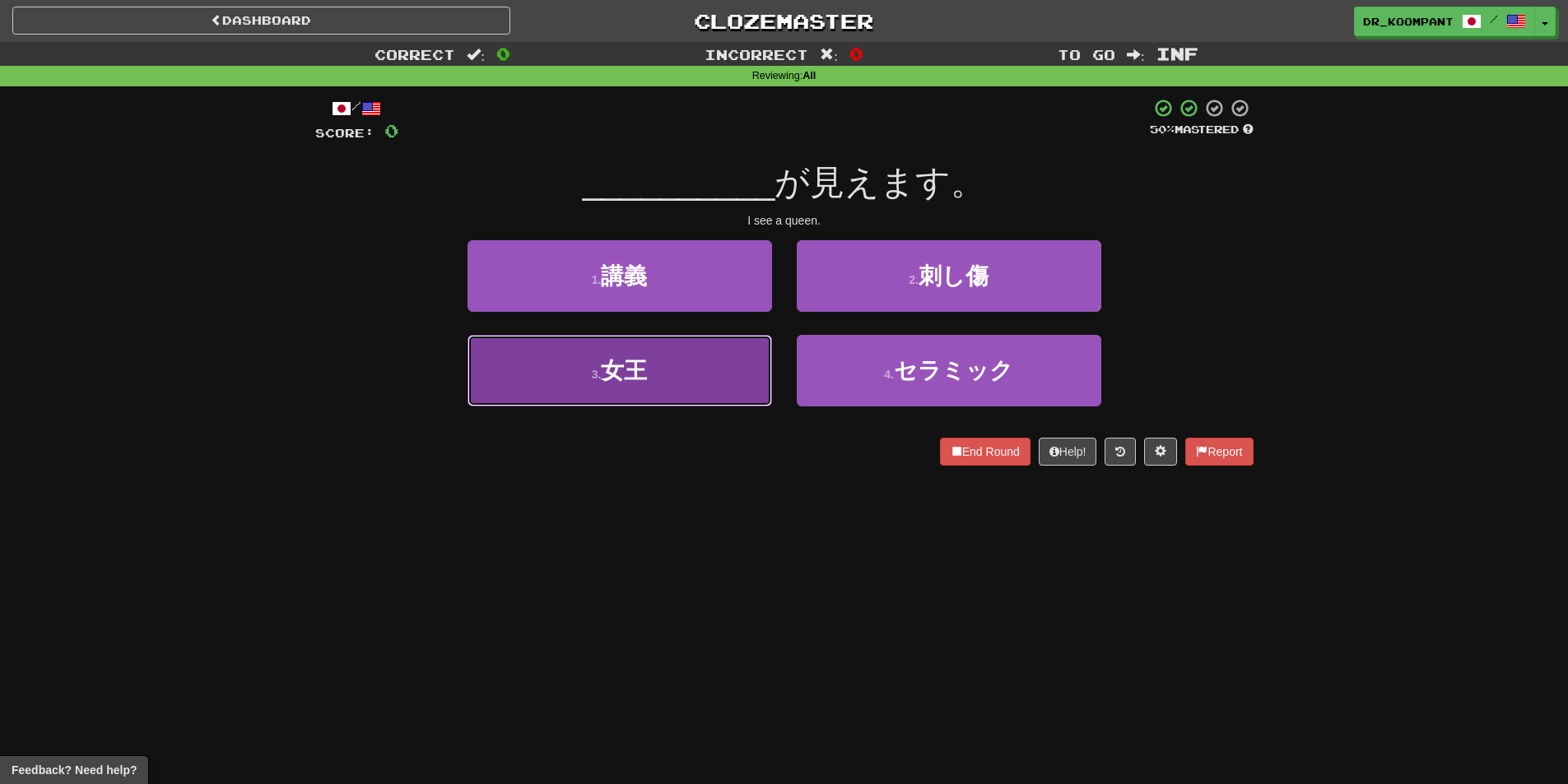
click at [716, 376] on button "3 . 女王" at bounding box center [620, 371] width 305 height 71
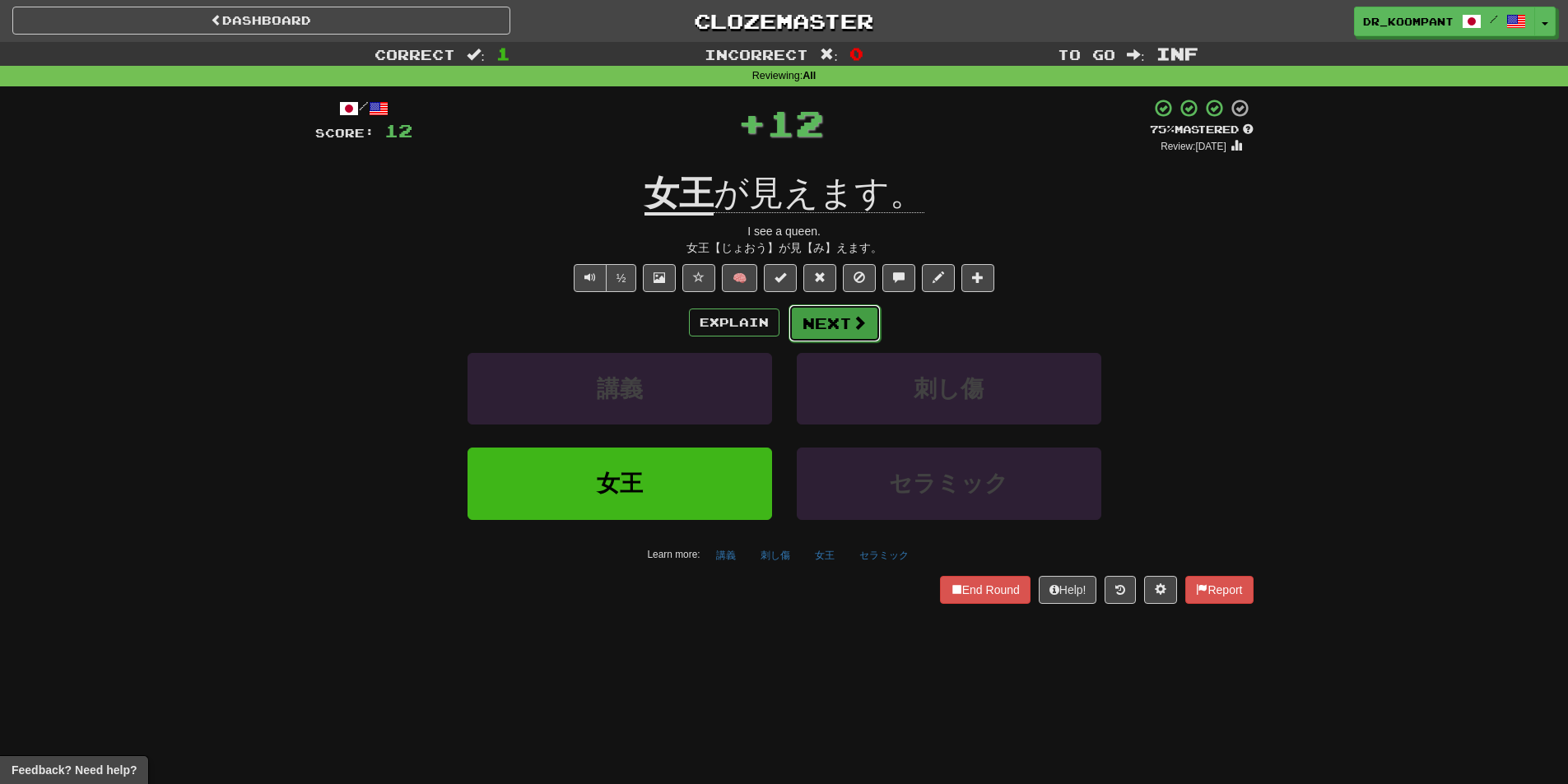
click at [839, 330] on button "Next" at bounding box center [834, 323] width 92 height 37
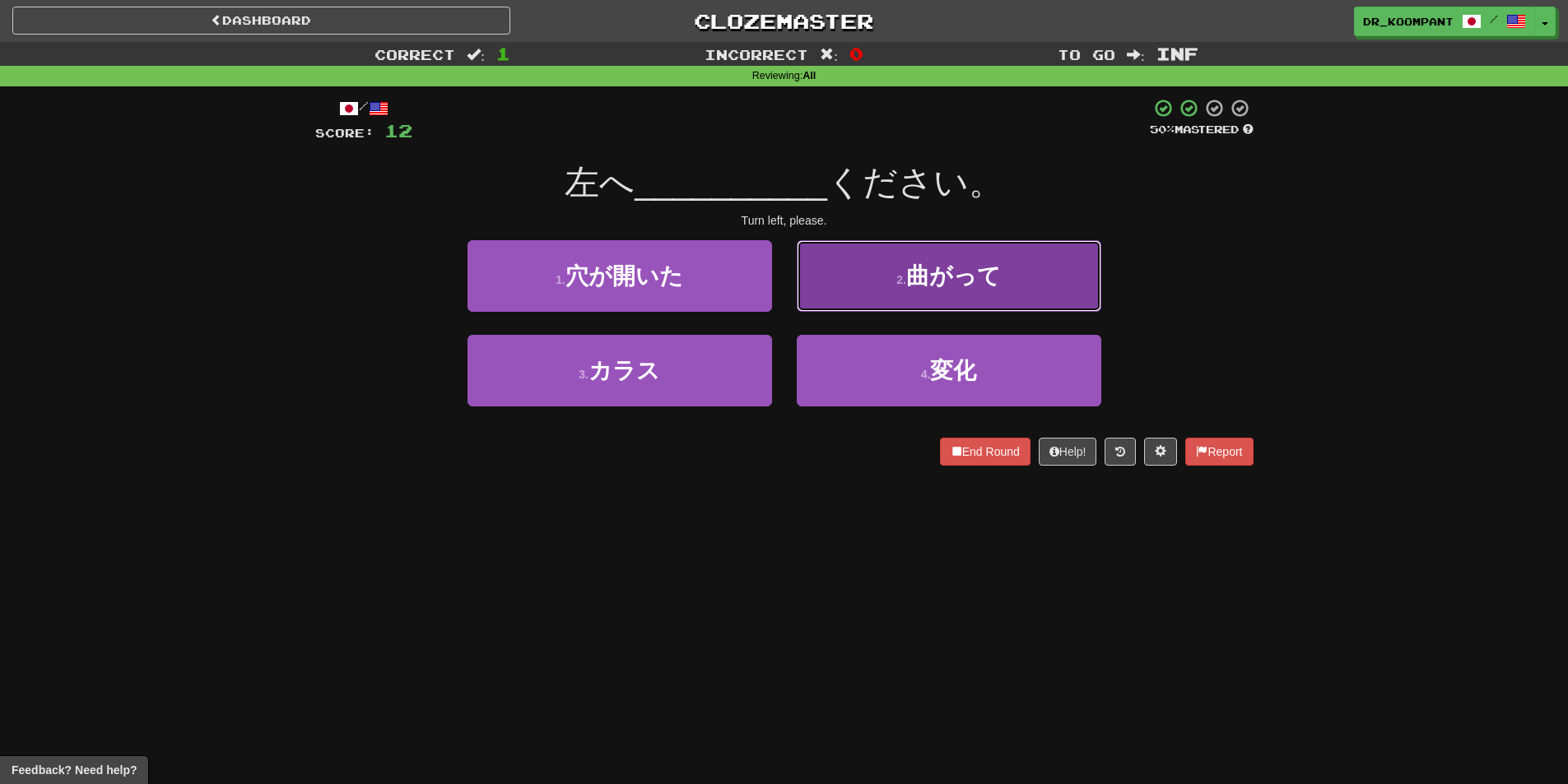
click at [873, 281] on button "2 . 曲がって" at bounding box center [949, 276] width 305 height 71
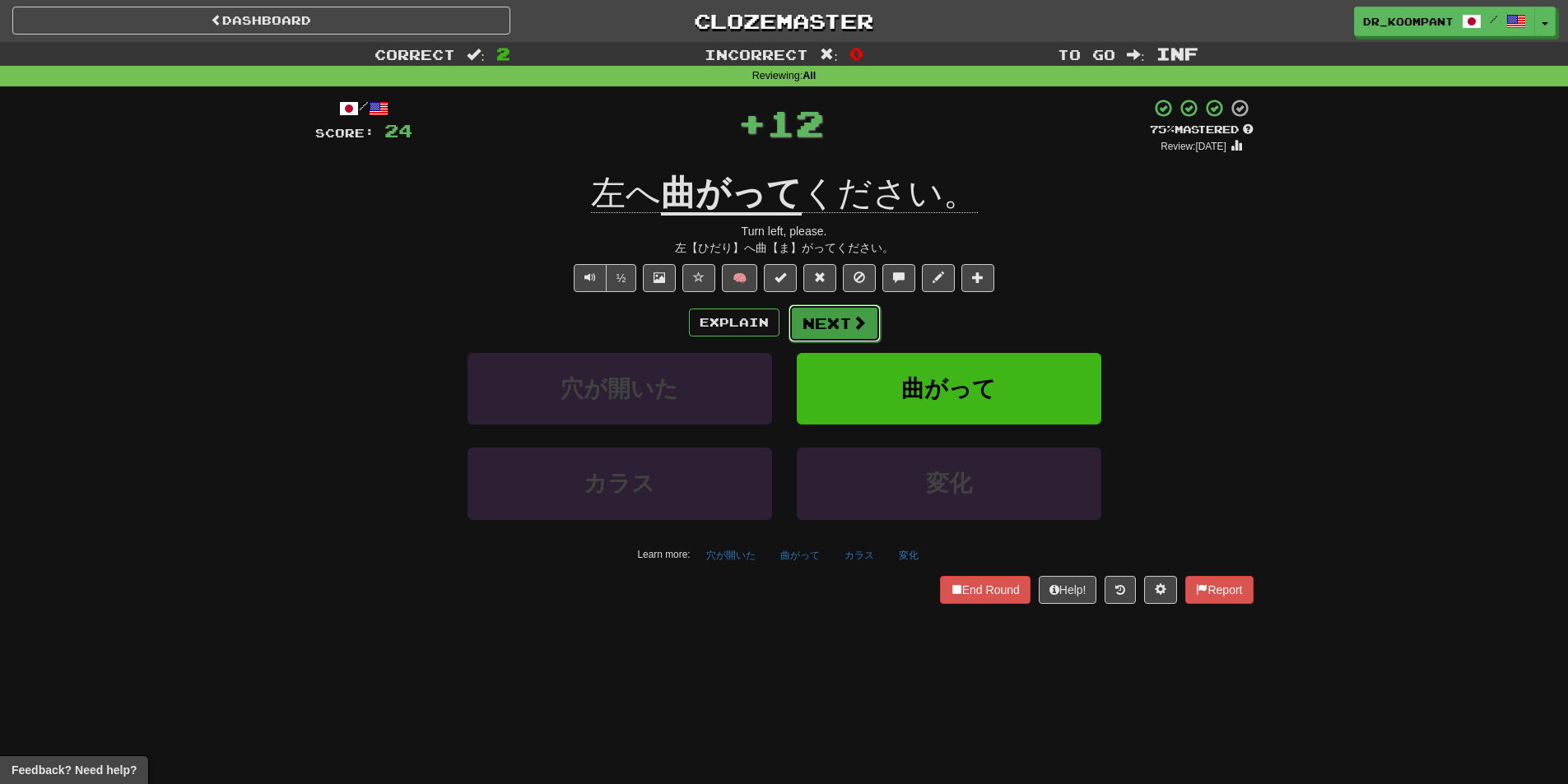
click at [835, 328] on button "Next" at bounding box center [834, 323] width 92 height 37
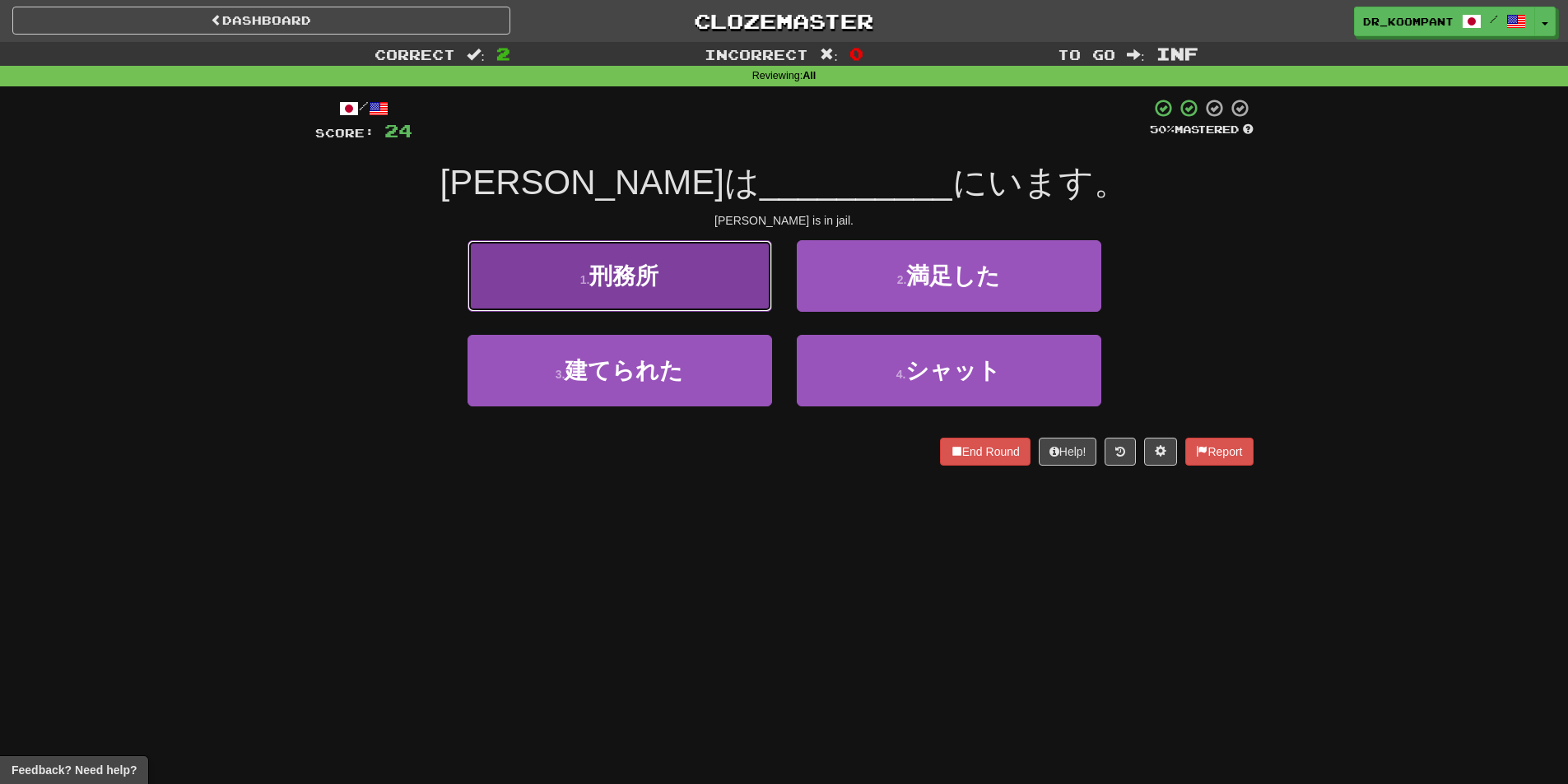
click at [726, 306] on button "1 . 刑務所" at bounding box center [620, 276] width 305 height 71
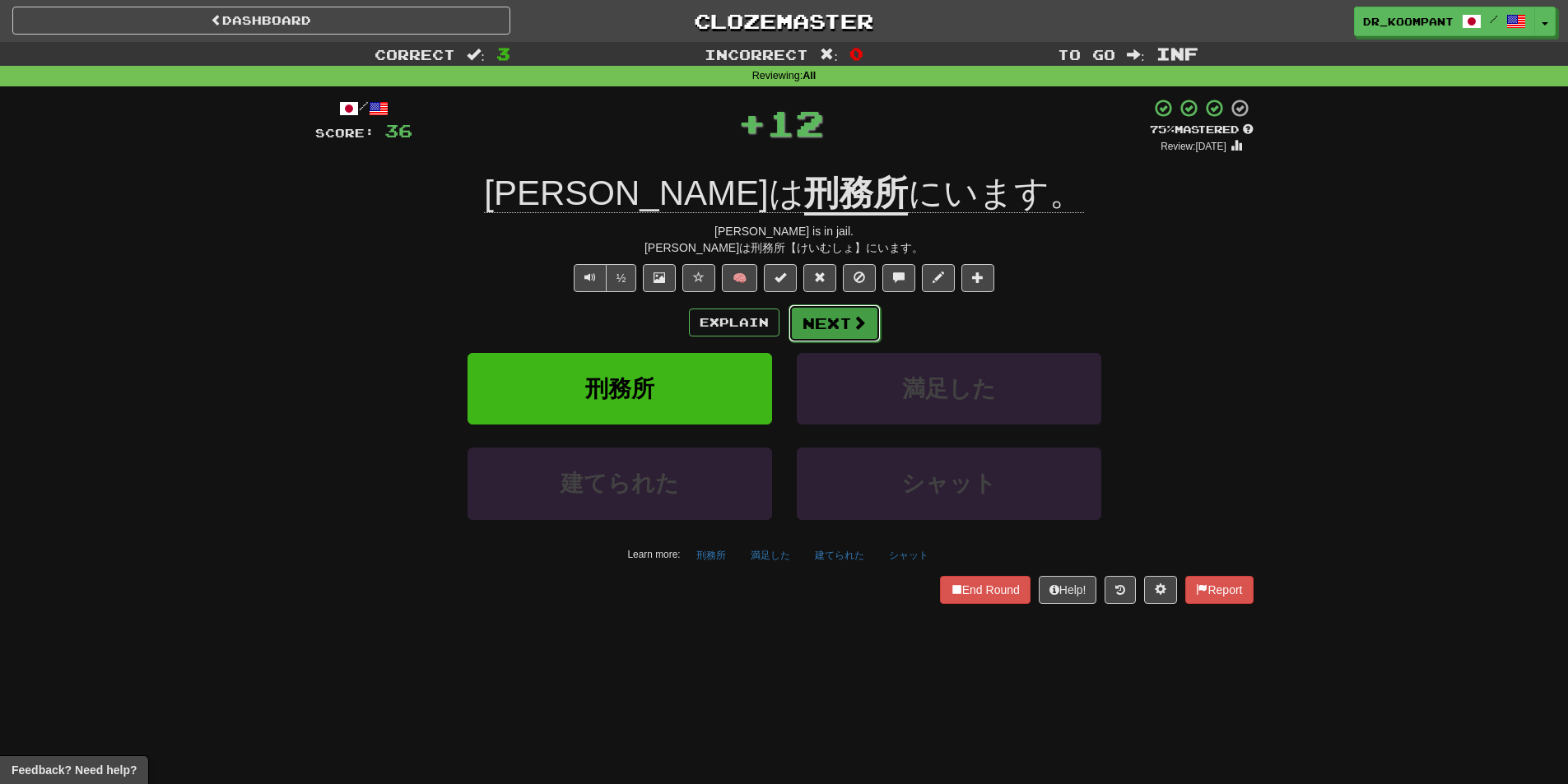
click at [855, 326] on span at bounding box center [859, 322] width 15 height 15
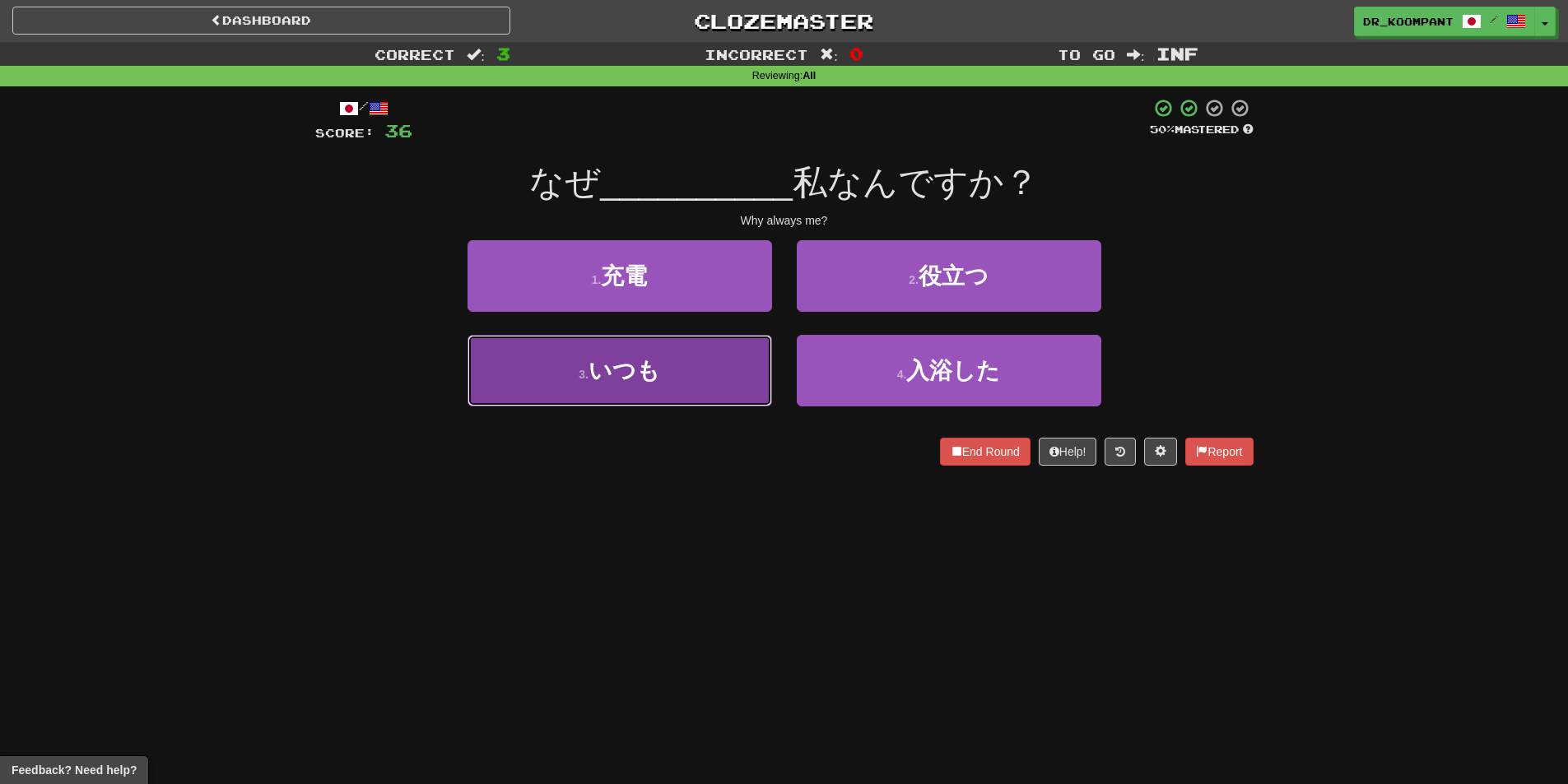
click at [674, 367] on button "3 . いつも" at bounding box center [620, 371] width 305 height 71
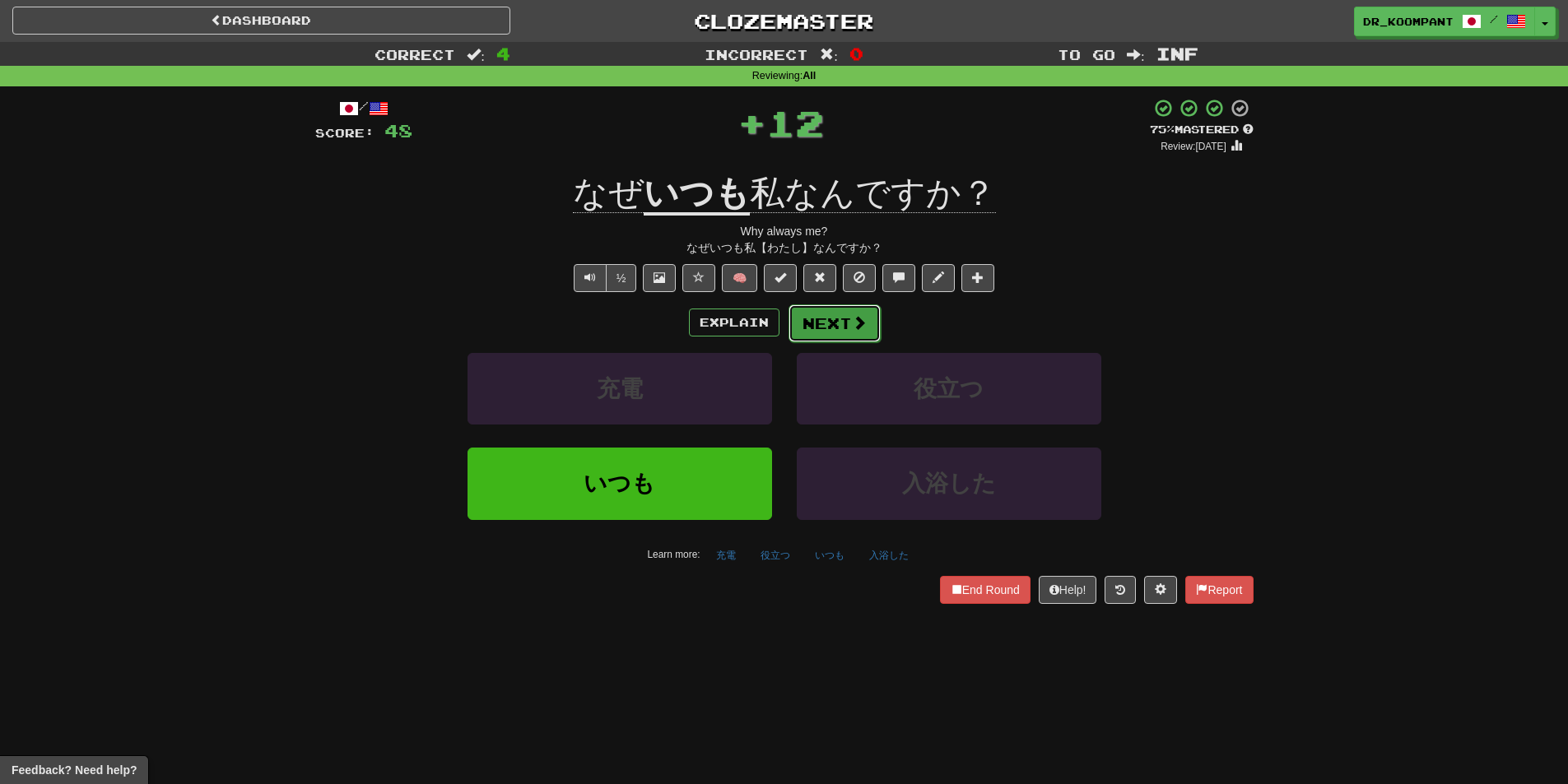
click at [846, 327] on button "Next" at bounding box center [834, 323] width 92 height 37
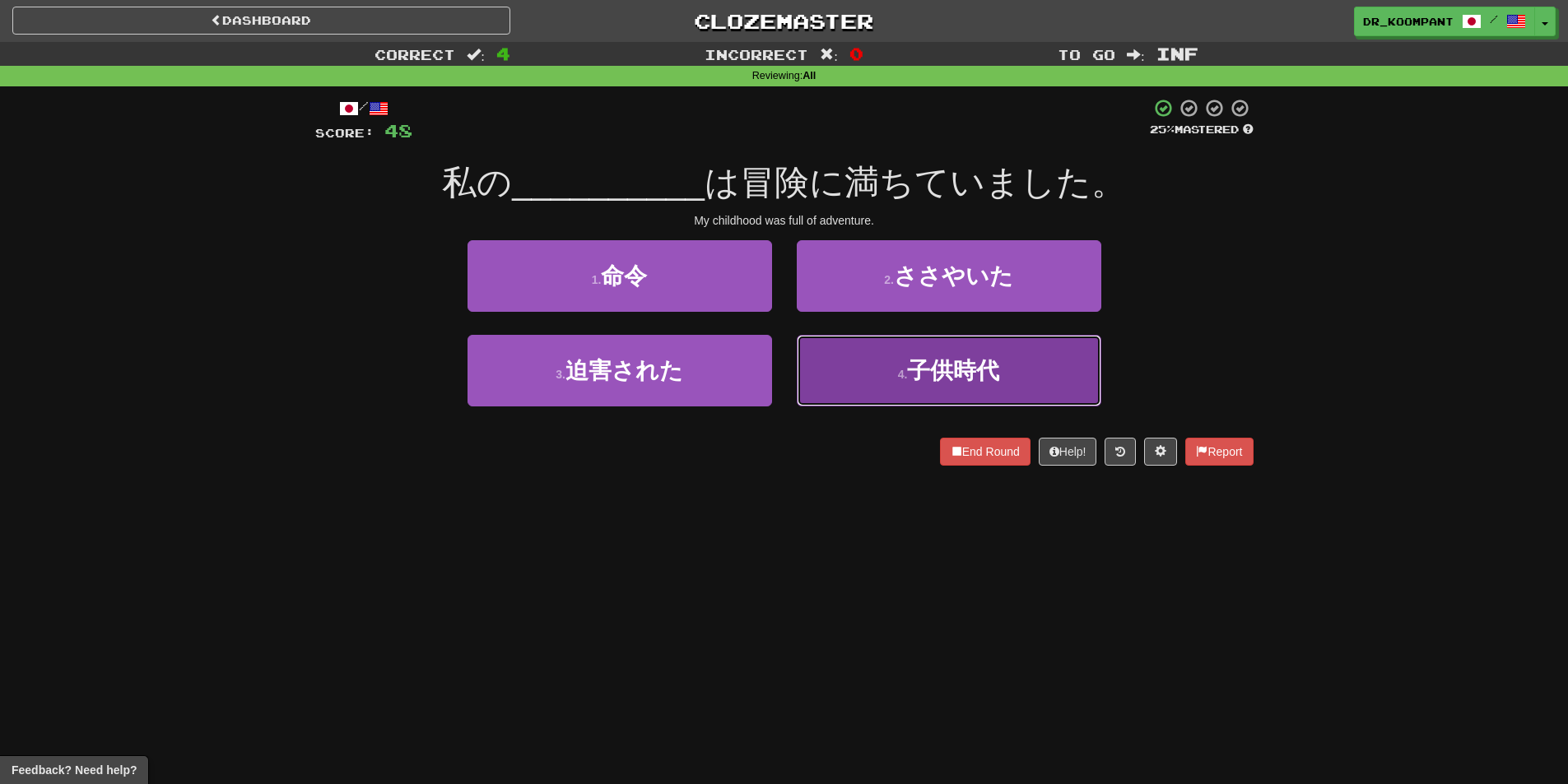
click at [925, 377] on span "子供時代" at bounding box center [953, 371] width 92 height 26
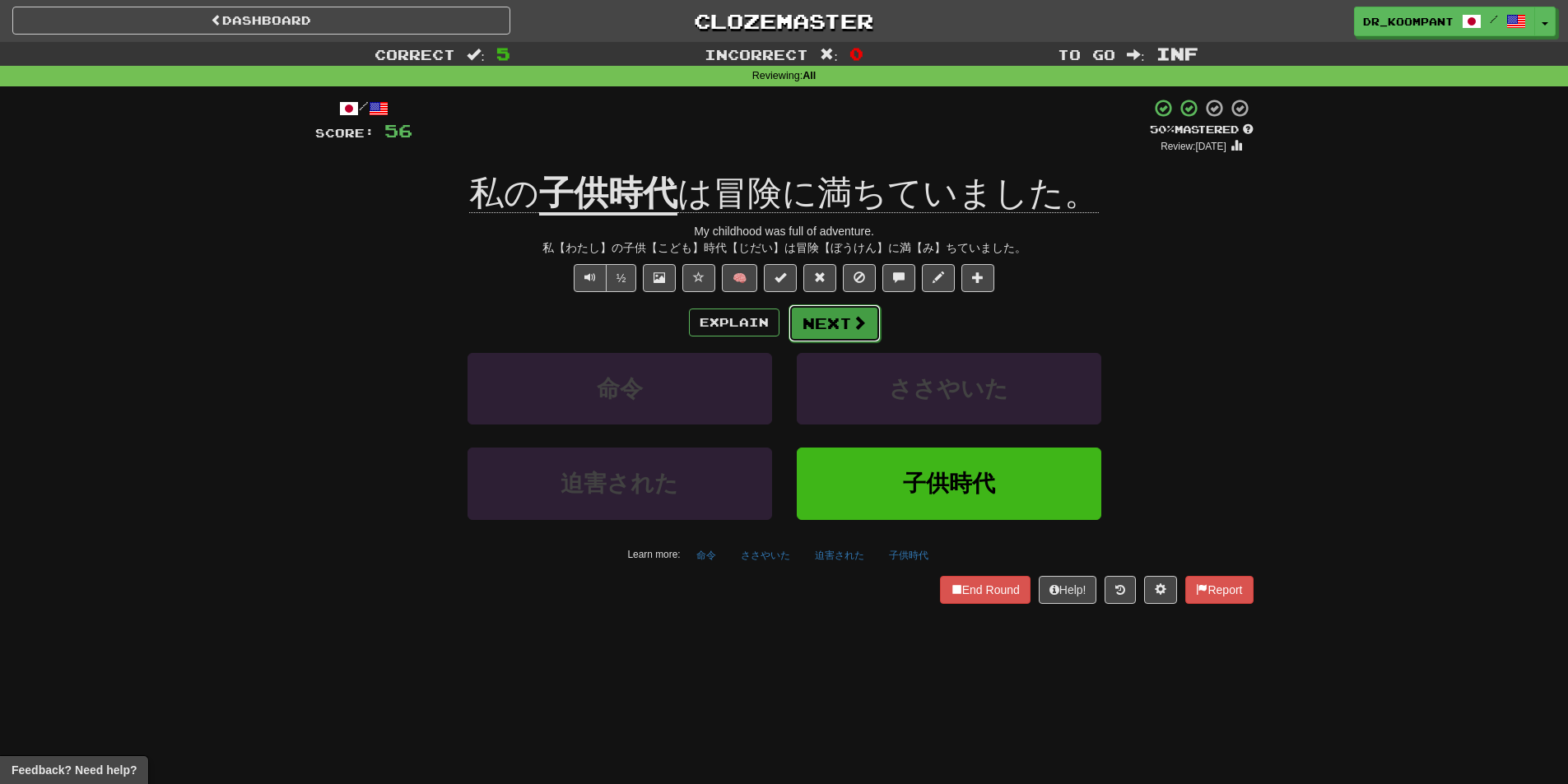
click at [822, 331] on button "Next" at bounding box center [834, 323] width 92 height 37
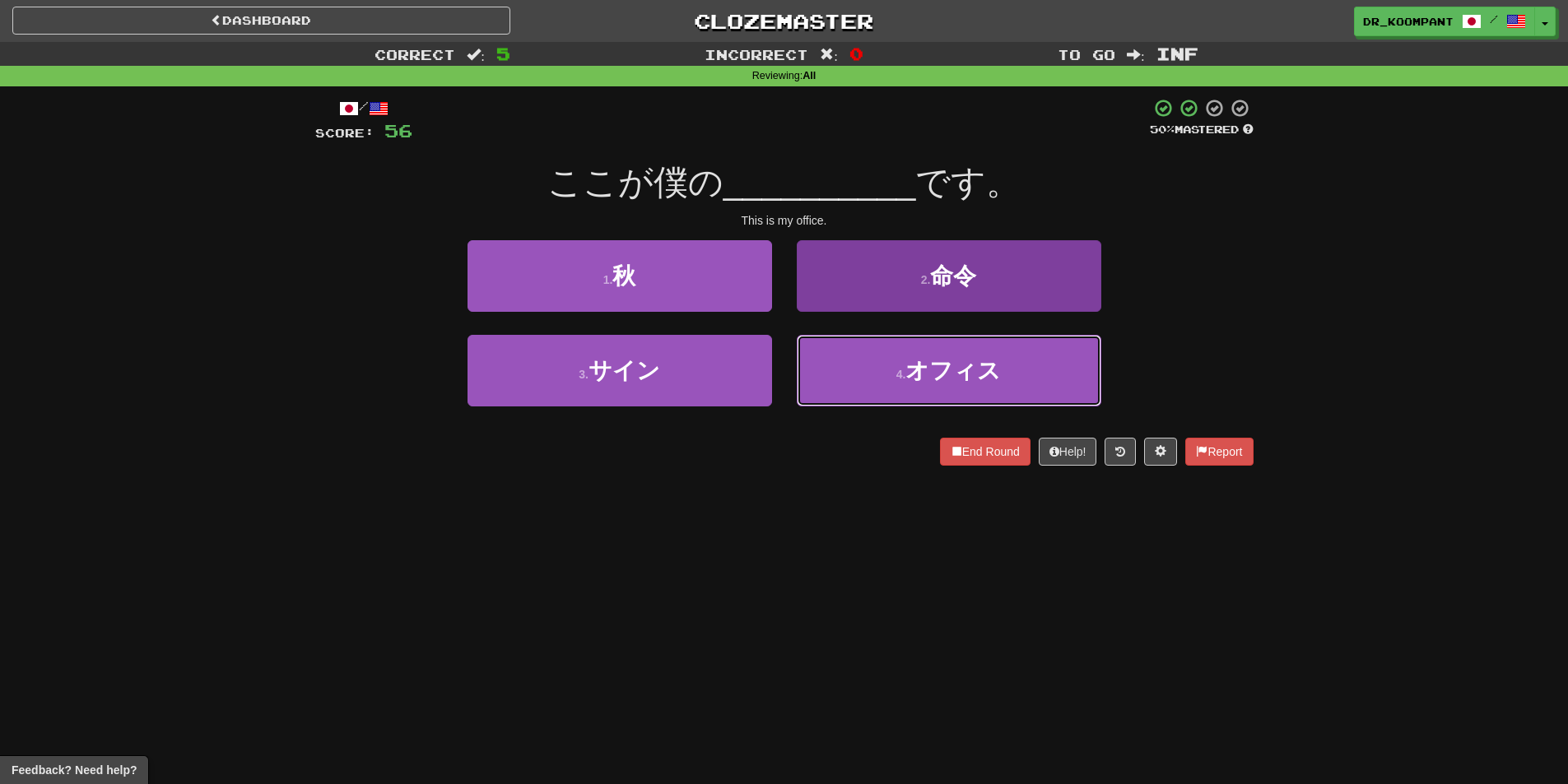
click at [924, 377] on span "オフィス" at bounding box center [953, 371] width 96 height 26
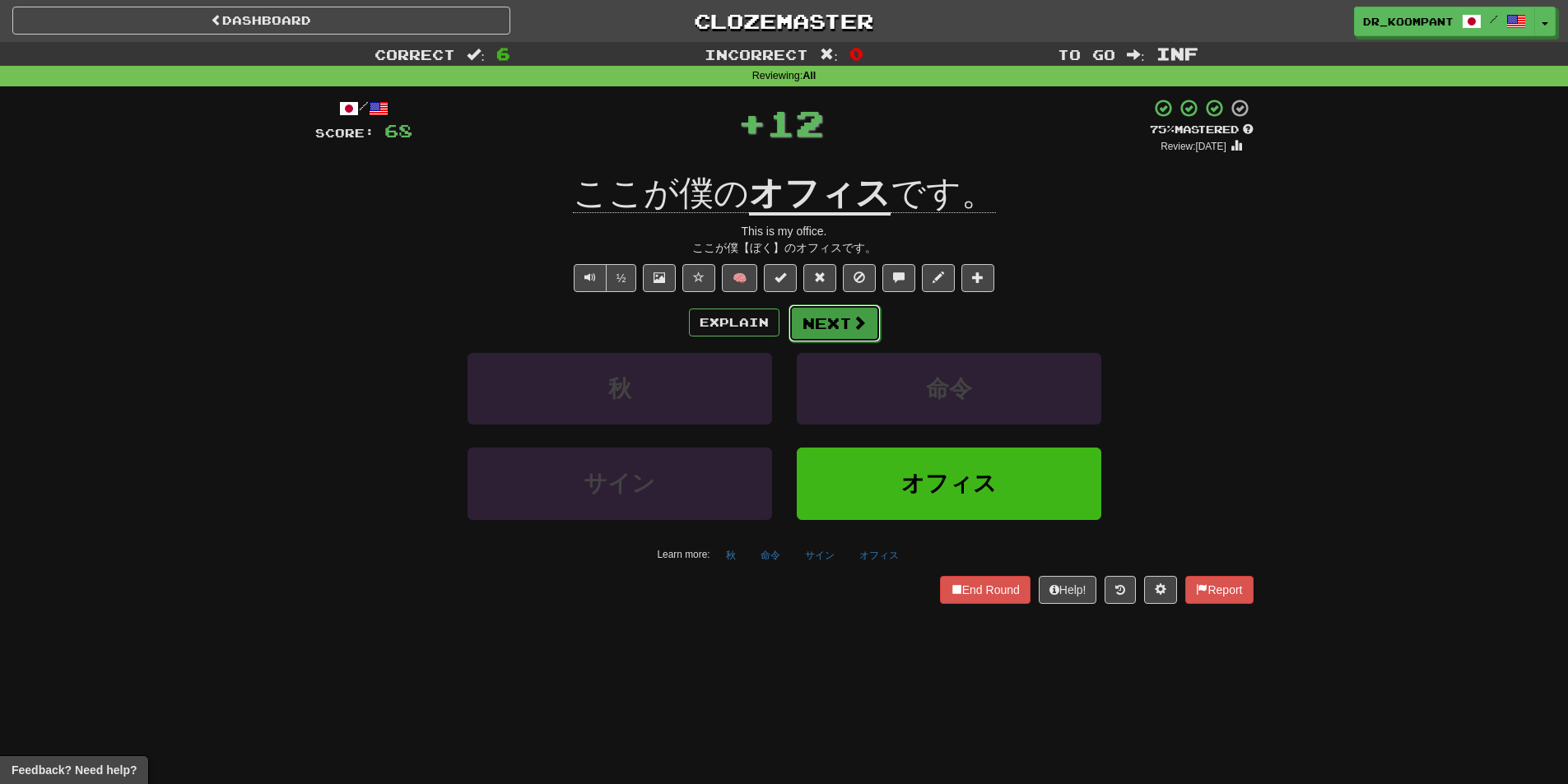
click at [834, 320] on button "Next" at bounding box center [834, 323] width 92 height 37
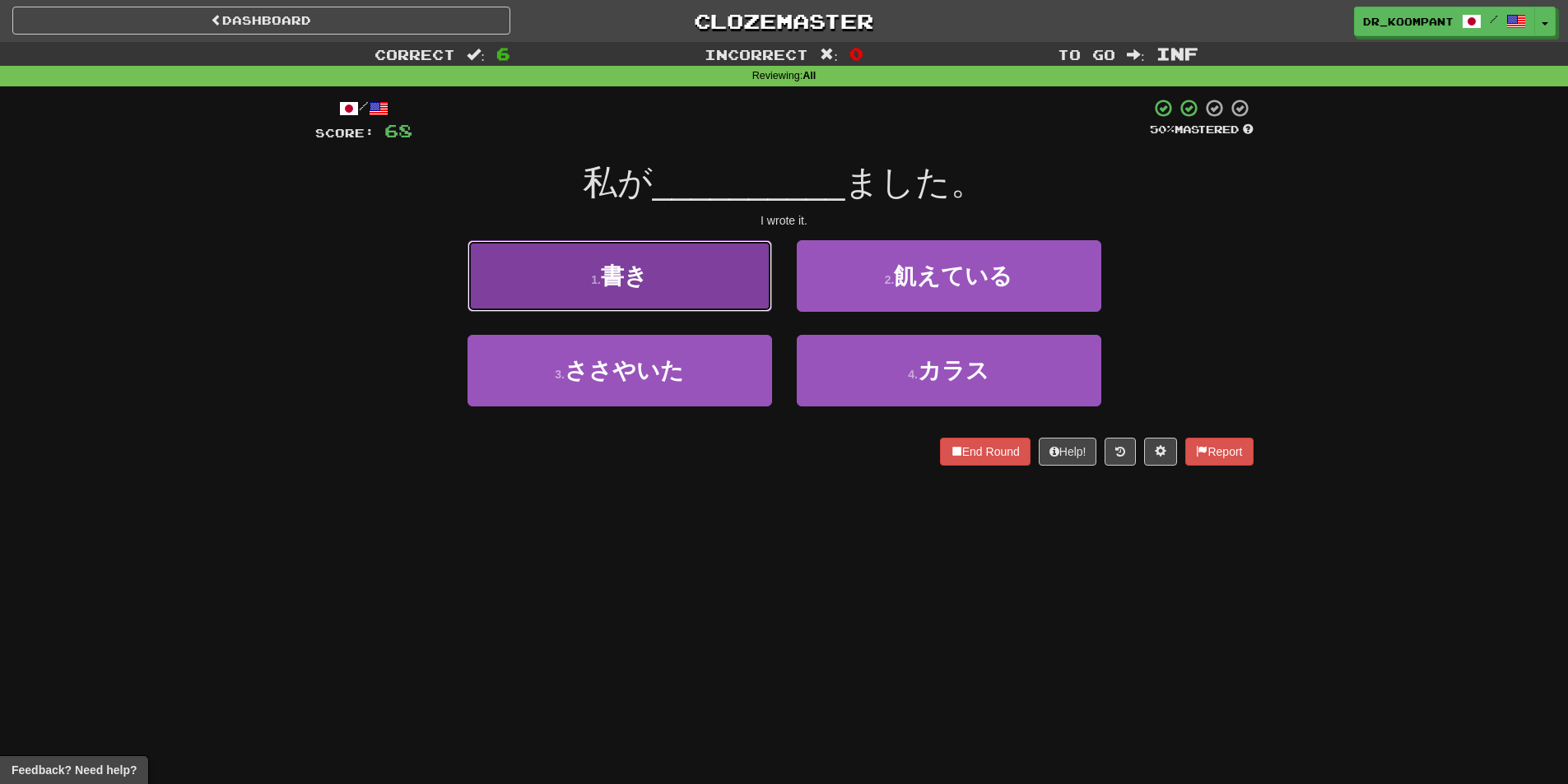
click at [671, 291] on button "1 . 書き" at bounding box center [620, 276] width 305 height 71
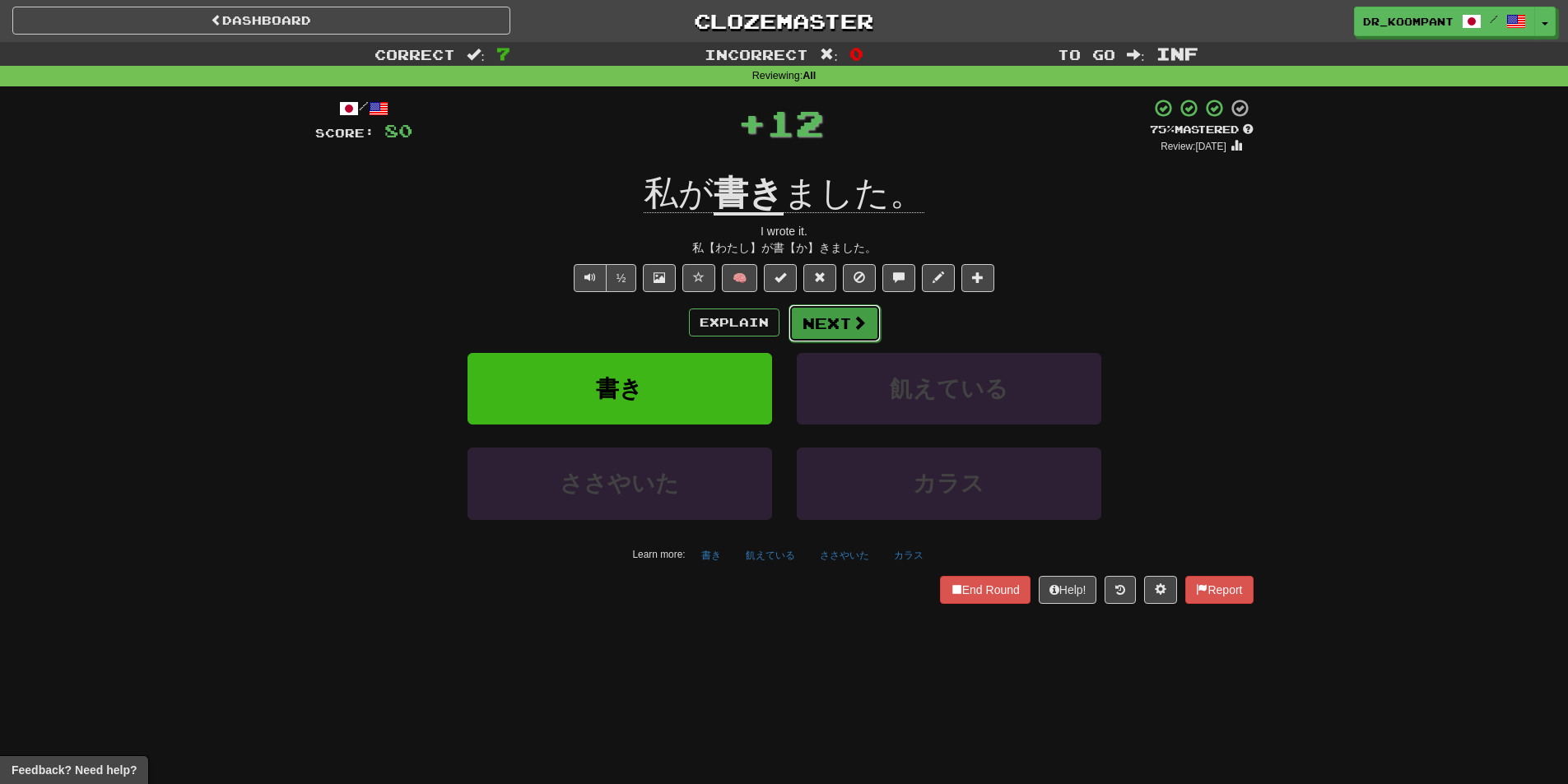
click at [855, 323] on span at bounding box center [859, 322] width 15 height 15
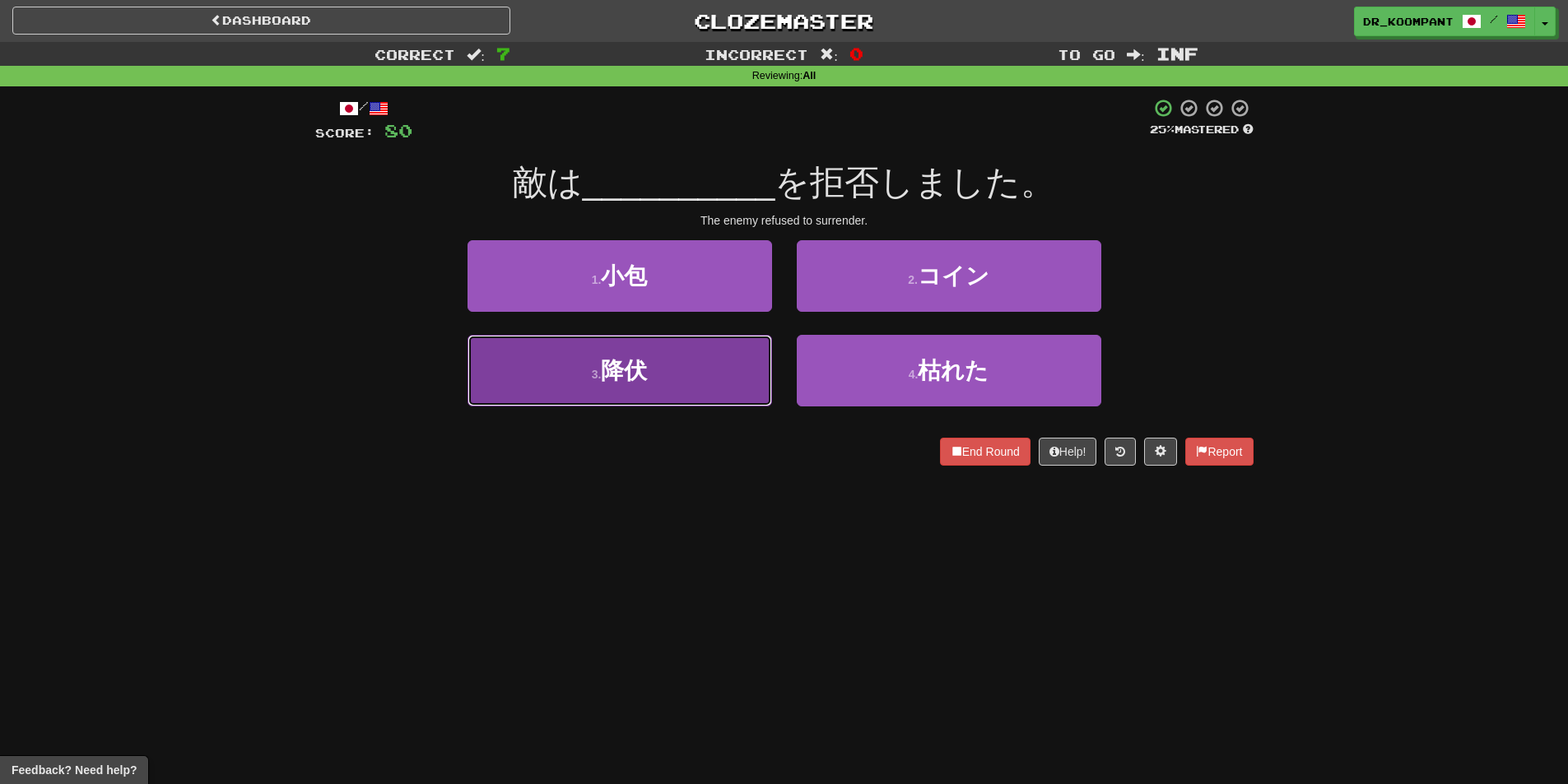
click at [715, 361] on button "3 . 降伏" at bounding box center [620, 371] width 305 height 71
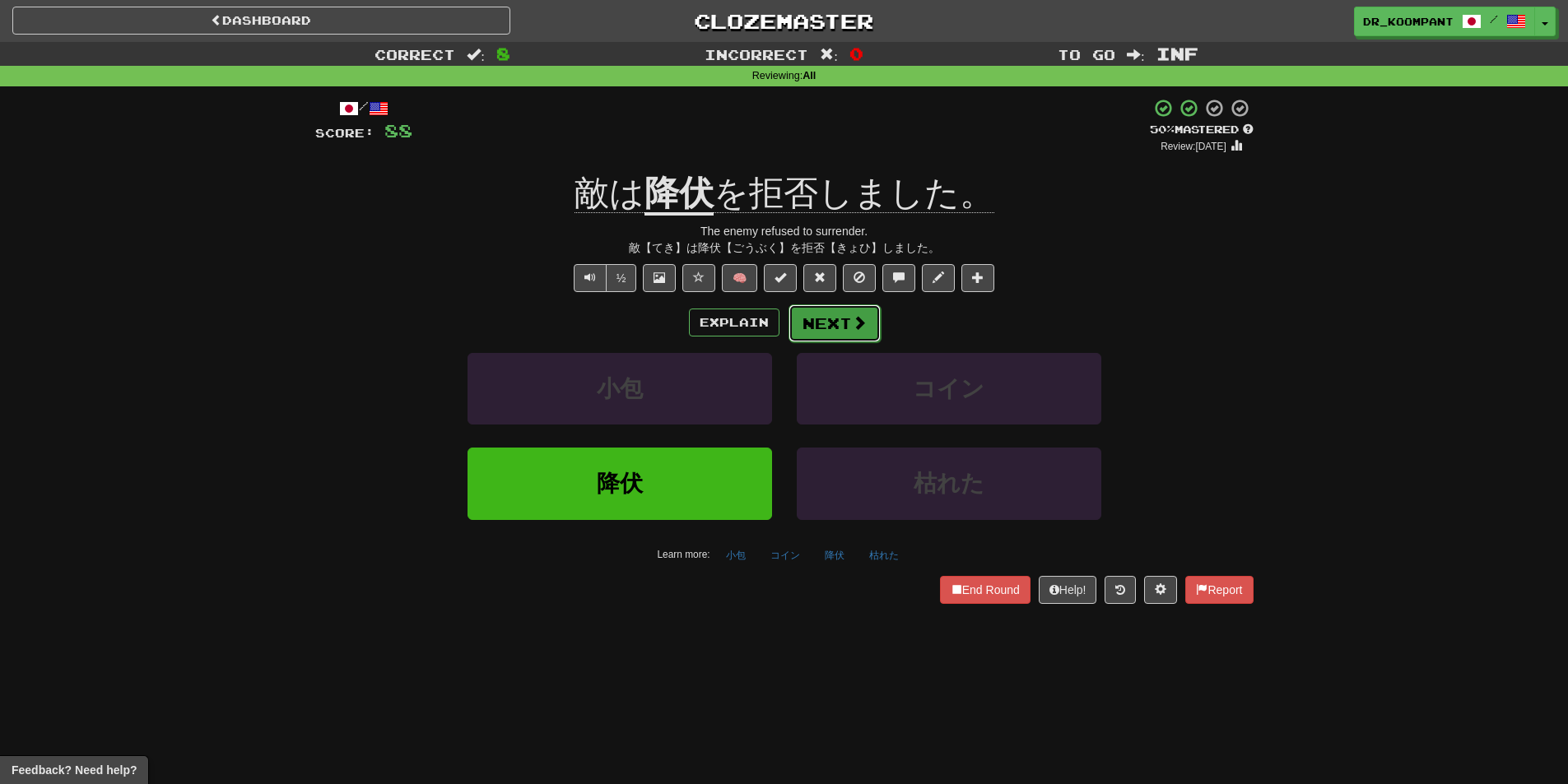
click at [846, 332] on button "Next" at bounding box center [834, 323] width 92 height 37
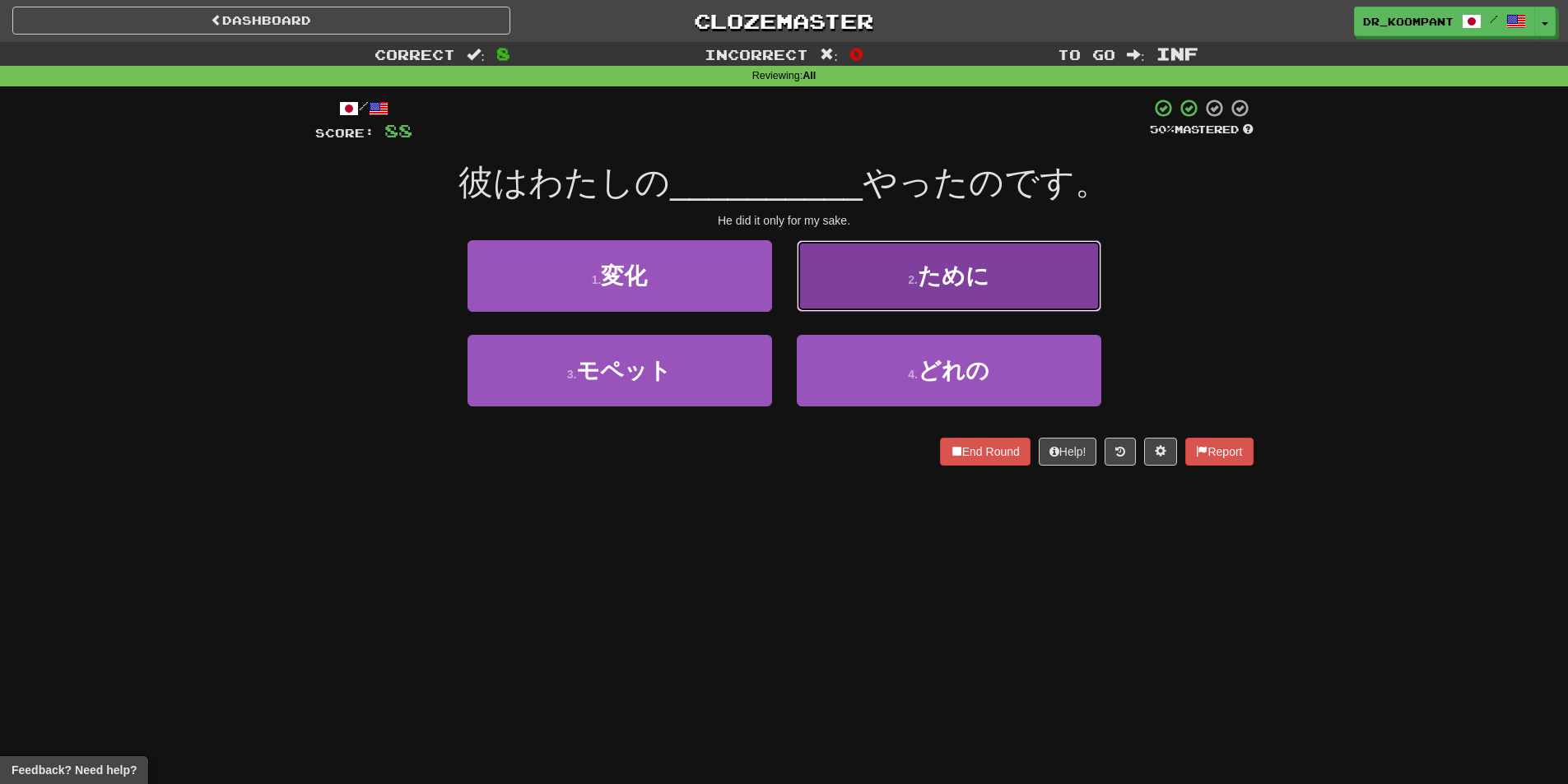
click at [892, 290] on button "2 . ために" at bounding box center [949, 276] width 305 height 71
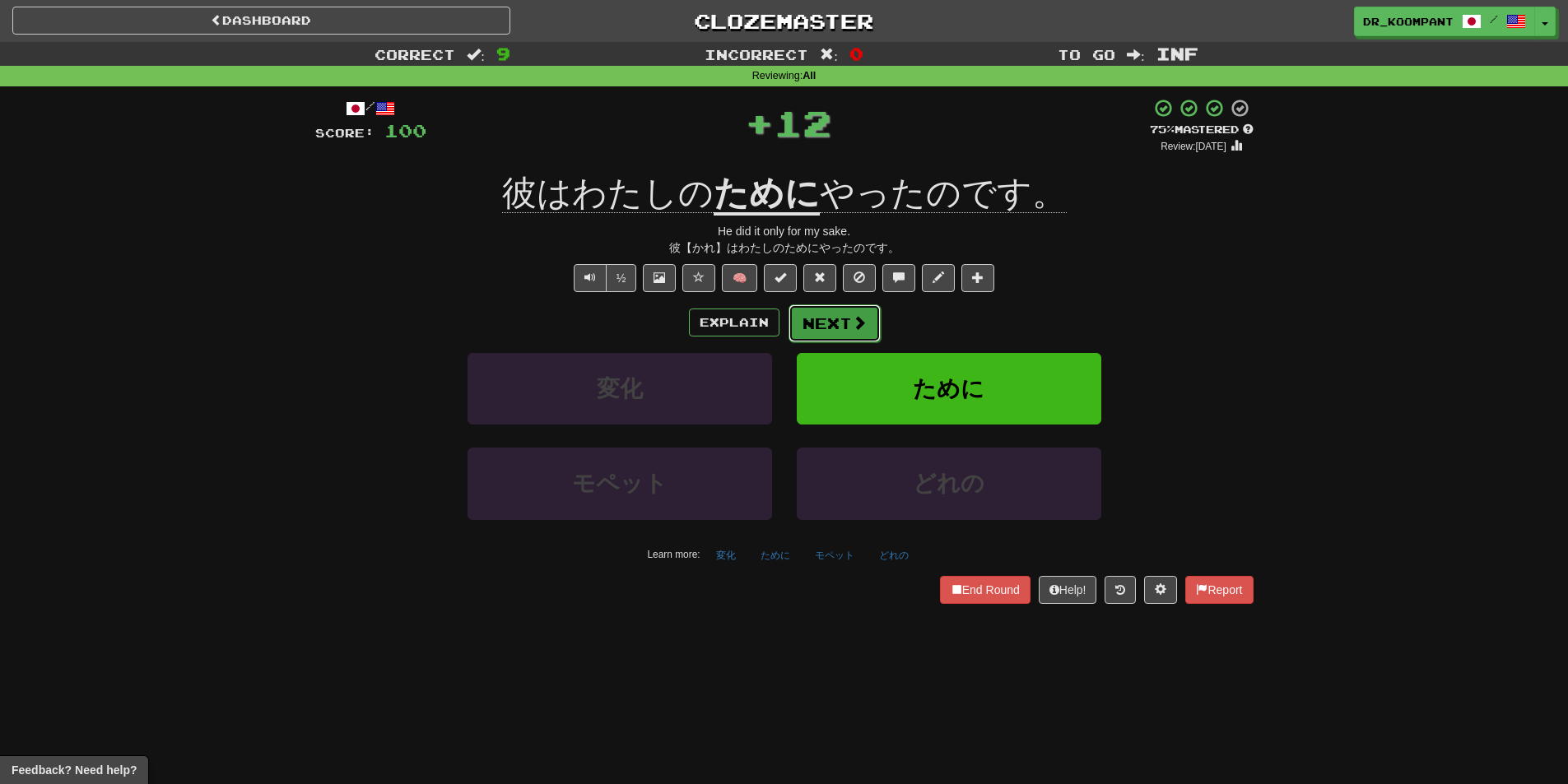
click at [847, 314] on button "Next" at bounding box center [834, 323] width 92 height 37
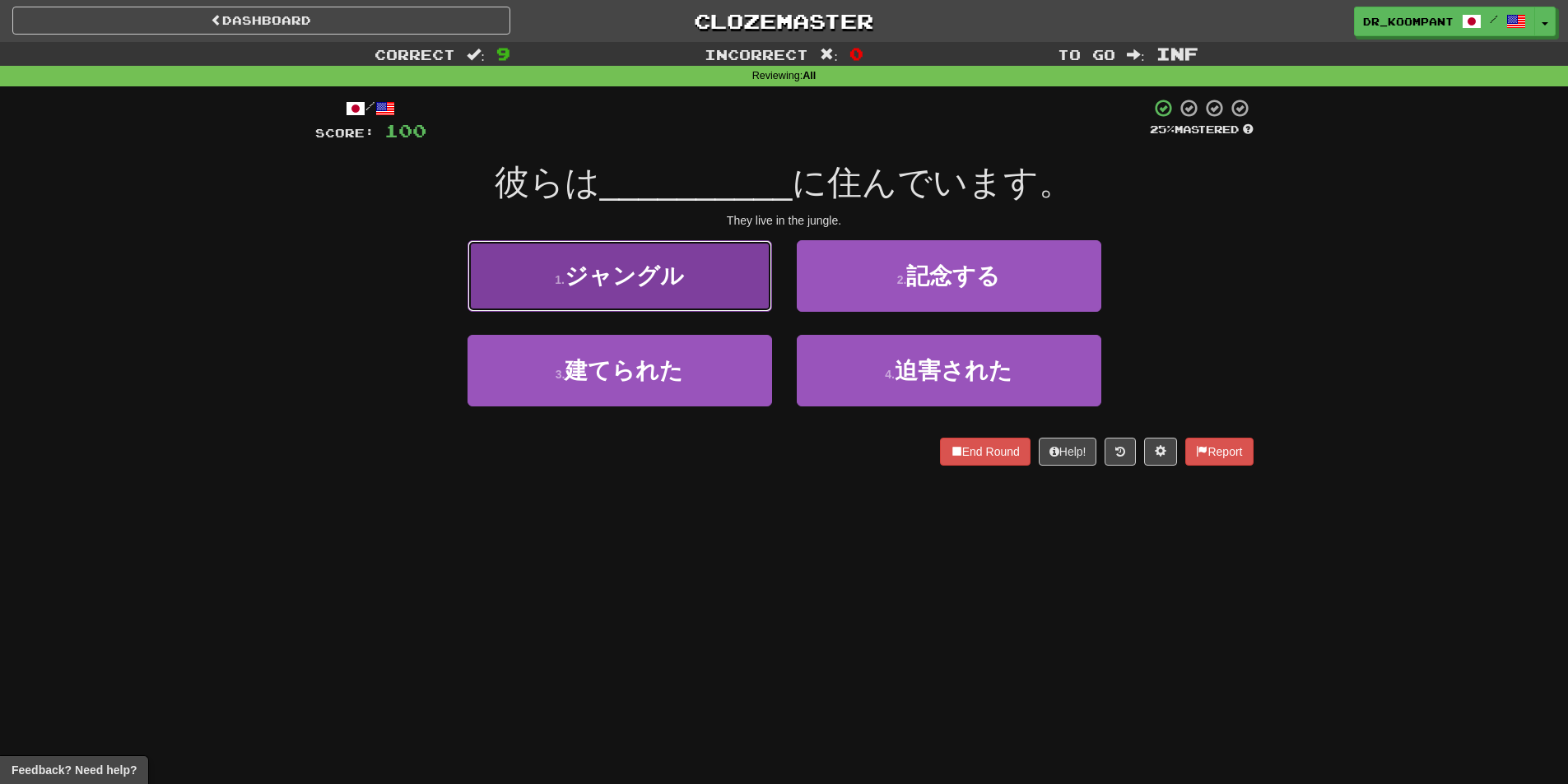
click at [641, 284] on span "ジャングル" at bounding box center [624, 277] width 120 height 26
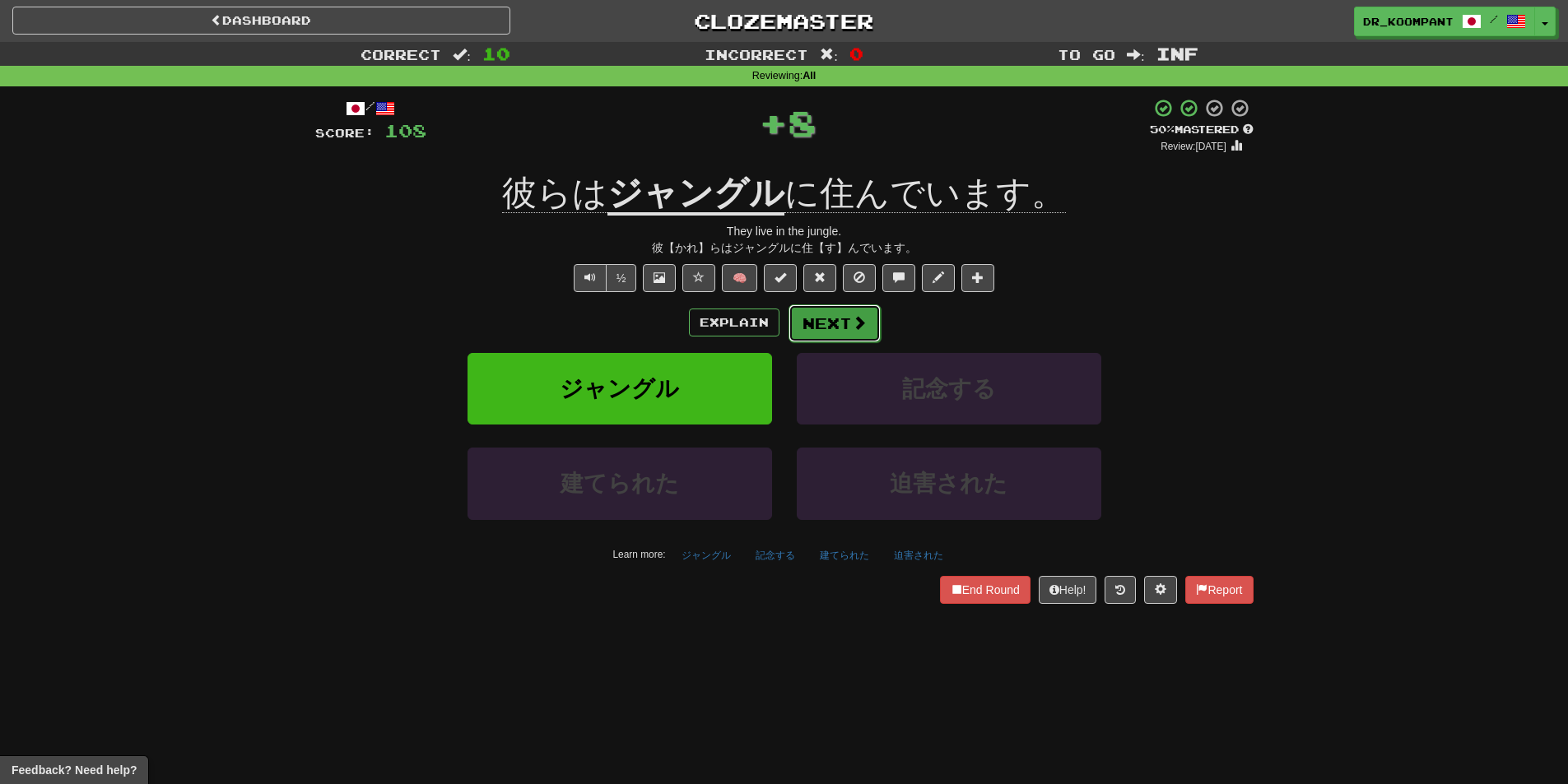
click at [867, 318] on button "Next" at bounding box center [834, 323] width 92 height 37
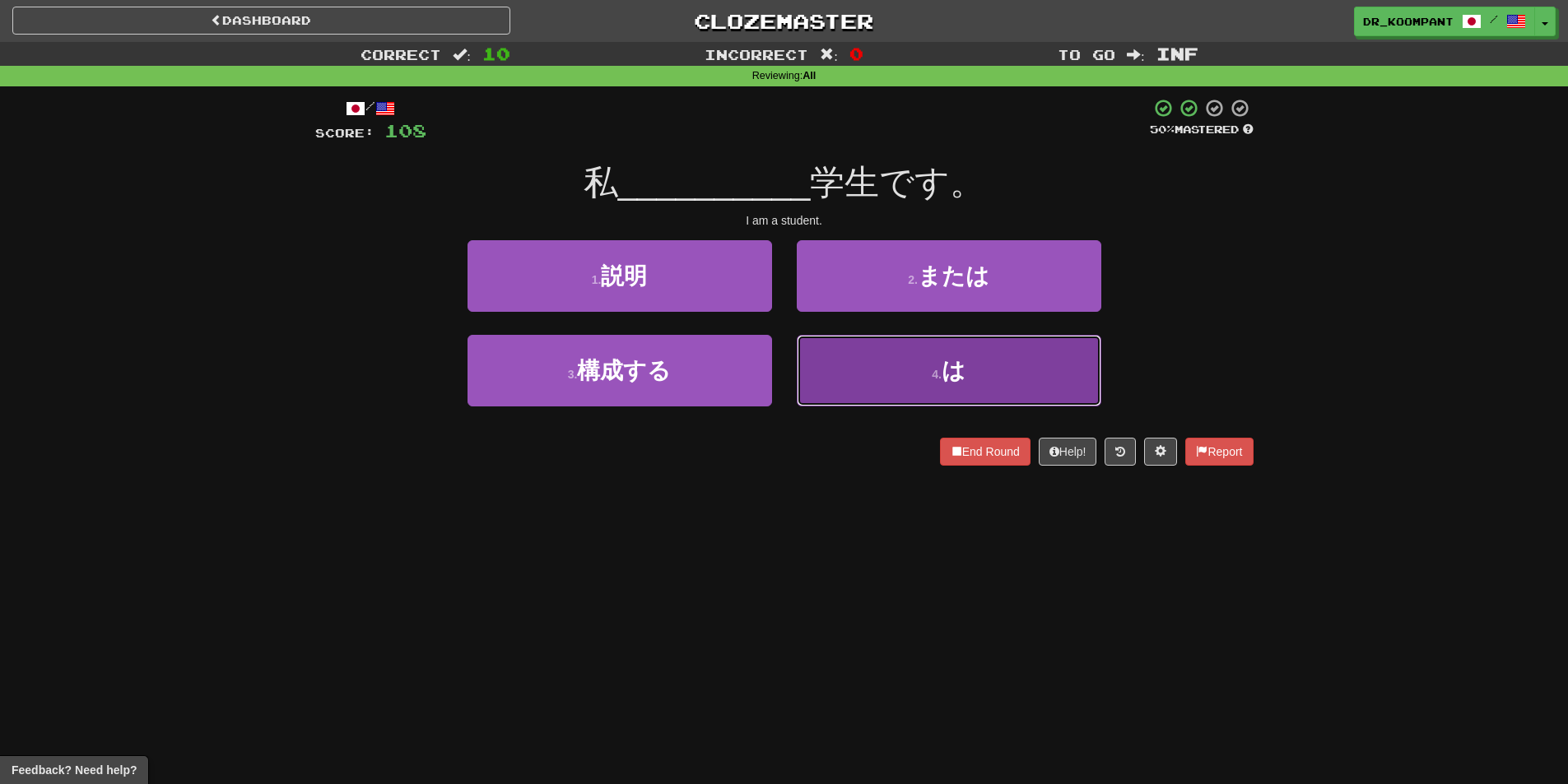
click at [931, 382] on button "4 . は" at bounding box center [949, 371] width 305 height 71
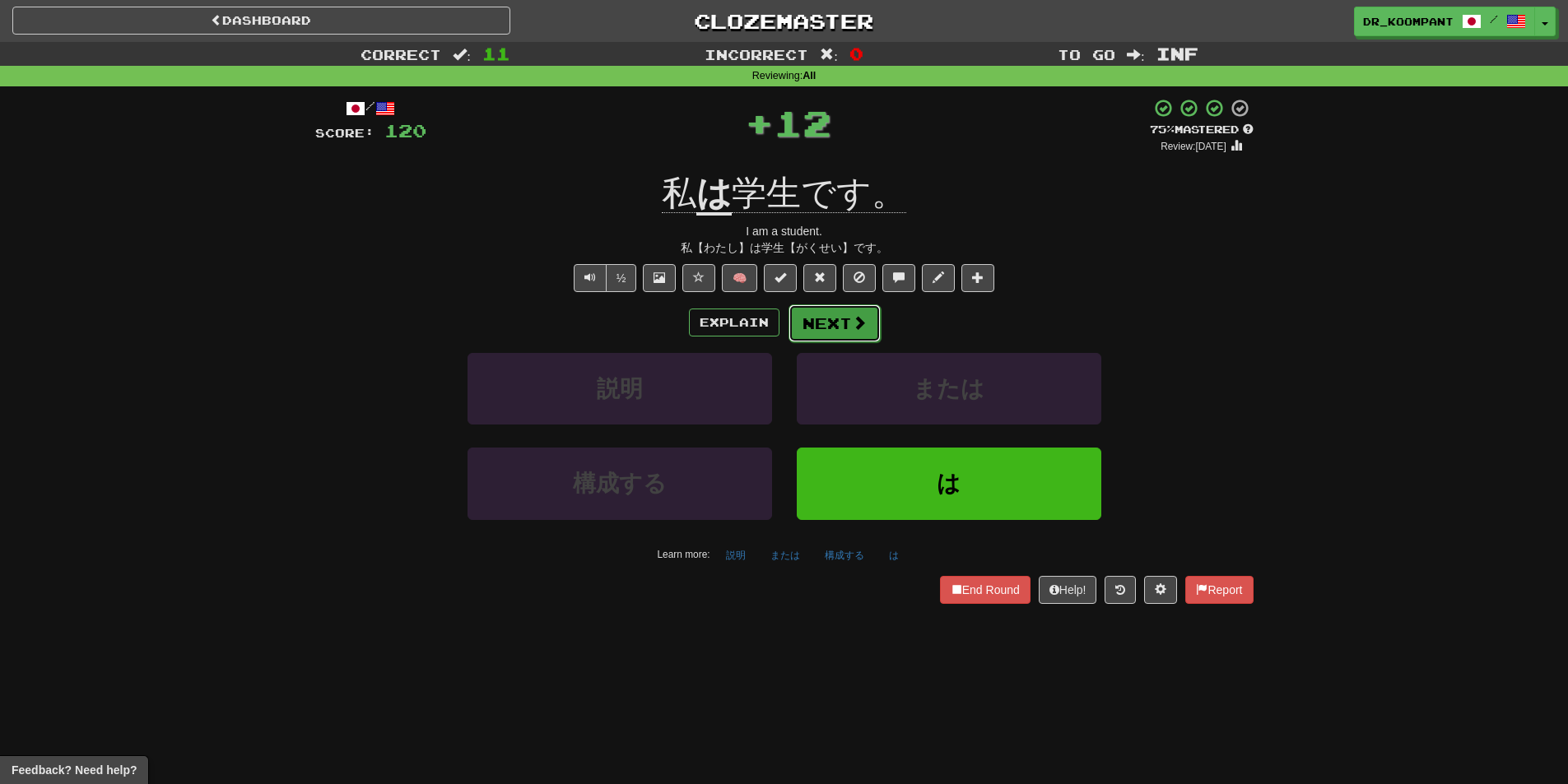
click at [852, 333] on button "Next" at bounding box center [834, 323] width 92 height 37
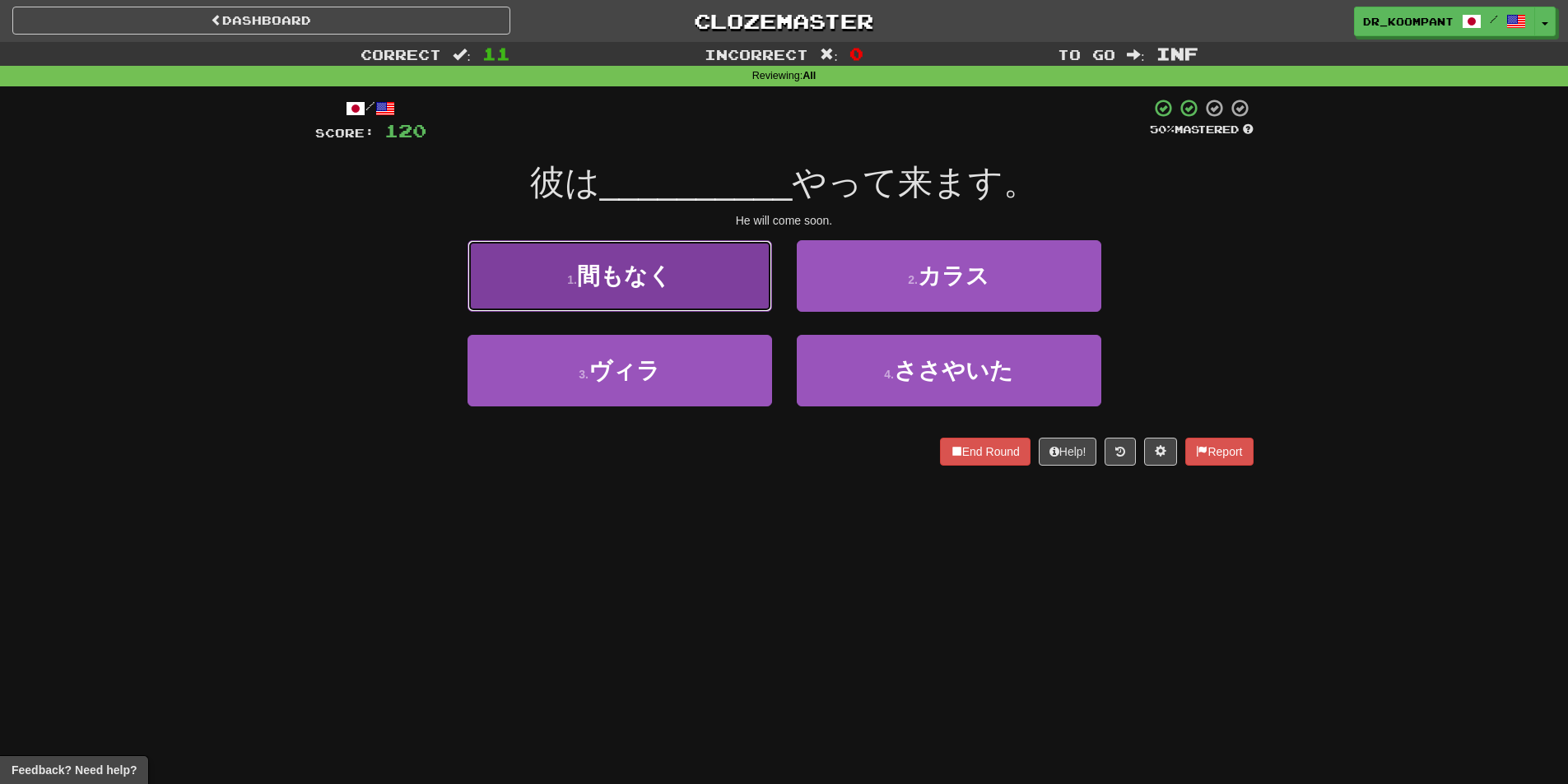
click at [679, 293] on button "1 . 間もなく" at bounding box center [620, 276] width 305 height 71
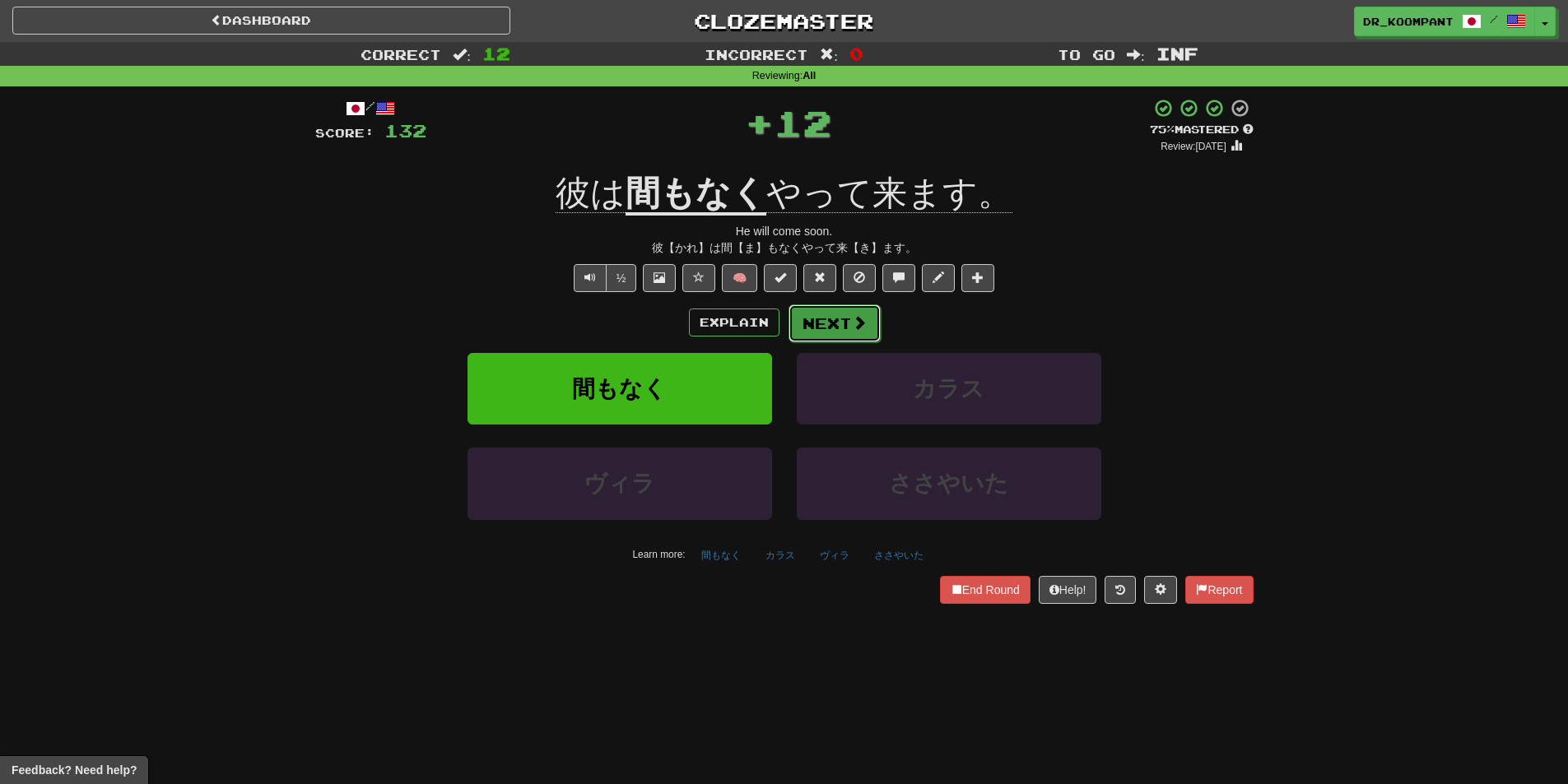
click at [840, 323] on button "Next" at bounding box center [834, 323] width 92 height 37
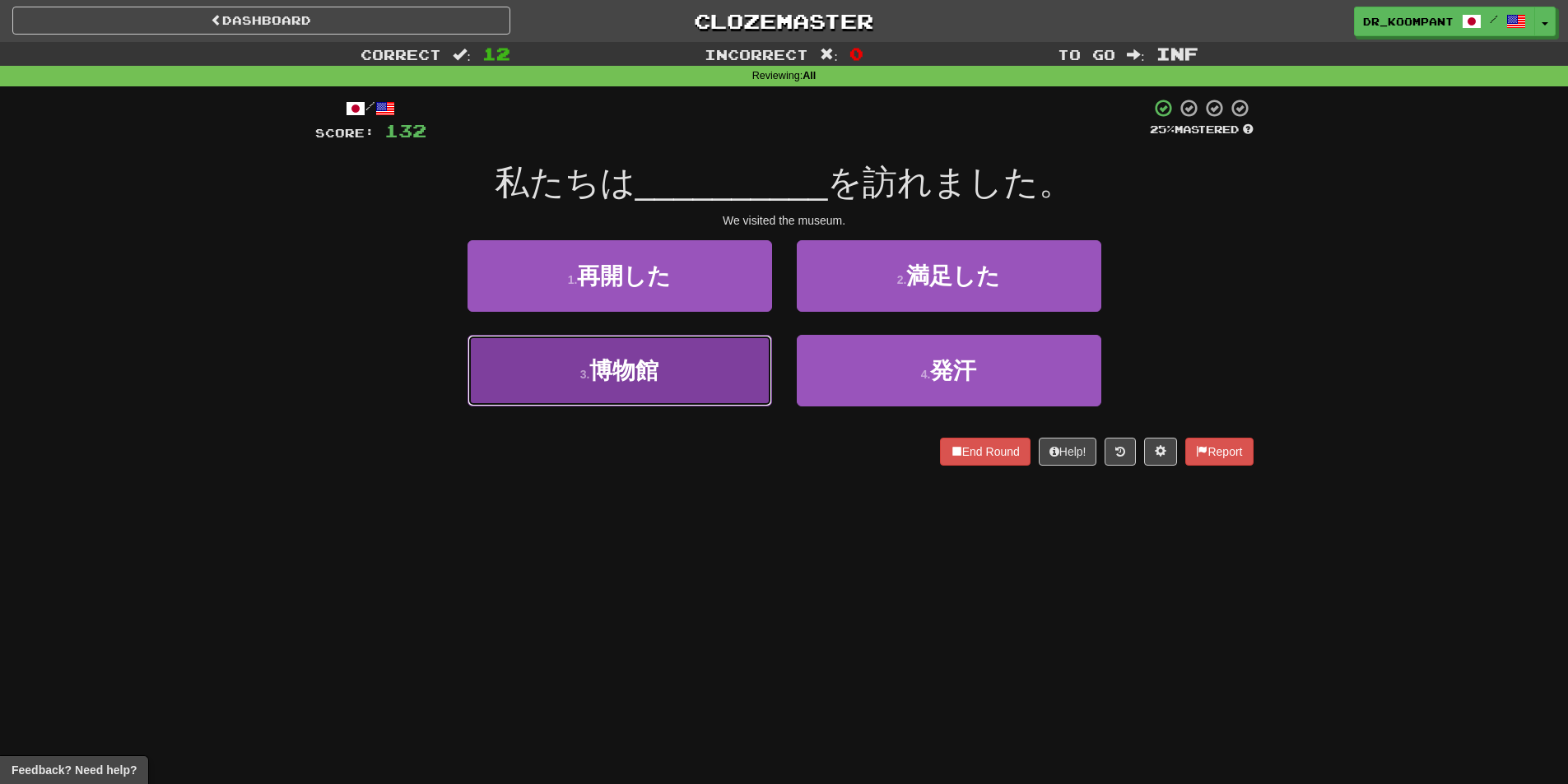
click at [724, 362] on button "3 . 博物館" at bounding box center [620, 371] width 305 height 71
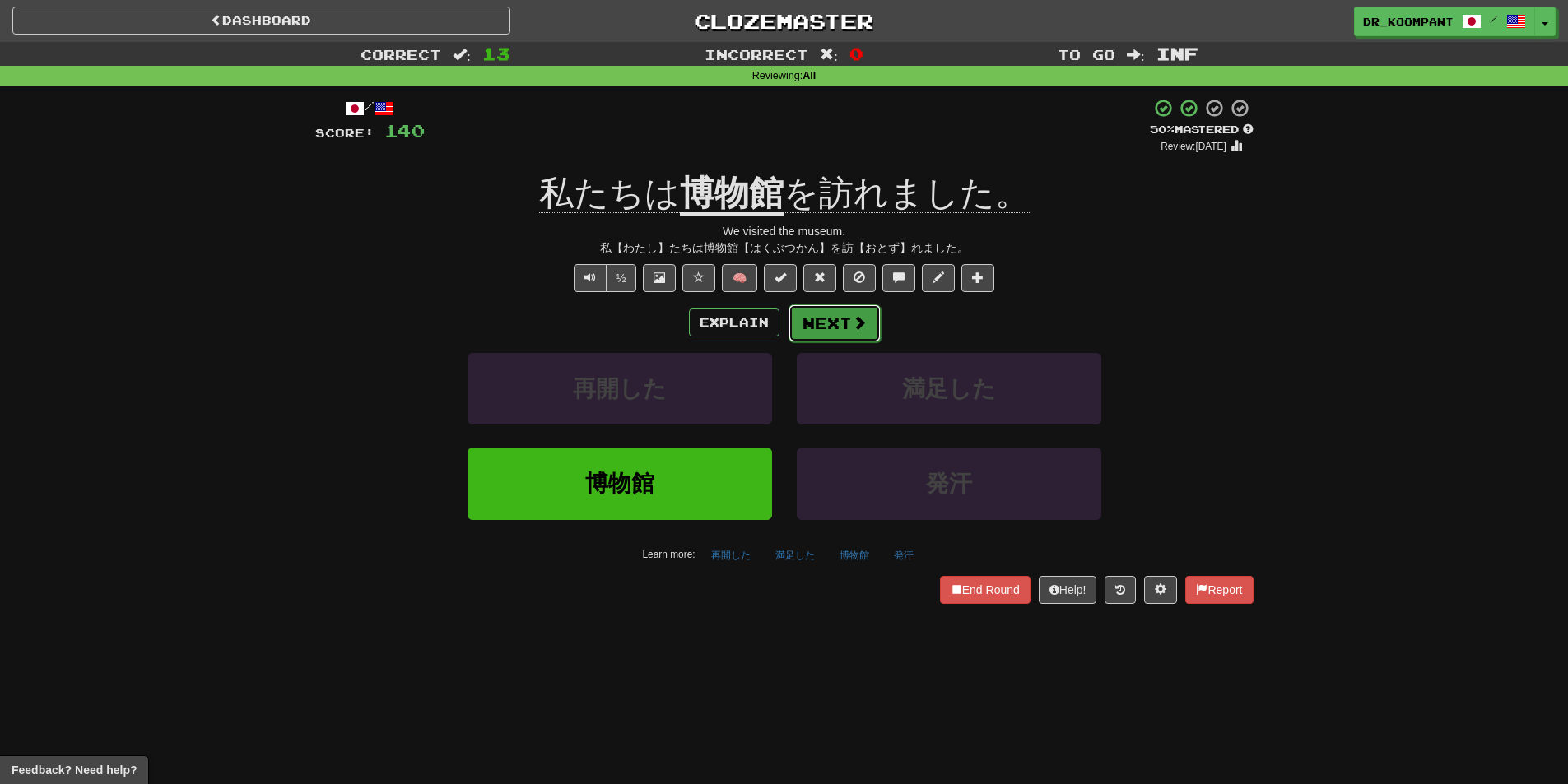
click at [844, 332] on button "Next" at bounding box center [834, 323] width 92 height 37
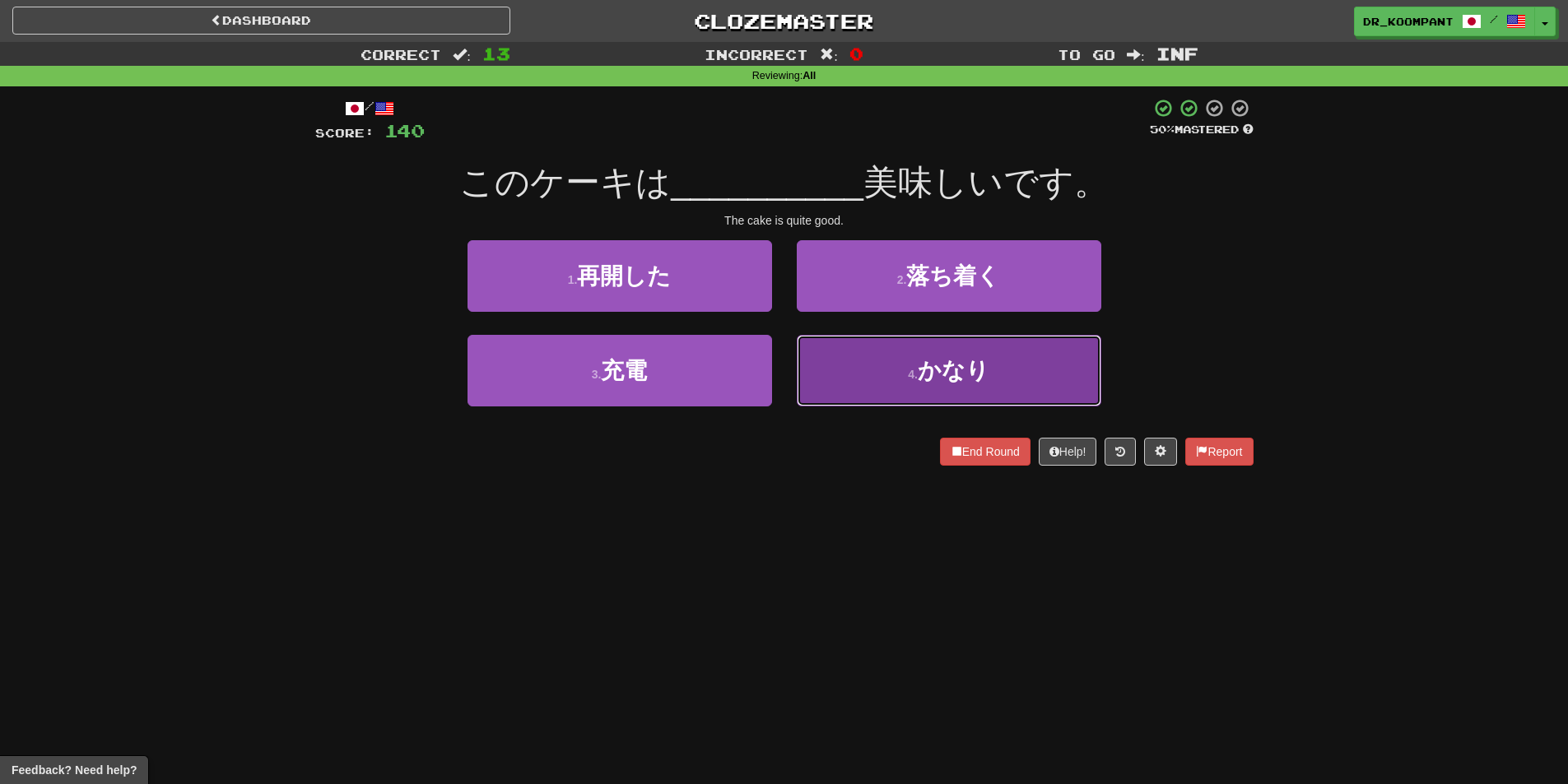
click at [890, 374] on button "4 . かなり" at bounding box center [949, 371] width 305 height 71
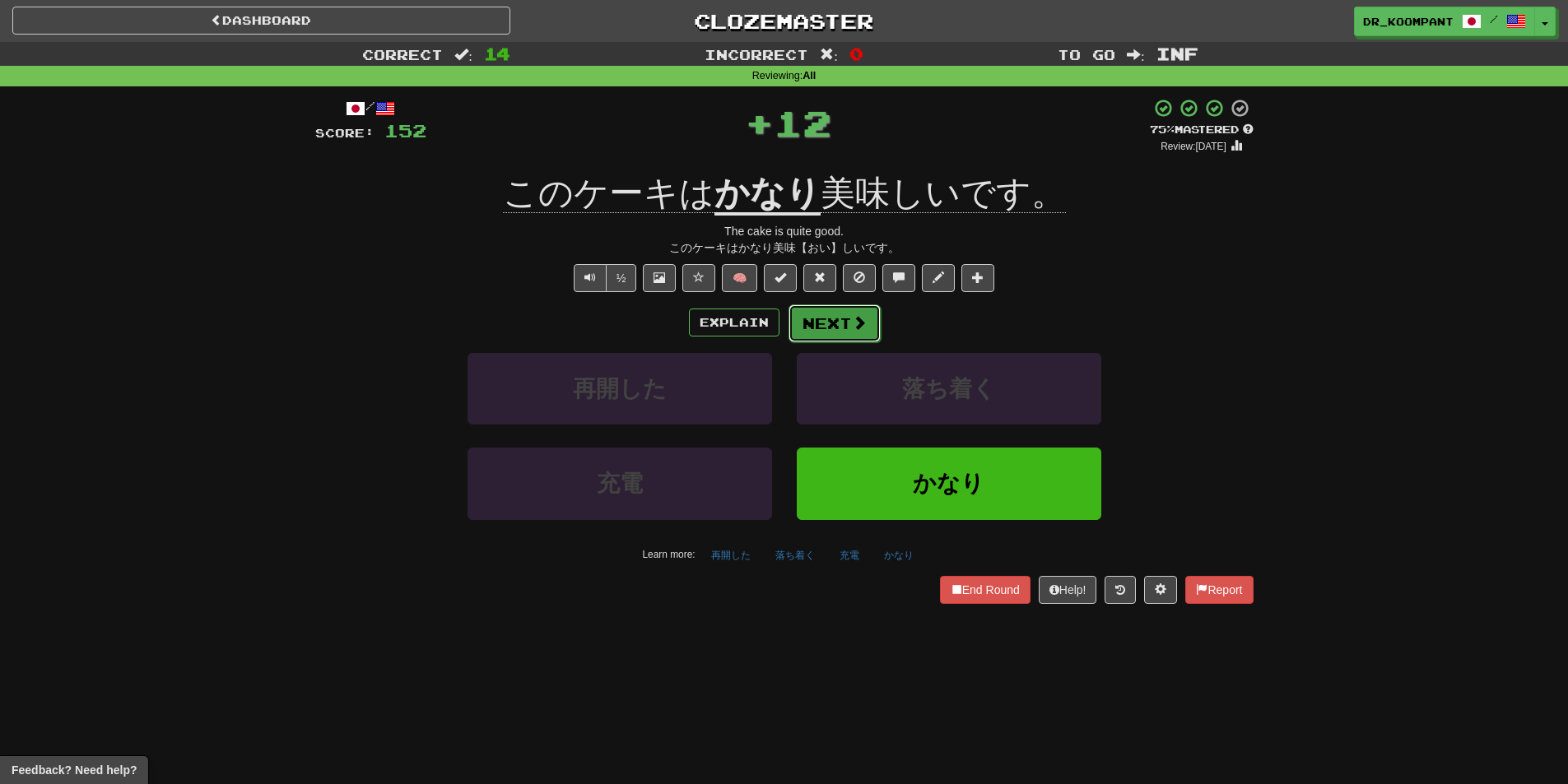
click at [859, 327] on span at bounding box center [859, 322] width 15 height 15
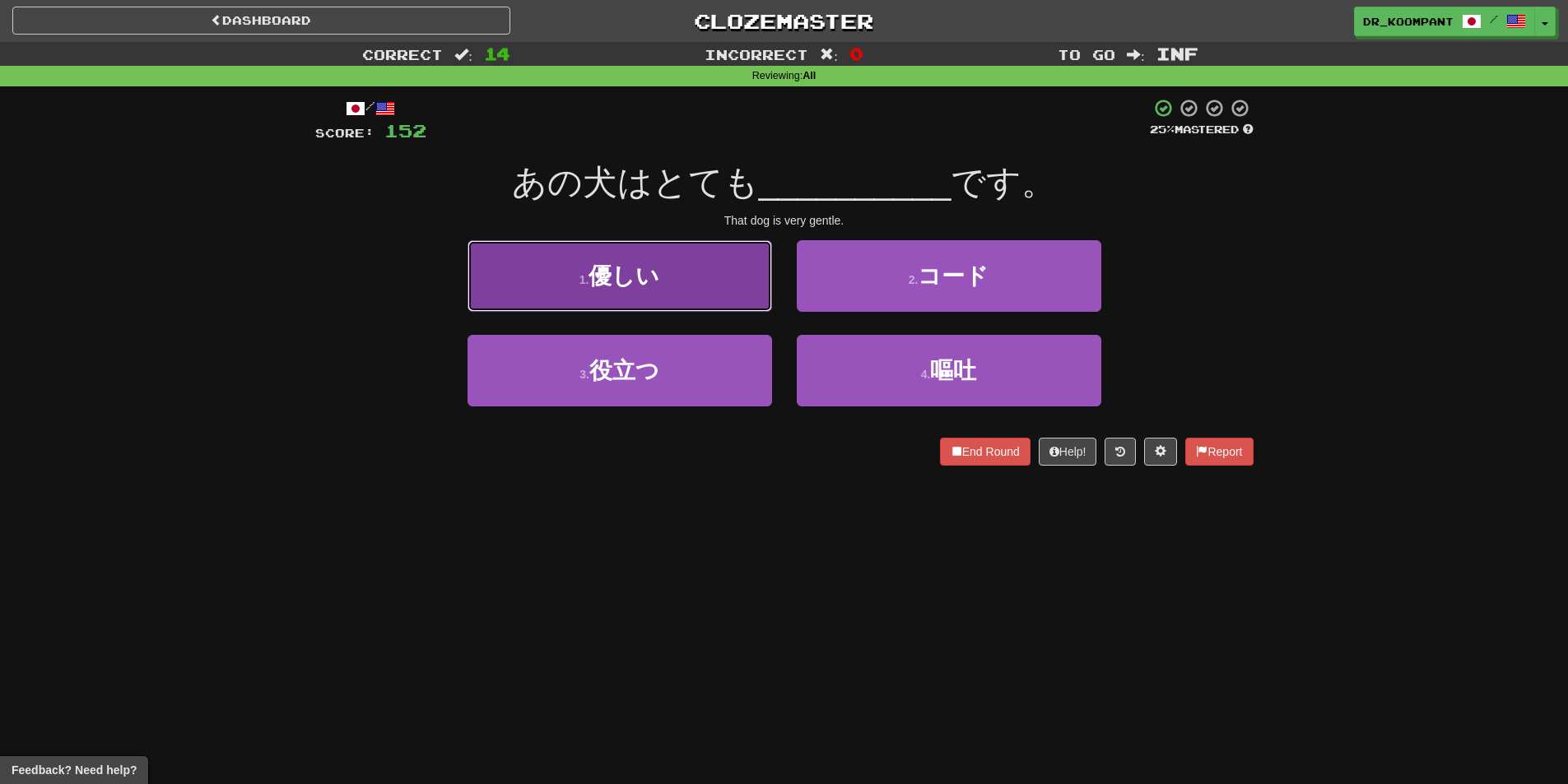
click at [675, 295] on button "1 . 優しい" at bounding box center [620, 276] width 305 height 71
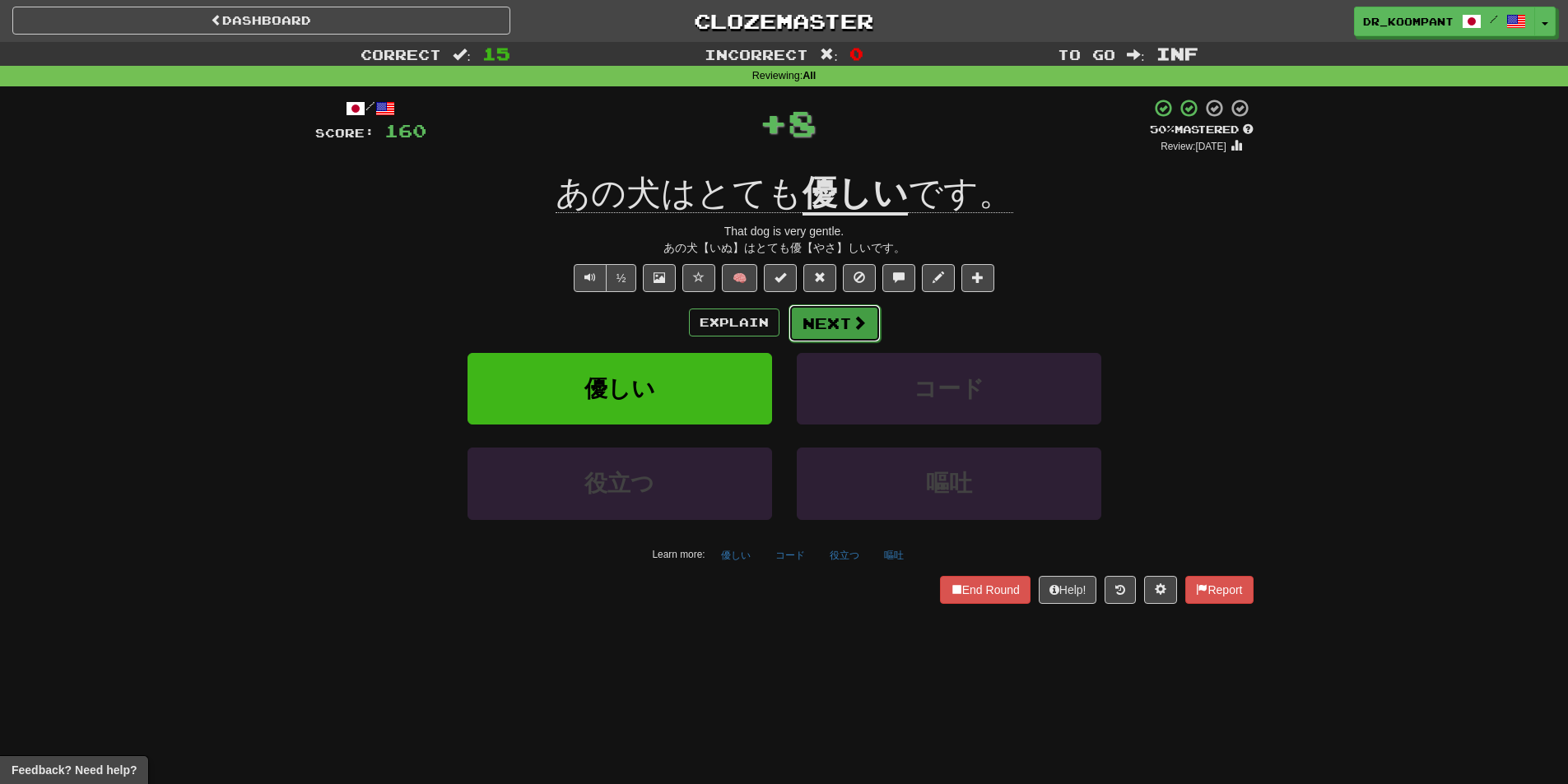
click at [845, 319] on button "Next" at bounding box center [834, 323] width 92 height 37
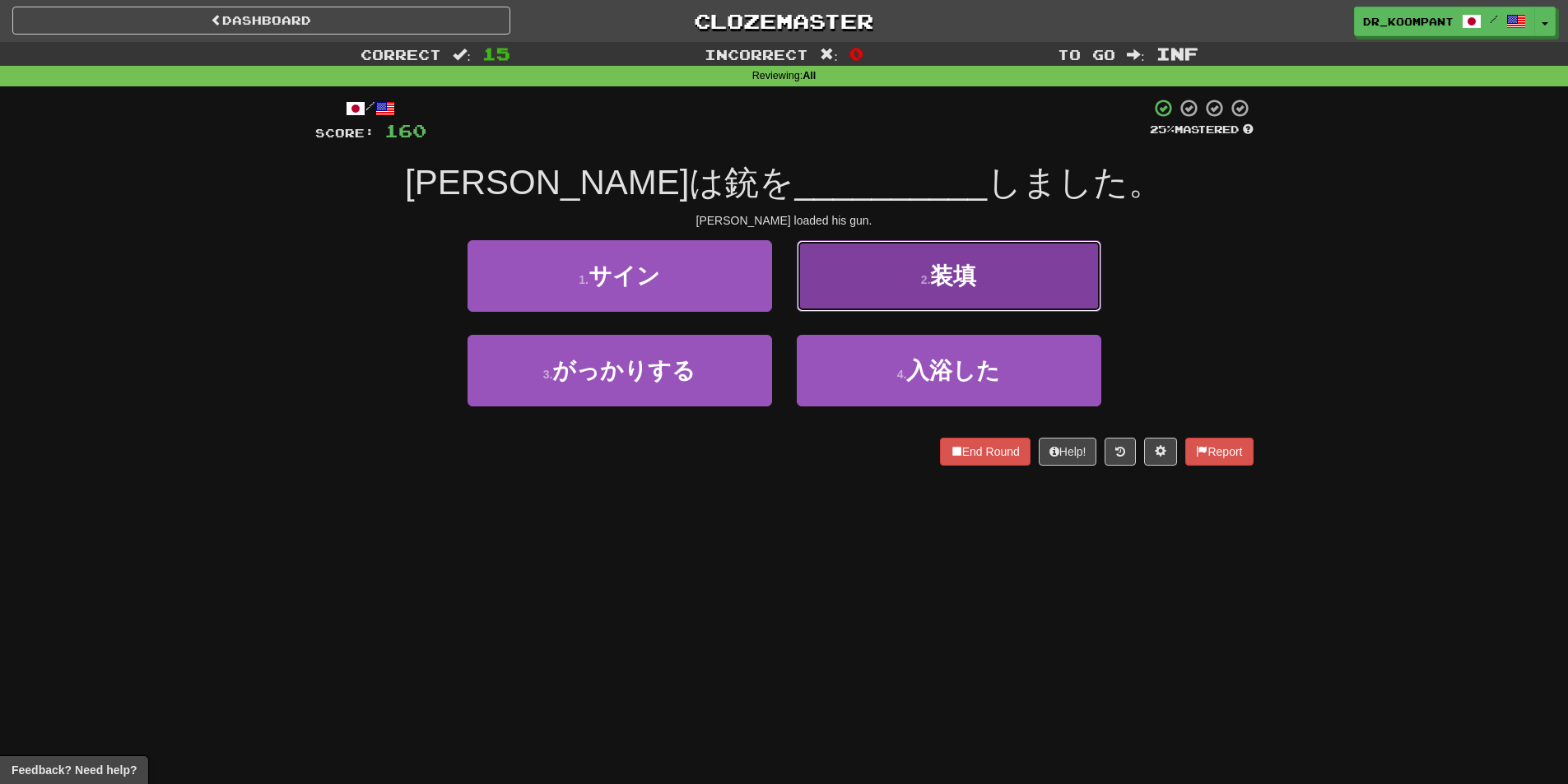
click at [861, 297] on button "2 . 装填" at bounding box center [949, 276] width 305 height 71
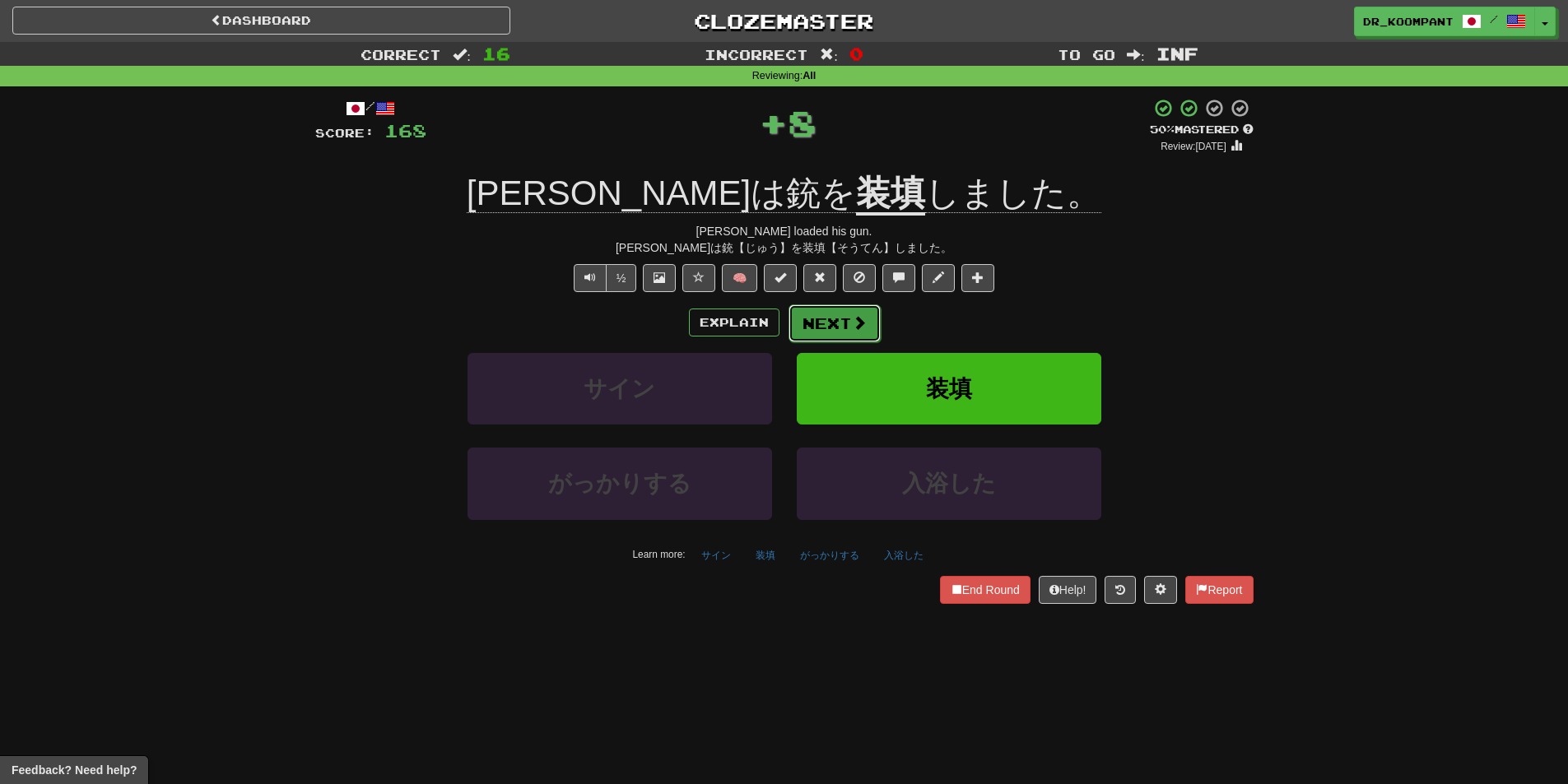
click at [859, 315] on span at bounding box center [859, 322] width 15 height 15
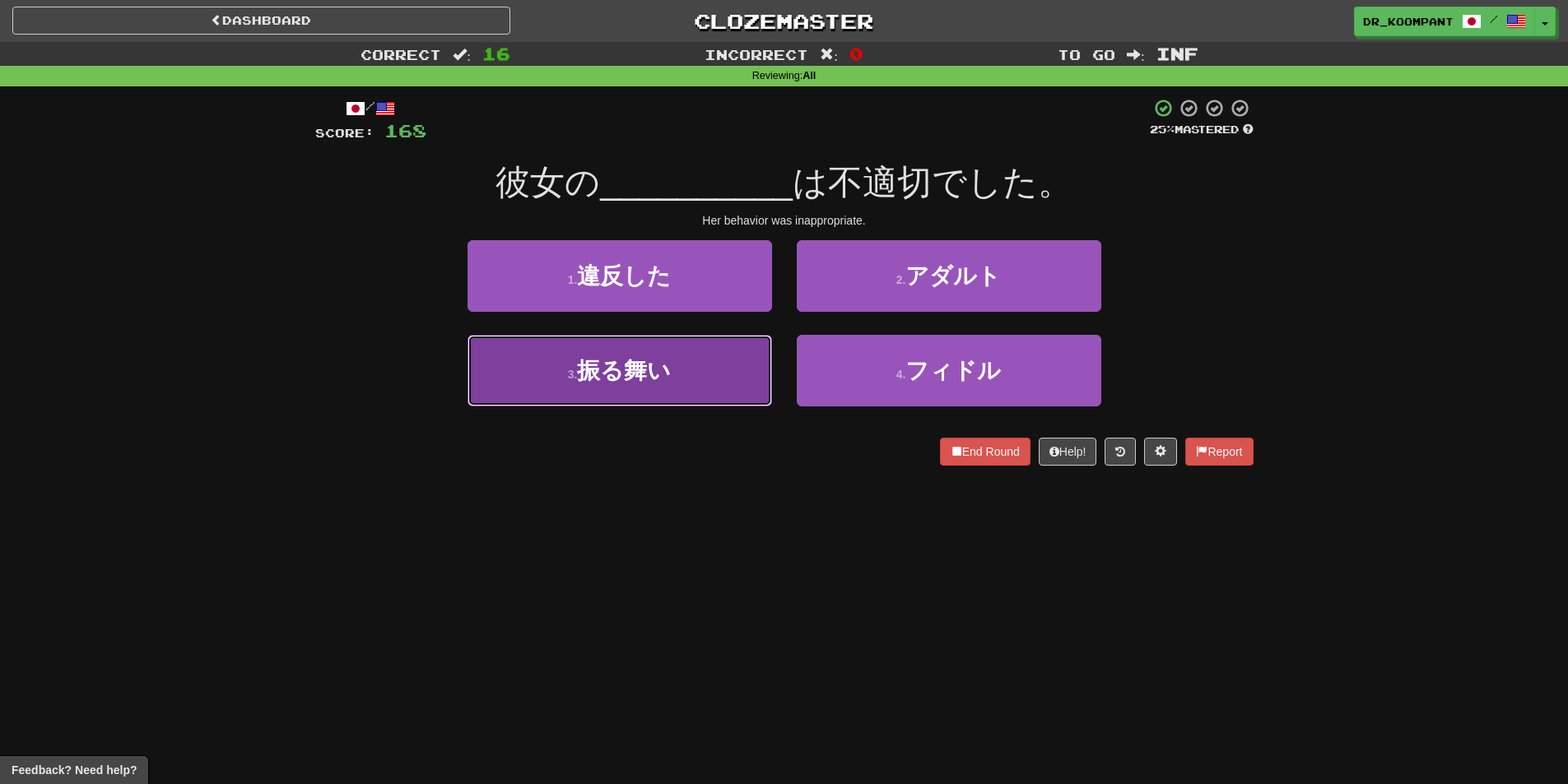
click at [709, 392] on button "3 . 振る舞い" at bounding box center [620, 371] width 305 height 71
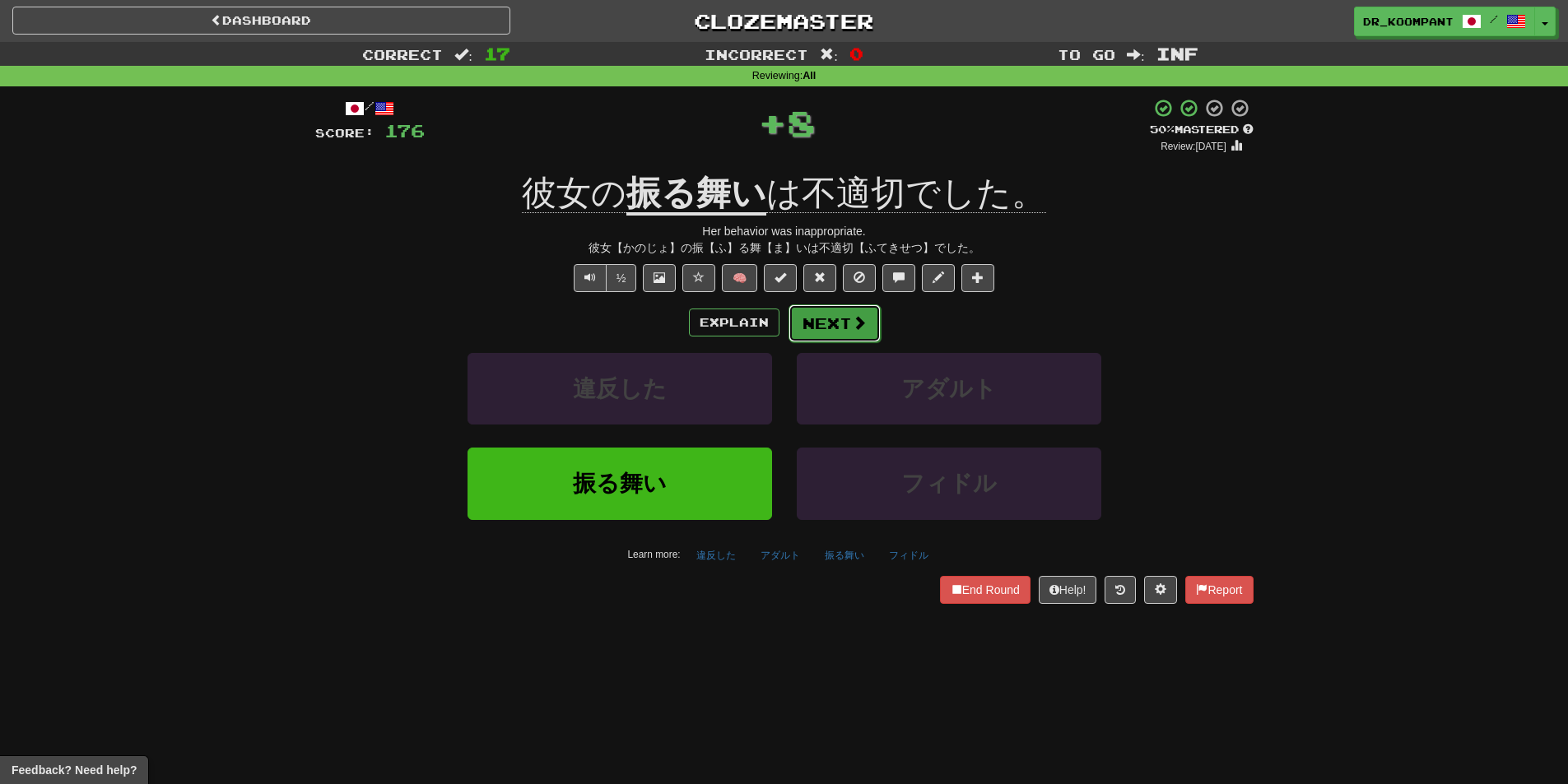
click at [841, 325] on button "Next" at bounding box center [834, 323] width 92 height 37
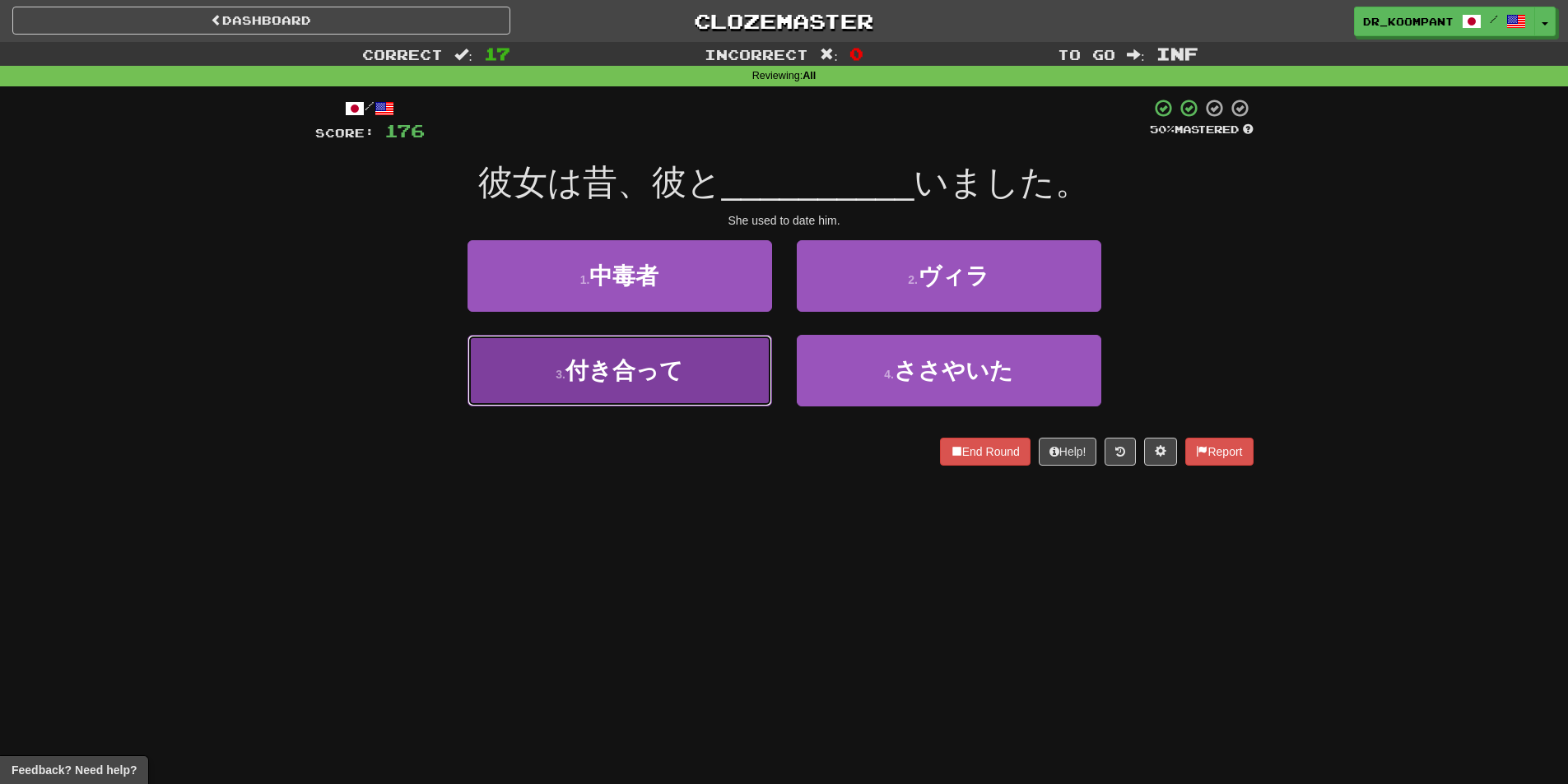
click at [710, 361] on button "3 . 付き合って" at bounding box center [620, 371] width 305 height 71
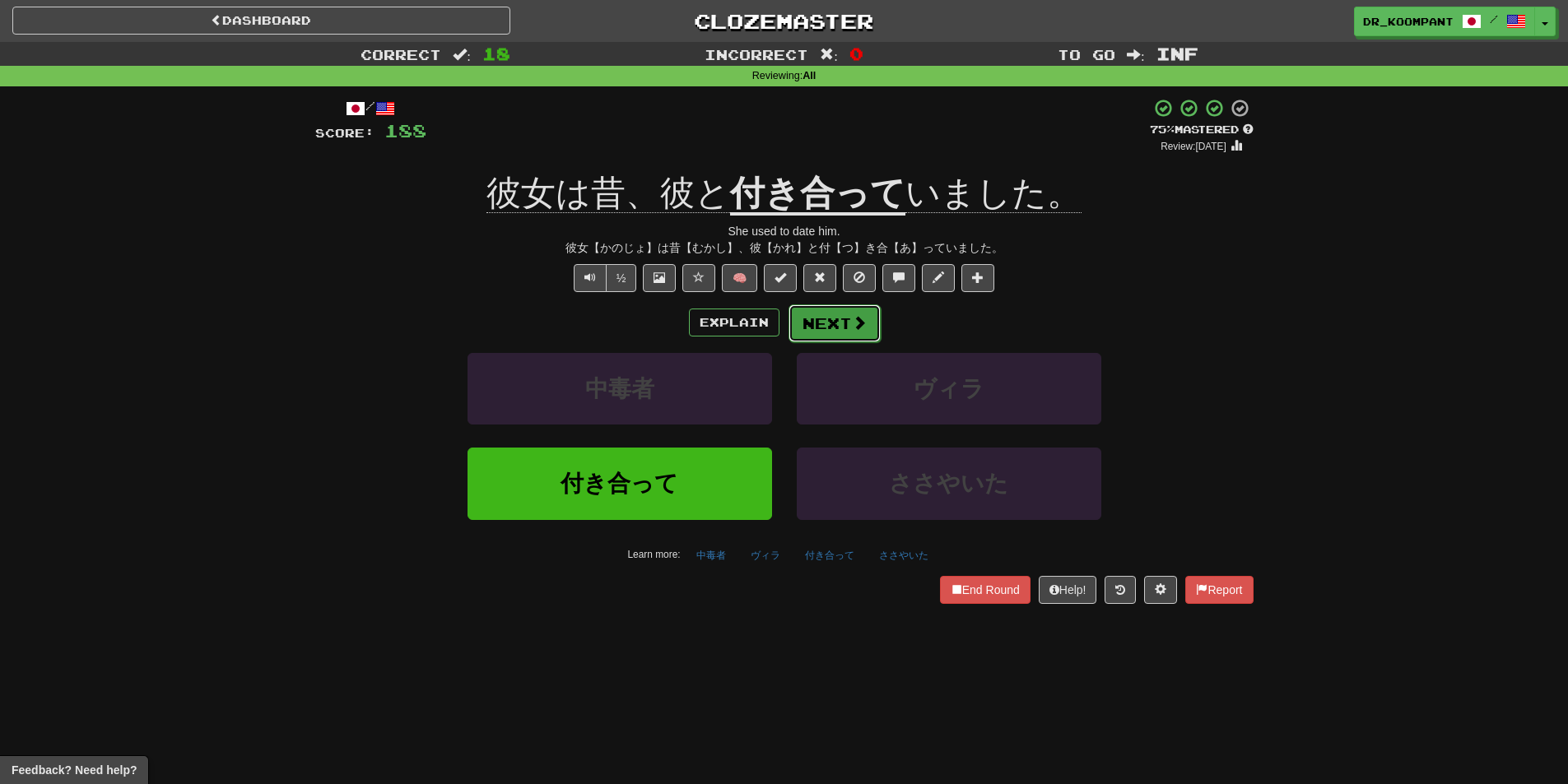
click at [839, 321] on button "Next" at bounding box center [834, 323] width 92 height 37
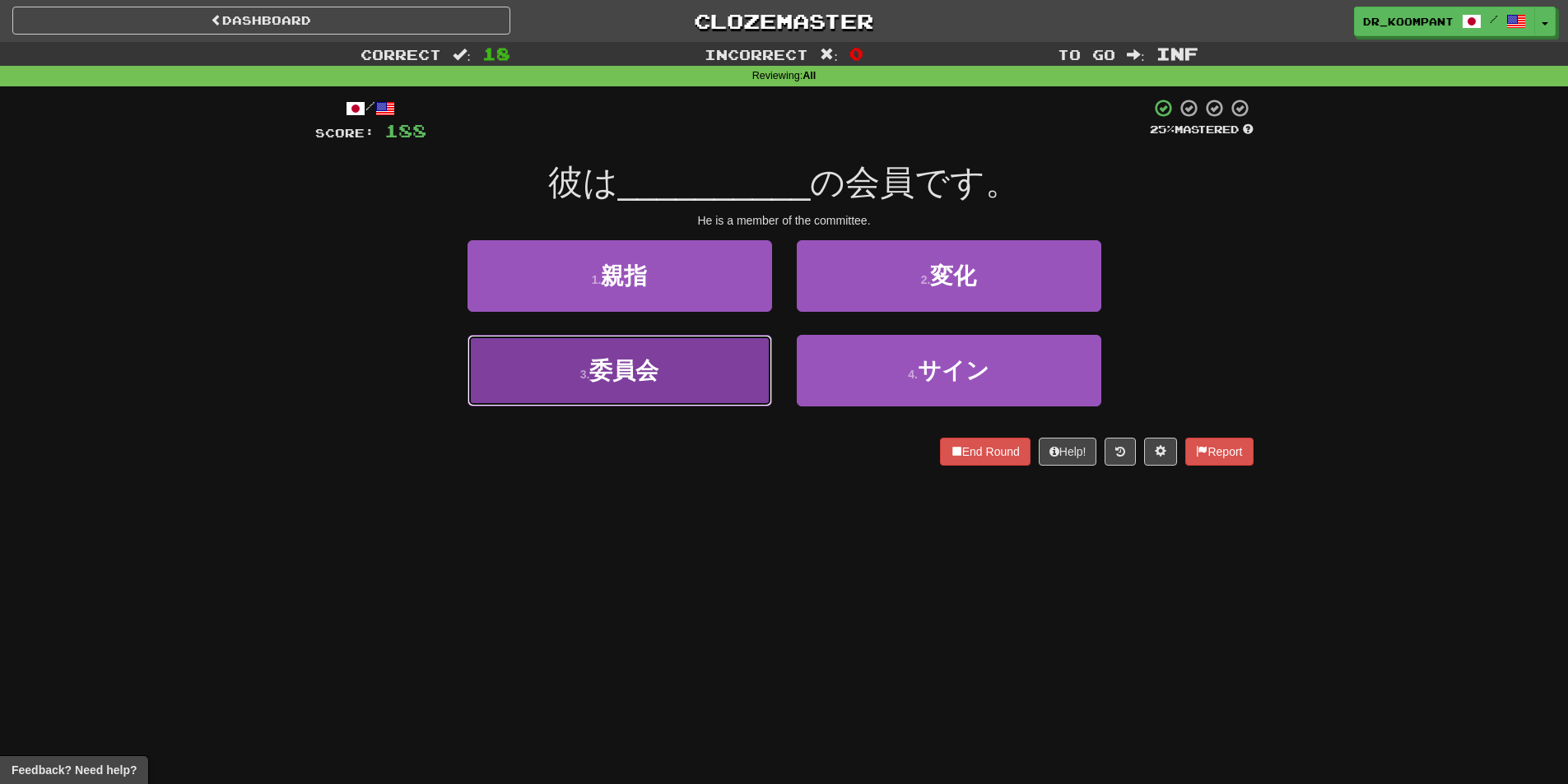
click at [729, 377] on button "3 . 委員会" at bounding box center [620, 371] width 305 height 71
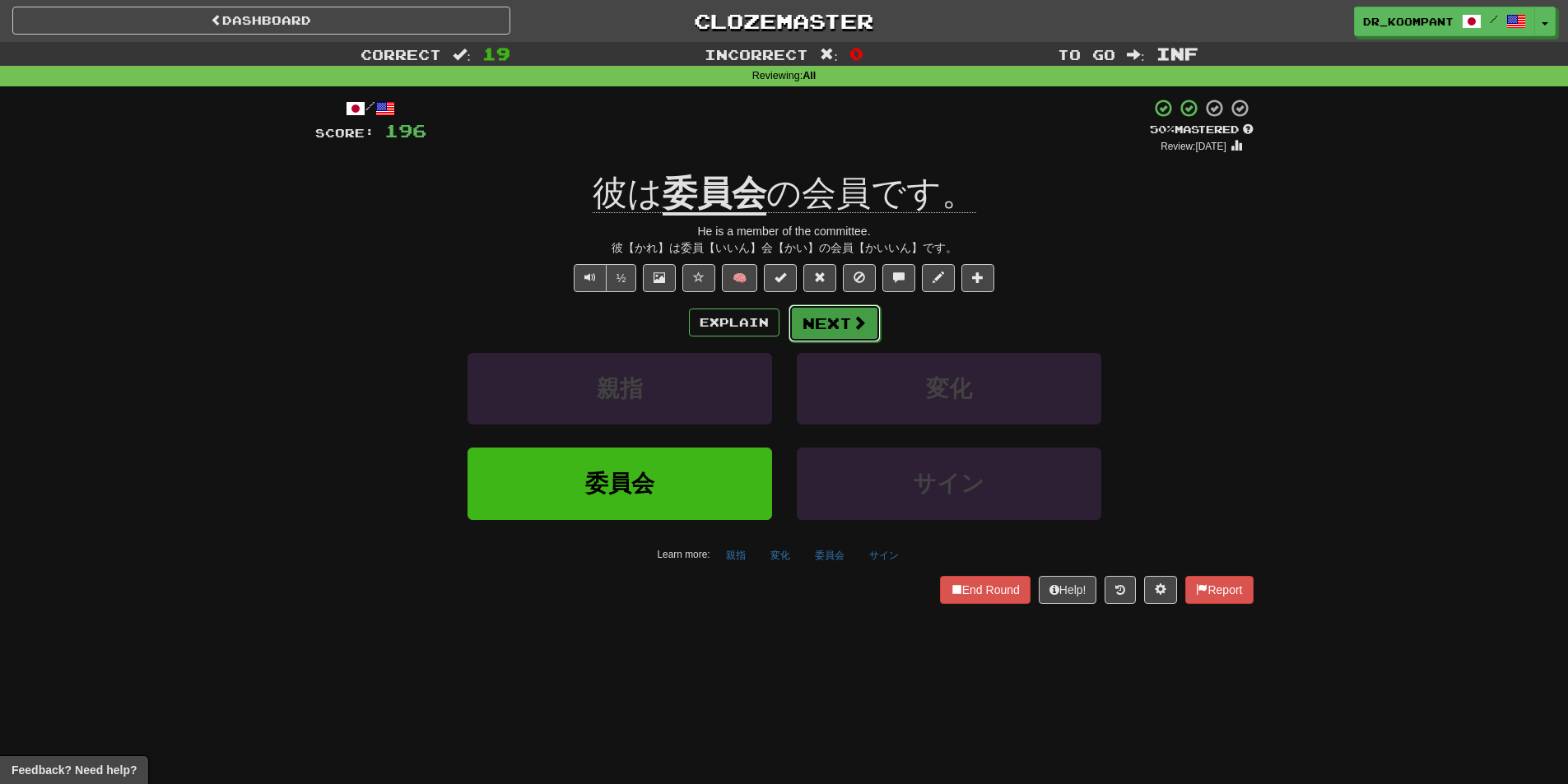
click at [839, 327] on button "Next" at bounding box center [834, 323] width 92 height 37
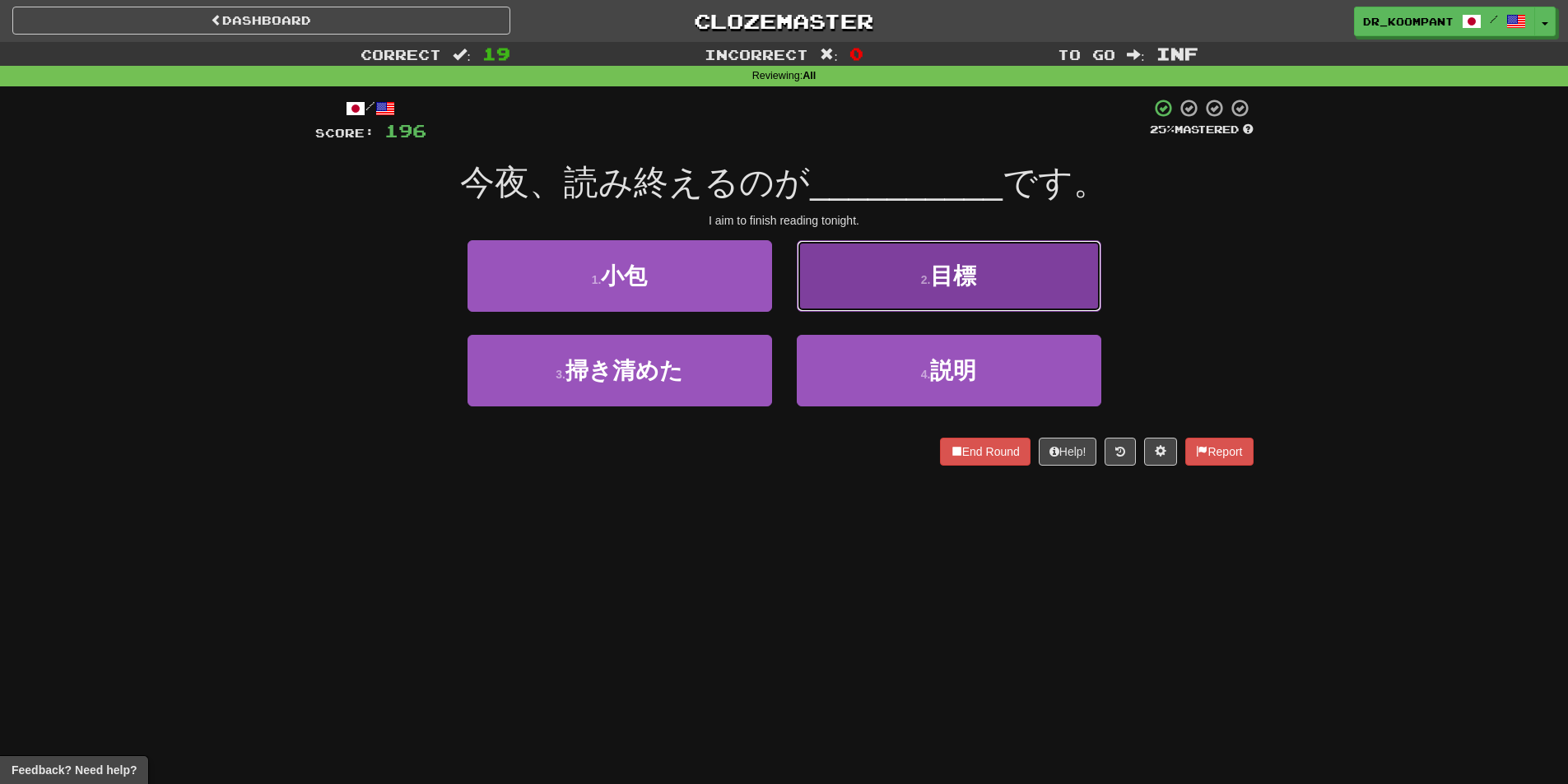
click at [865, 296] on button "2 . 目標" at bounding box center [949, 276] width 305 height 71
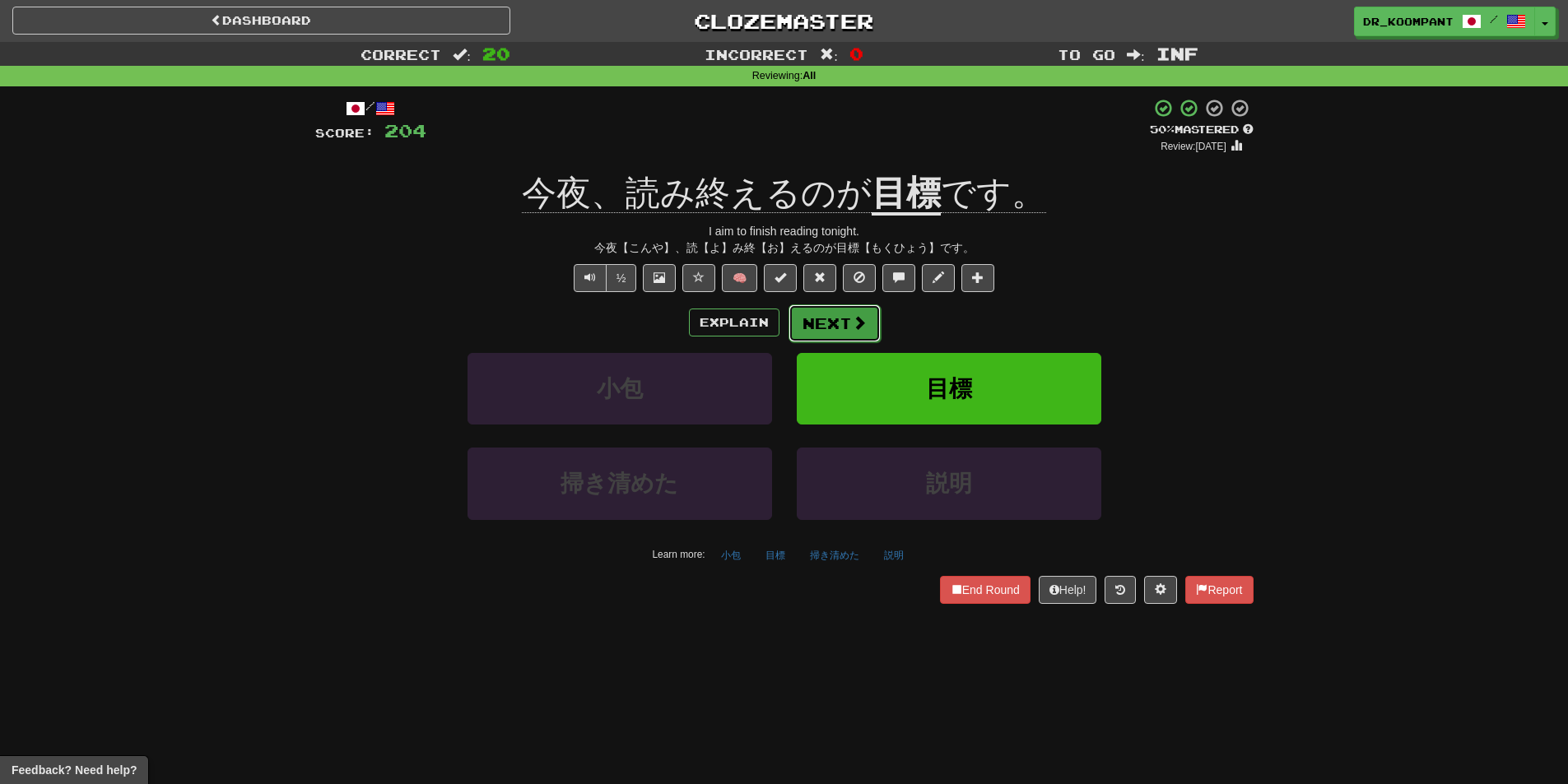
click at [851, 308] on button "Next" at bounding box center [834, 323] width 92 height 37
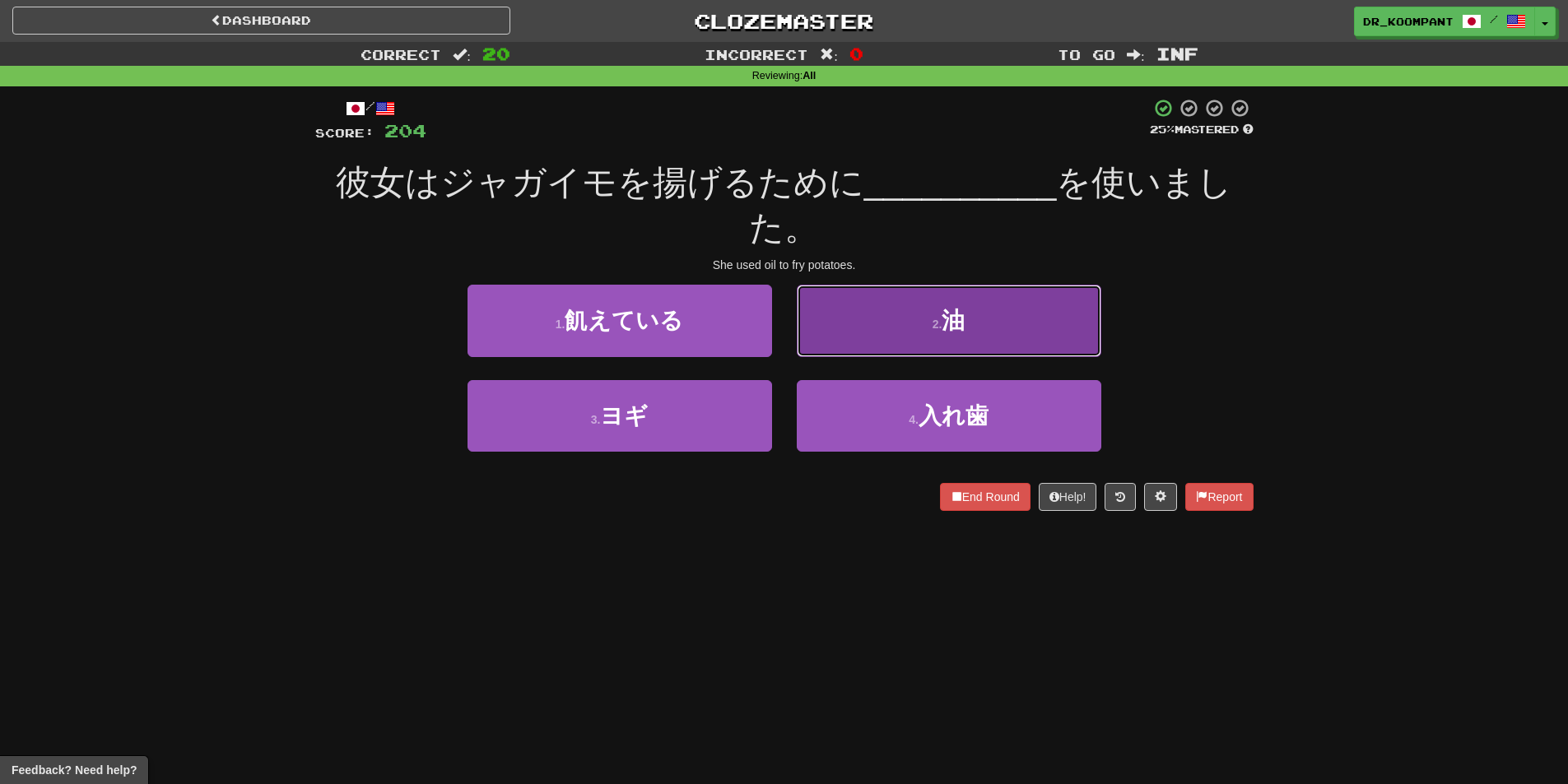
click at [852, 307] on button "2 . 油" at bounding box center [949, 320] width 305 height 71
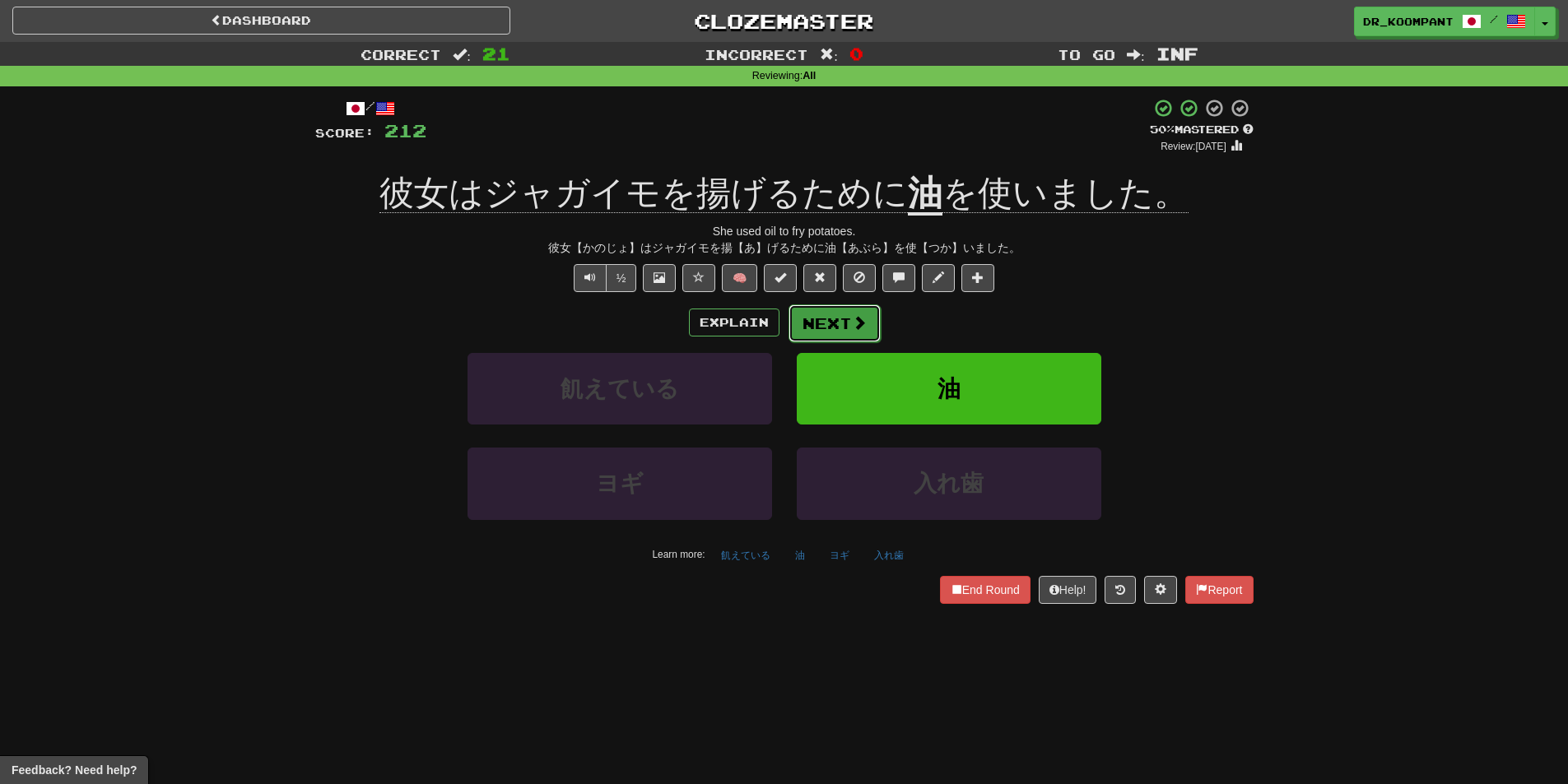
click at [852, 315] on span at bounding box center [859, 322] width 15 height 15
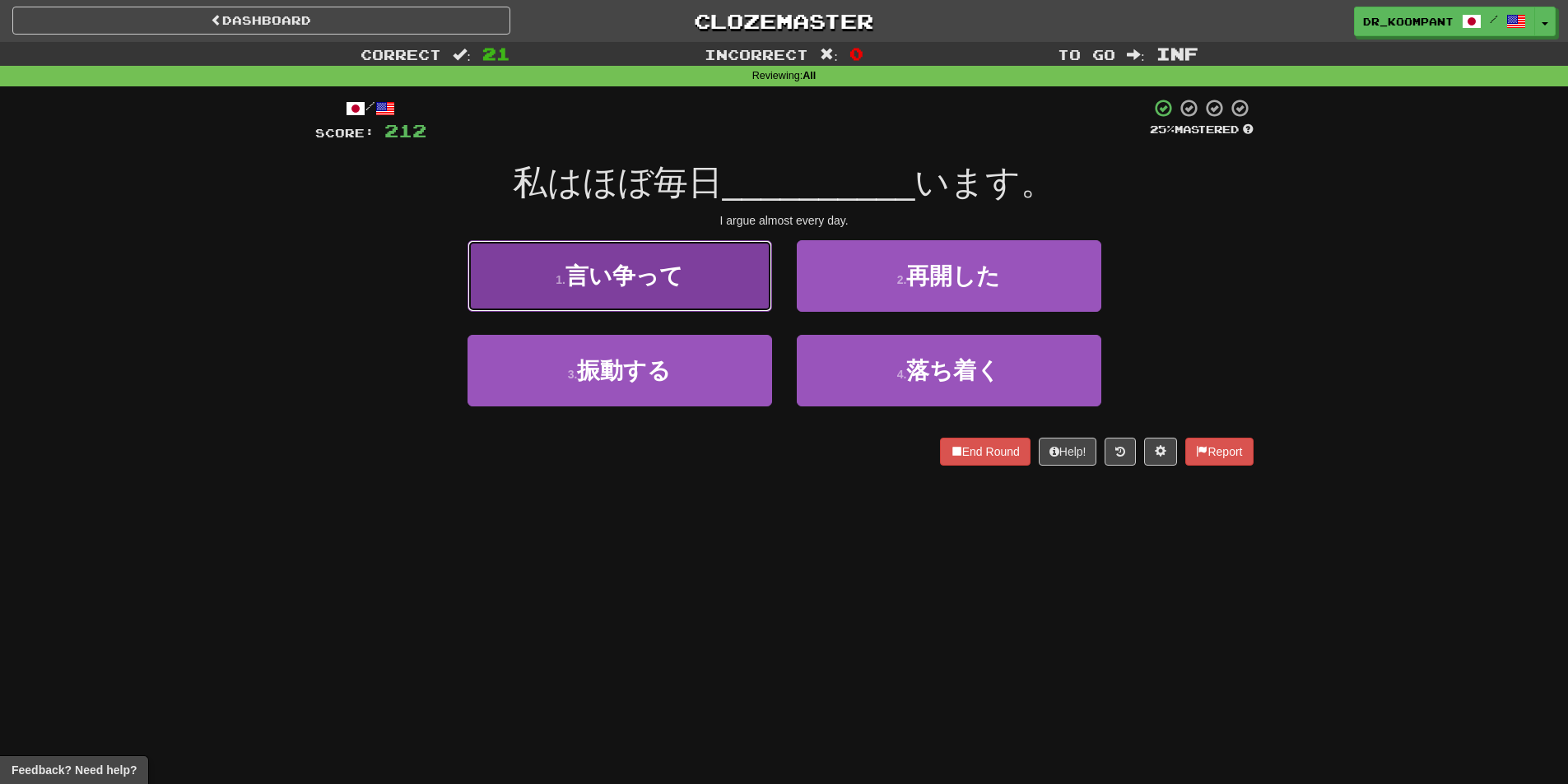
click at [734, 296] on button "1 . 言い争って" at bounding box center [620, 276] width 305 height 71
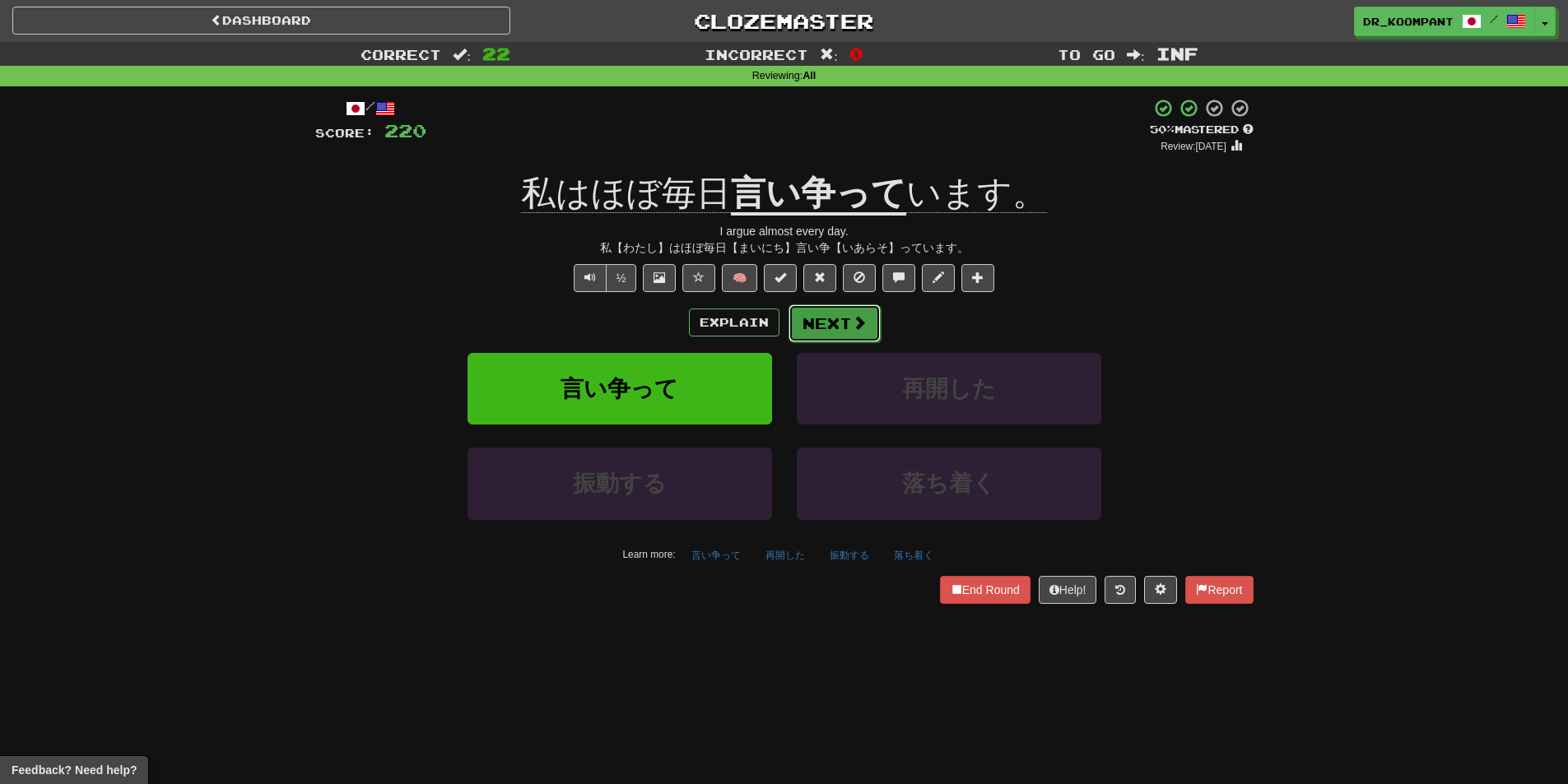
click at [840, 329] on button "Next" at bounding box center [834, 323] width 92 height 37
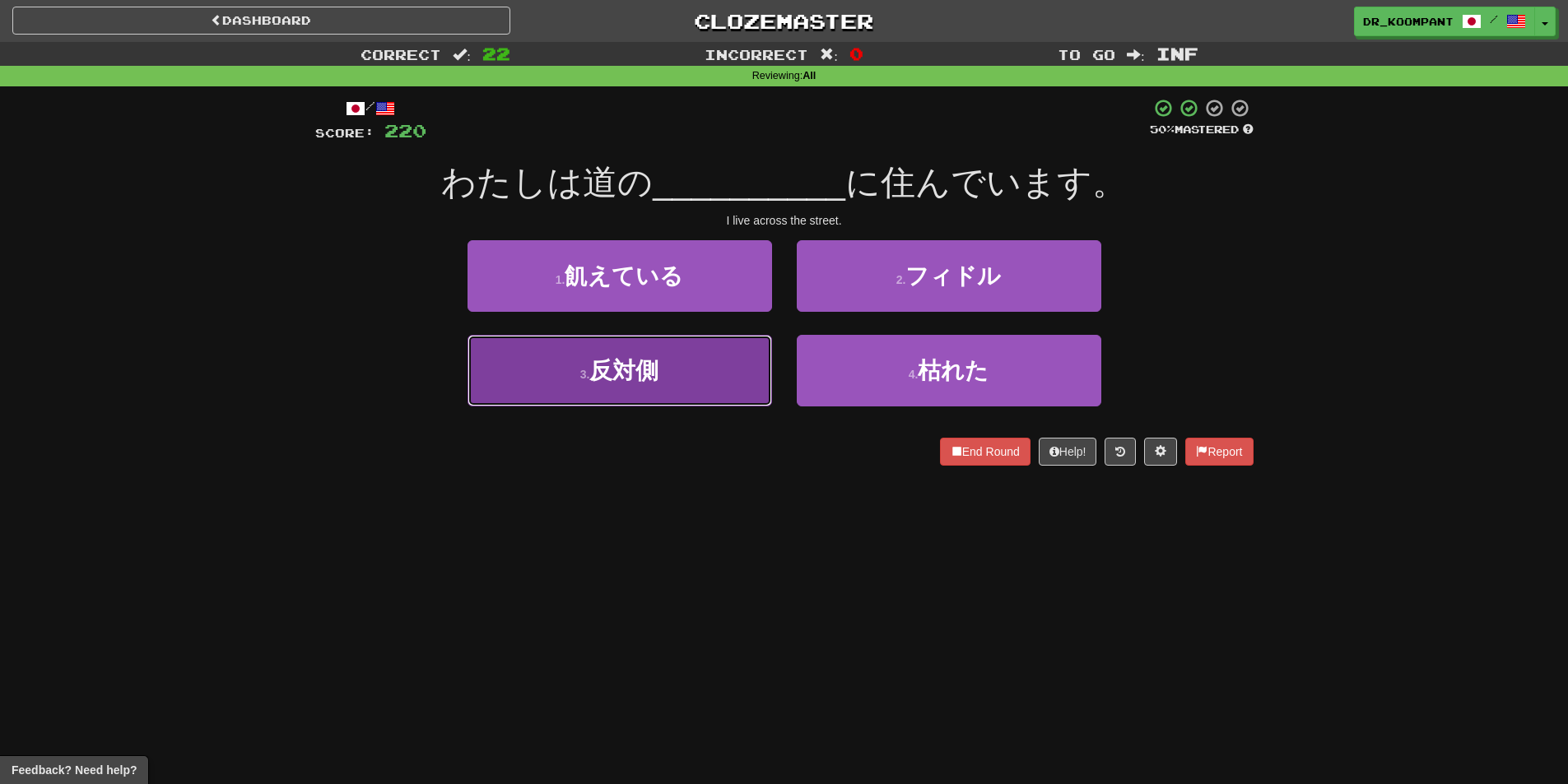
click at [666, 379] on button "3 . 反対側" at bounding box center [620, 371] width 305 height 71
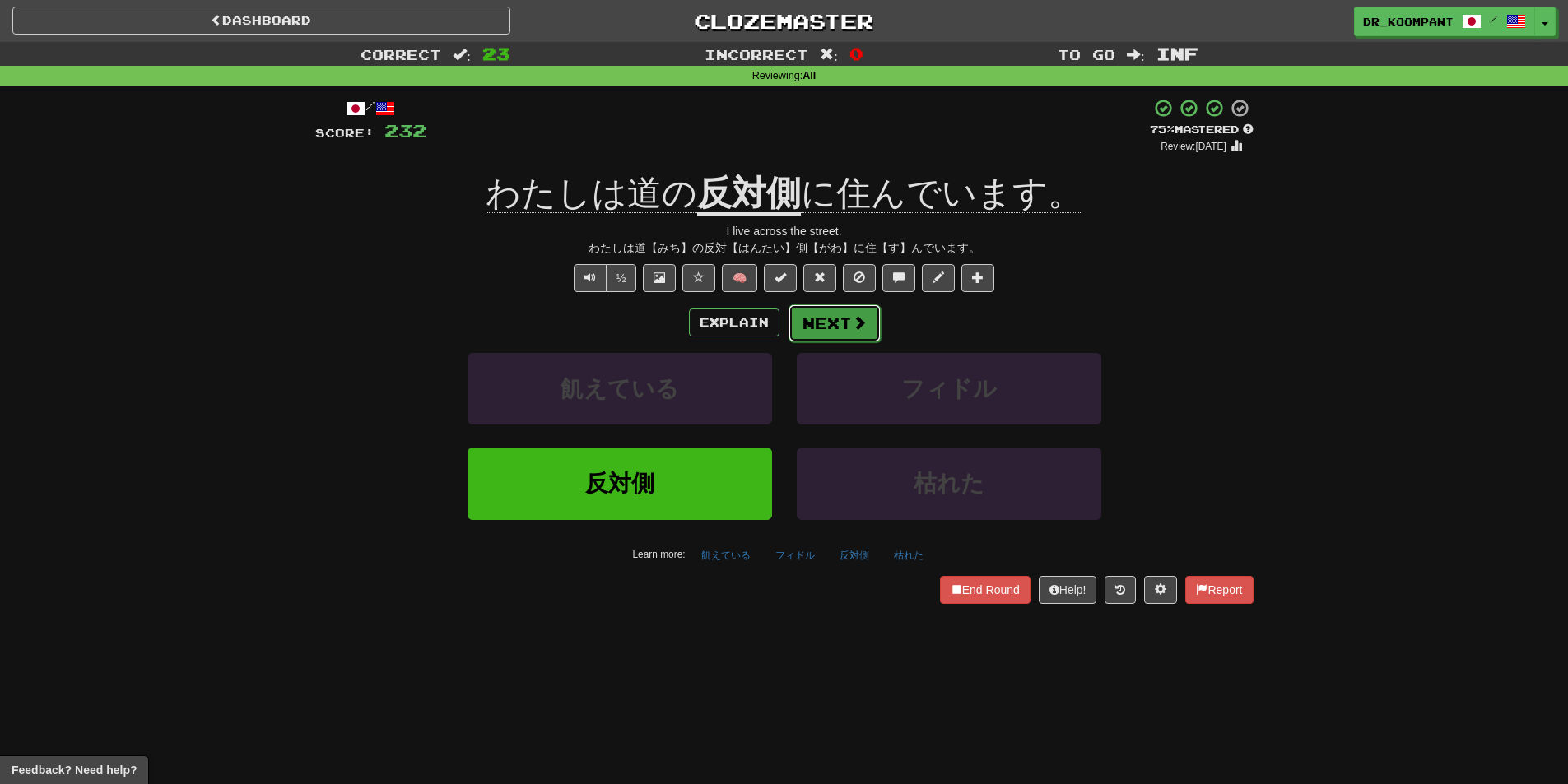
click at [841, 327] on button "Next" at bounding box center [834, 323] width 92 height 37
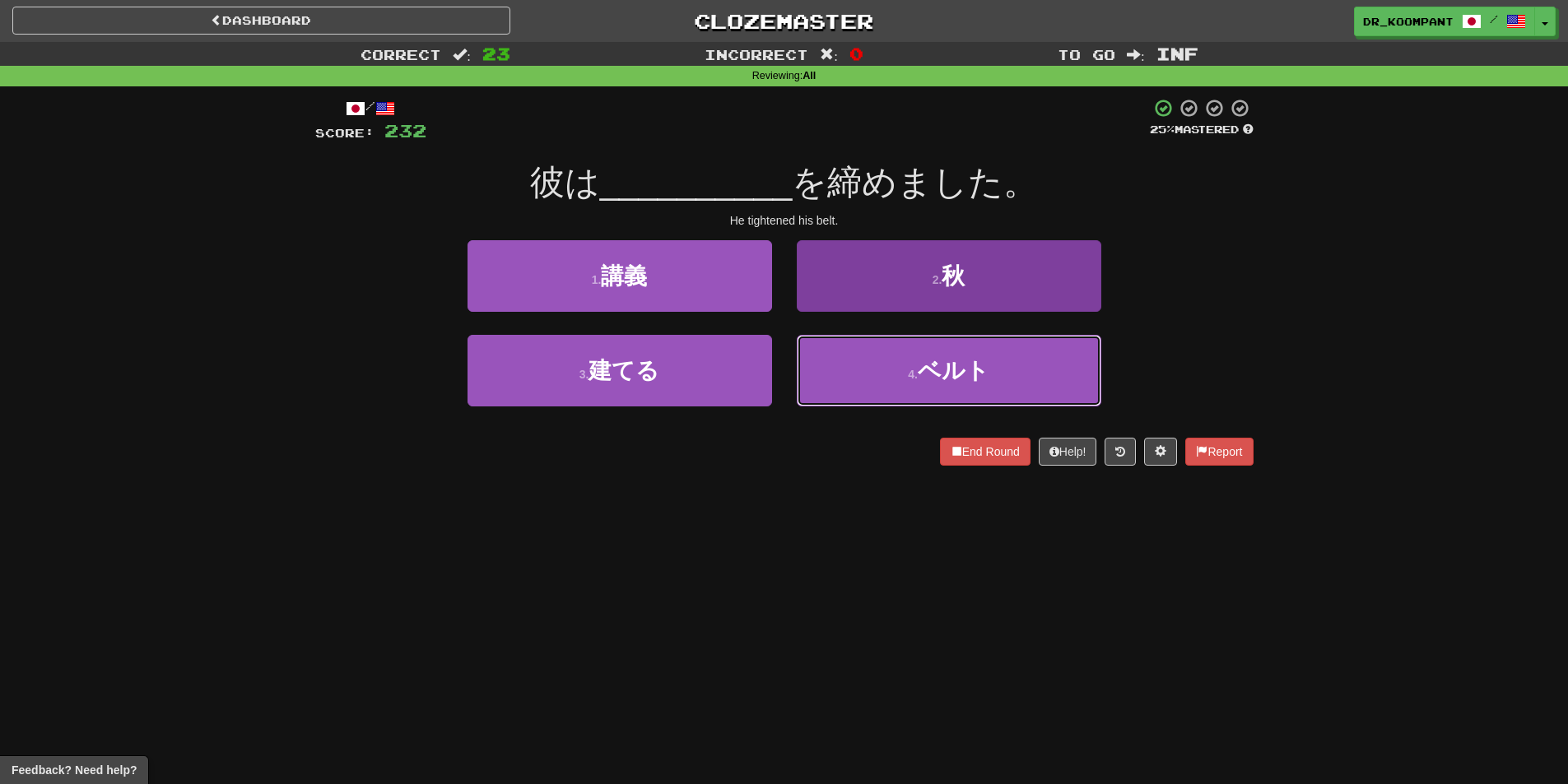
click at [905, 374] on button "4 . ベルト" at bounding box center [949, 371] width 305 height 71
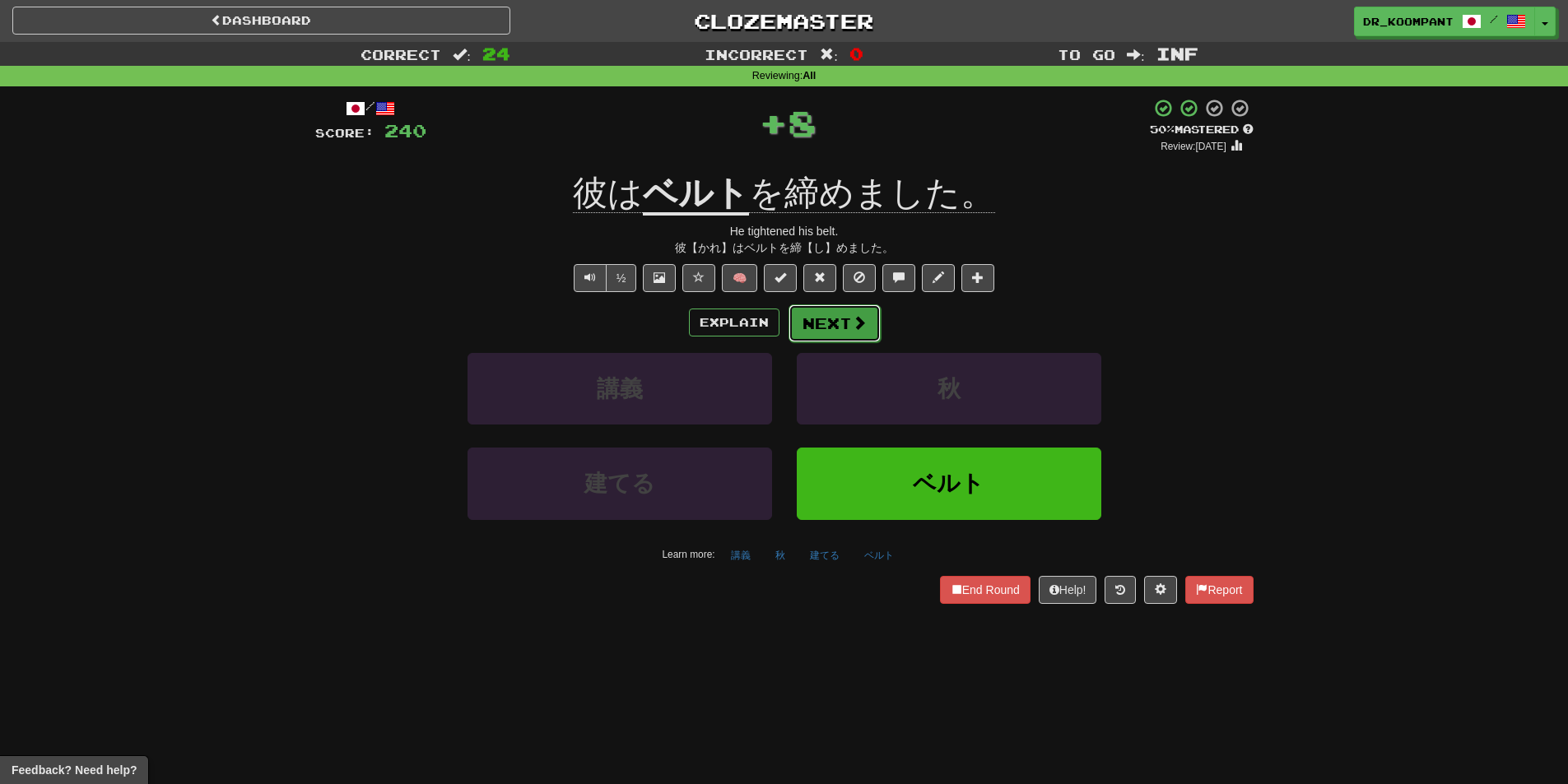
click at [852, 329] on span at bounding box center [859, 322] width 15 height 15
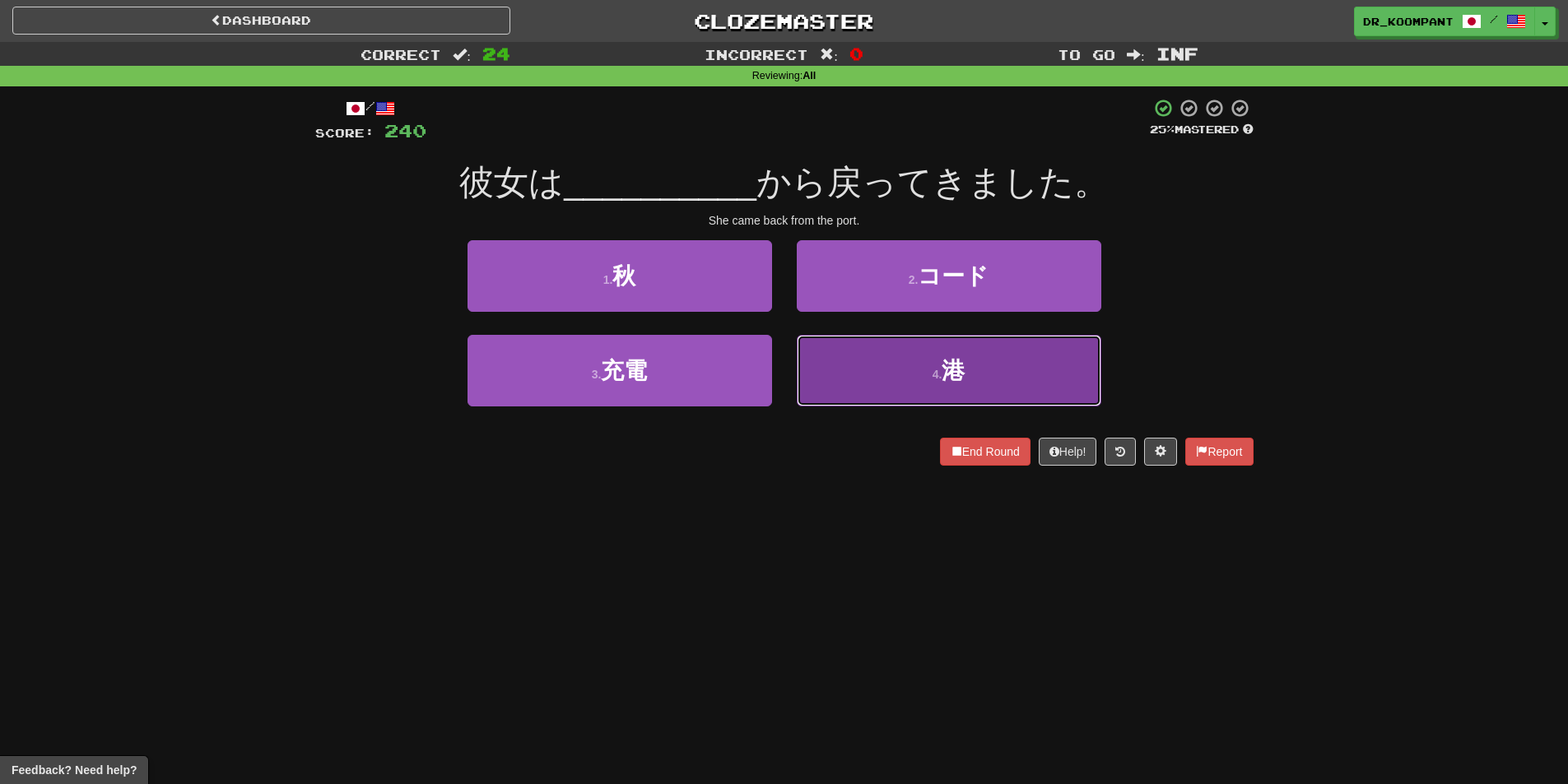
click at [863, 364] on button "4 . 港" at bounding box center [949, 371] width 305 height 71
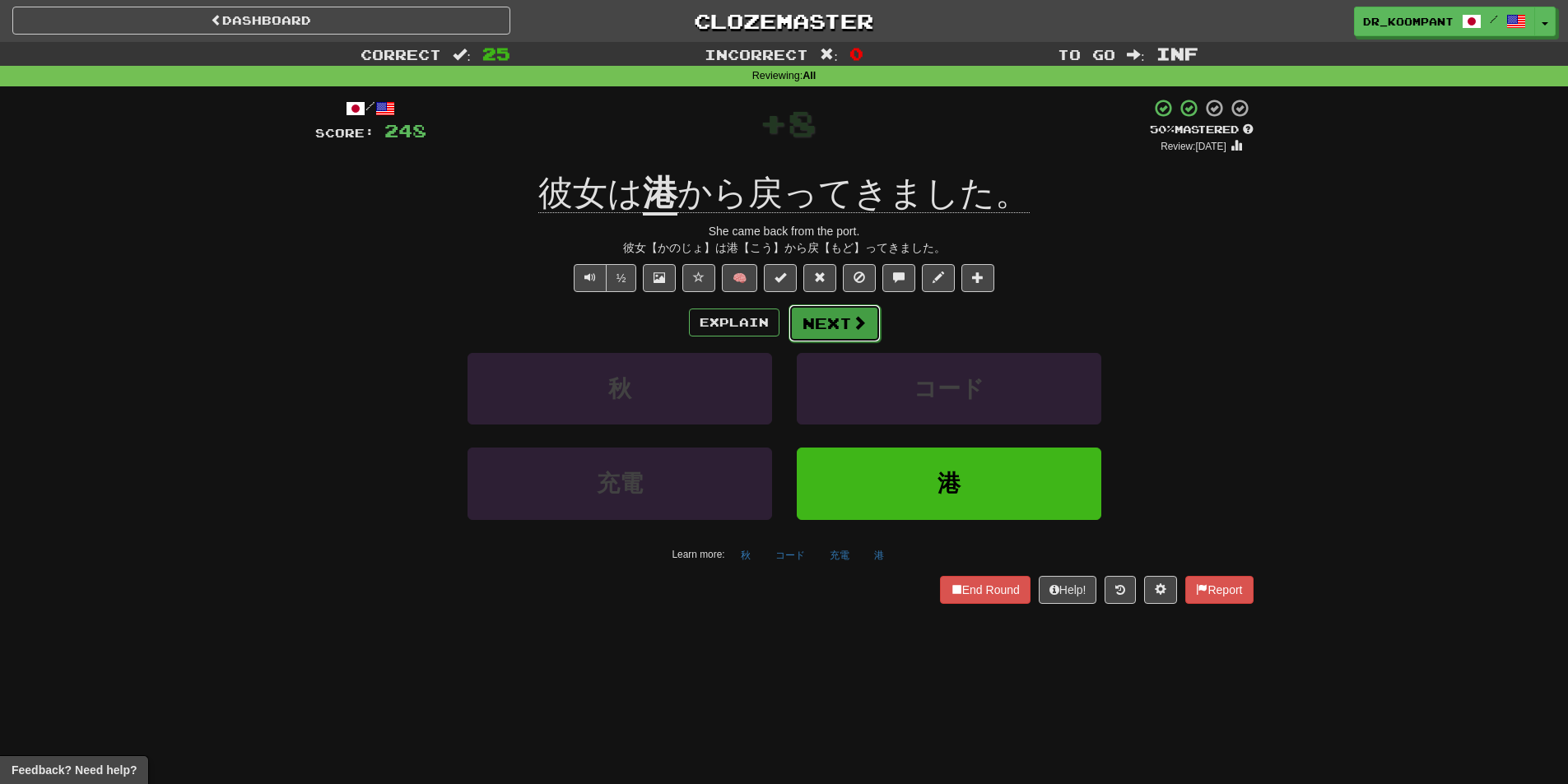
click at [842, 330] on button "Next" at bounding box center [834, 323] width 92 height 37
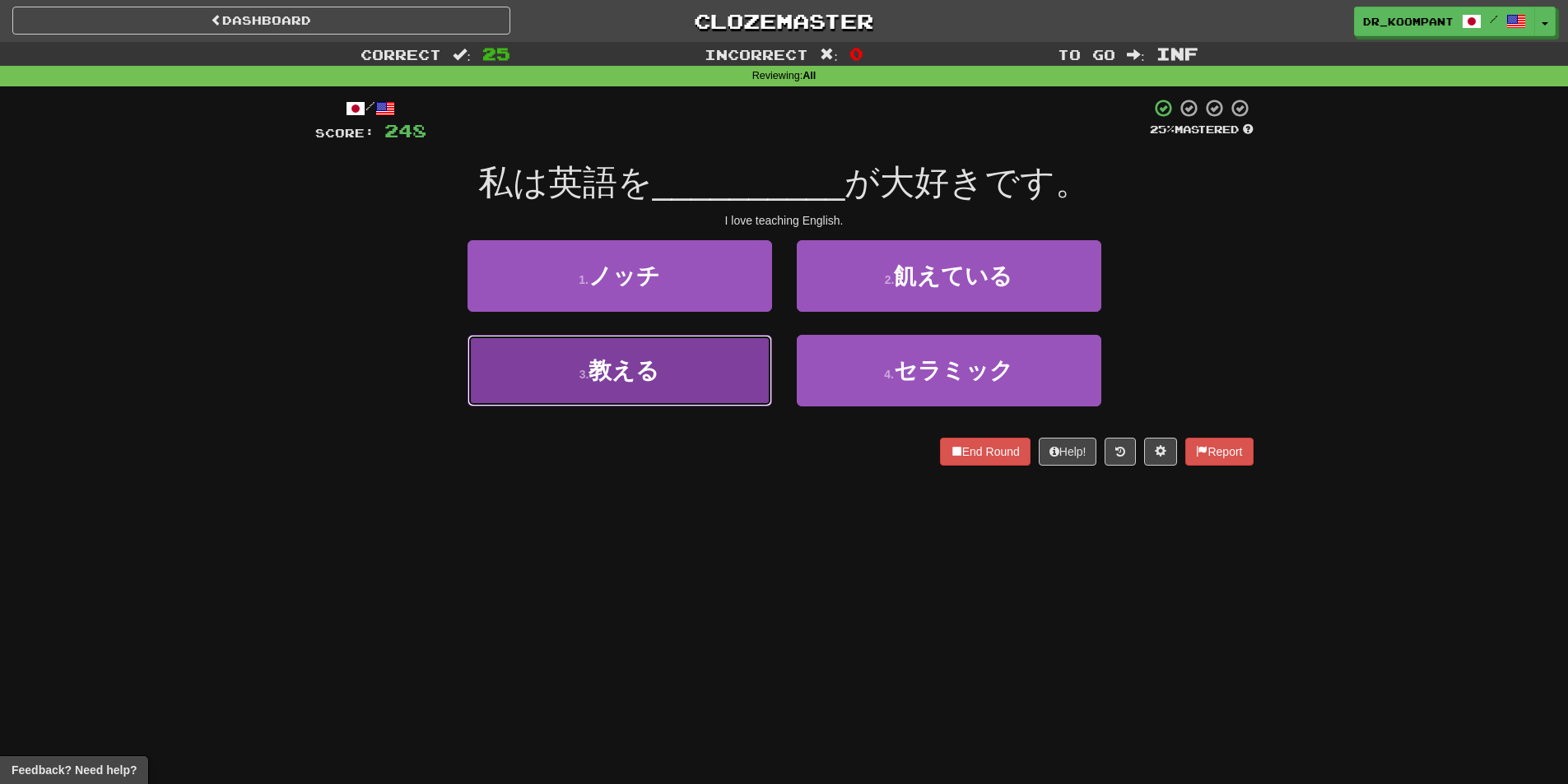
click at [727, 361] on button "3 . 教える" at bounding box center [620, 371] width 305 height 71
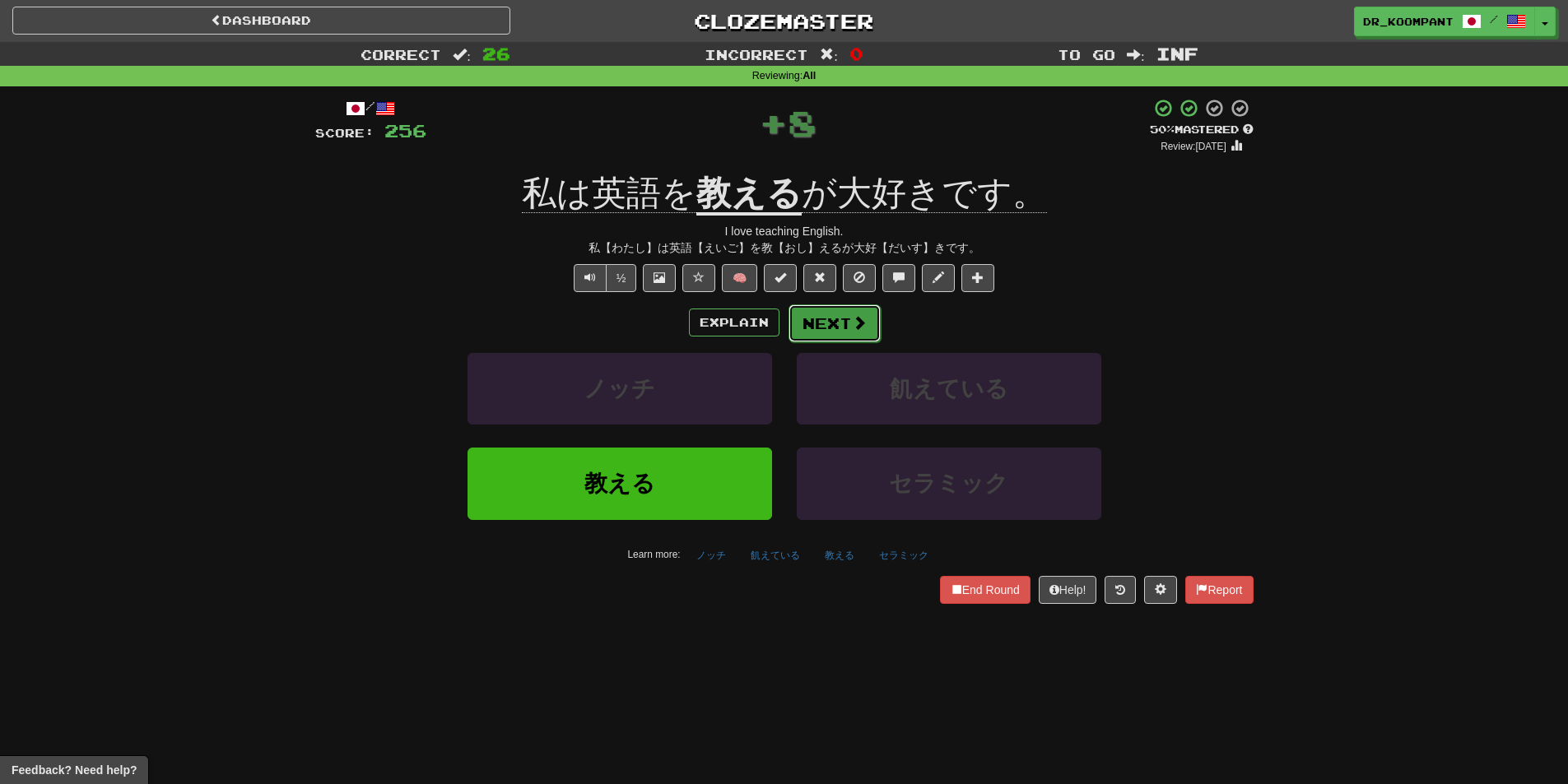
click at [852, 326] on span at bounding box center [859, 322] width 15 height 15
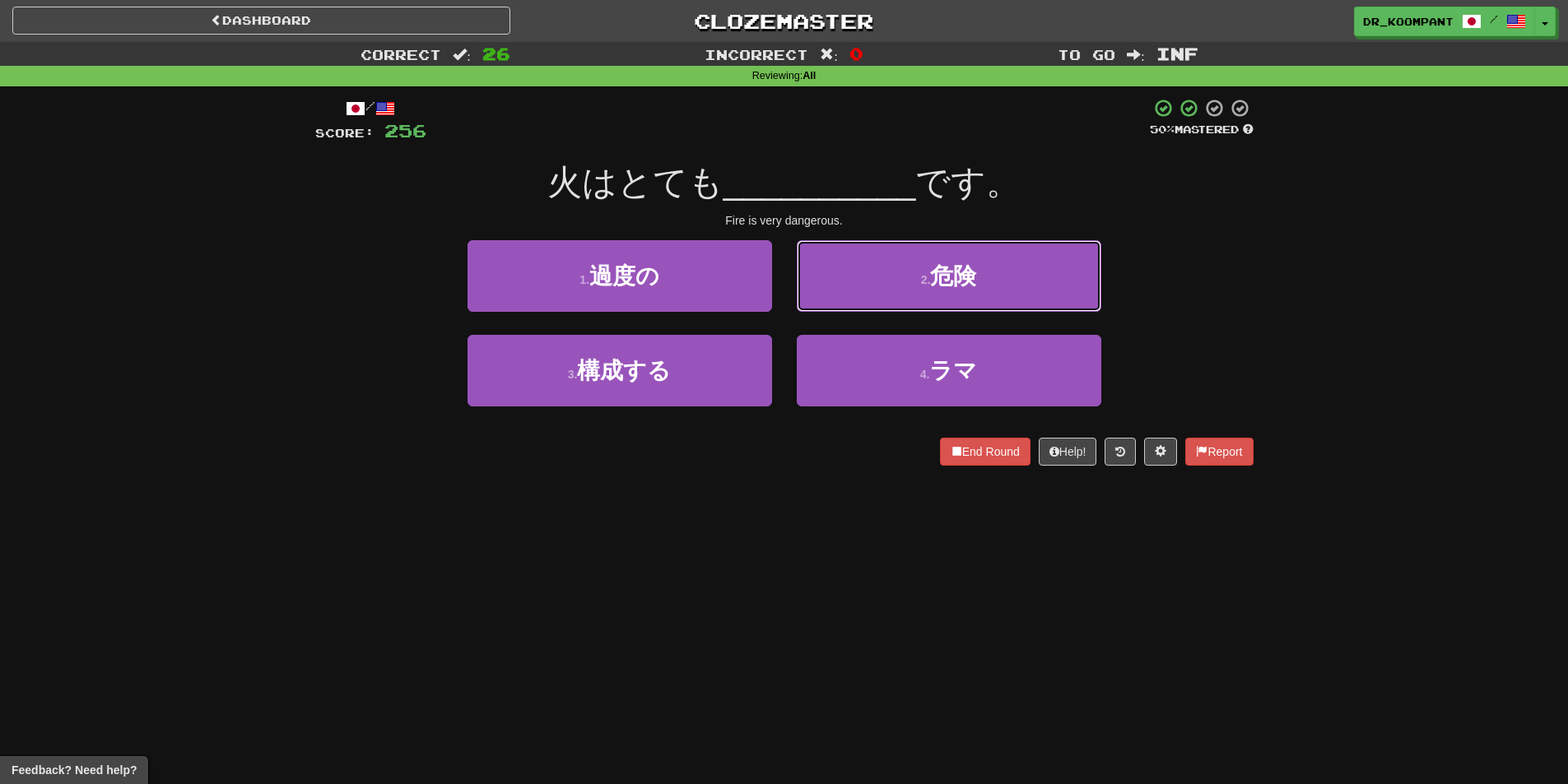
click at [883, 298] on button "2 . 危険" at bounding box center [949, 276] width 305 height 71
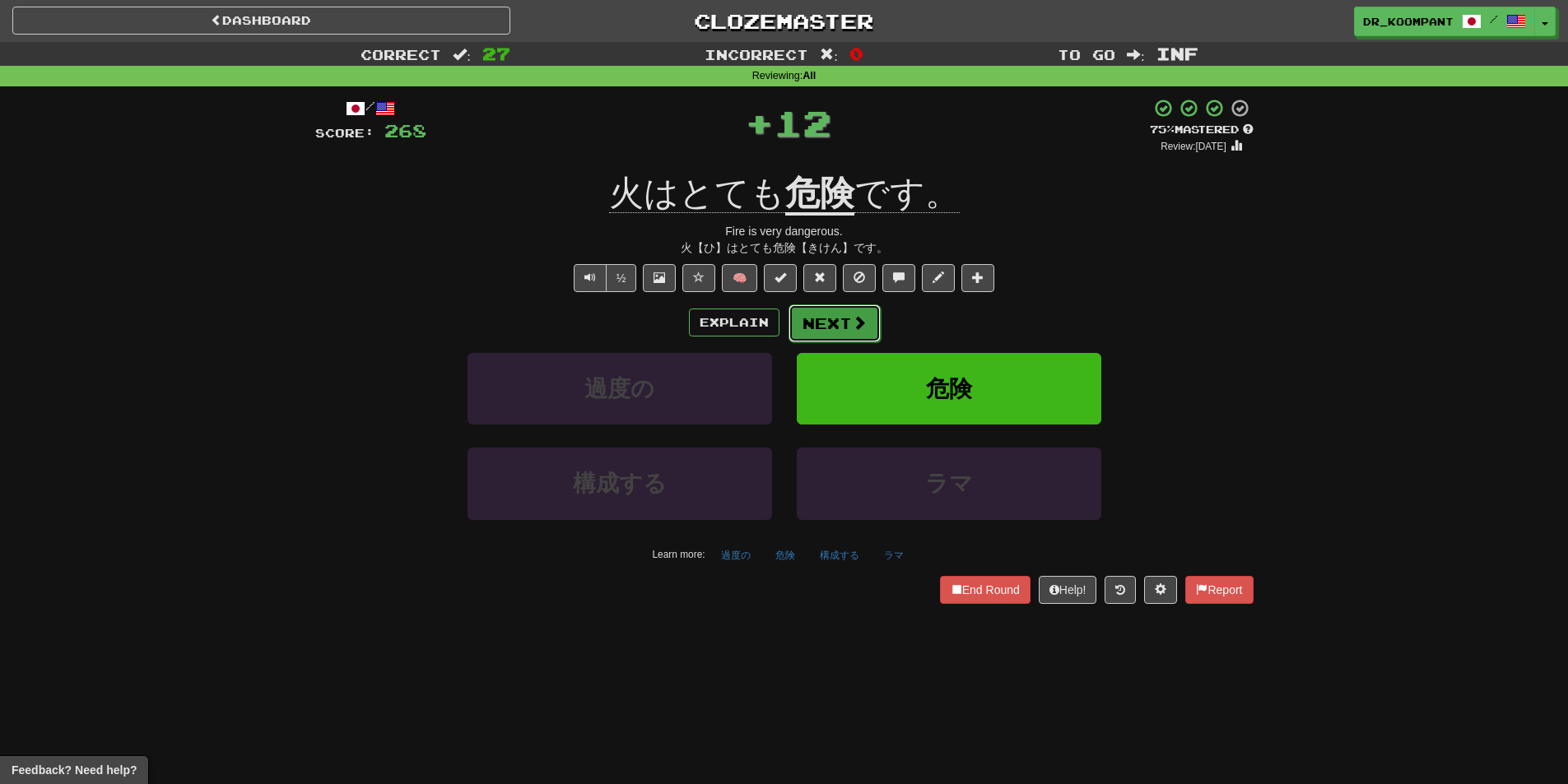
click at [842, 319] on button "Next" at bounding box center [834, 323] width 92 height 37
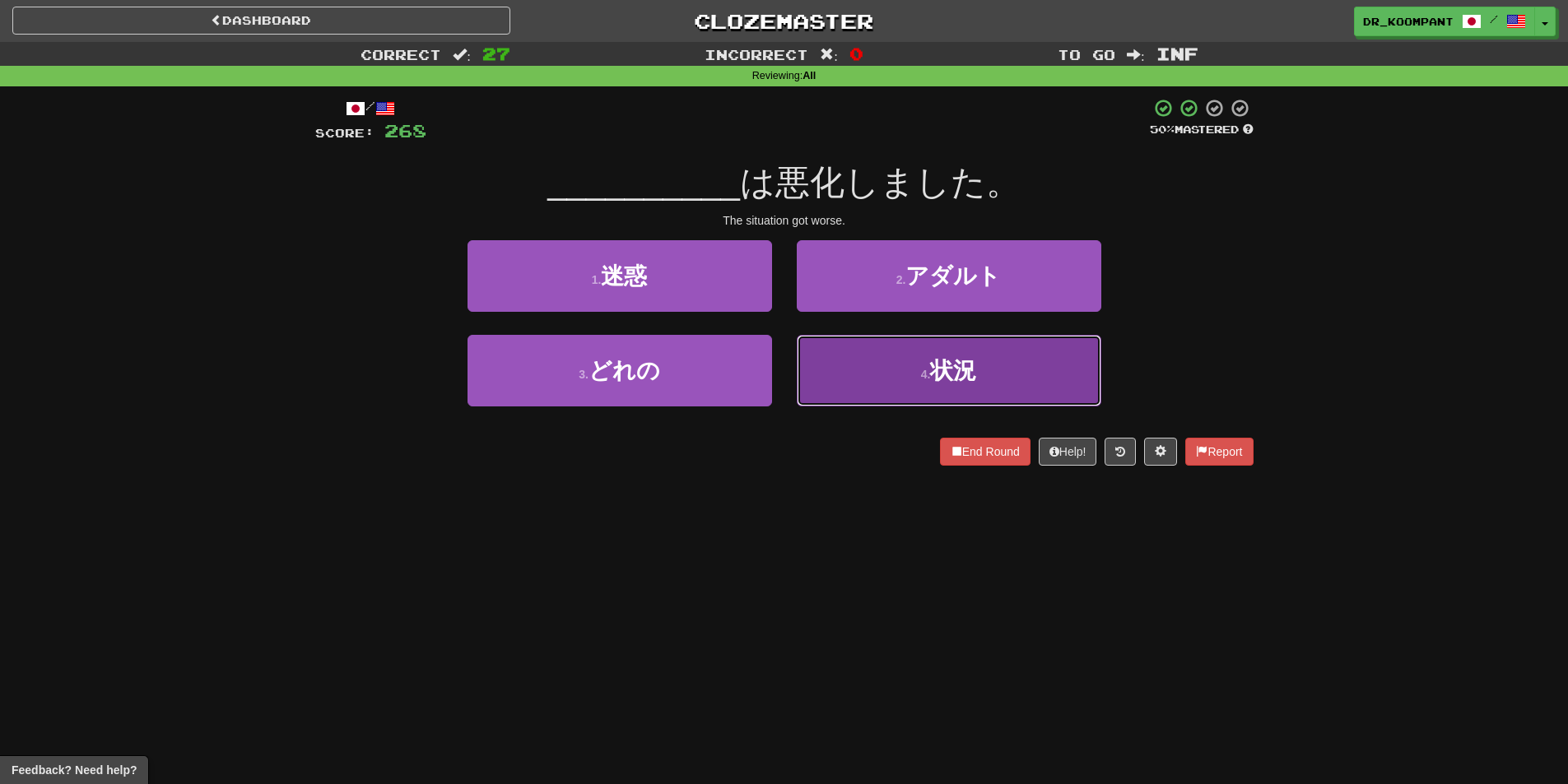
click at [898, 355] on button "4 . 状況" at bounding box center [949, 371] width 305 height 71
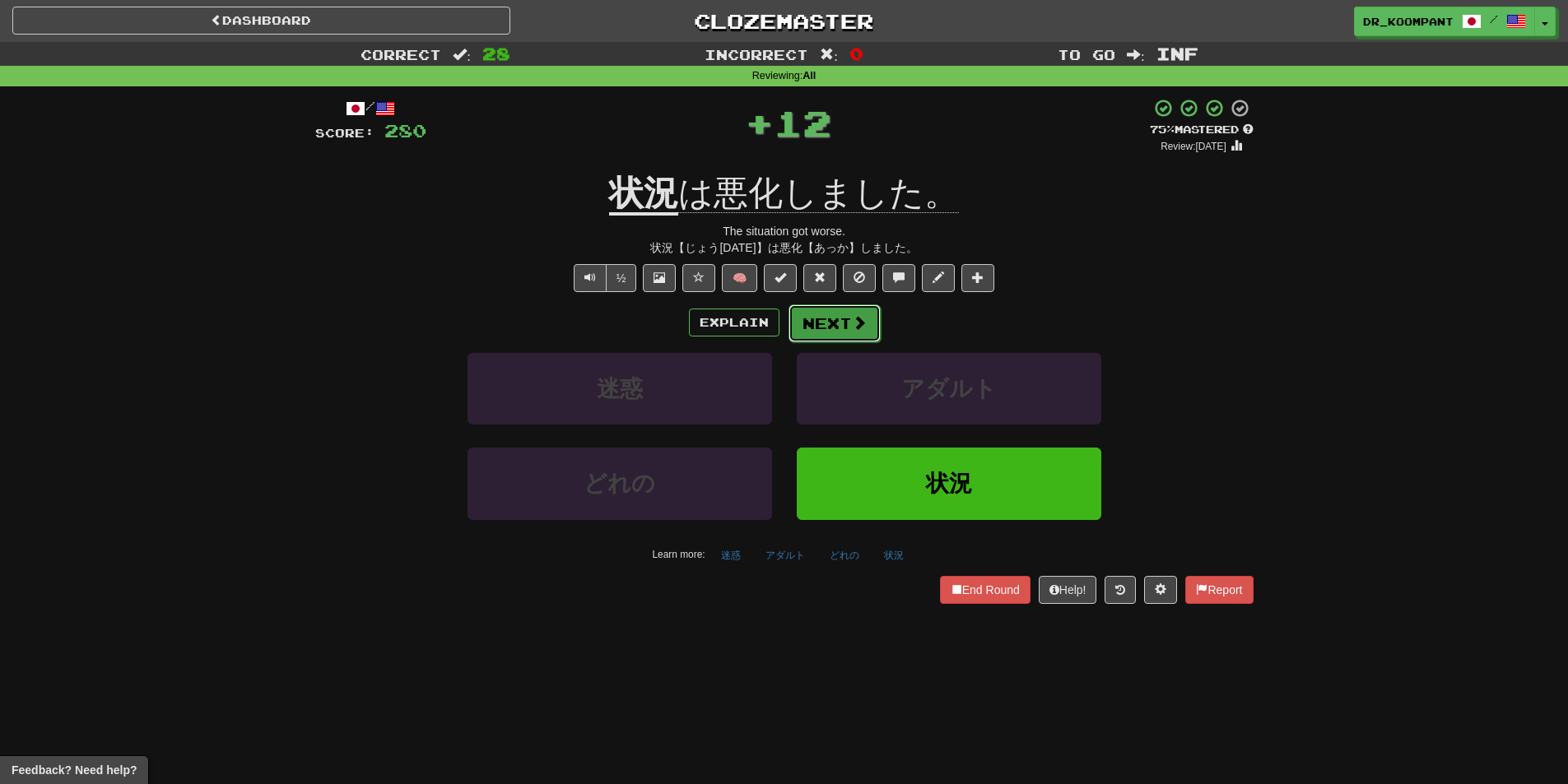
click at [842, 328] on button "Next" at bounding box center [834, 323] width 92 height 37
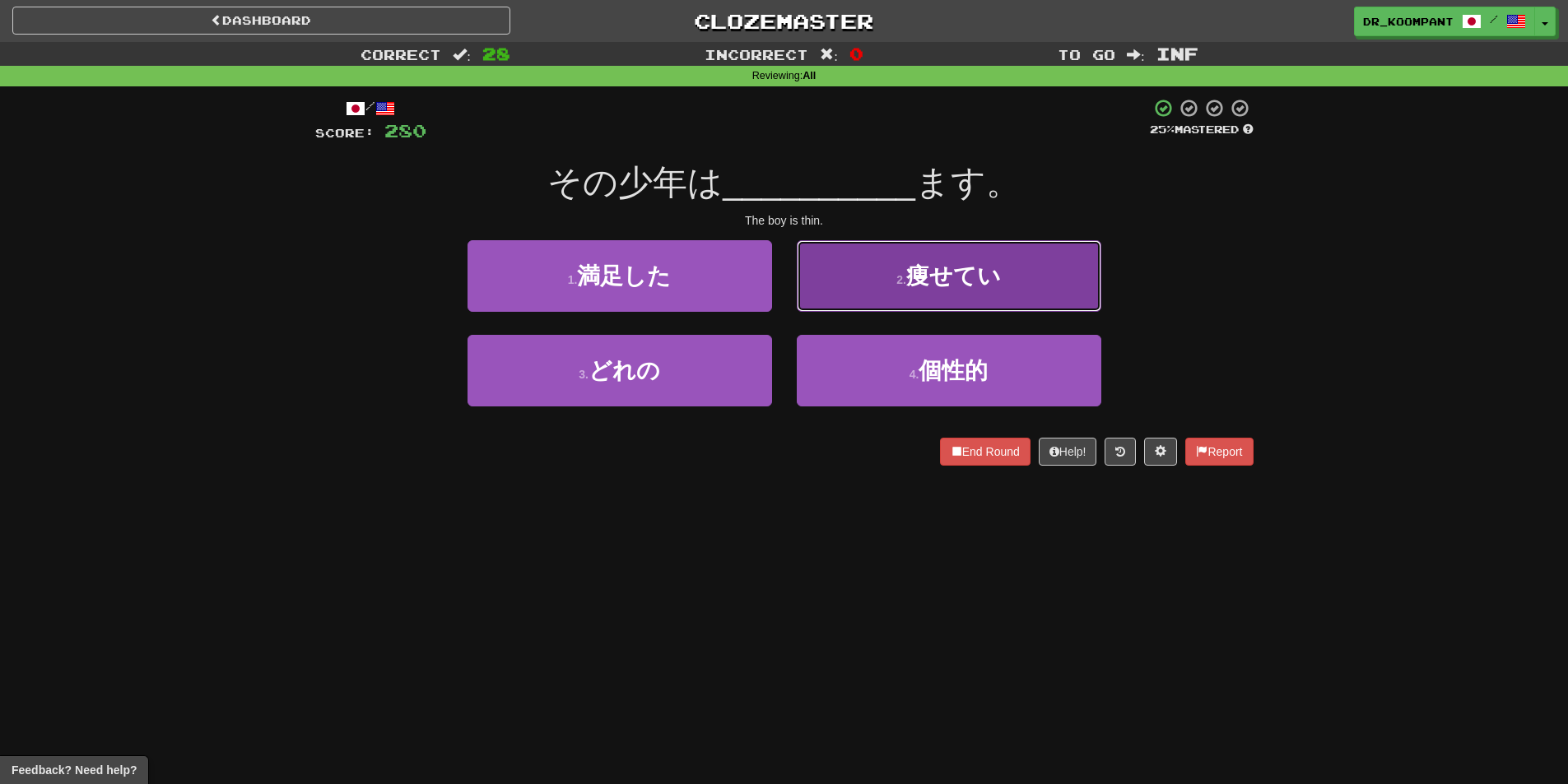
click at [840, 306] on button "2 . 痩せてい" at bounding box center [949, 276] width 305 height 71
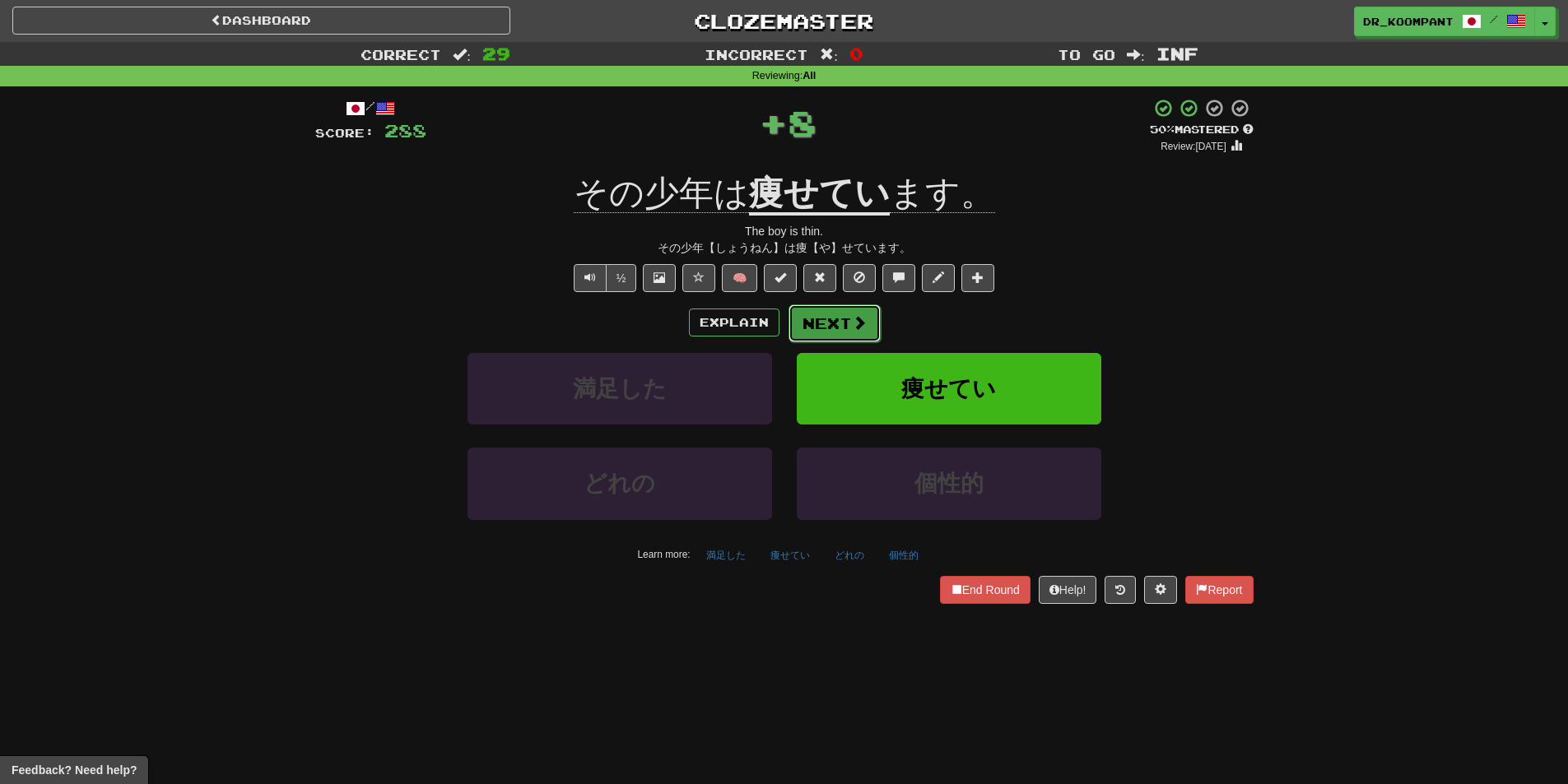
click at [838, 316] on button "Next" at bounding box center [834, 323] width 92 height 37
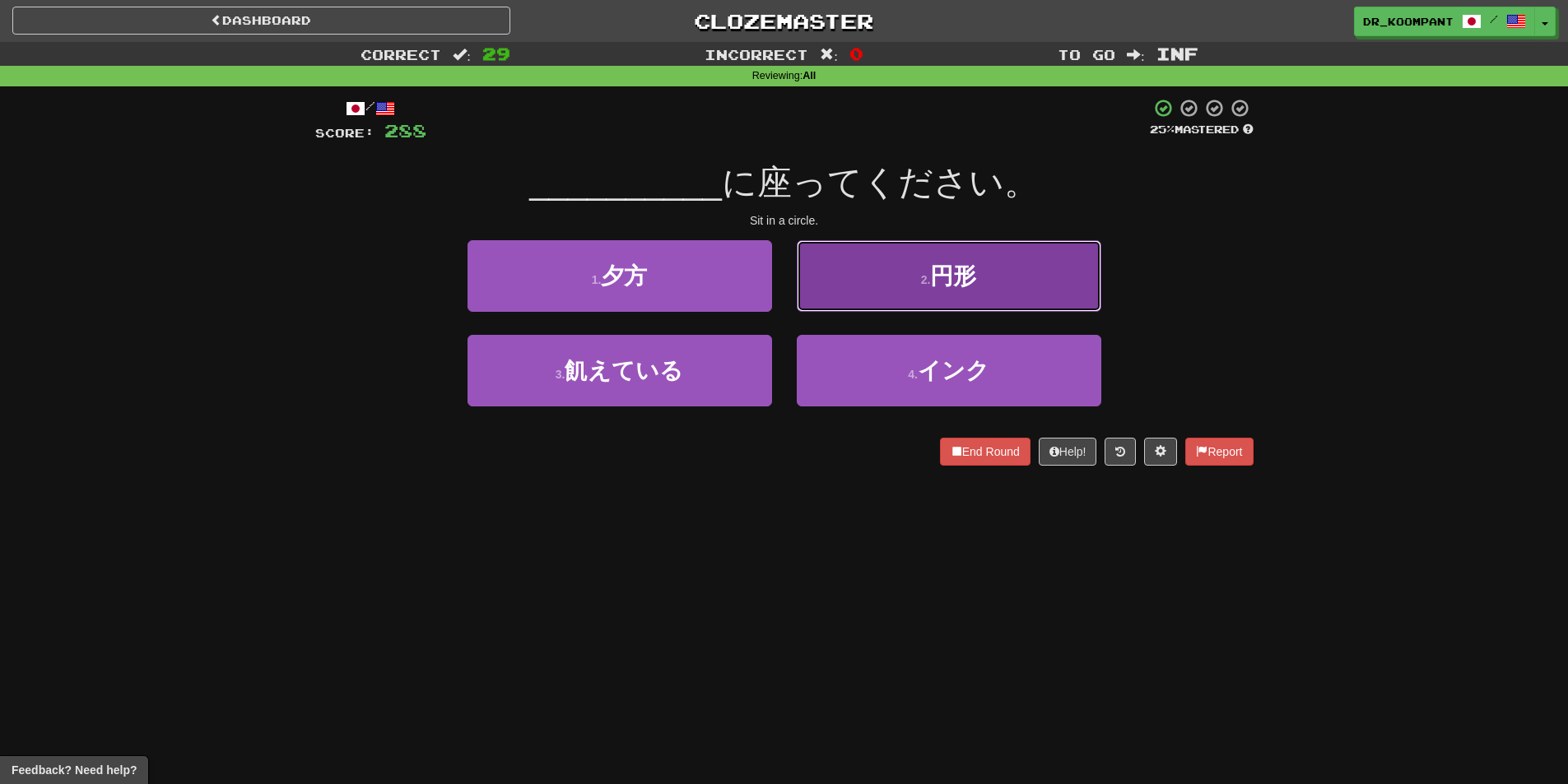
click at [894, 298] on button "2 . 円形" at bounding box center [949, 276] width 305 height 71
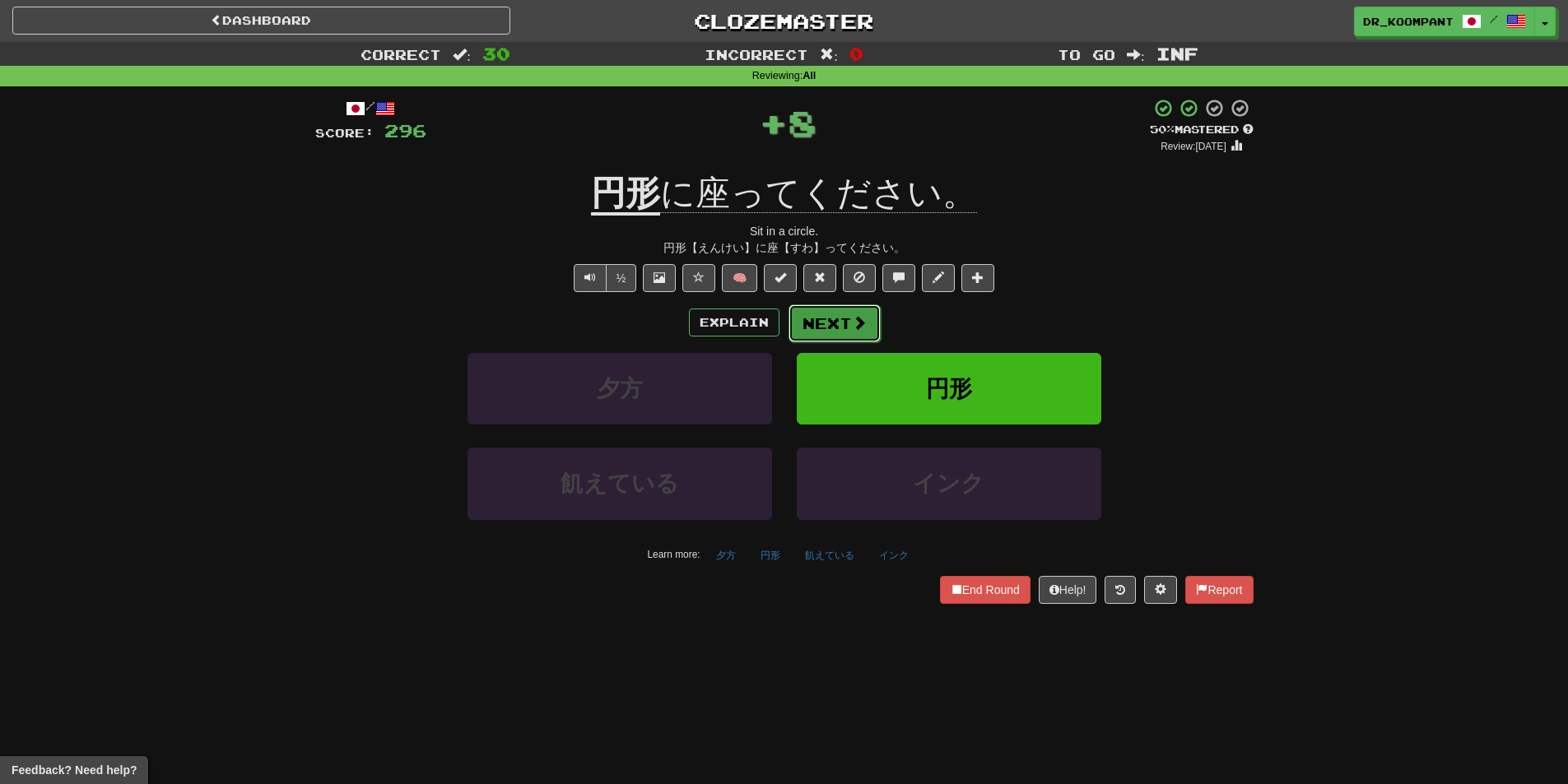
click at [860, 316] on span at bounding box center [859, 322] width 15 height 15
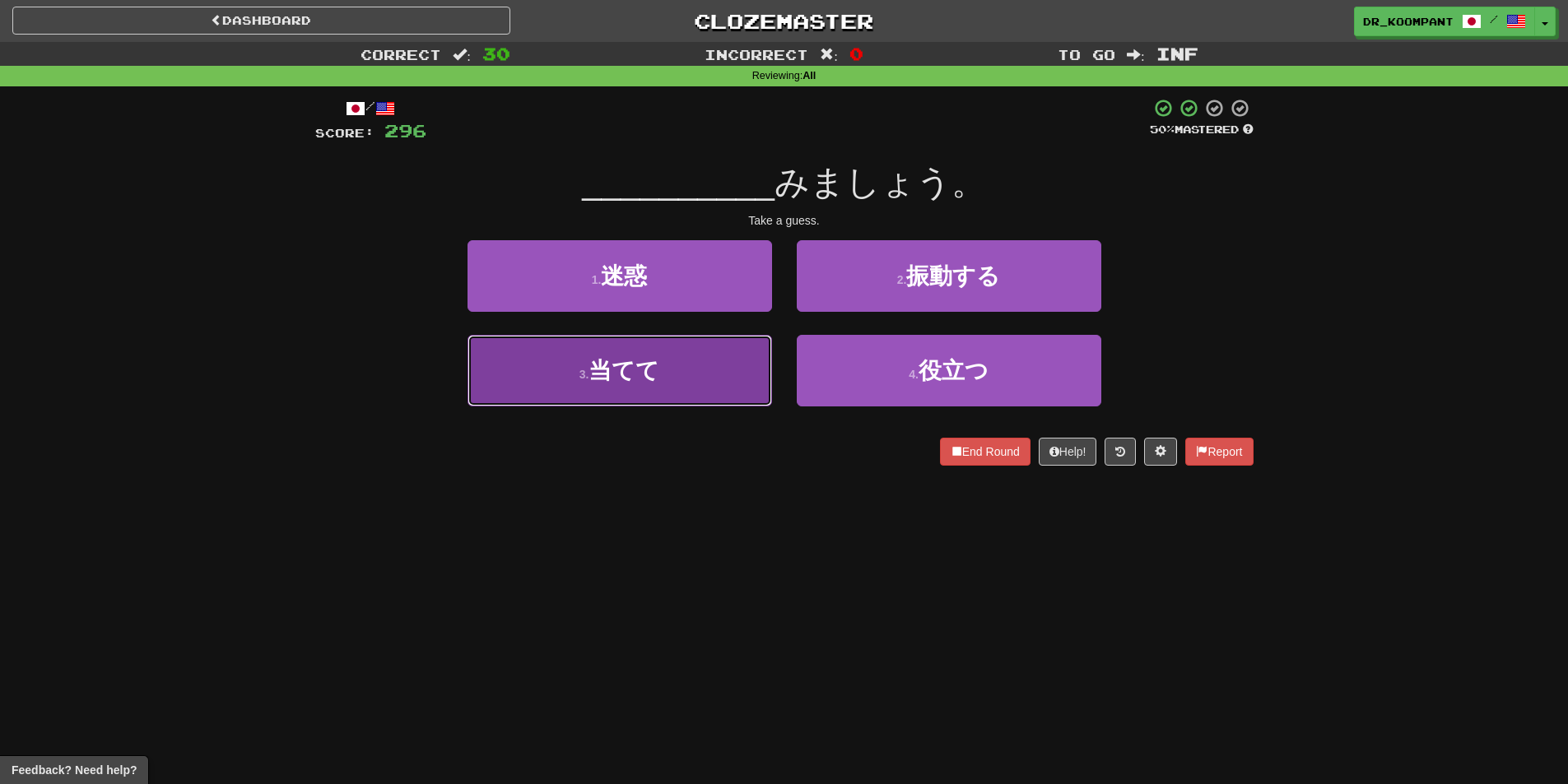
click at [747, 362] on button "3 . 当てて" at bounding box center [620, 371] width 305 height 71
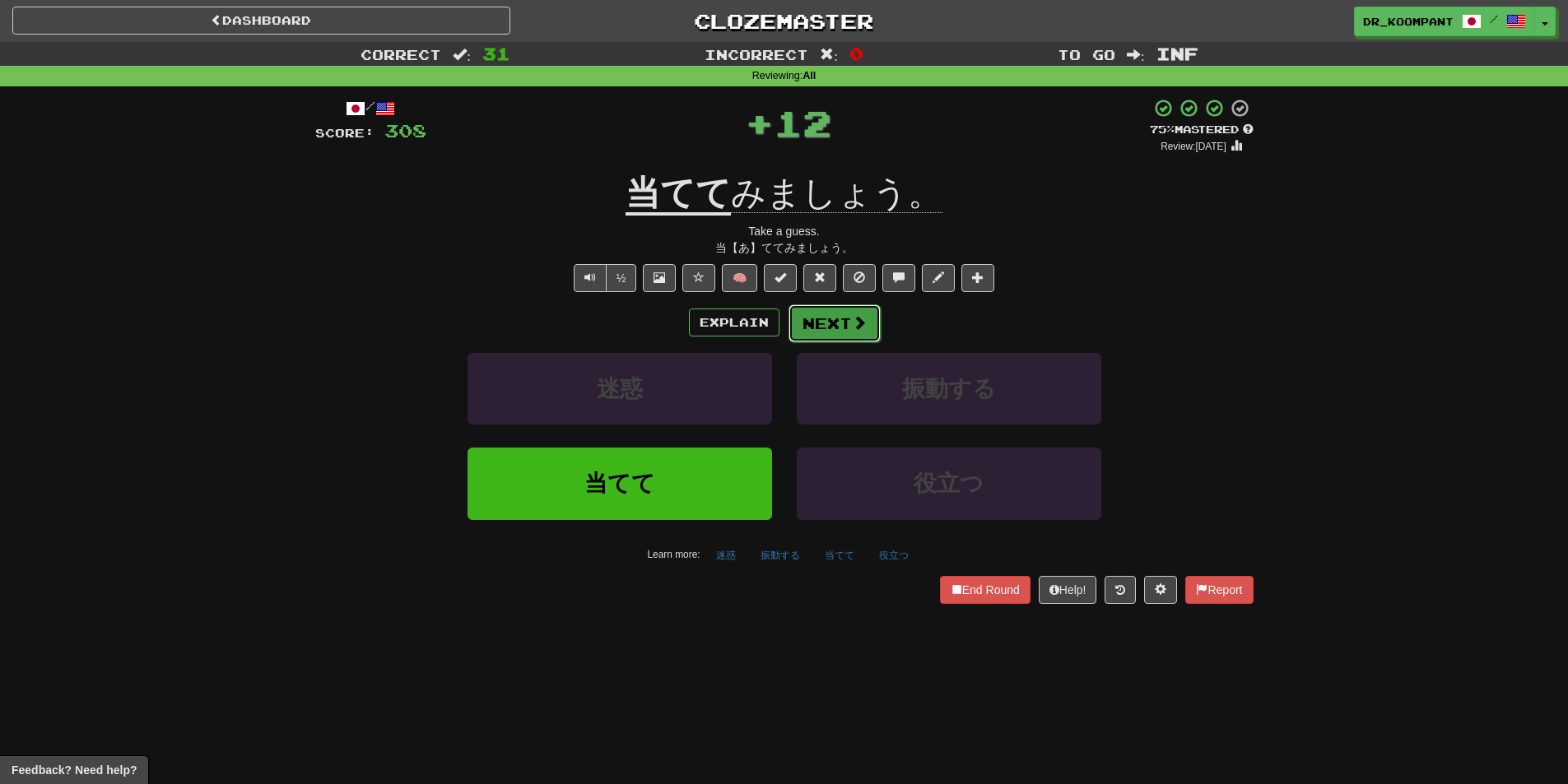
click at [846, 323] on button "Next" at bounding box center [834, 323] width 92 height 37
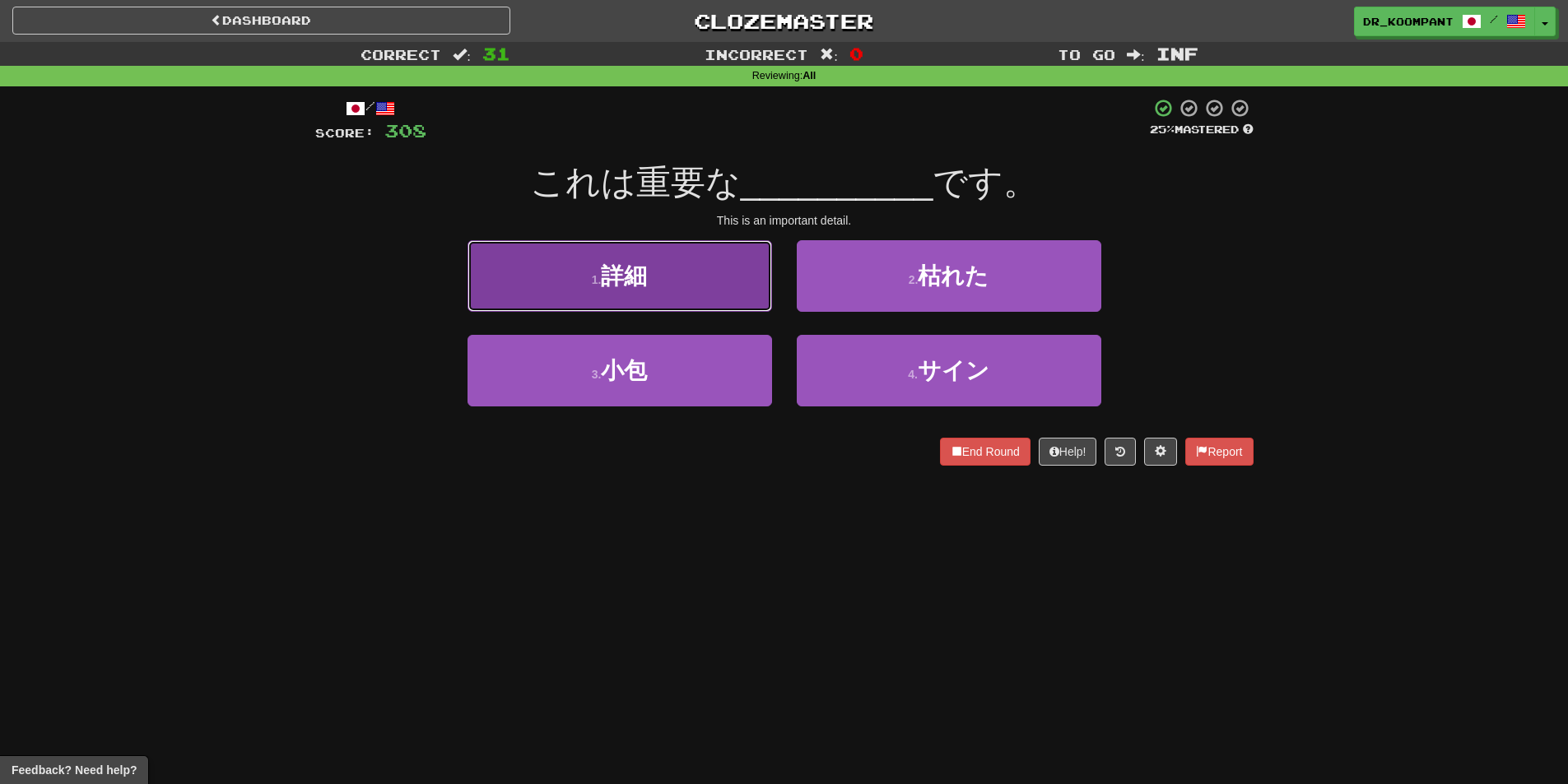
click at [687, 307] on button "1 . 詳細" at bounding box center [620, 276] width 305 height 71
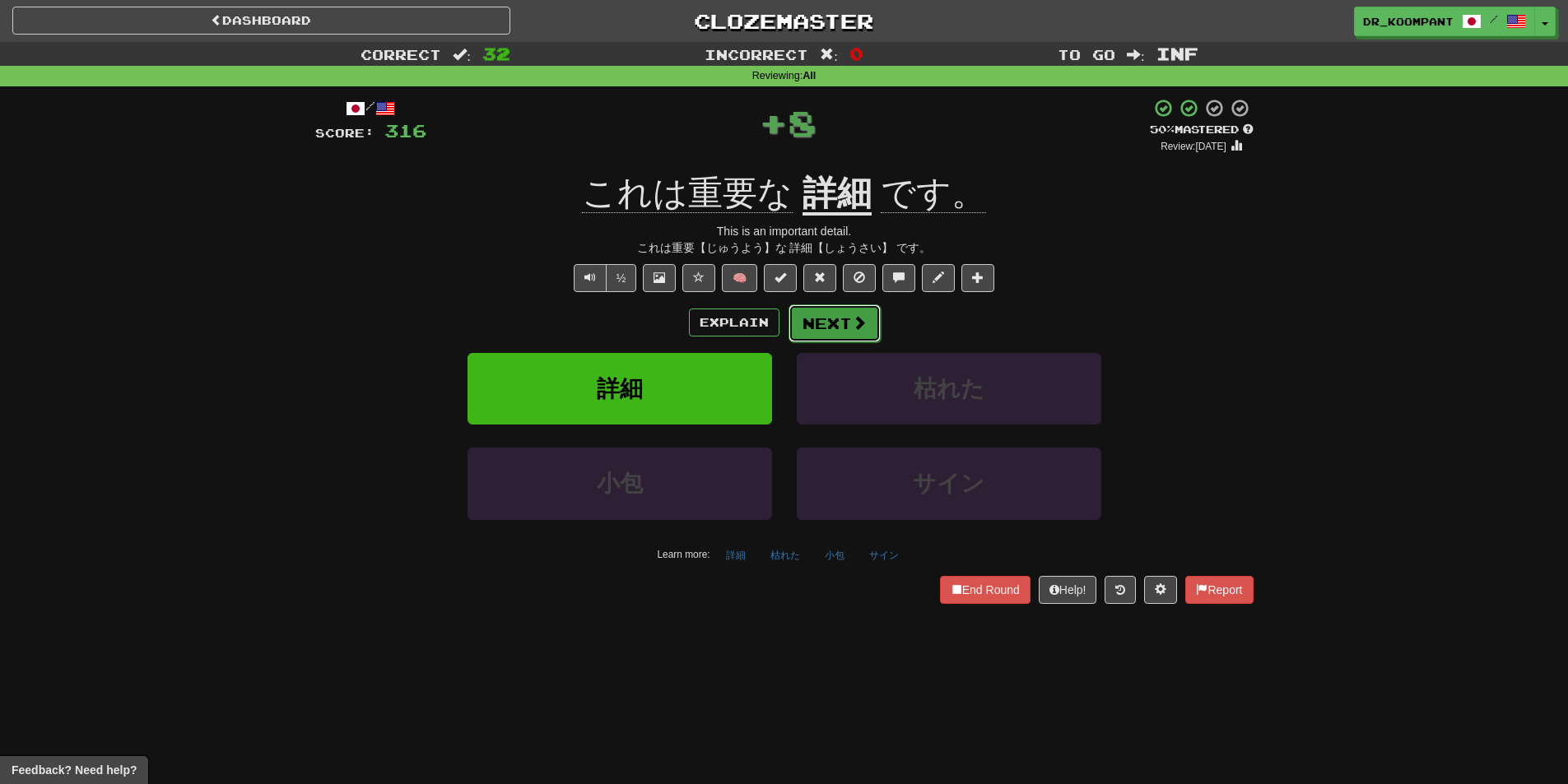
click at [846, 315] on button "Next" at bounding box center [834, 323] width 92 height 37
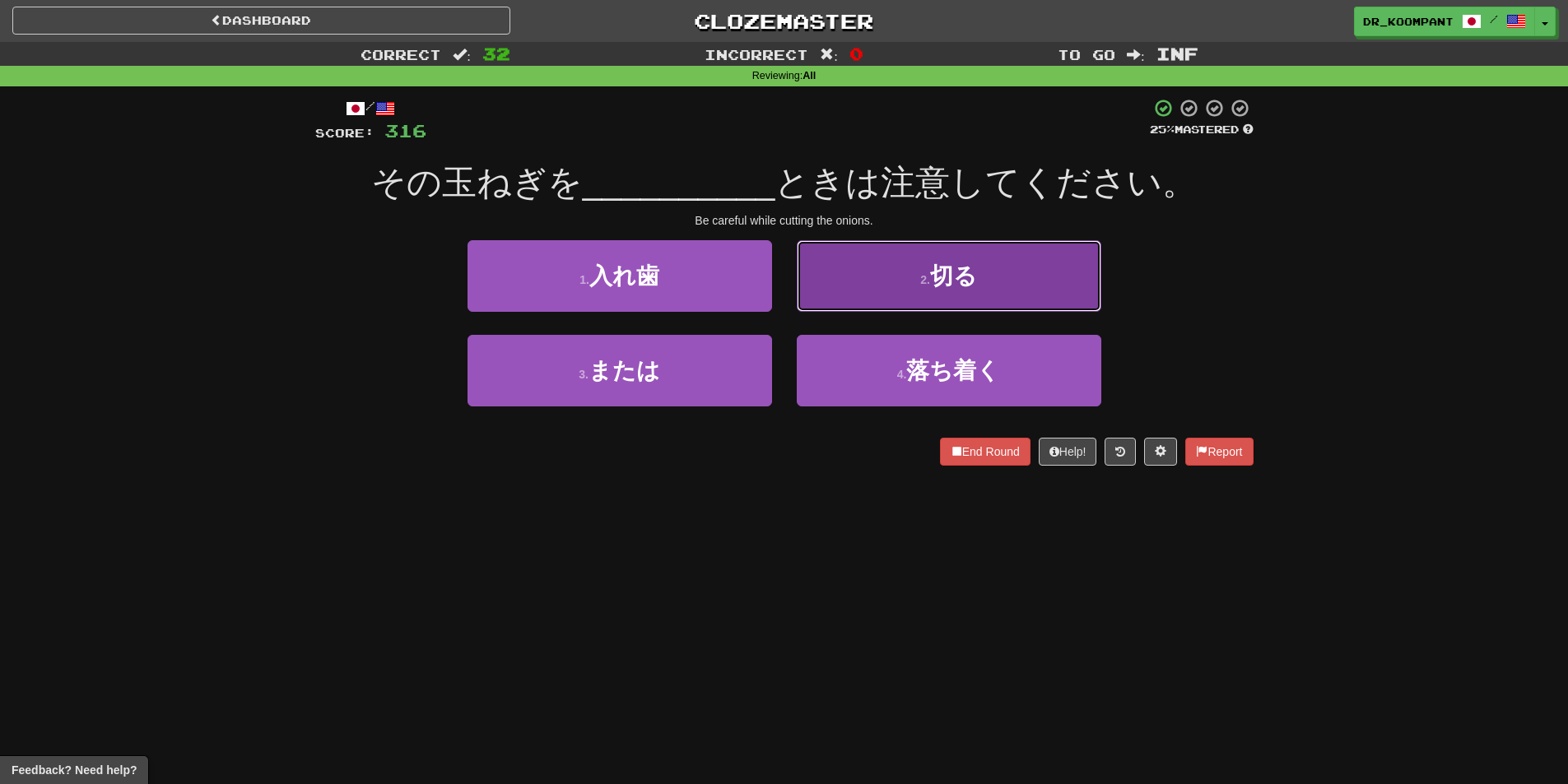
click at [868, 287] on button "2 . 切る" at bounding box center [949, 276] width 305 height 71
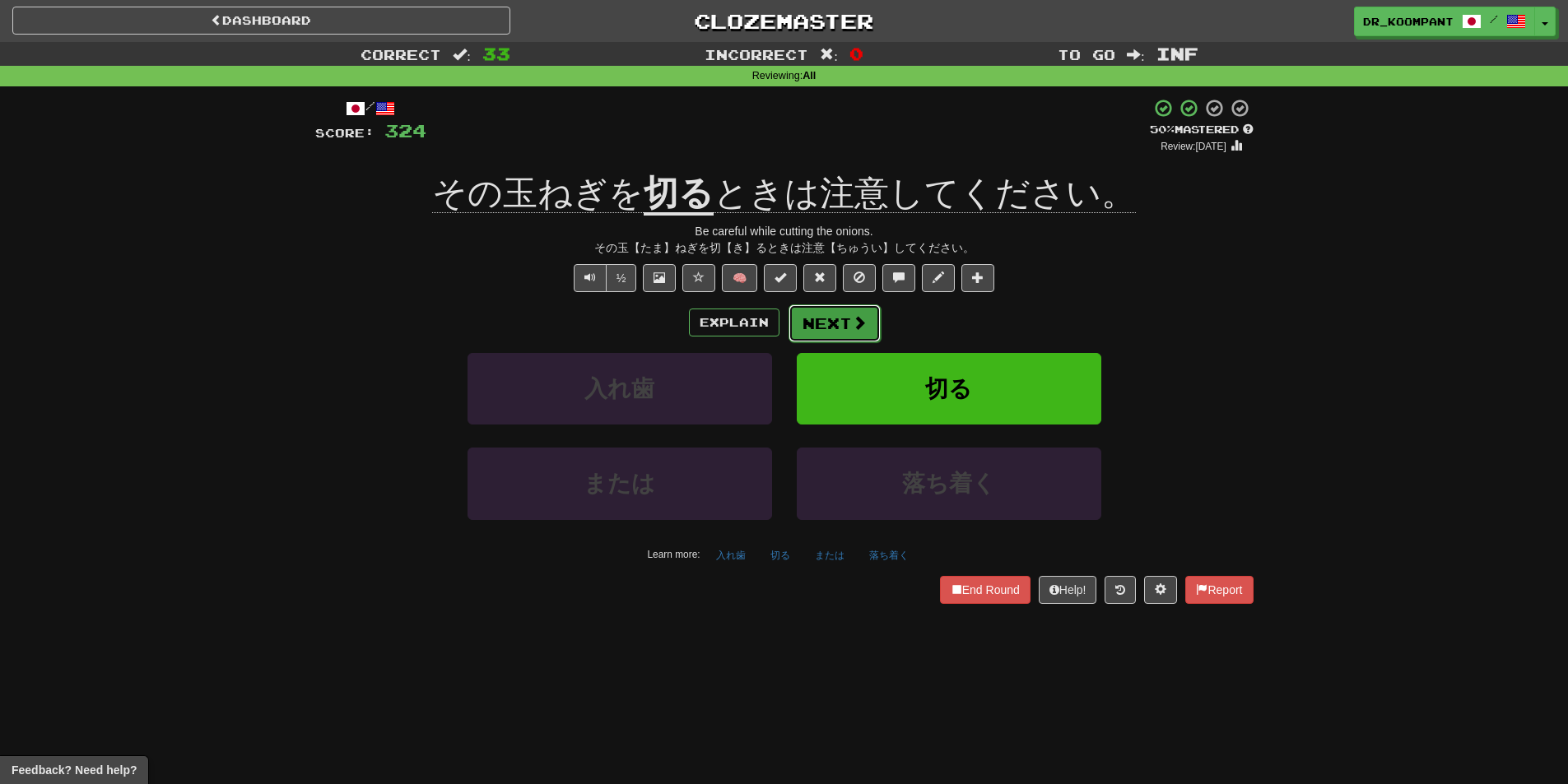
click at [834, 315] on button "Next" at bounding box center [834, 323] width 92 height 37
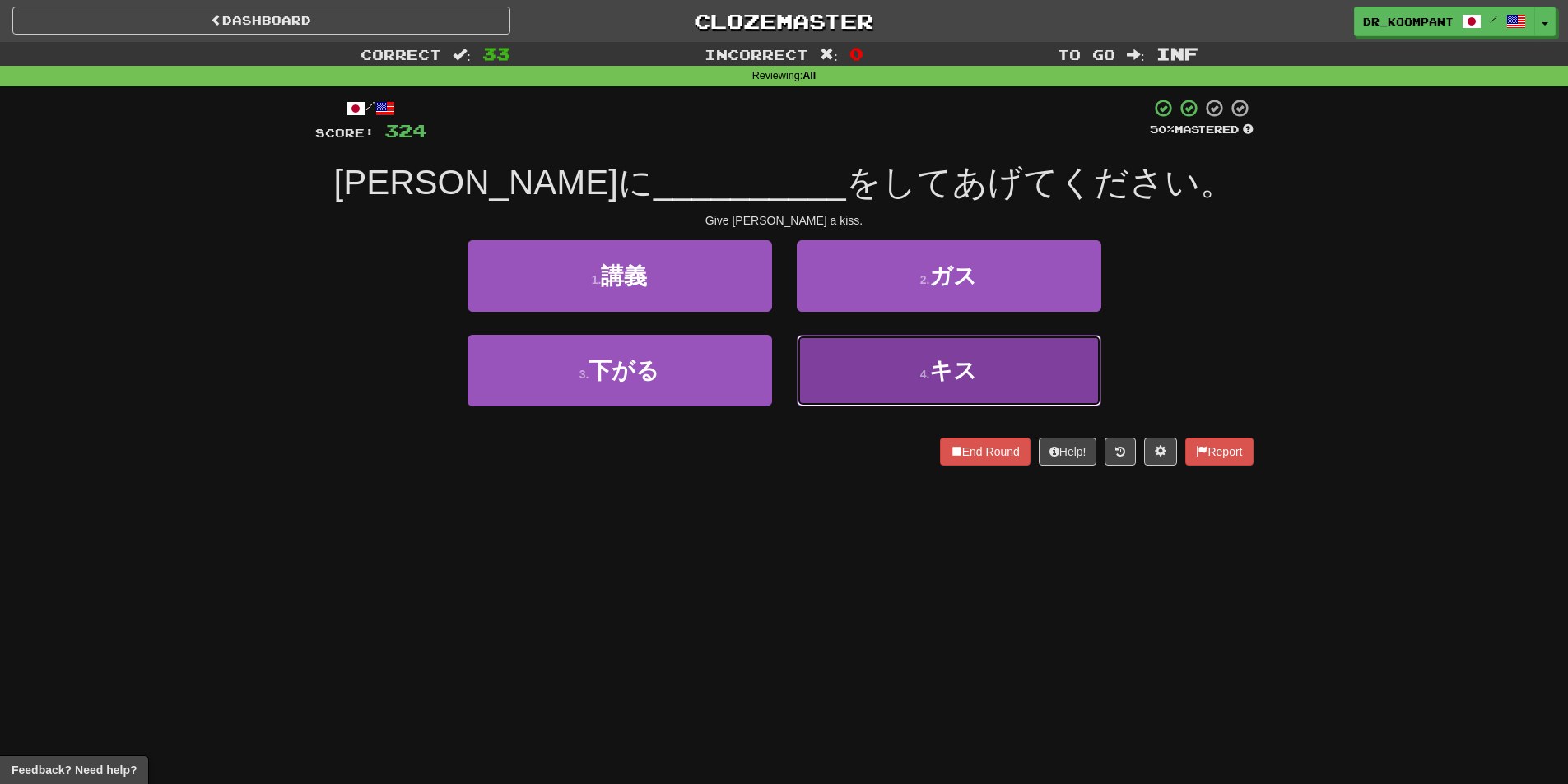
click at [876, 350] on button "4 . キス" at bounding box center [949, 371] width 305 height 71
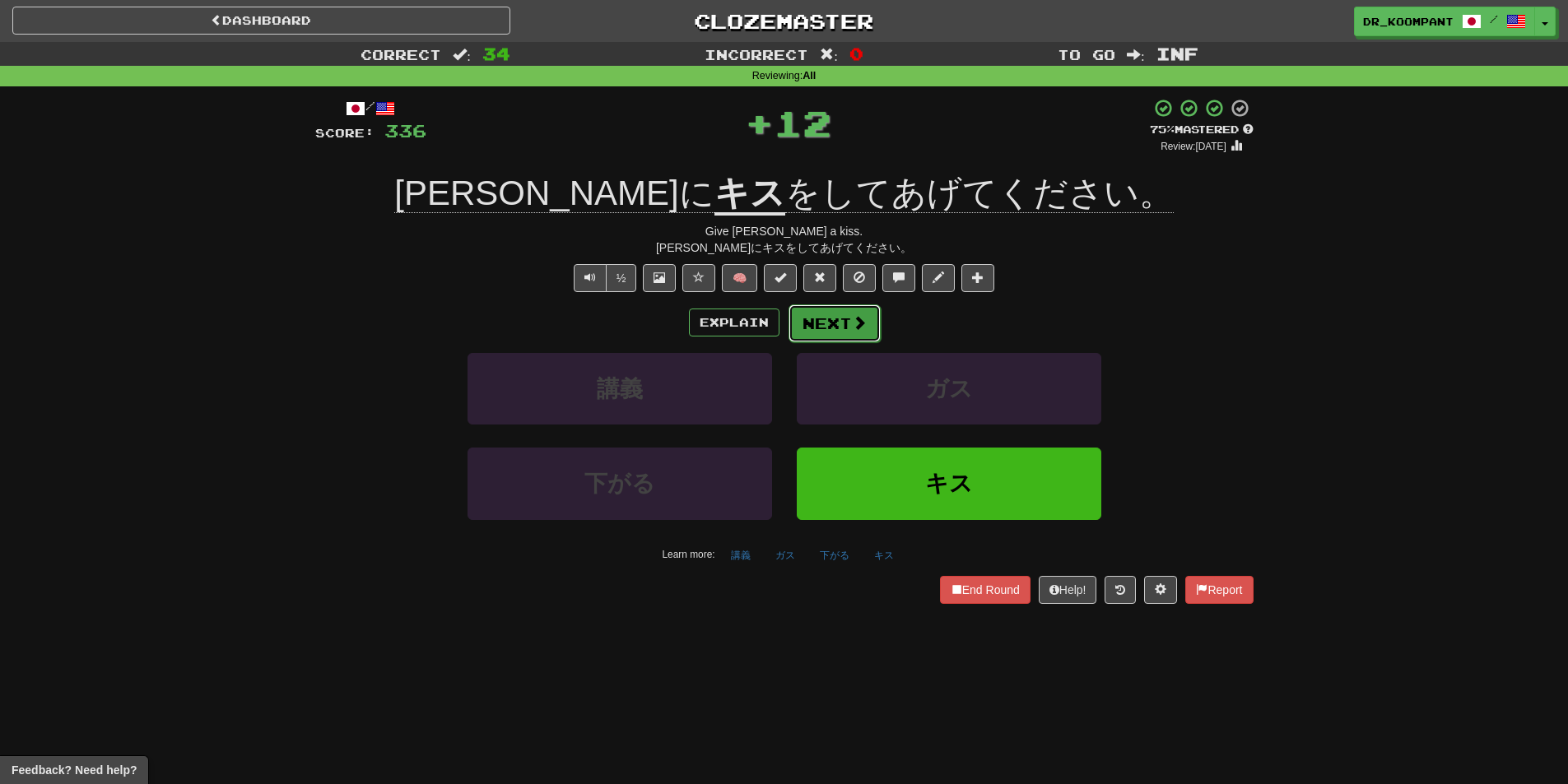
click at [852, 326] on span at bounding box center [859, 322] width 15 height 15
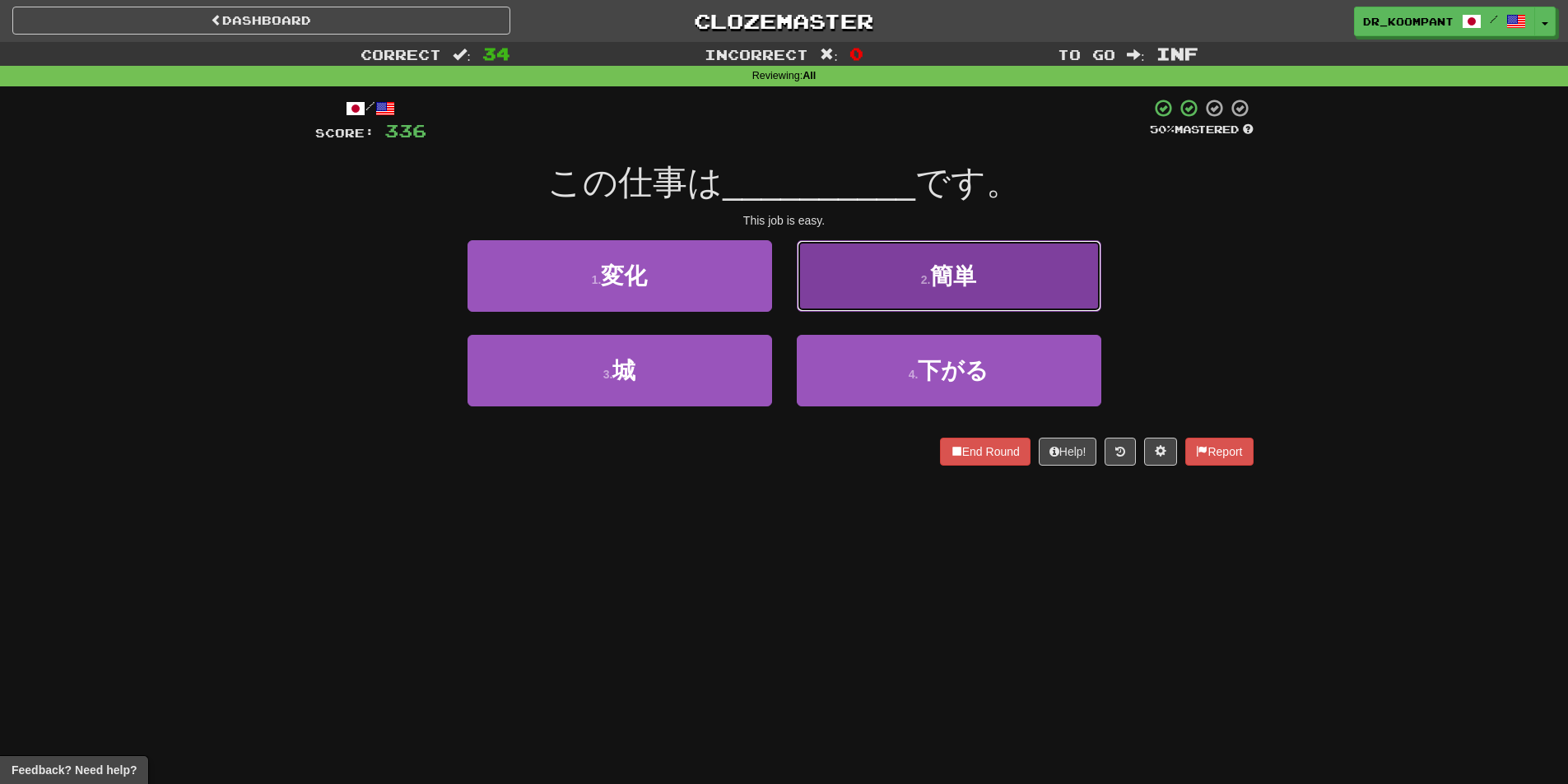
click at [884, 284] on button "2 . 簡単" at bounding box center [949, 276] width 305 height 71
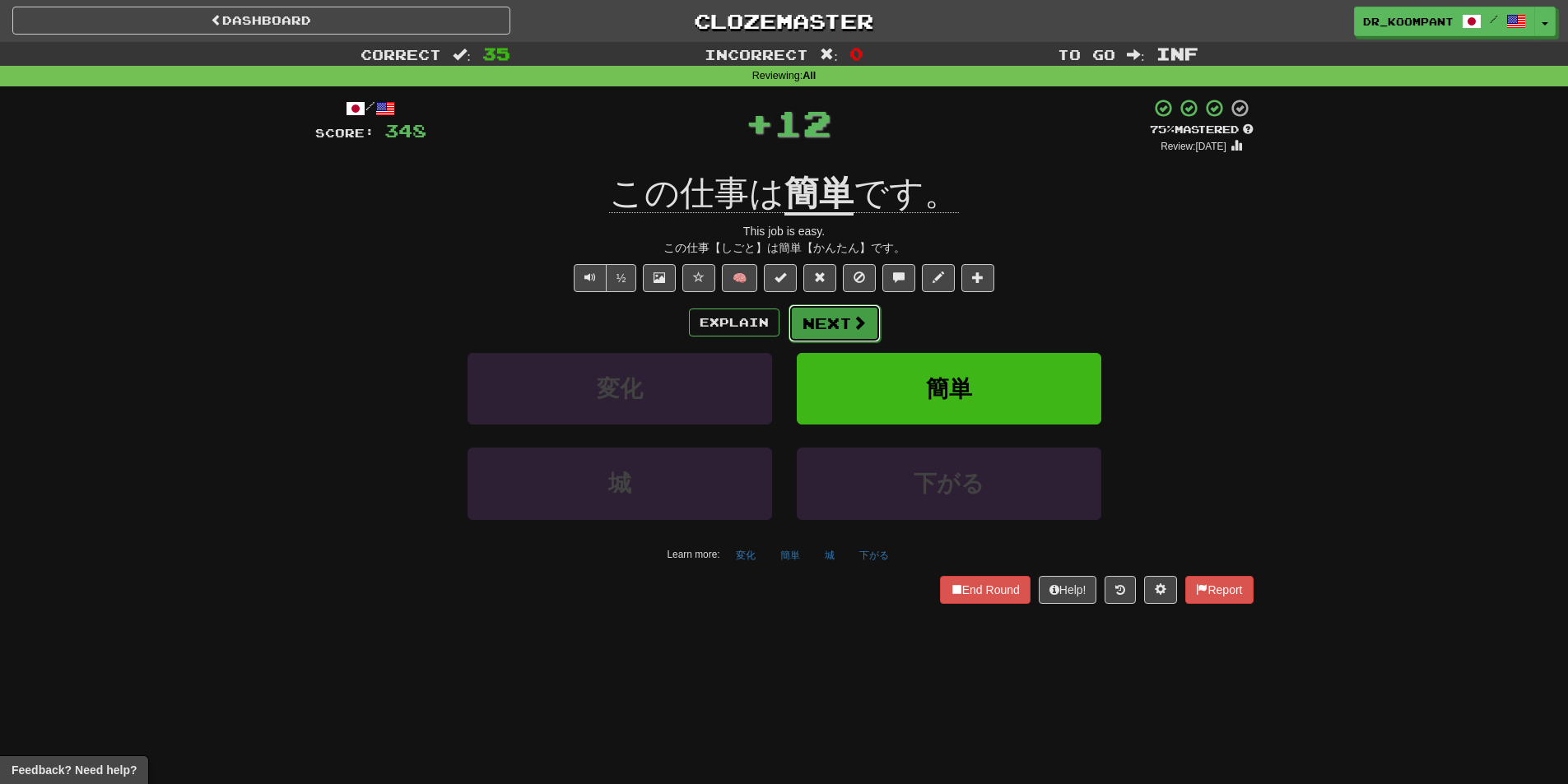
click at [852, 315] on span at bounding box center [859, 322] width 15 height 15
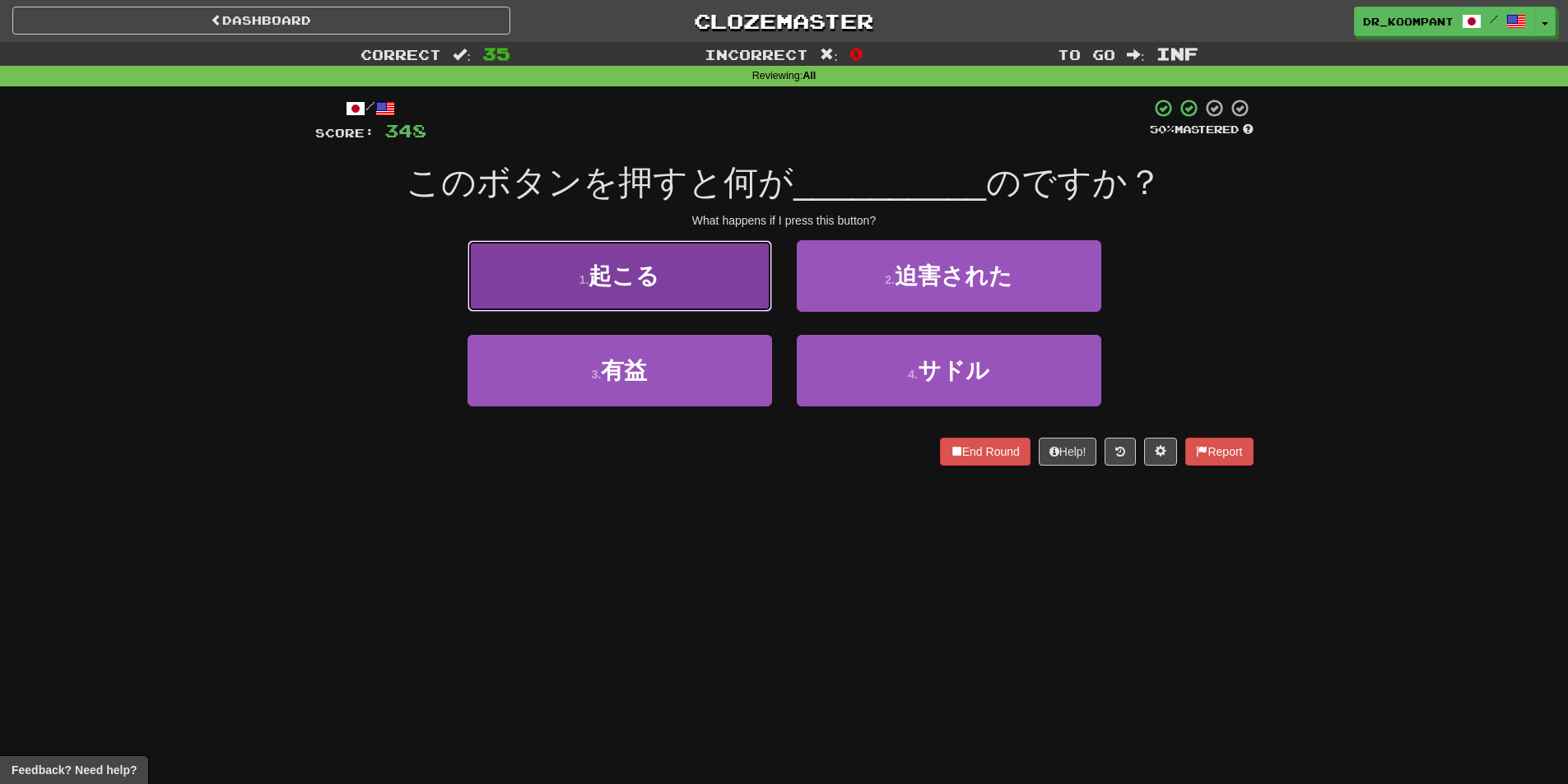
click at [668, 306] on button "1 . 起こる" at bounding box center [620, 276] width 305 height 71
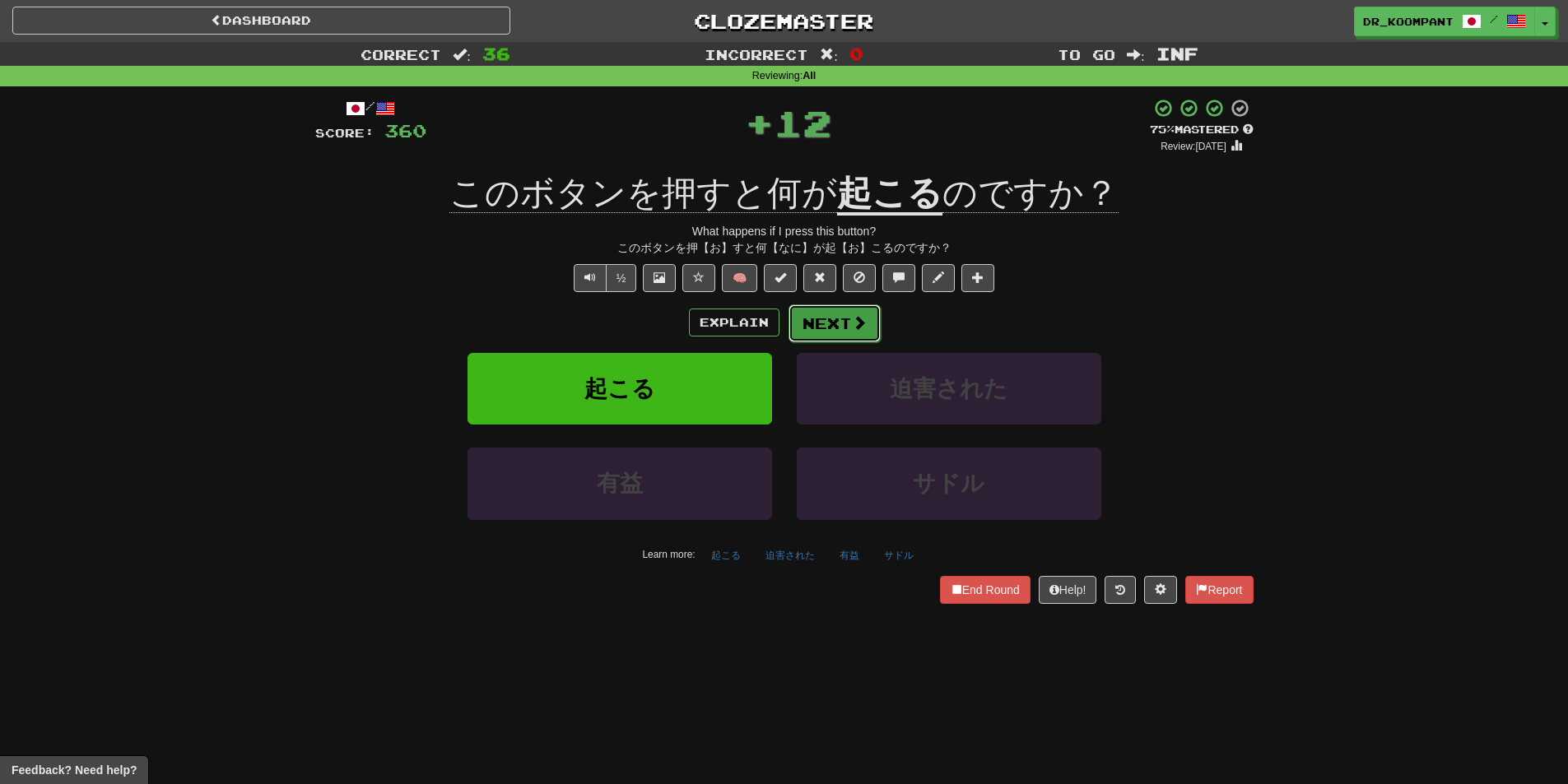
click at [827, 314] on button "Next" at bounding box center [834, 323] width 92 height 37
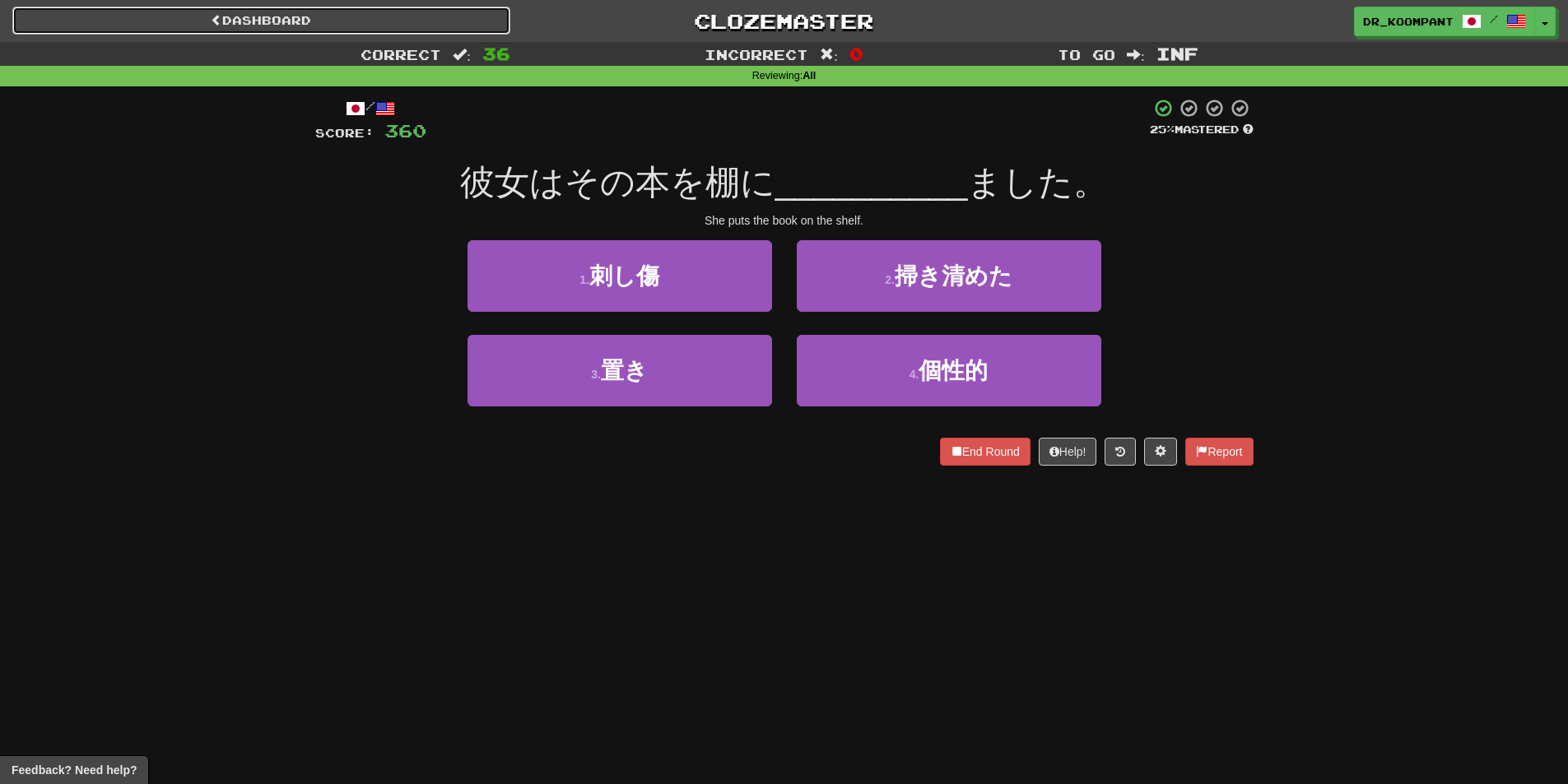
click at [419, 31] on link "Dashboard" at bounding box center [262, 20] width 498 height 28
